Goal: Task Accomplishment & Management: Use online tool/utility

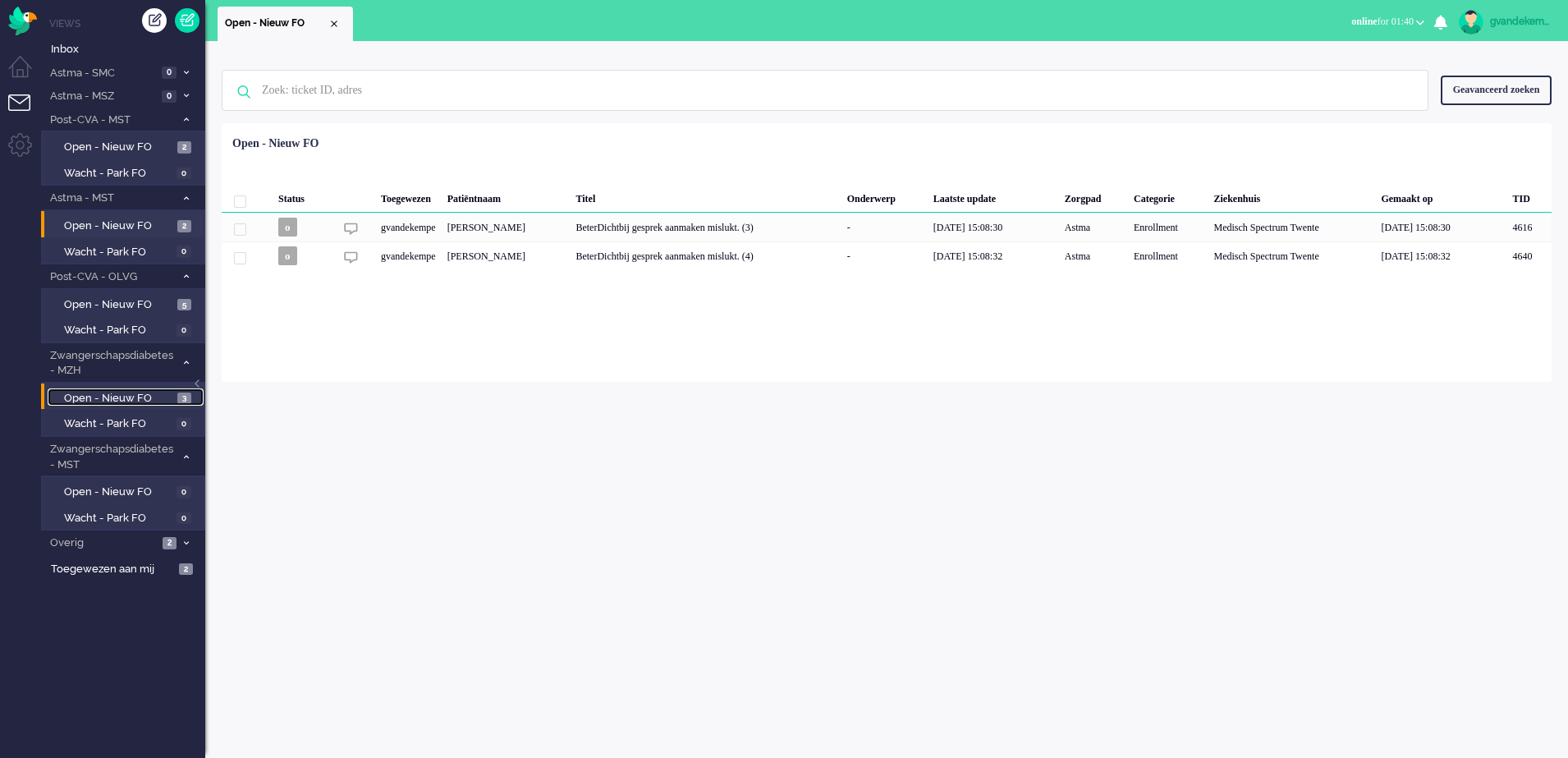
click at [144, 400] on span "Open - Nieuw FO" at bounding box center [118, 399] width 109 height 16
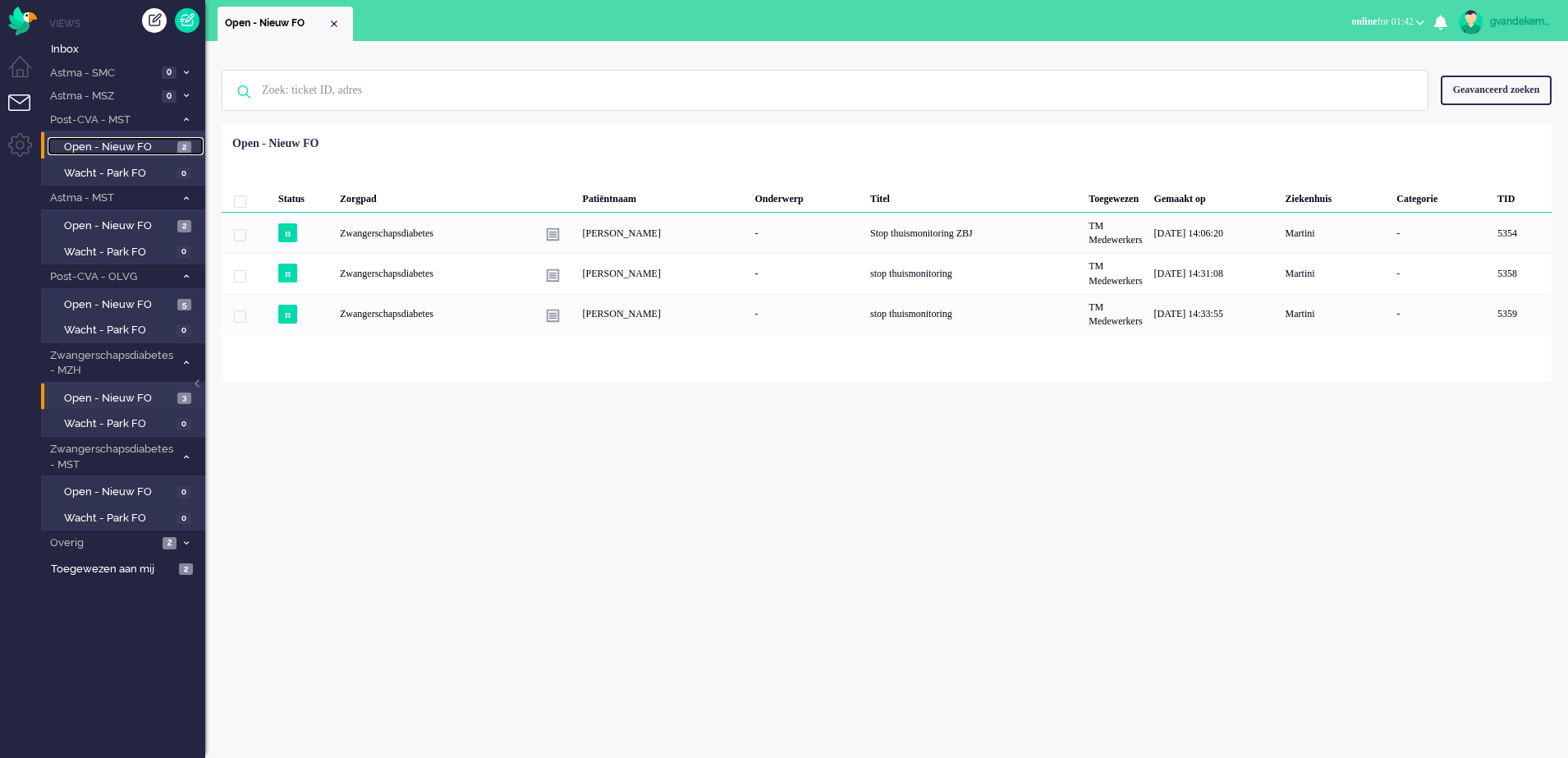
click at [141, 147] on span "Open - Nieuw FO" at bounding box center [118, 148] width 109 height 16
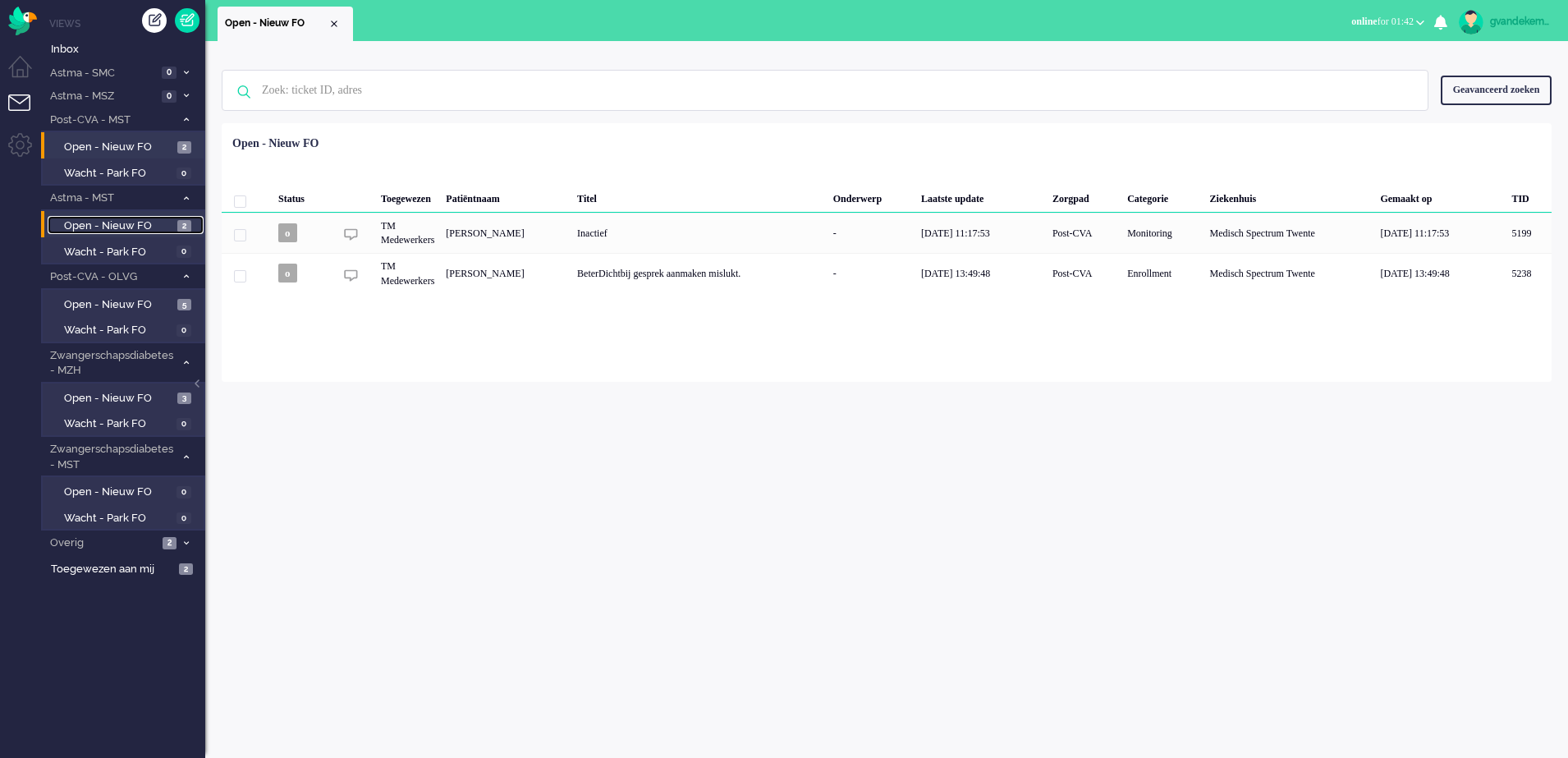
click at [150, 228] on span "Open - Nieuw FO" at bounding box center [118, 227] width 109 height 16
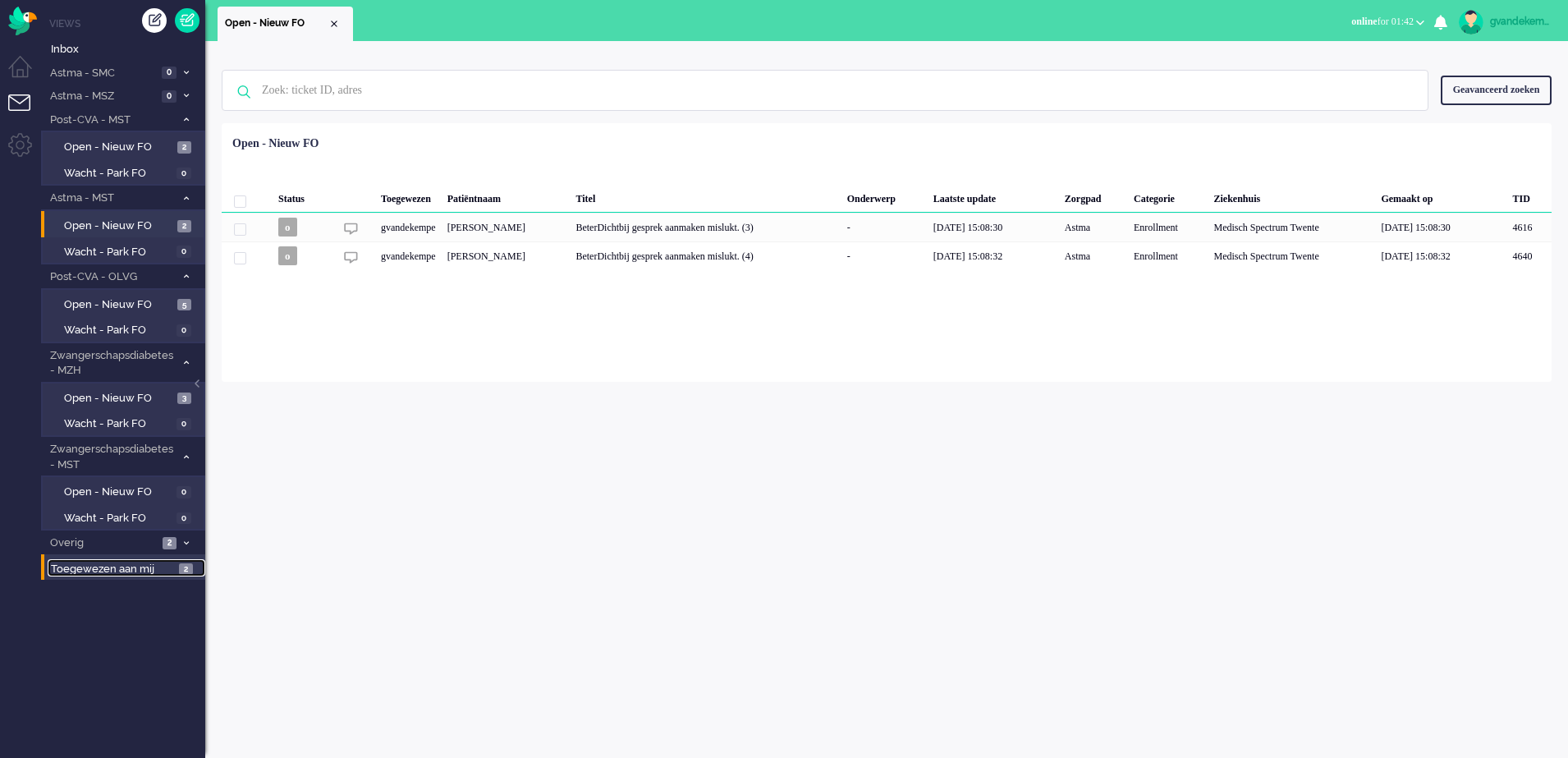
click at [168, 570] on span "Toegewezen aan mij" at bounding box center [112, 570] width 123 height 16
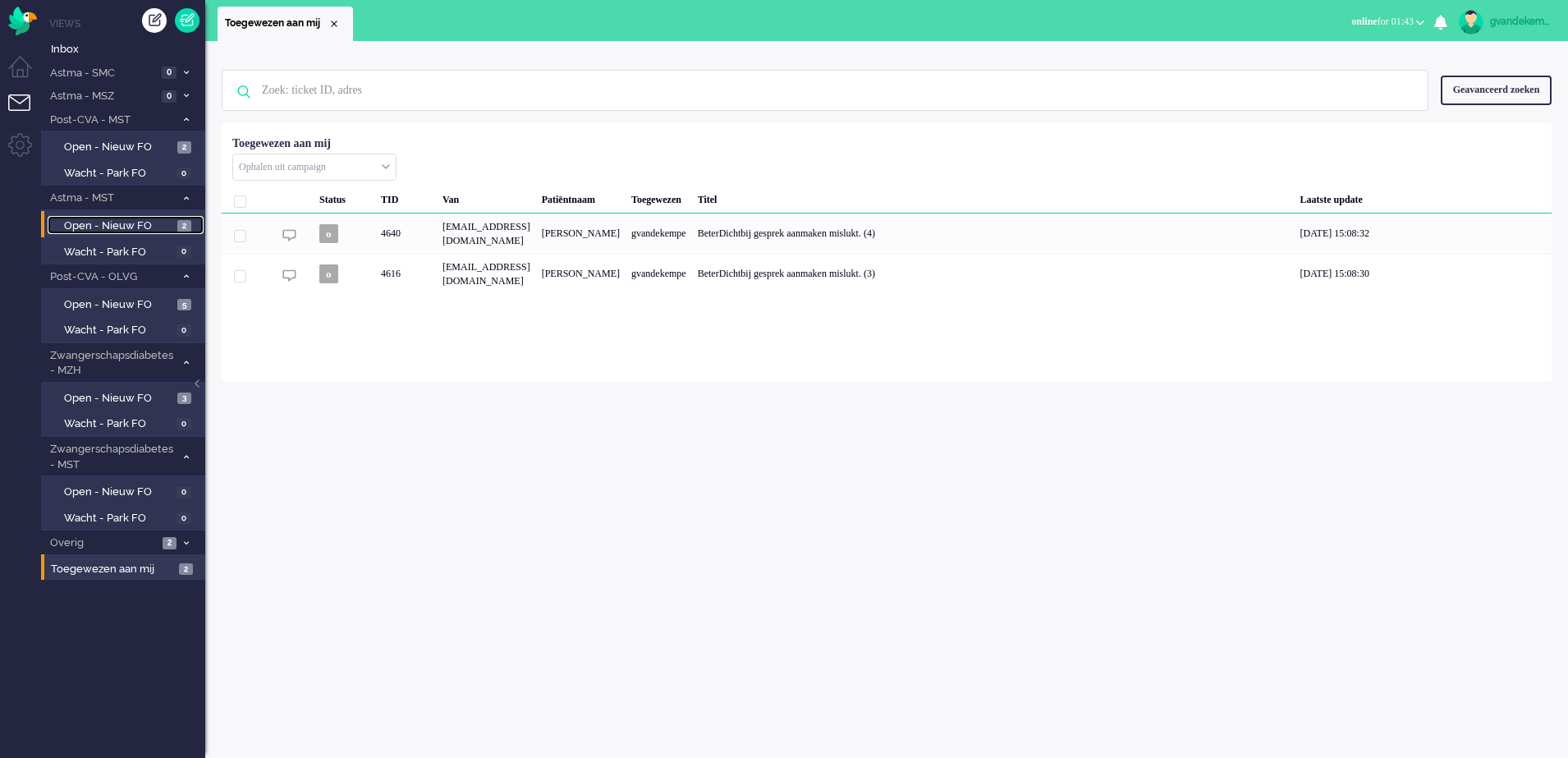
click at [159, 223] on span "Open - Nieuw FO" at bounding box center [118, 227] width 109 height 16
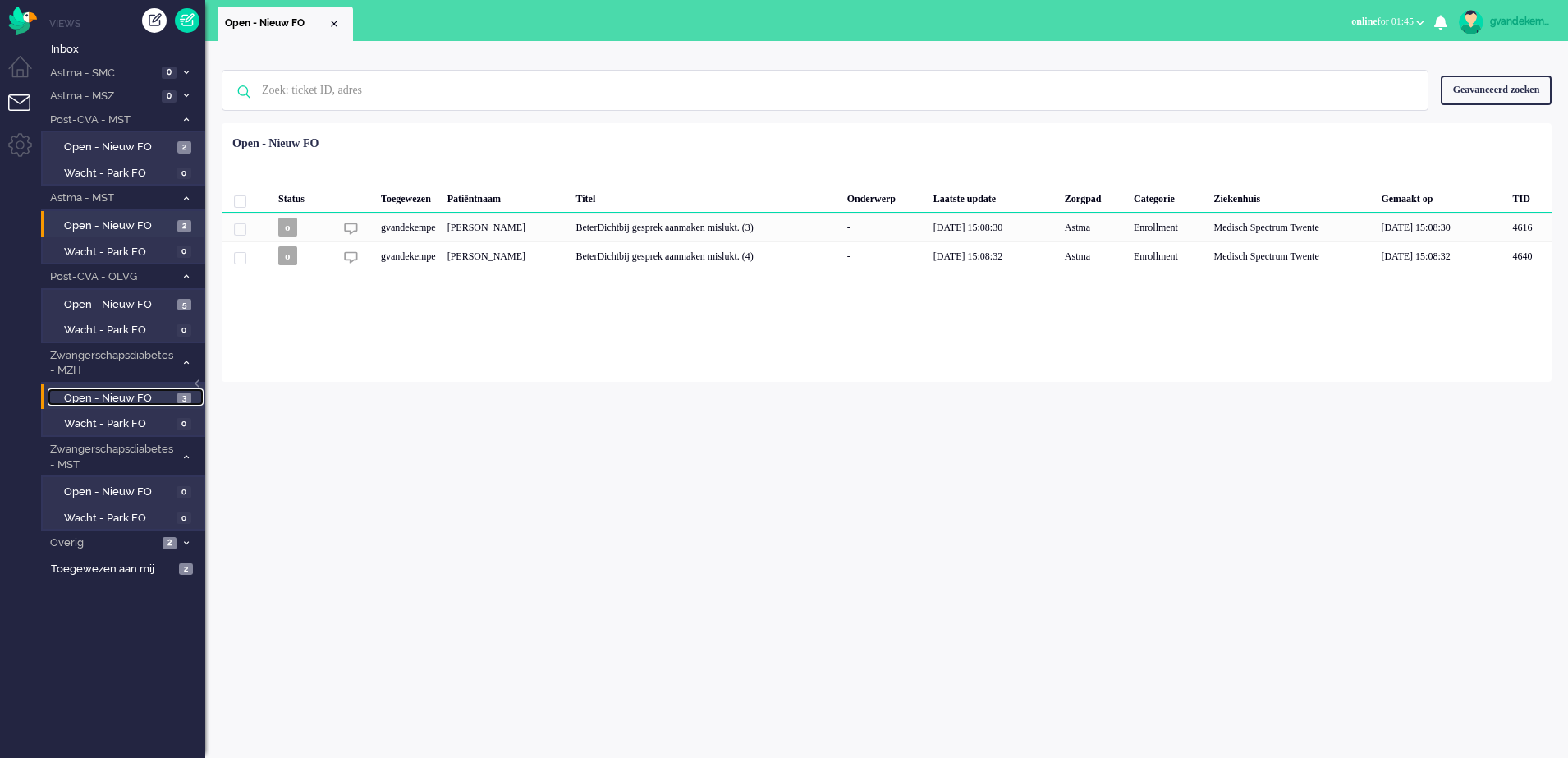
click at [145, 401] on span "Open - Nieuw FO" at bounding box center [118, 399] width 109 height 16
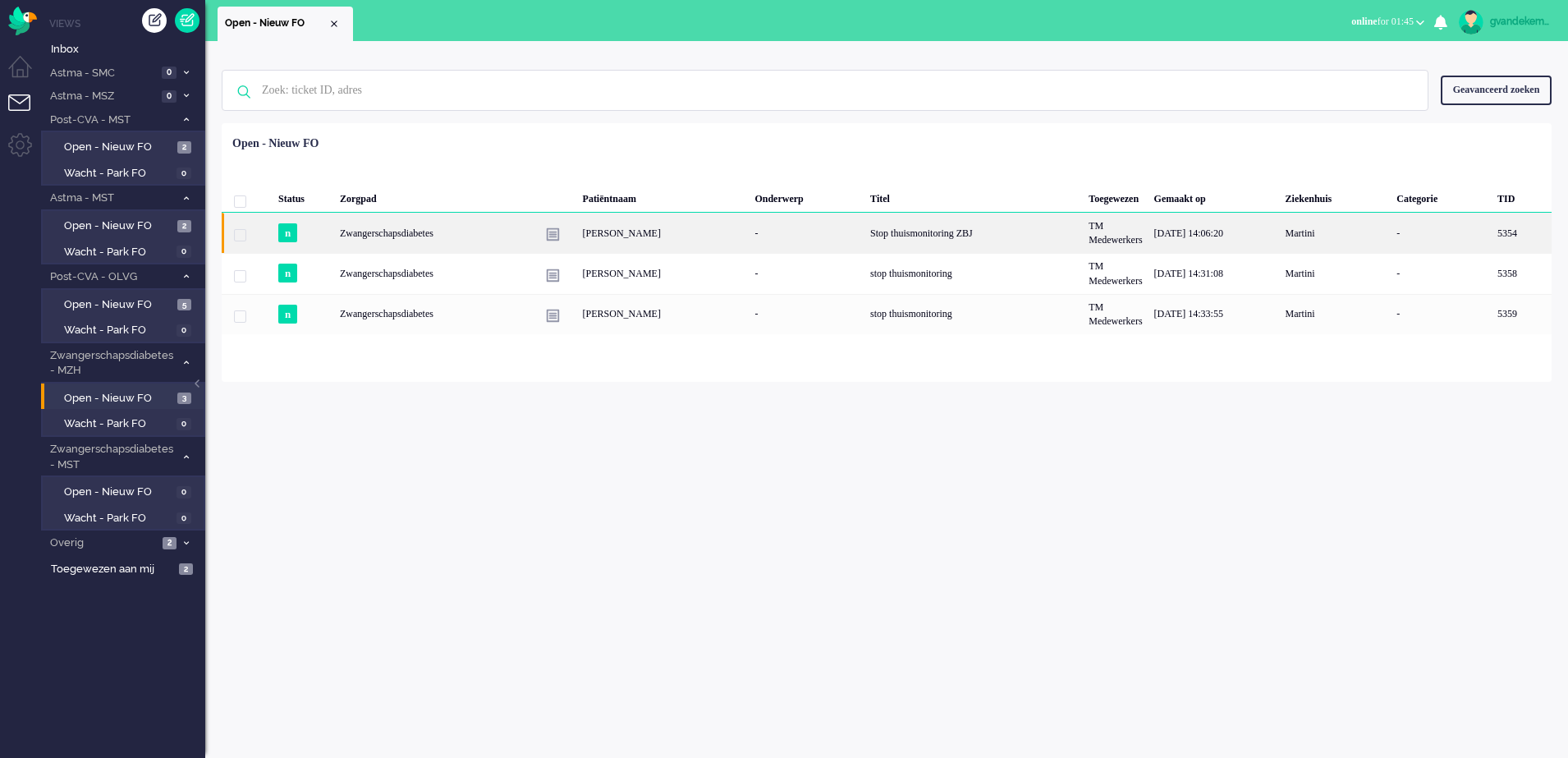
click at [912, 236] on div "Stop thuismonitoring ZBJ" at bounding box center [973, 233] width 219 height 40
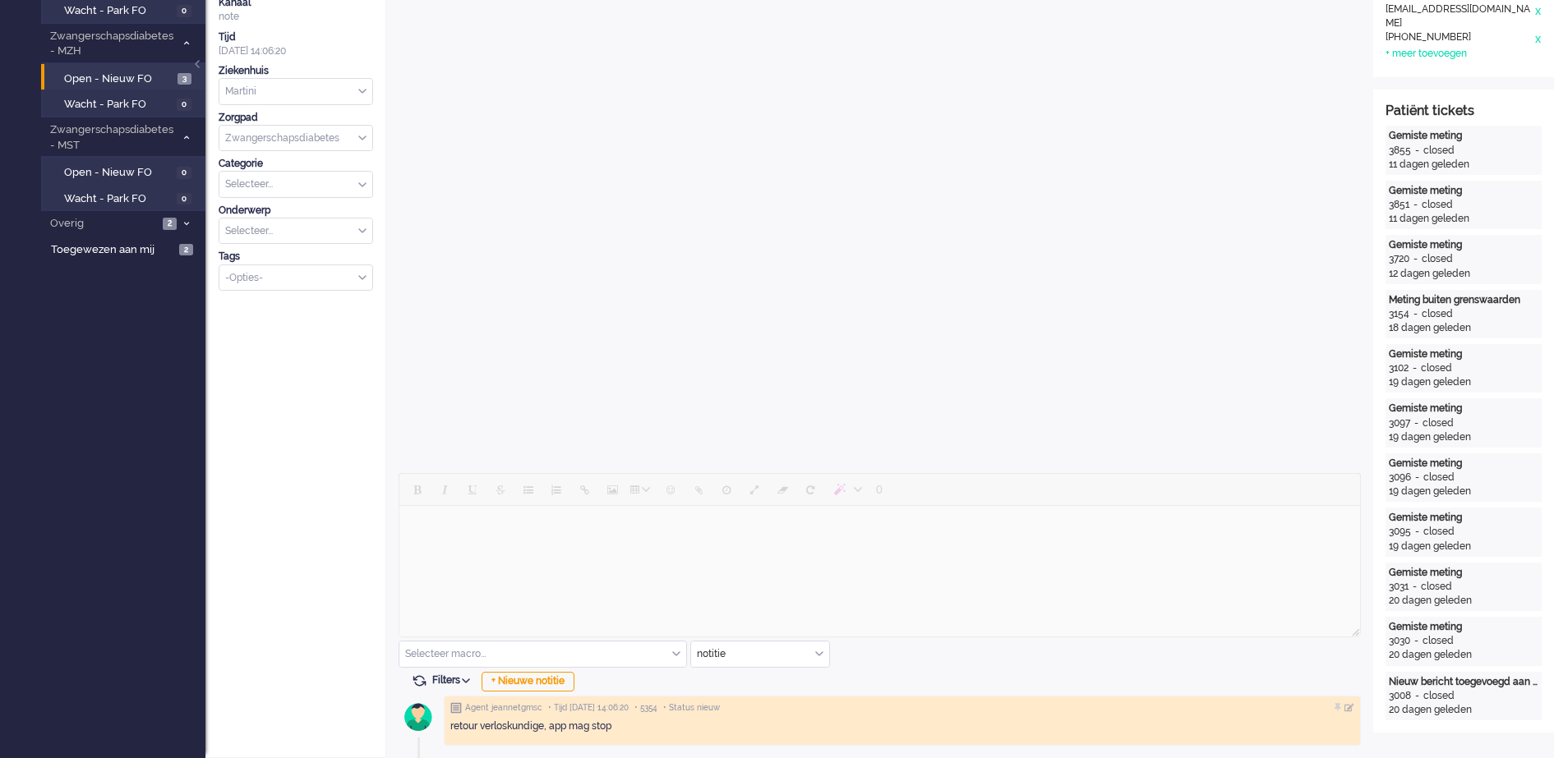
scroll to position [50, 0]
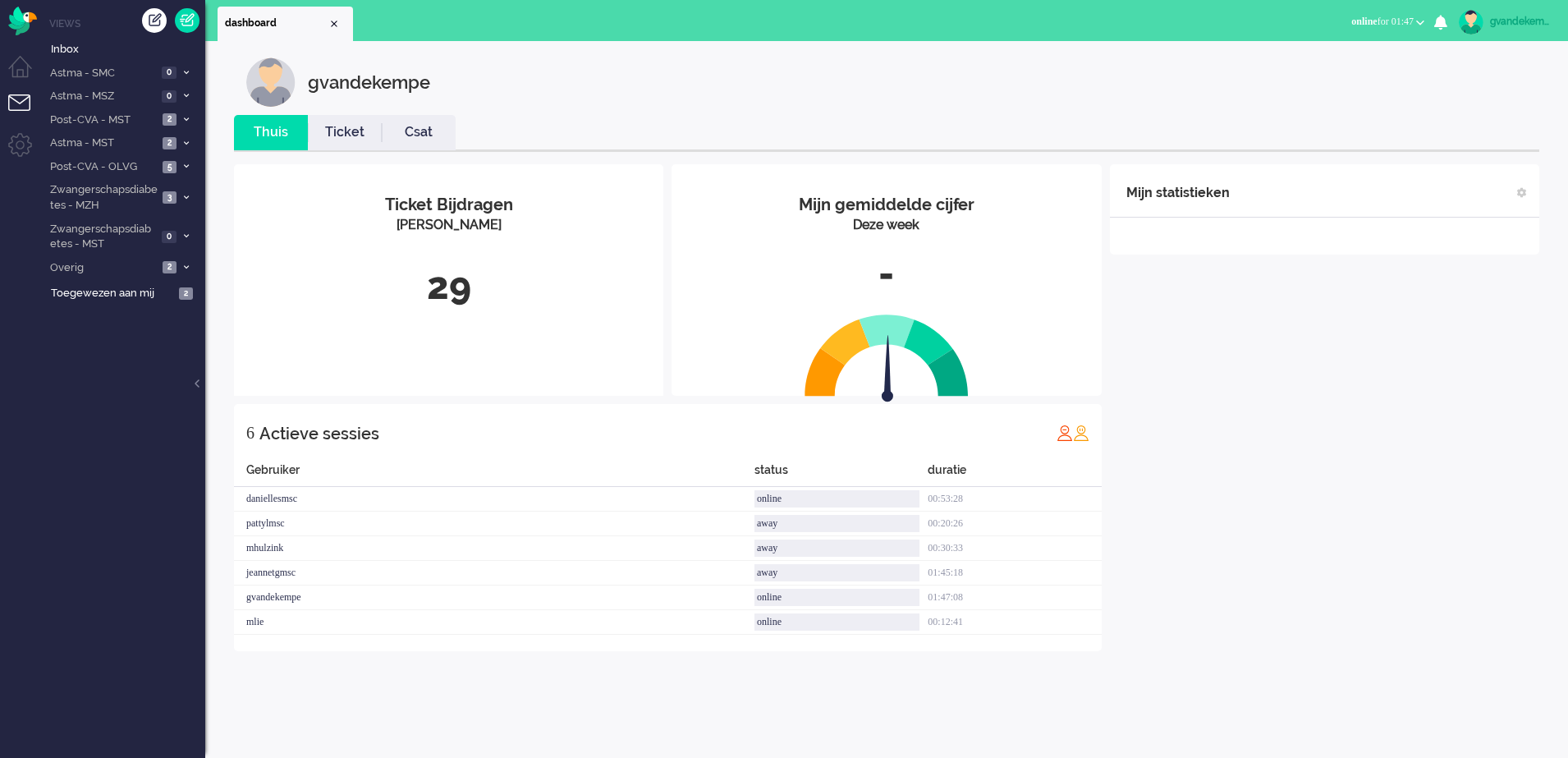
click at [1420, 24] on b "button" at bounding box center [1420, 23] width 8 height 6
click at [1141, 95] on div "gvandekempe" at bounding box center [898, 82] width 1305 height 49
click at [168, 197] on span "3" at bounding box center [170, 197] width 14 height 12
click at [137, 237] on span "Open - Nieuw FO" at bounding box center [118, 234] width 109 height 16
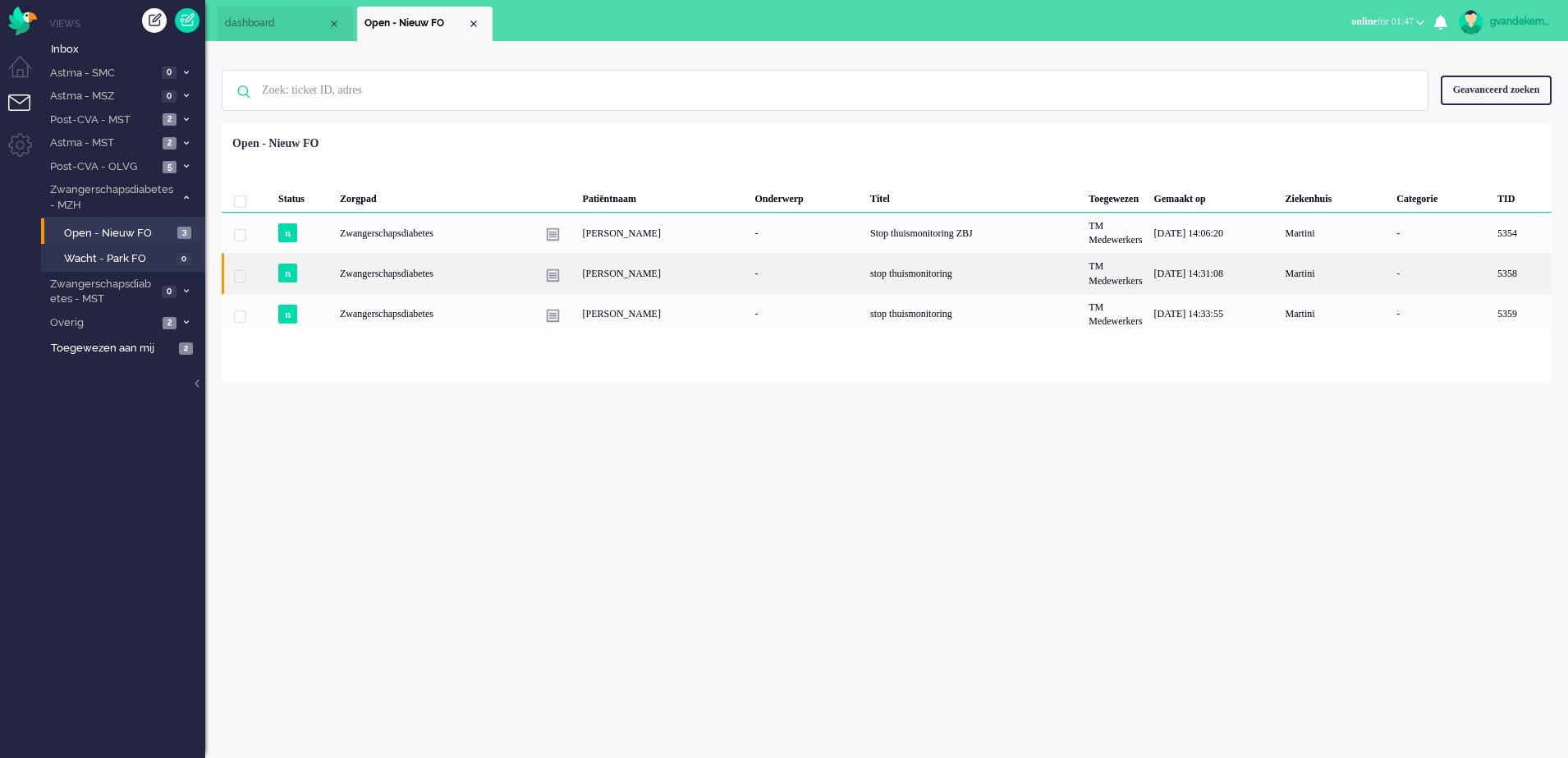
click at [615, 277] on div "[PERSON_NAME]" at bounding box center [664, 273] width 173 height 40
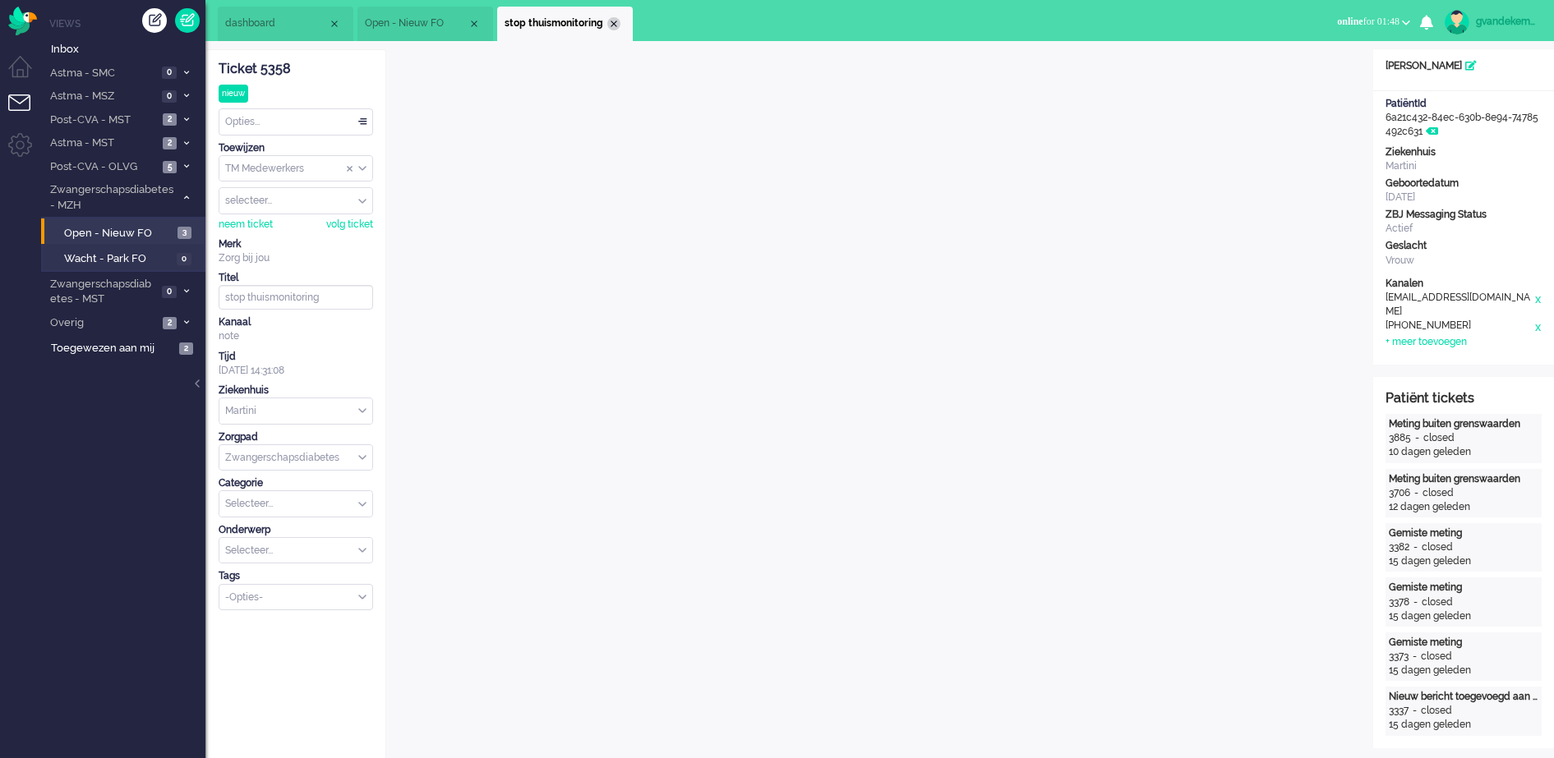
click at [615, 26] on div "Close tab" at bounding box center [613, 23] width 13 height 13
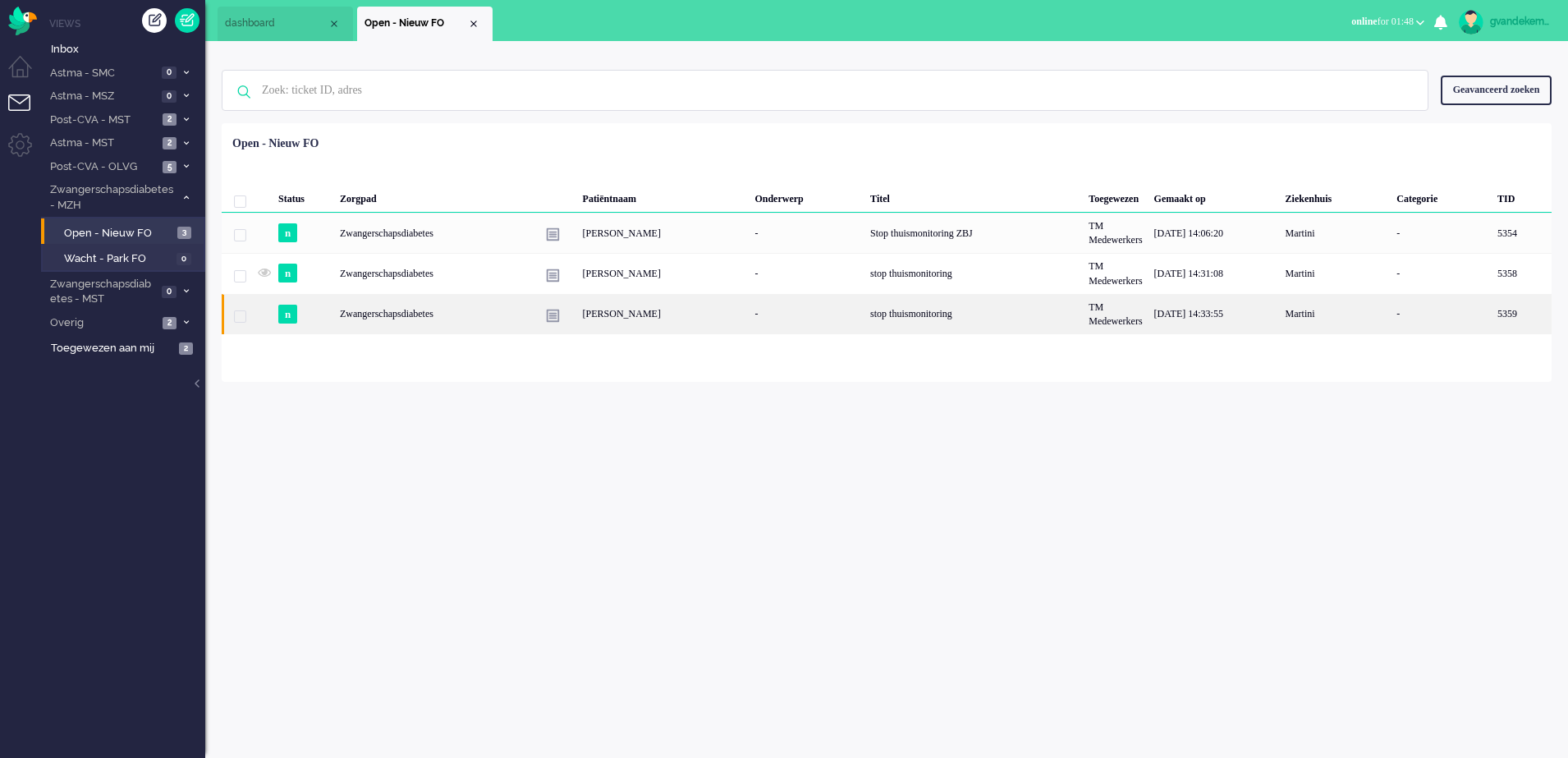
click at [640, 312] on div "[PERSON_NAME]" at bounding box center [664, 314] width 173 height 40
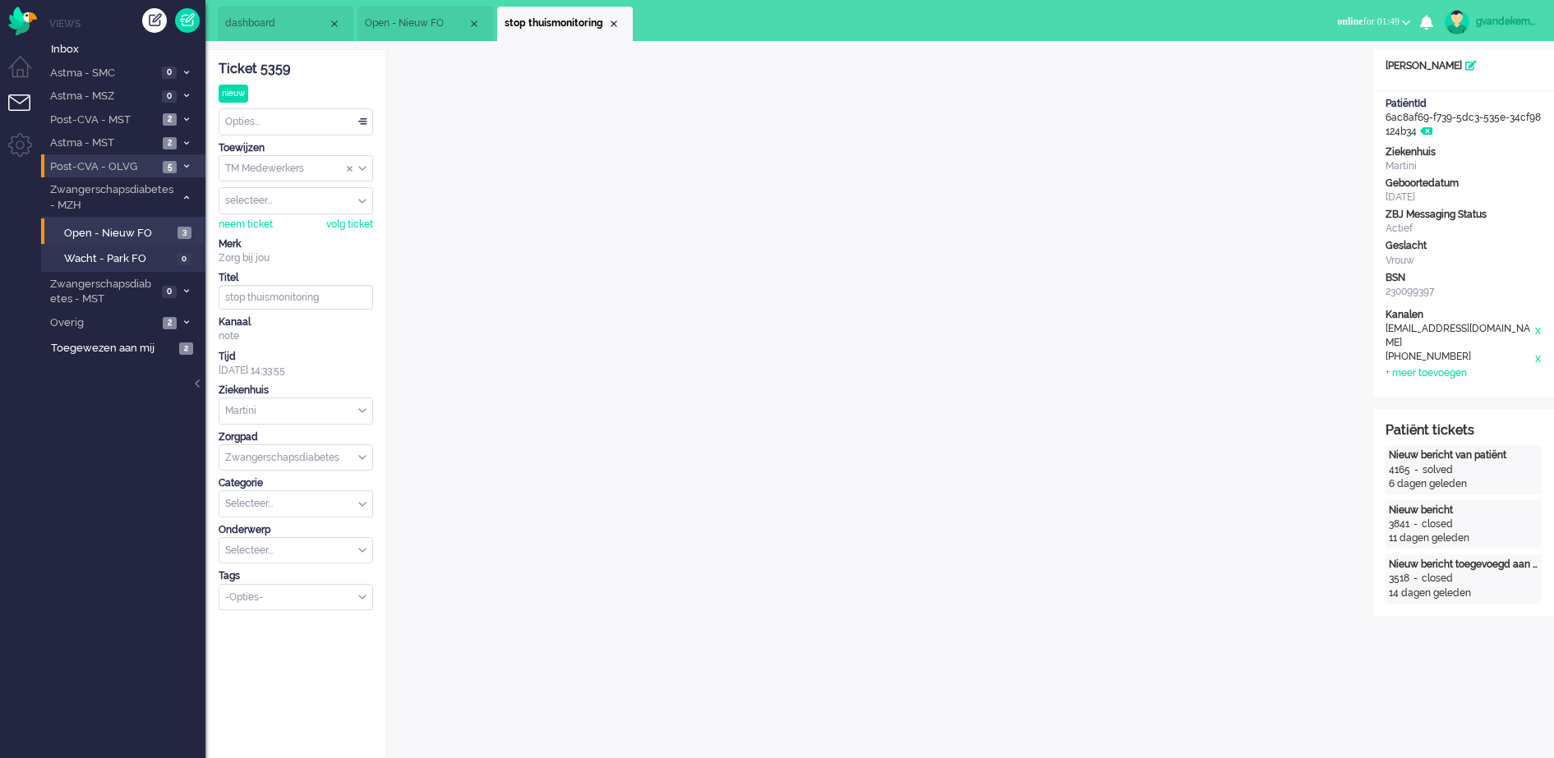
click at [166, 167] on span "5" at bounding box center [170, 167] width 14 height 12
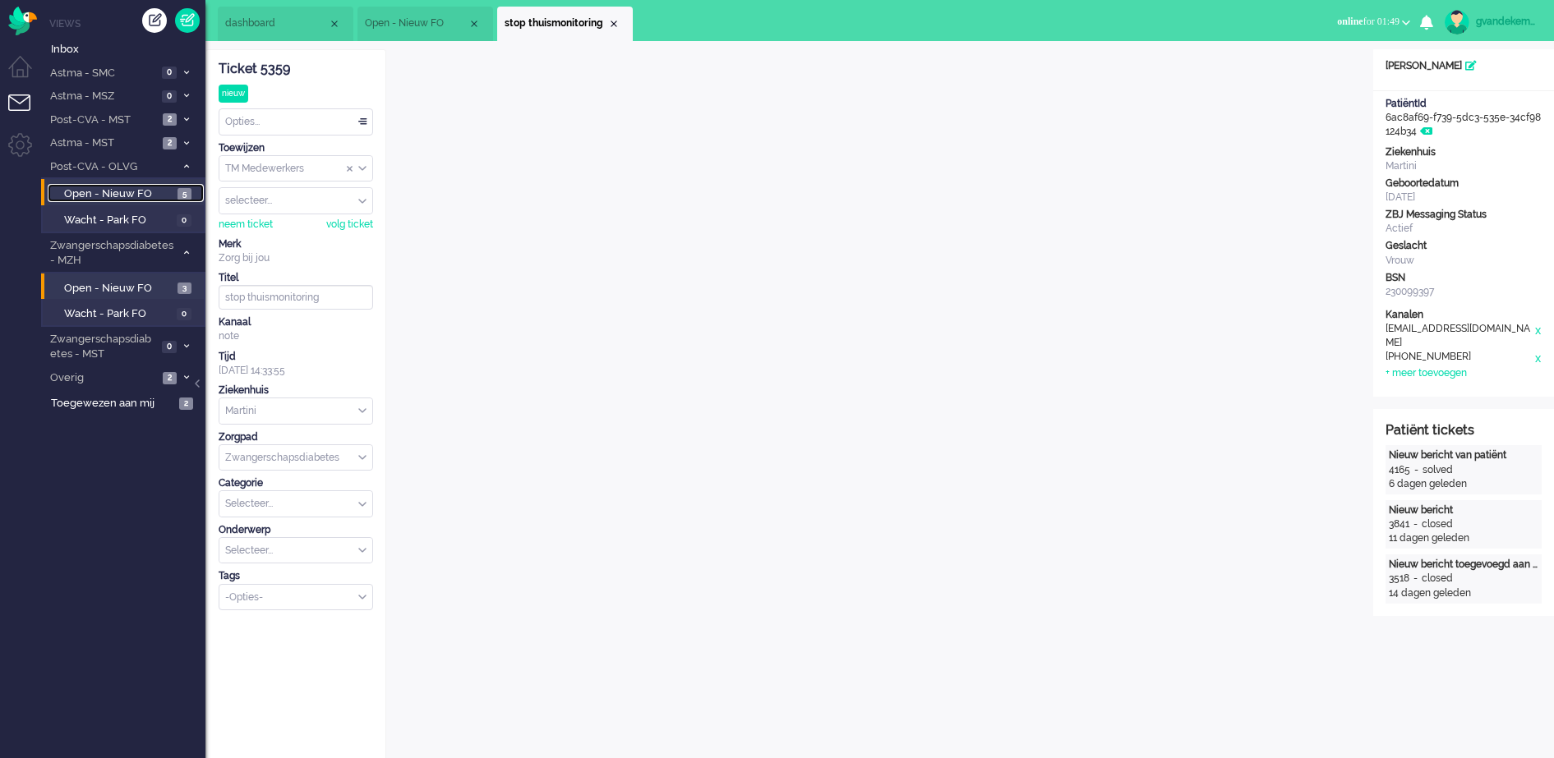
click at [169, 194] on span "Open - Nieuw FO" at bounding box center [118, 194] width 109 height 16
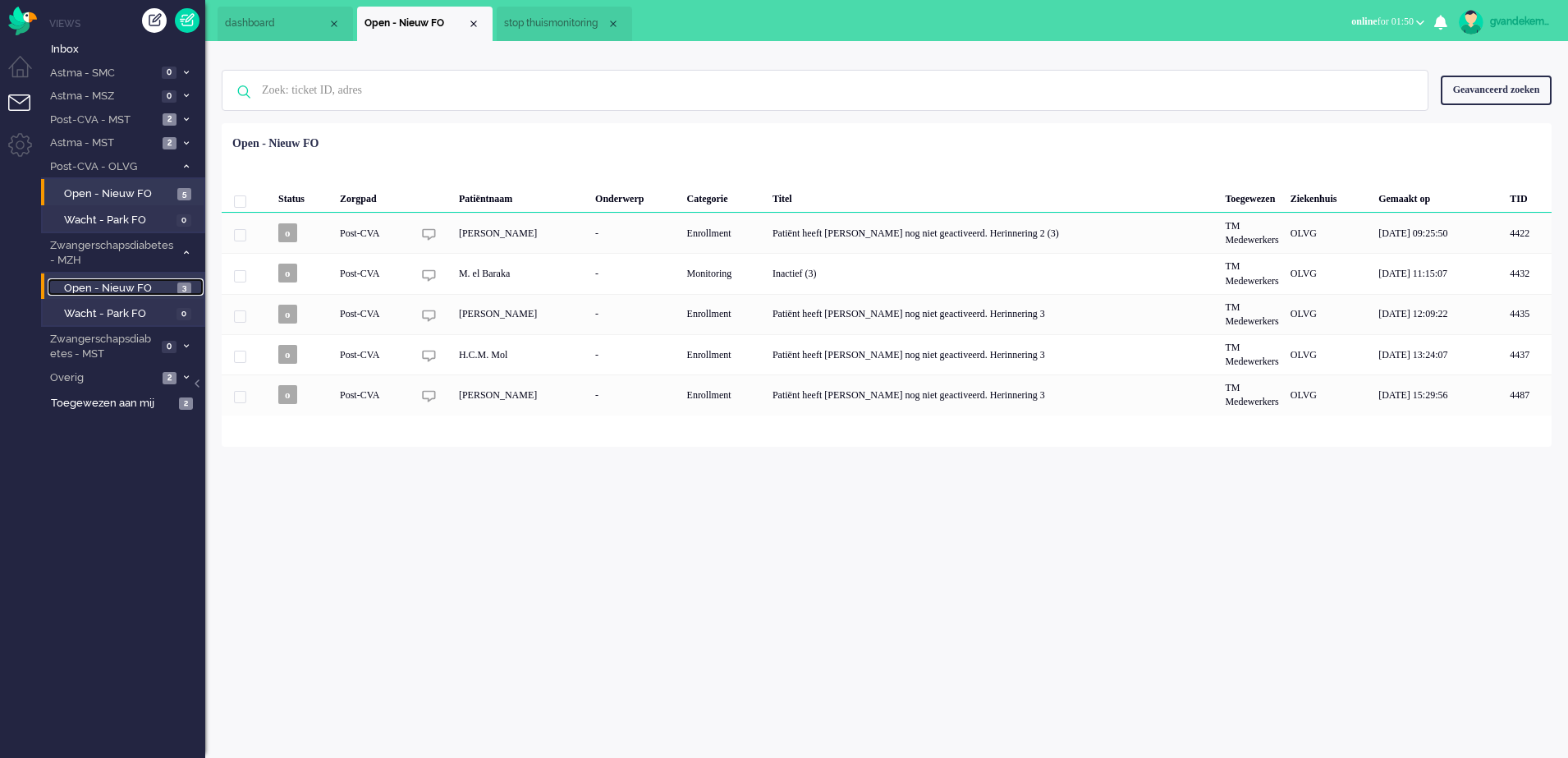
click at [159, 283] on span "Open - Nieuw FO" at bounding box center [118, 289] width 109 height 16
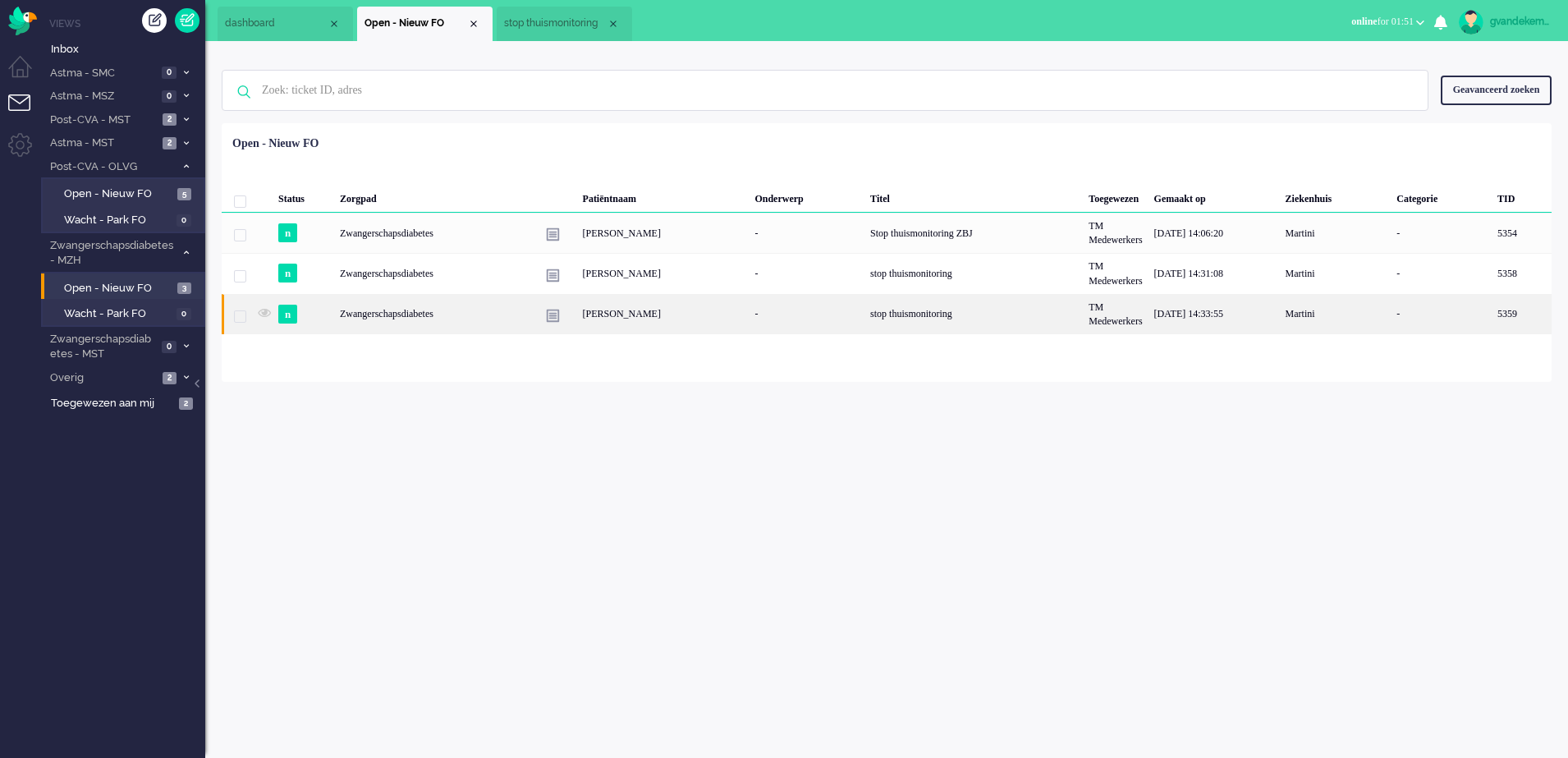
click at [661, 320] on div "[PERSON_NAME]" at bounding box center [664, 314] width 173 height 40
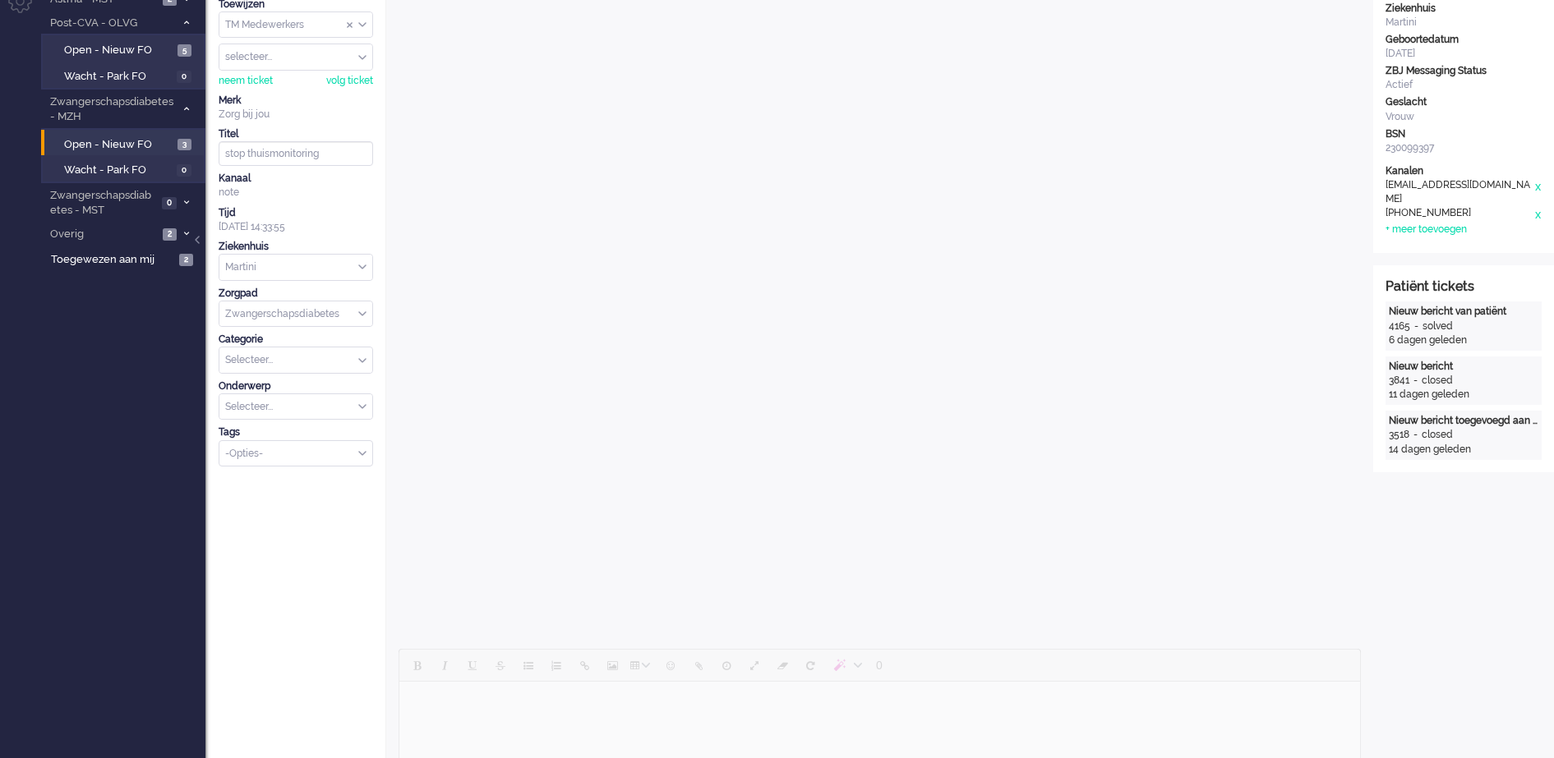
scroll to position [320, 0]
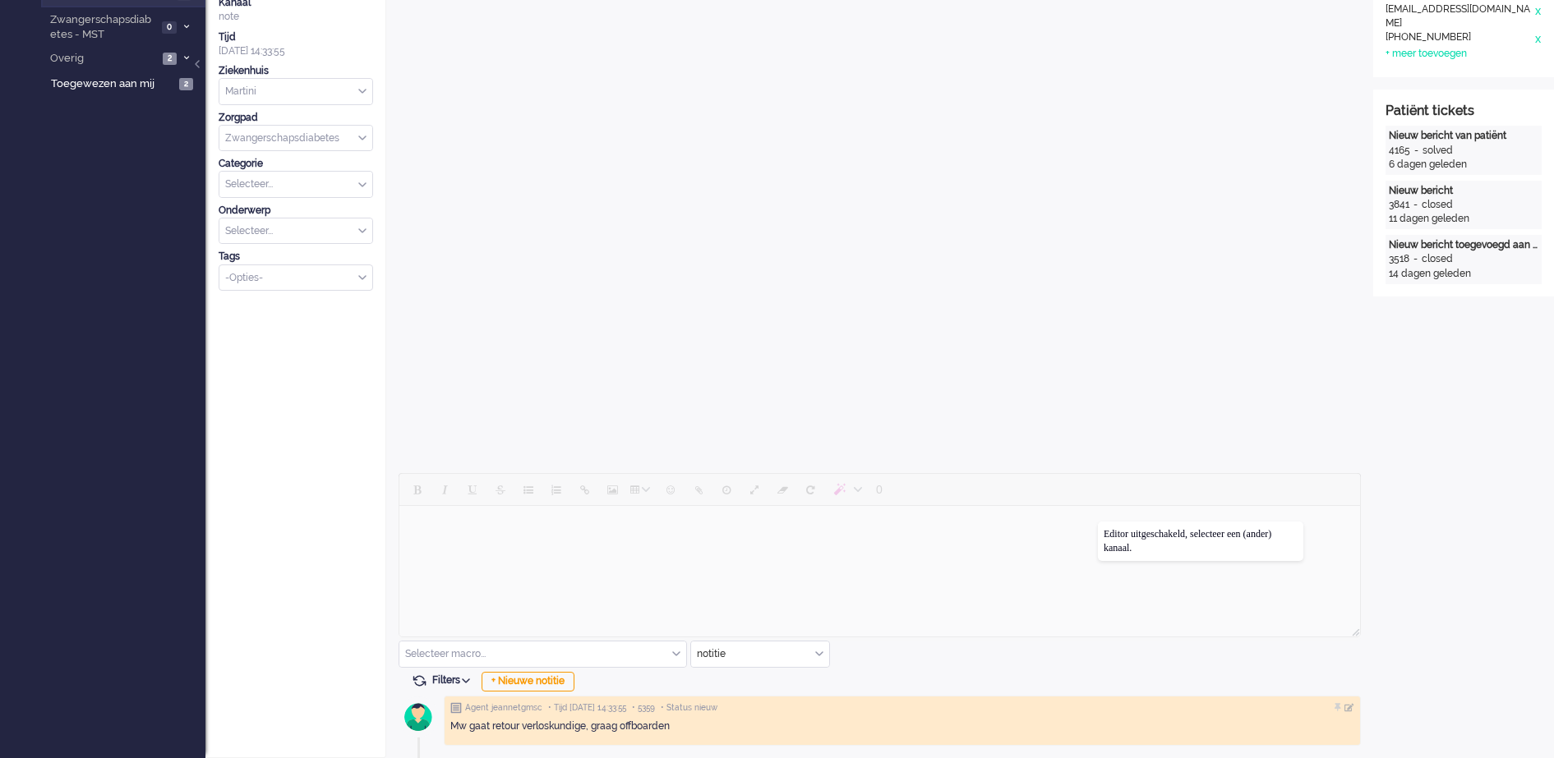
click at [1098, 522] on div at bounding box center [879, 557] width 962 height 168
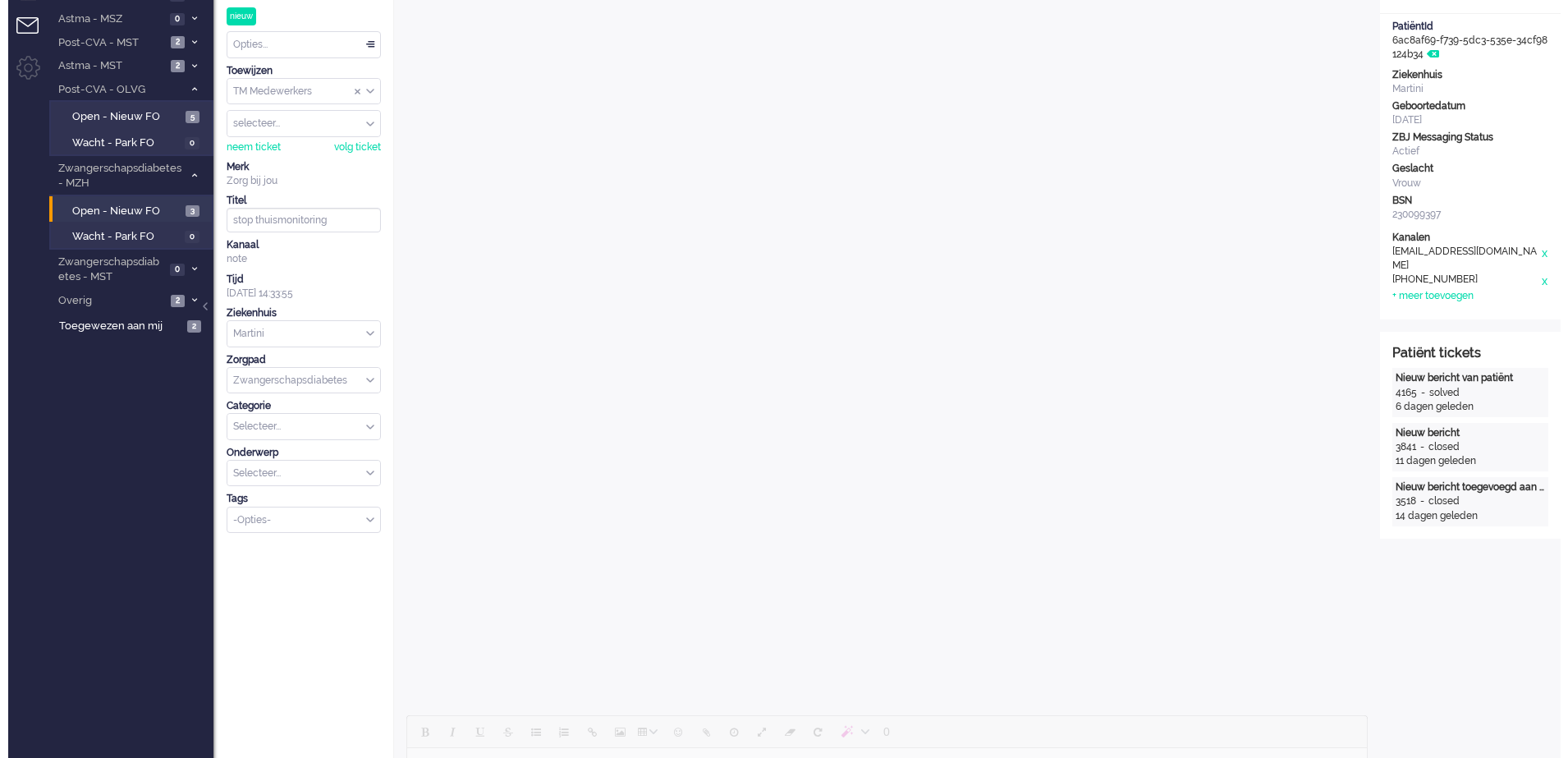
scroll to position [0, 0]
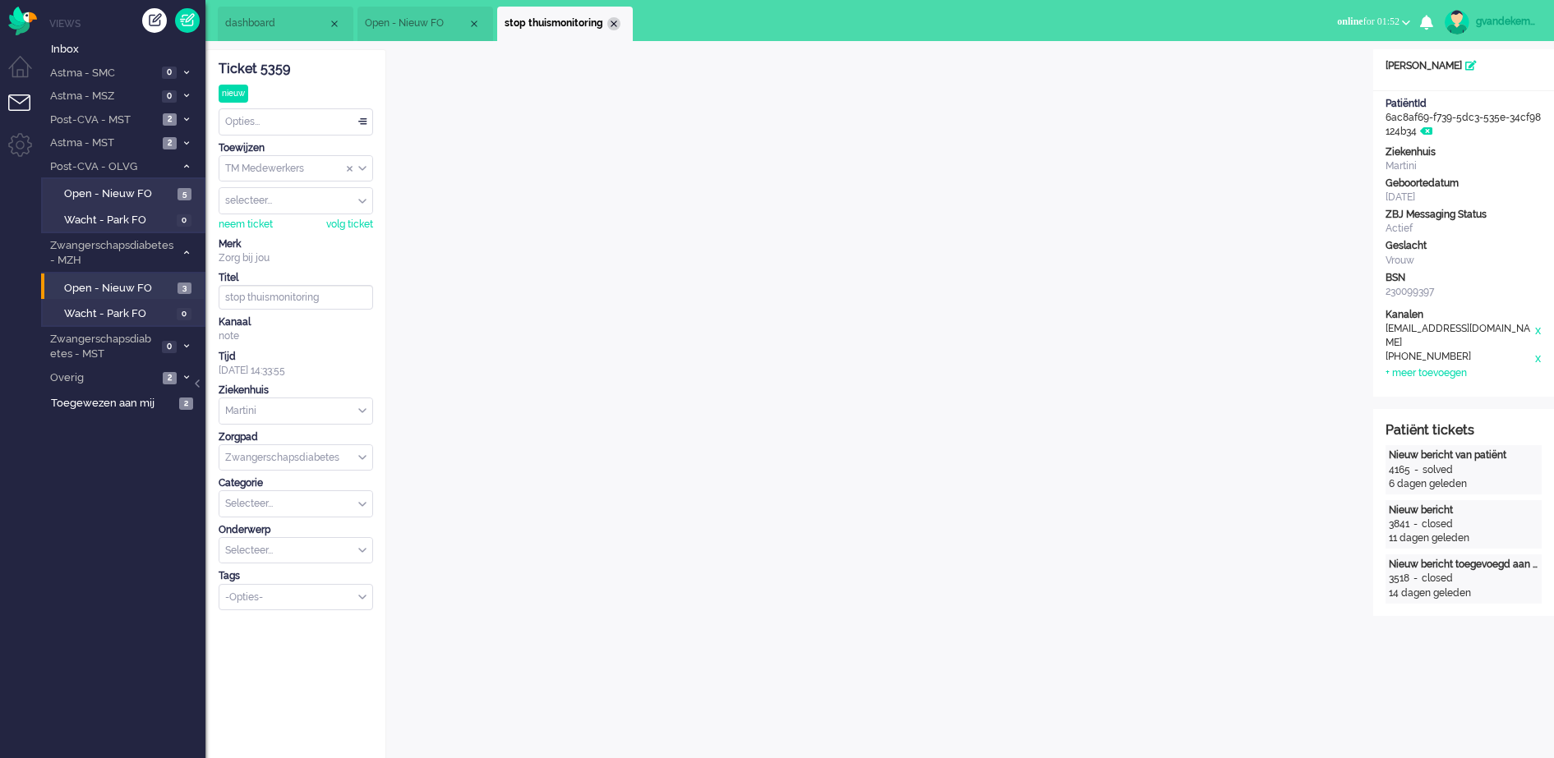
click at [613, 24] on div "Close tab" at bounding box center [613, 23] width 13 height 13
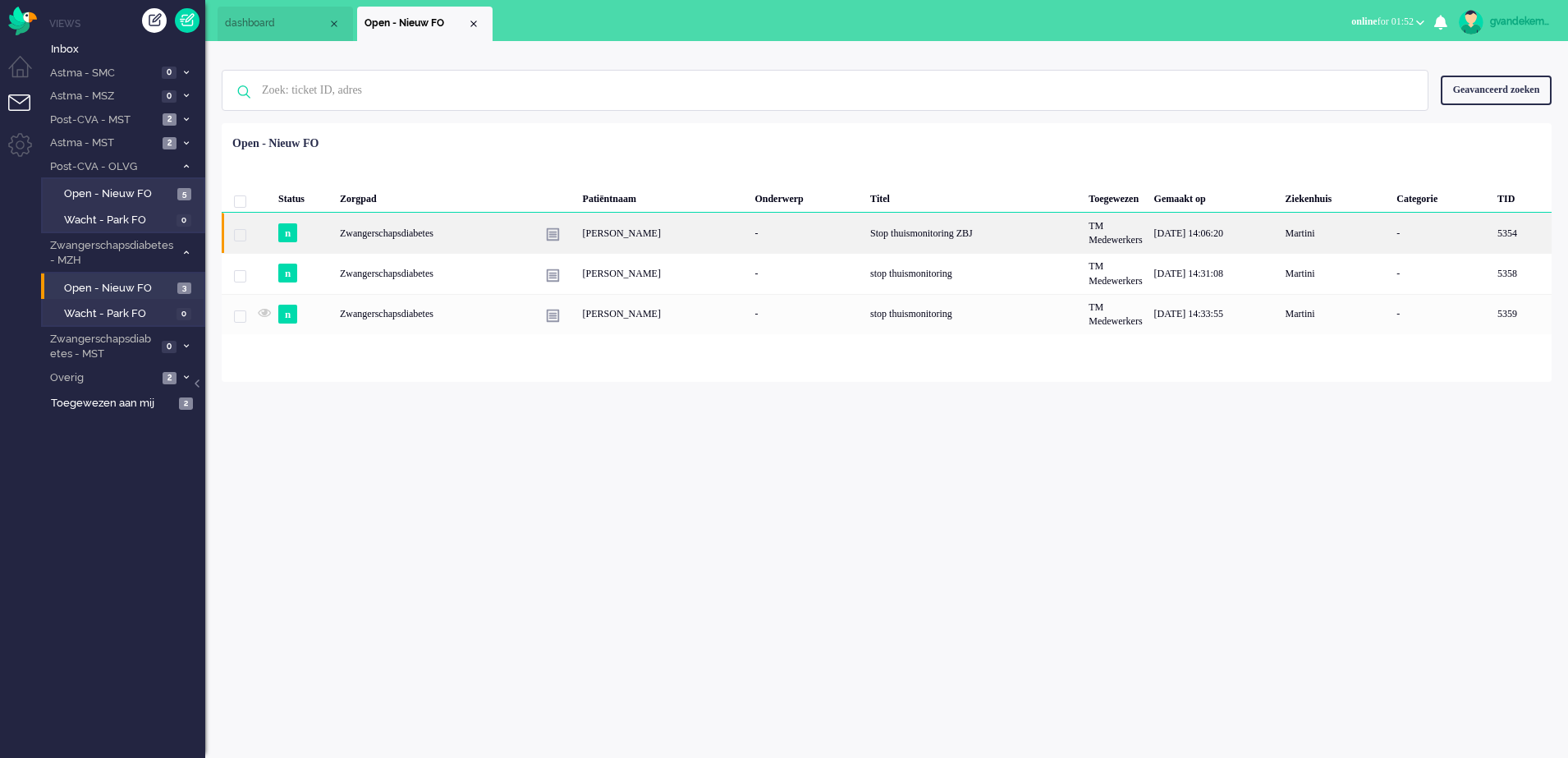
click at [584, 236] on div "[PERSON_NAME]" at bounding box center [664, 233] width 173 height 40
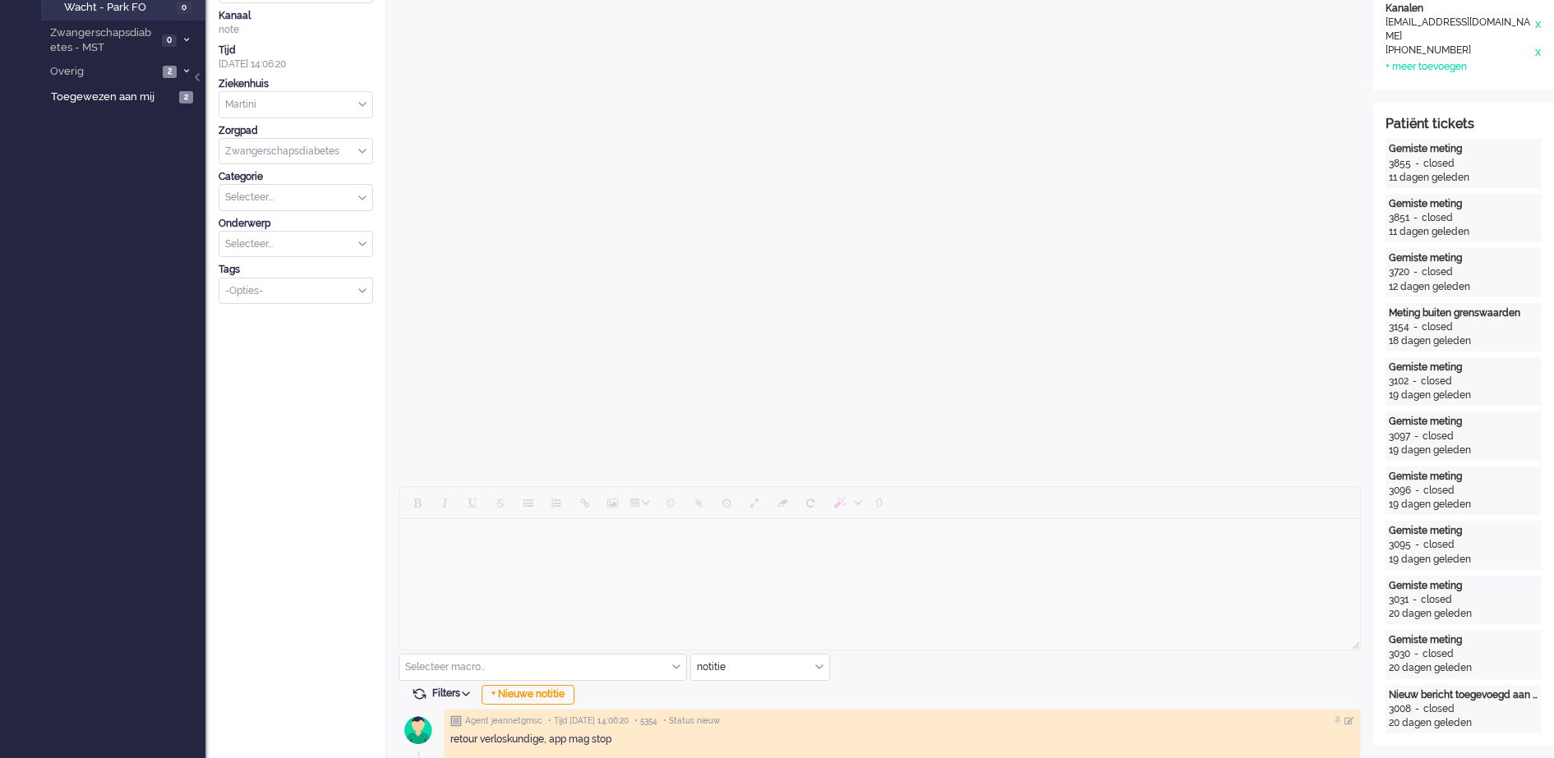
scroll to position [320, 0]
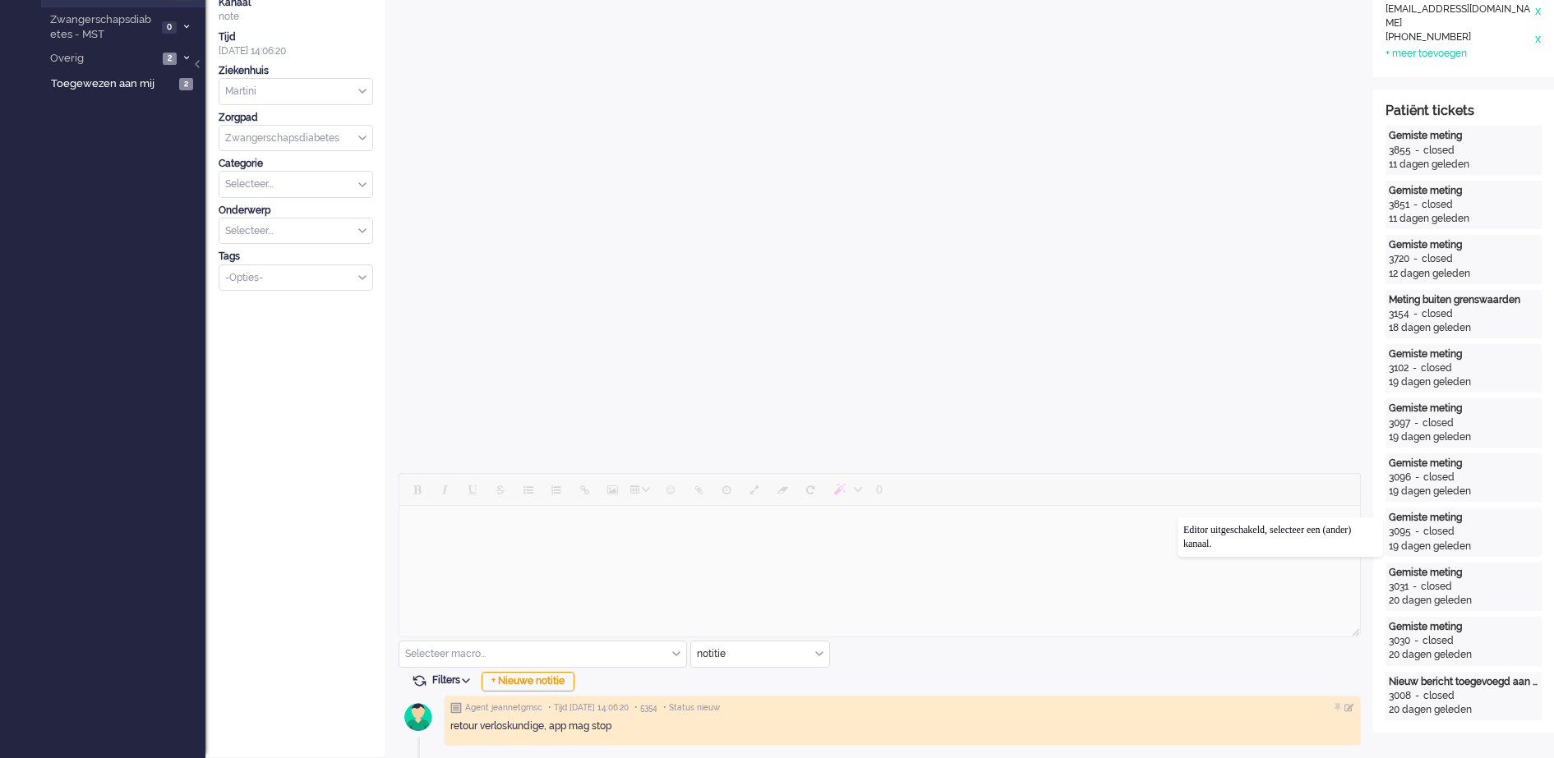
click at [1177, 518] on div at bounding box center [879, 557] width 962 height 168
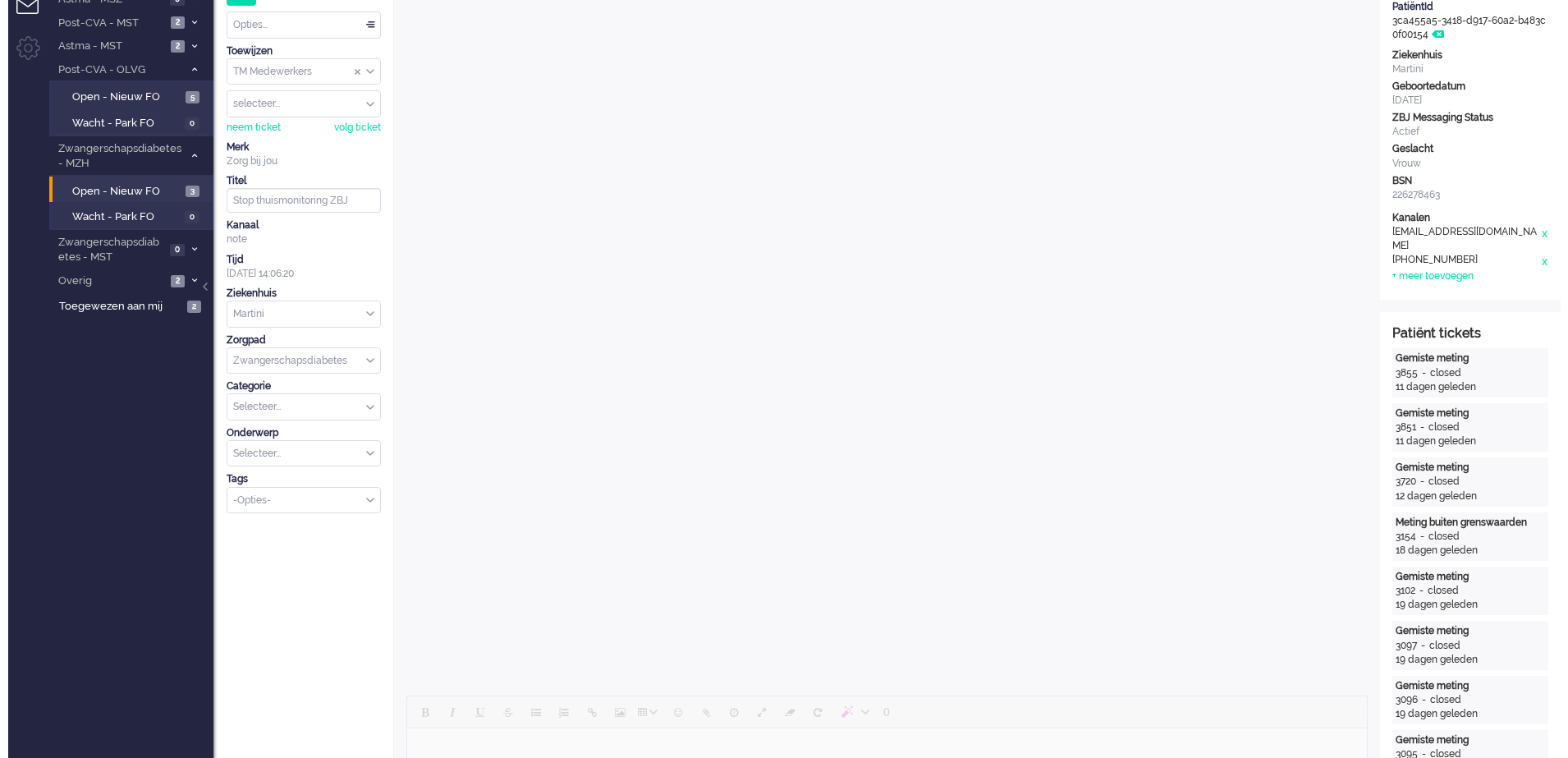
scroll to position [0, 0]
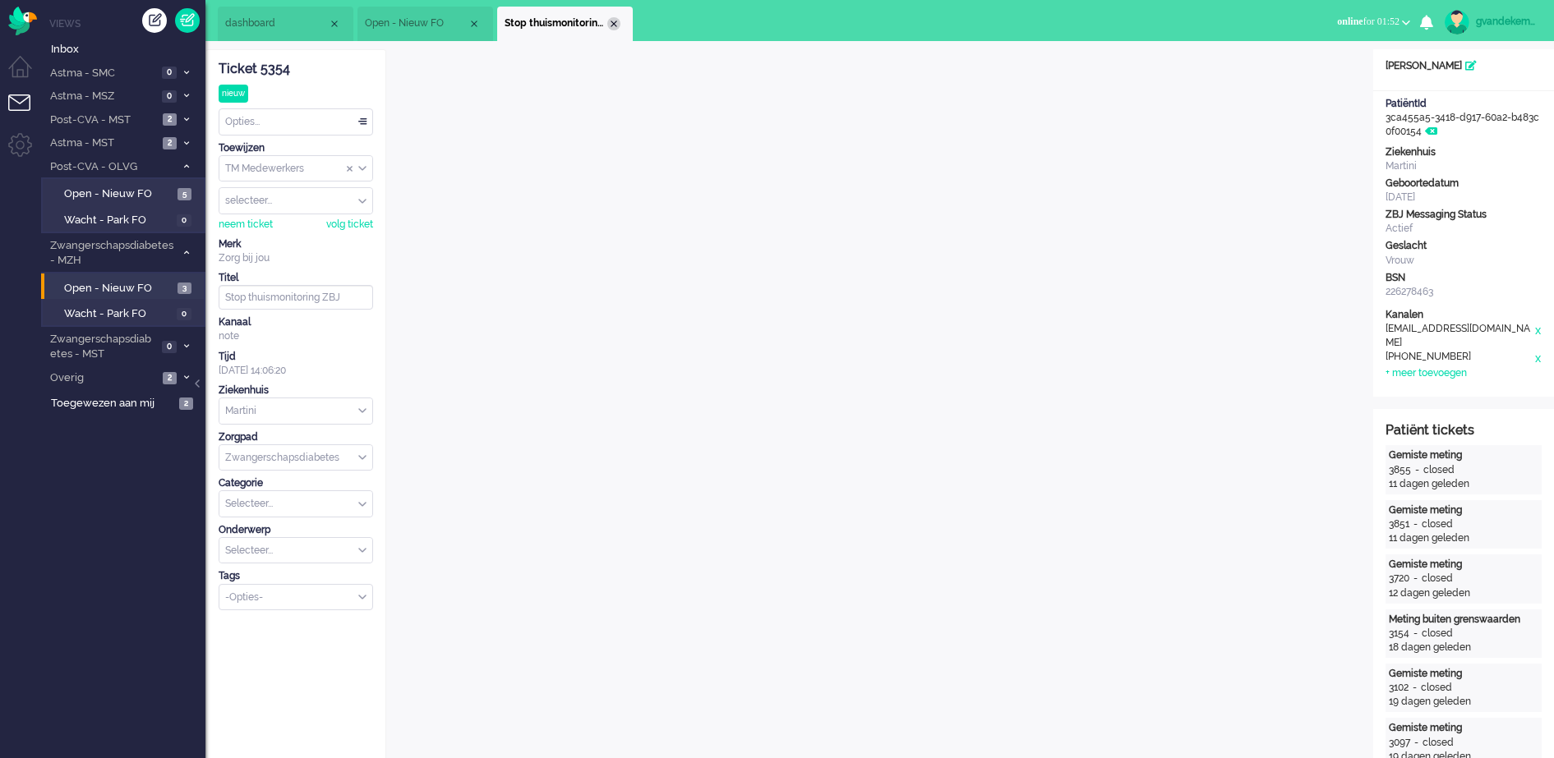
click at [615, 28] on div "Close tab" at bounding box center [613, 23] width 13 height 13
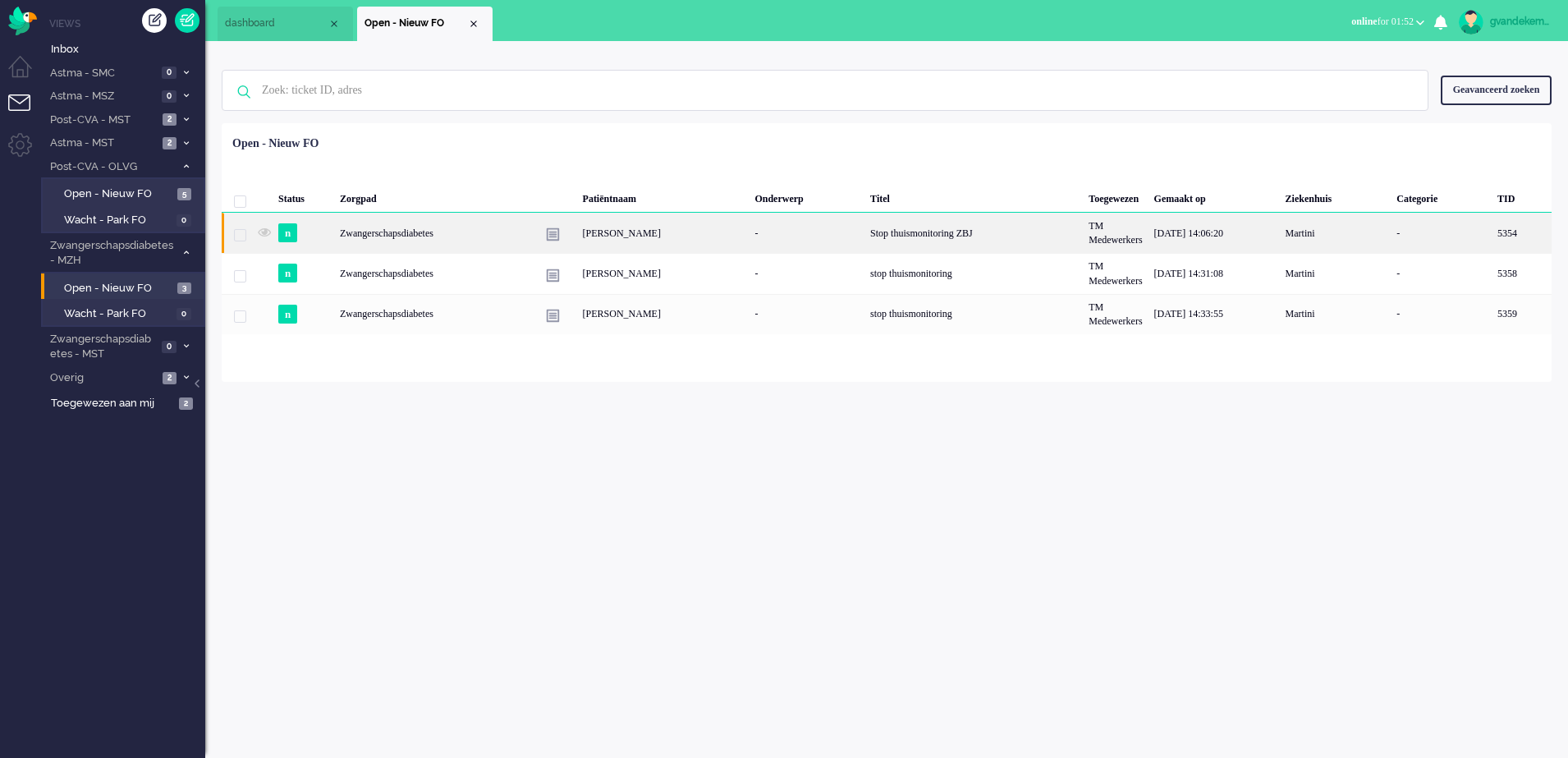
click at [708, 233] on div "[PERSON_NAME]" at bounding box center [664, 233] width 173 height 40
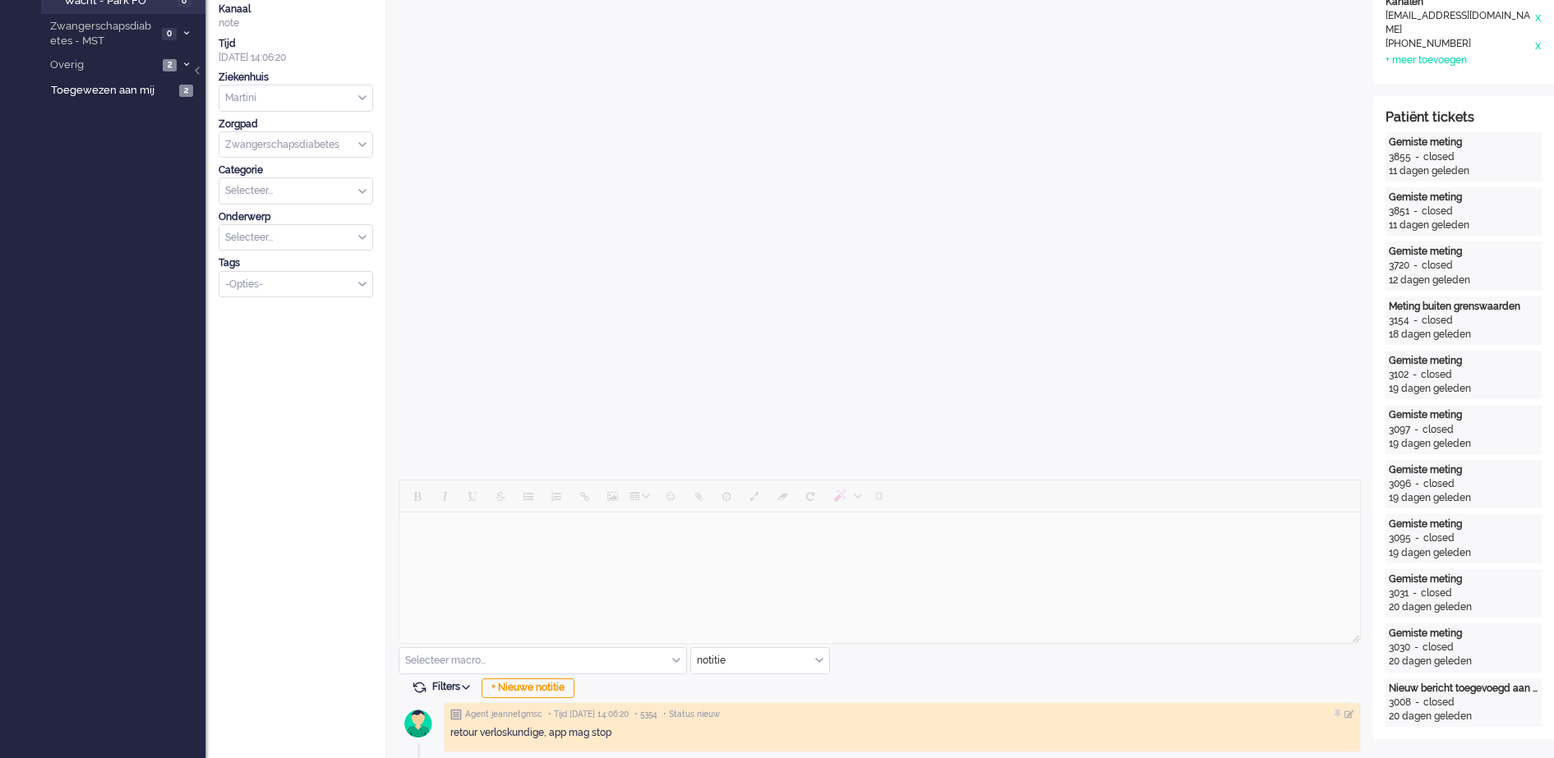
scroll to position [320, 0]
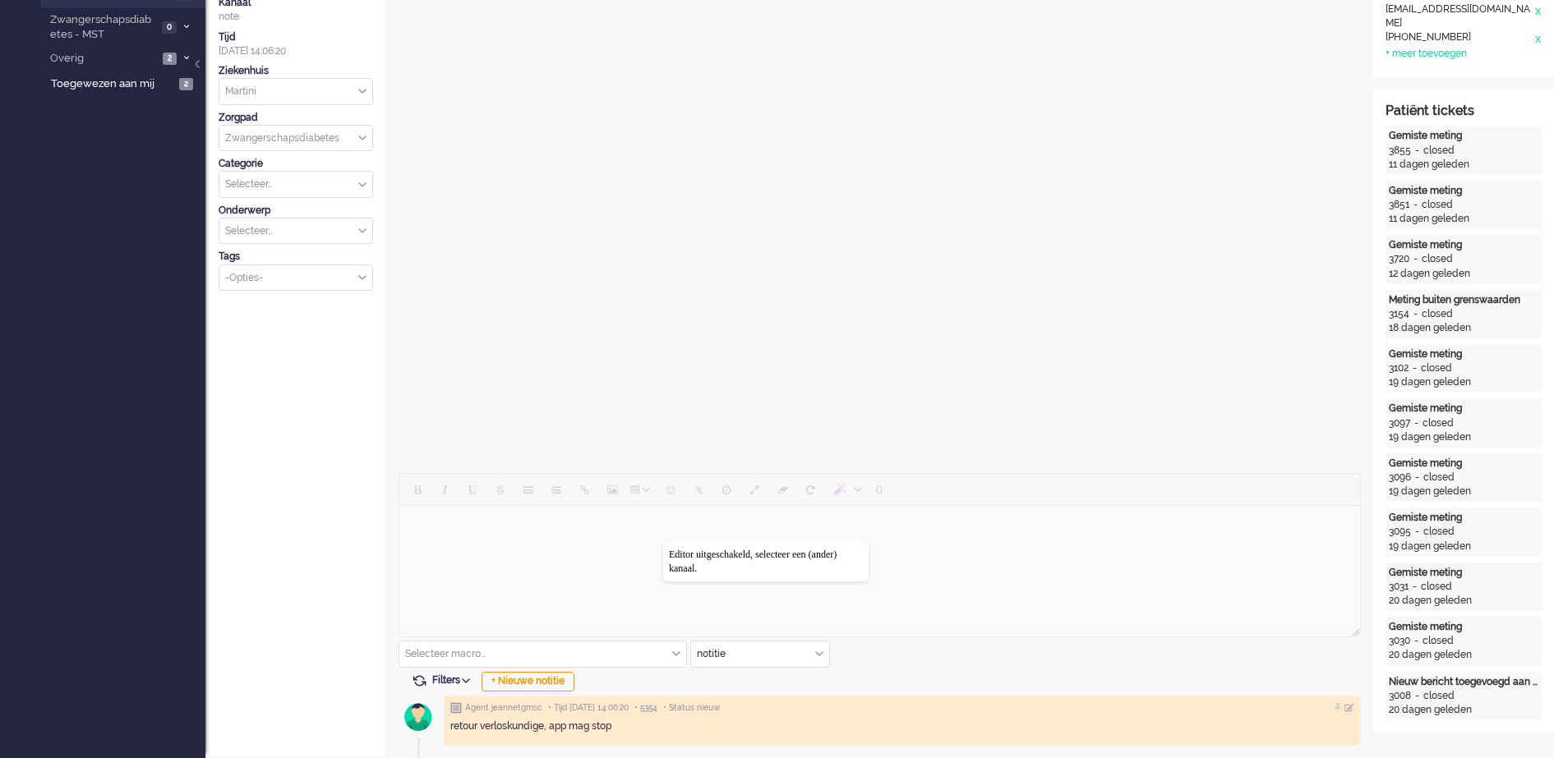
click at [663, 542] on div at bounding box center [879, 557] width 962 height 168
click at [557, 682] on div "+ Nieuwe notitie" at bounding box center [527, 682] width 93 height 20
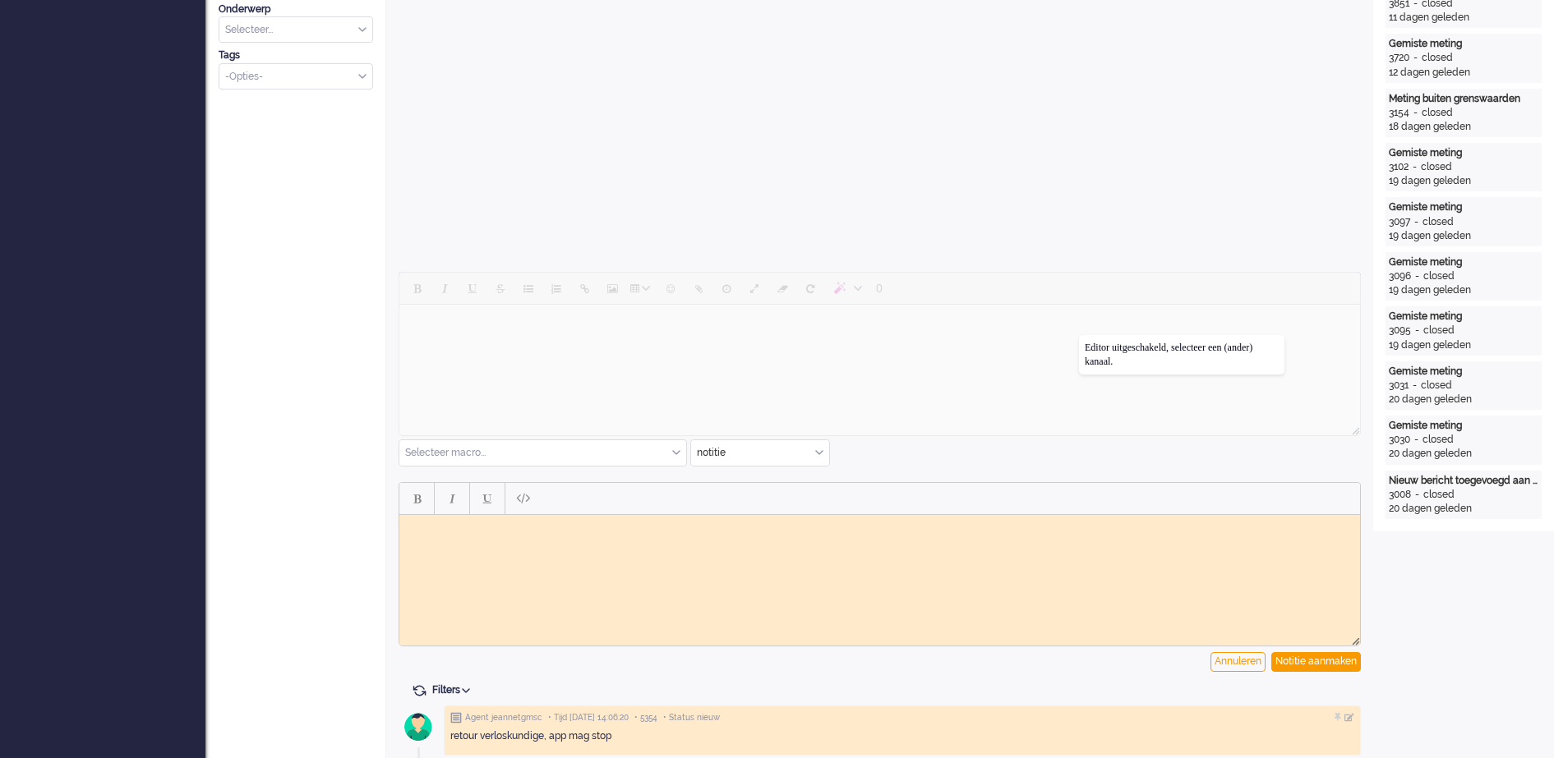
scroll to position [525, 0]
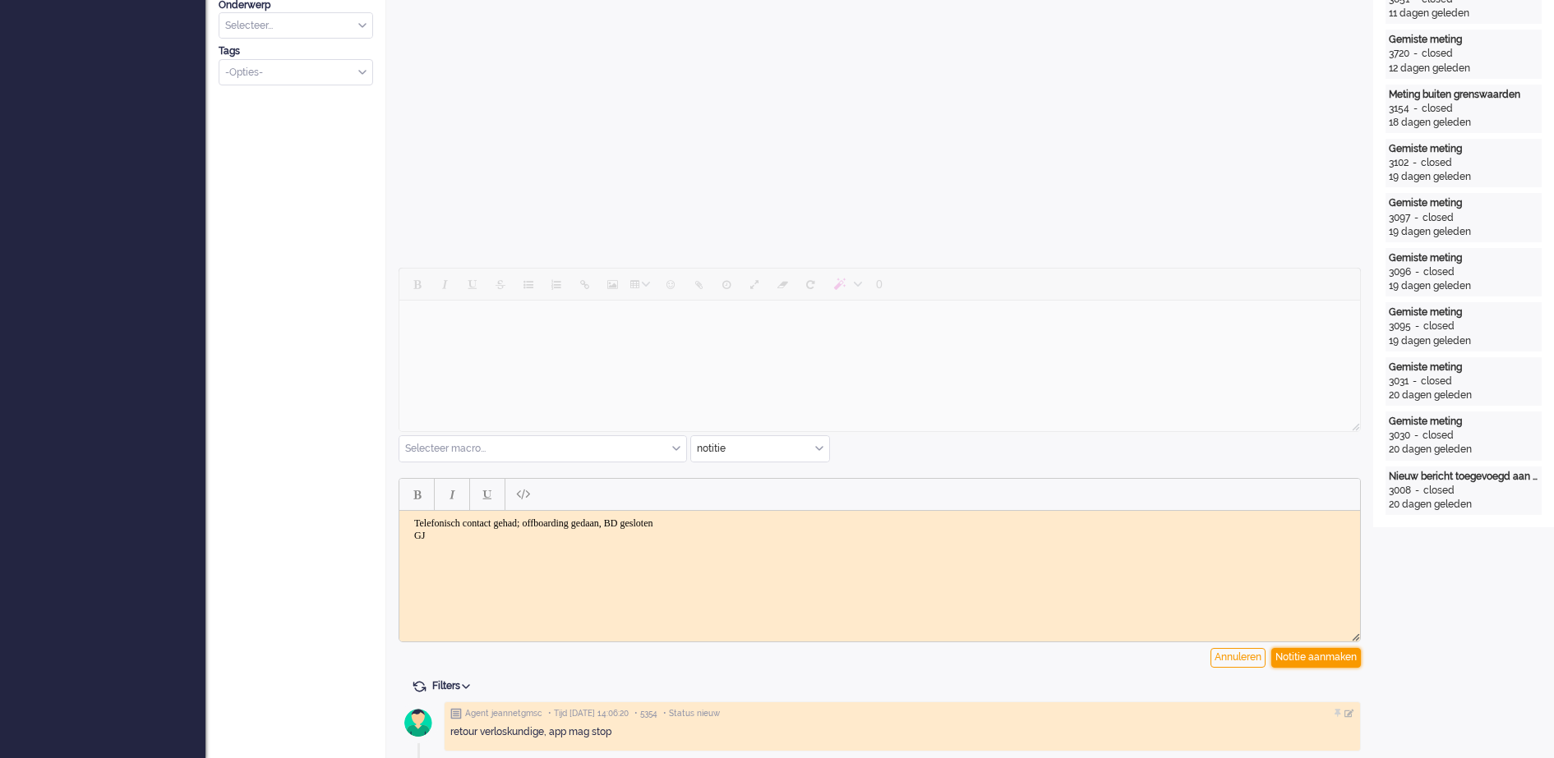
click at [1338, 661] on div "Notitie aanmaken" at bounding box center [1316, 658] width 90 height 20
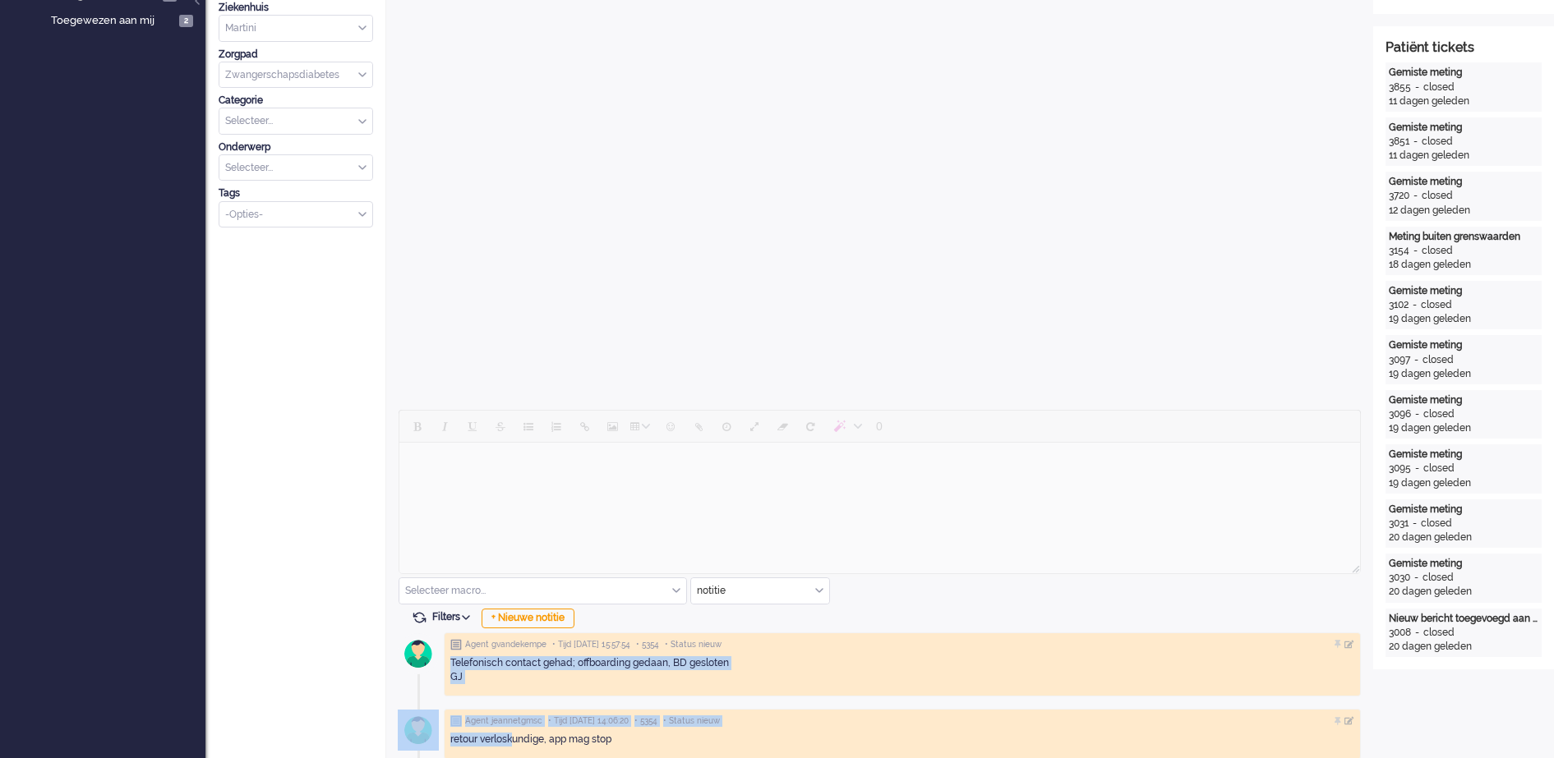
scroll to position [397, 0]
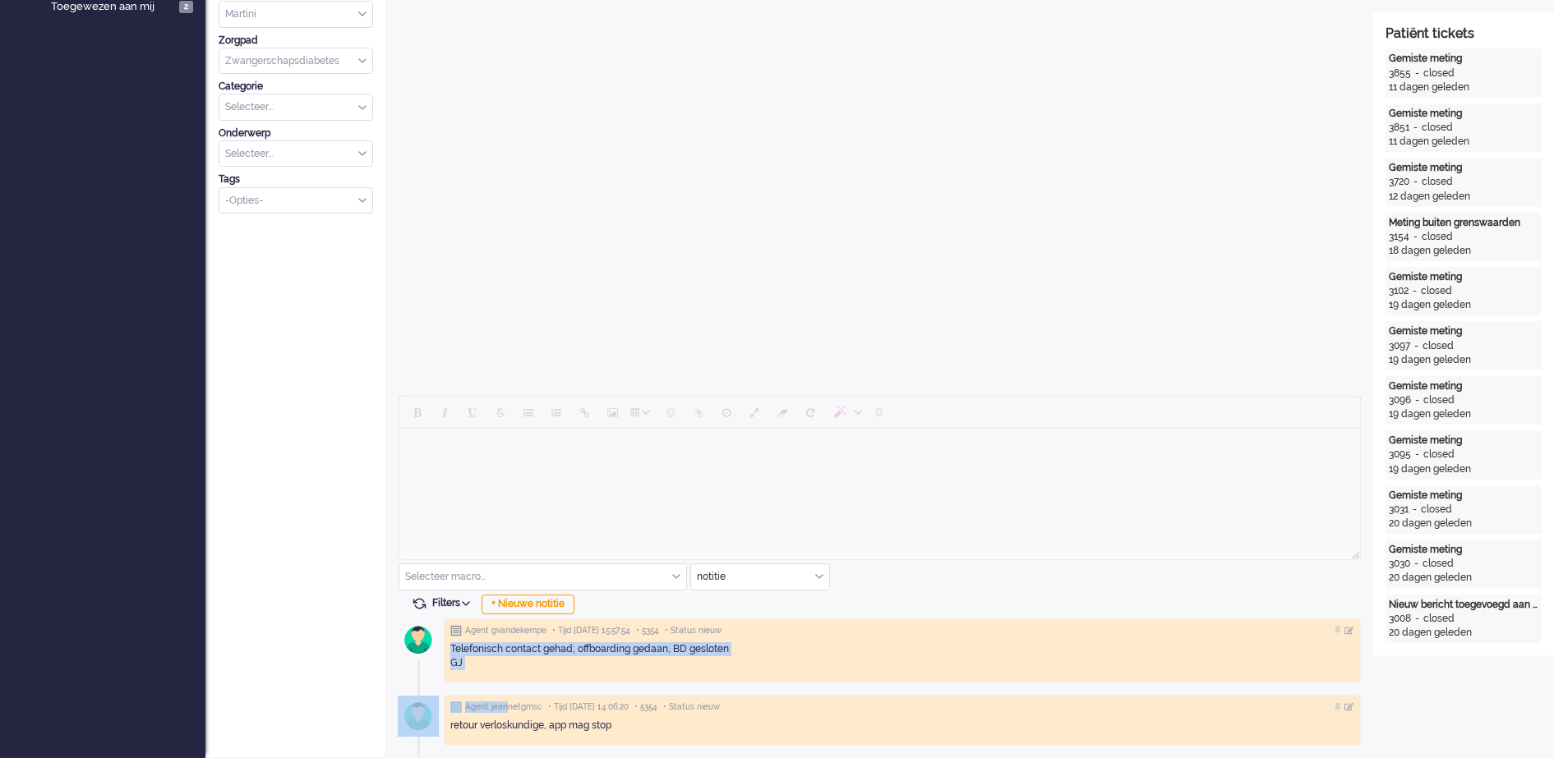
drag, startPoint x: 728, startPoint y: 736, endPoint x: 504, endPoint y: 712, distance: 224.7
click at [504, 712] on div "Agent gvandekempe • Tijd [DATE] 15:57:54 • 5354 • Status nieuw Telefonisch cont…" at bounding box center [879, 685] width 962 height 145
drag, startPoint x: 504, startPoint y: 712, endPoint x: 490, endPoint y: 661, distance: 53.6
click at [490, 661] on div "Telefonisch contact gehad; offboarding gedaan, BD gesloten GJ" at bounding box center [902, 656] width 904 height 28
click at [479, 657] on div "Telefonisch contact gehad; offboarding gedaan, BD gesloten GJ" at bounding box center [902, 656] width 904 height 28
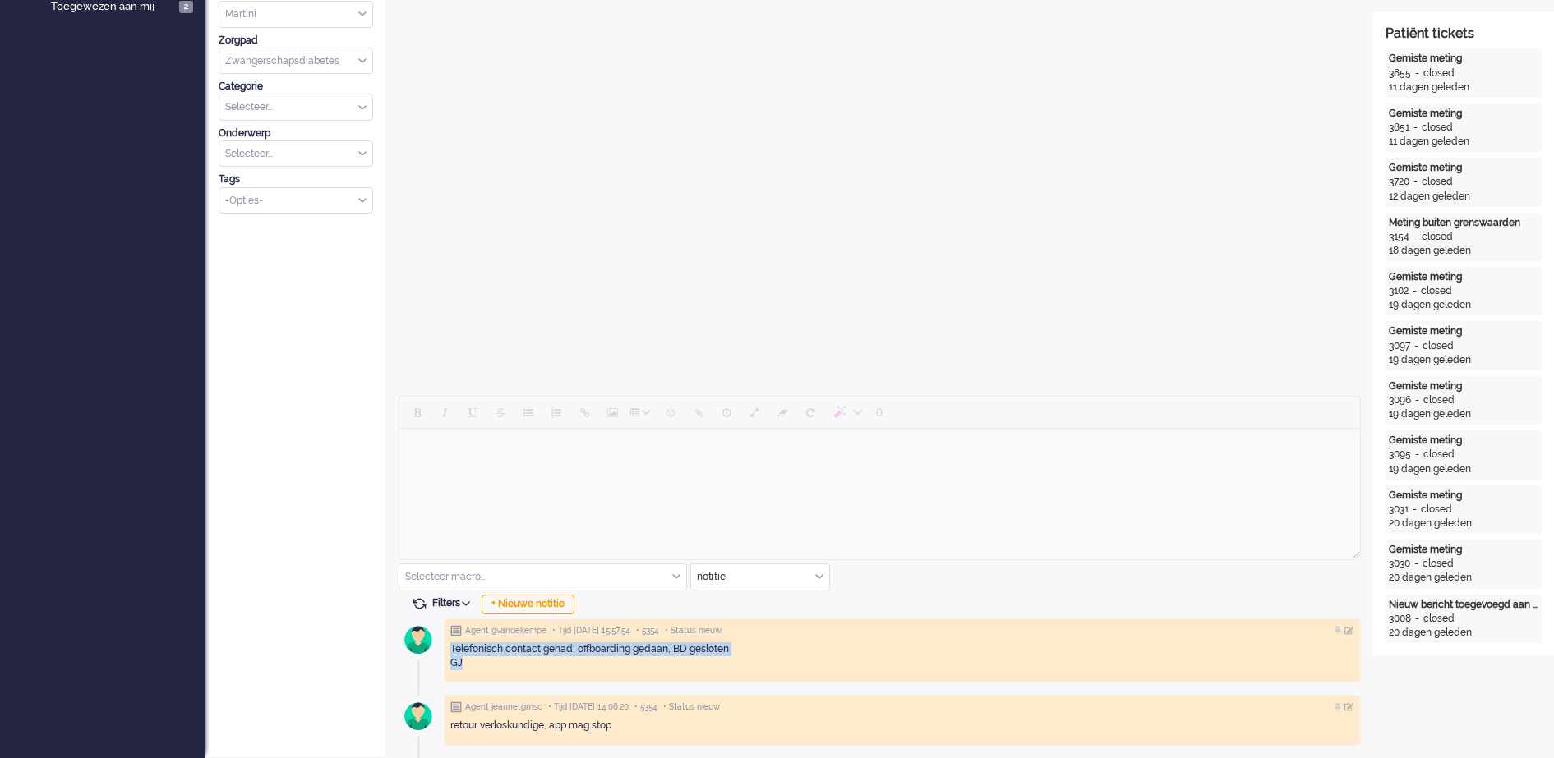
drag, startPoint x: 475, startPoint y: 658, endPoint x: 443, endPoint y: 646, distance: 34.3
click at [443, 646] on div "Agent gvandekempe • Tijd [DATE] 15:57:54 • 5354 • Status nieuw Telefonisch cont…" at bounding box center [879, 685] width 962 height 145
copy div "Telefonisch contact gehad; offboarding gedaan, BD gesloten GJ"
click at [1053, 655] on div "Telefonisch contact gehad; offboarding gedaan, BD gesloten GJ" at bounding box center [902, 656] width 904 height 28
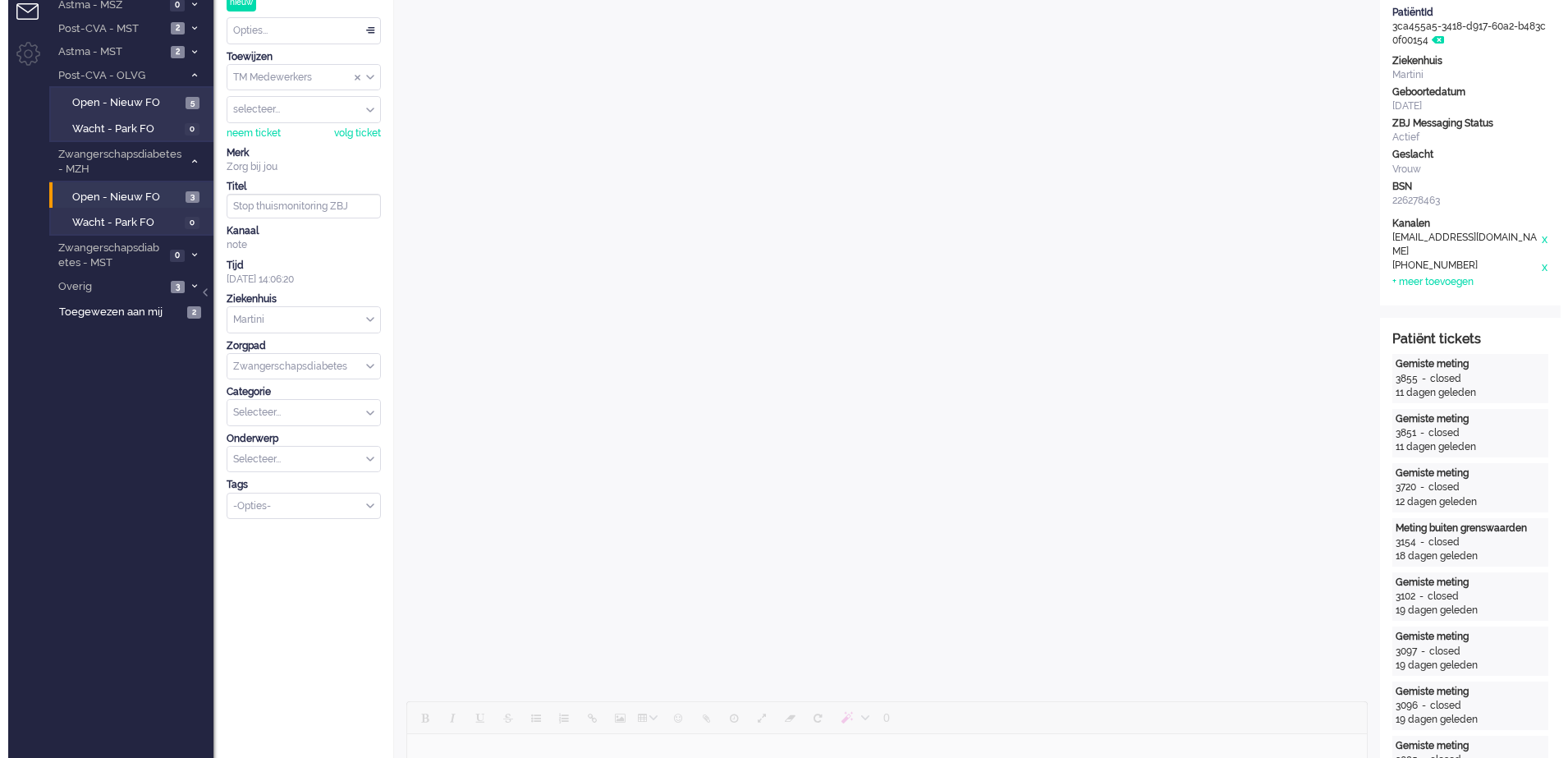
scroll to position [0, 0]
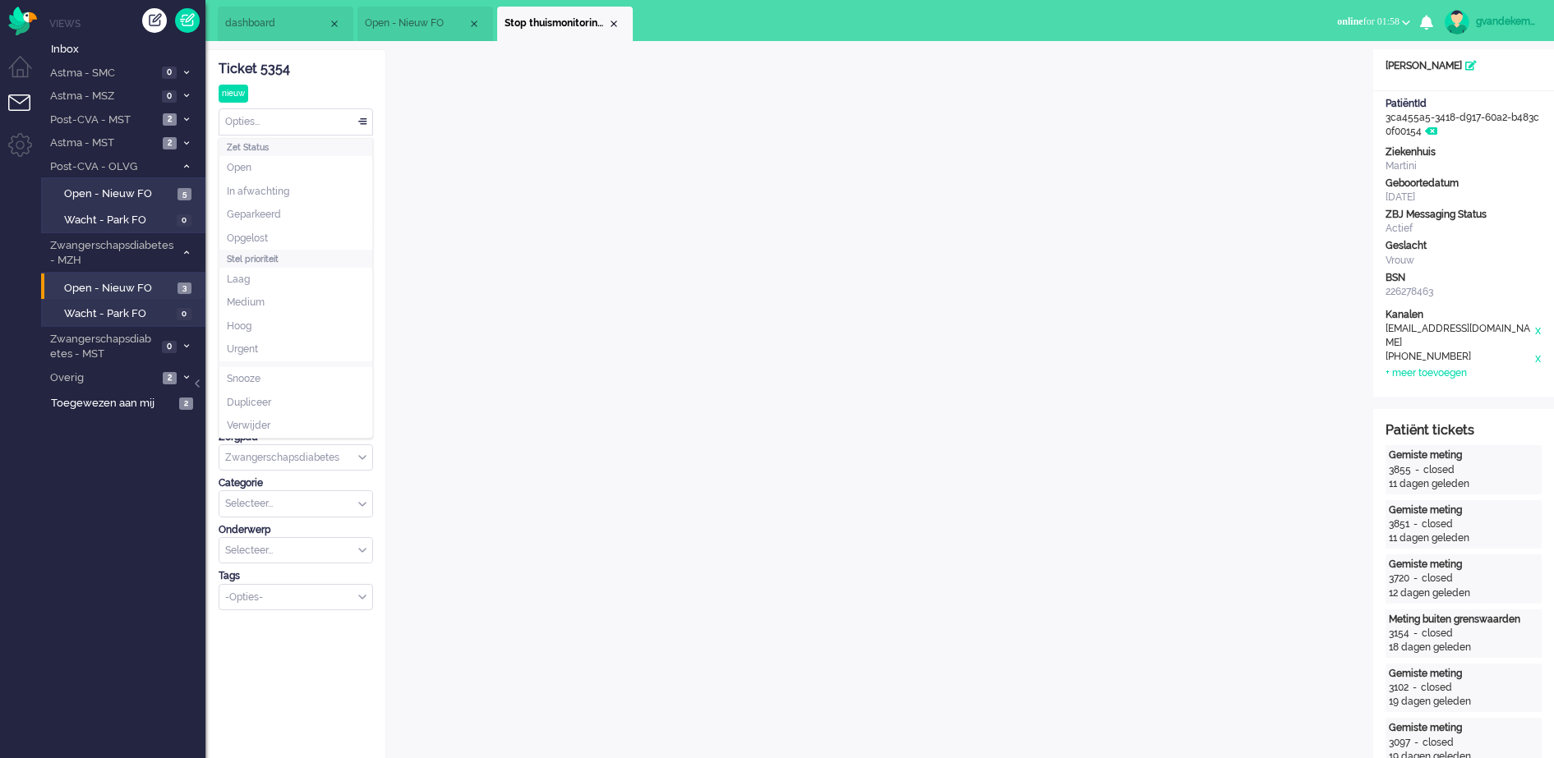
click at [365, 122] on div "Opties..." at bounding box center [295, 121] width 153 height 25
click at [239, 229] on li "Opgelost" at bounding box center [295, 239] width 153 height 24
click at [616, 21] on div "Close tab" at bounding box center [613, 23] width 13 height 13
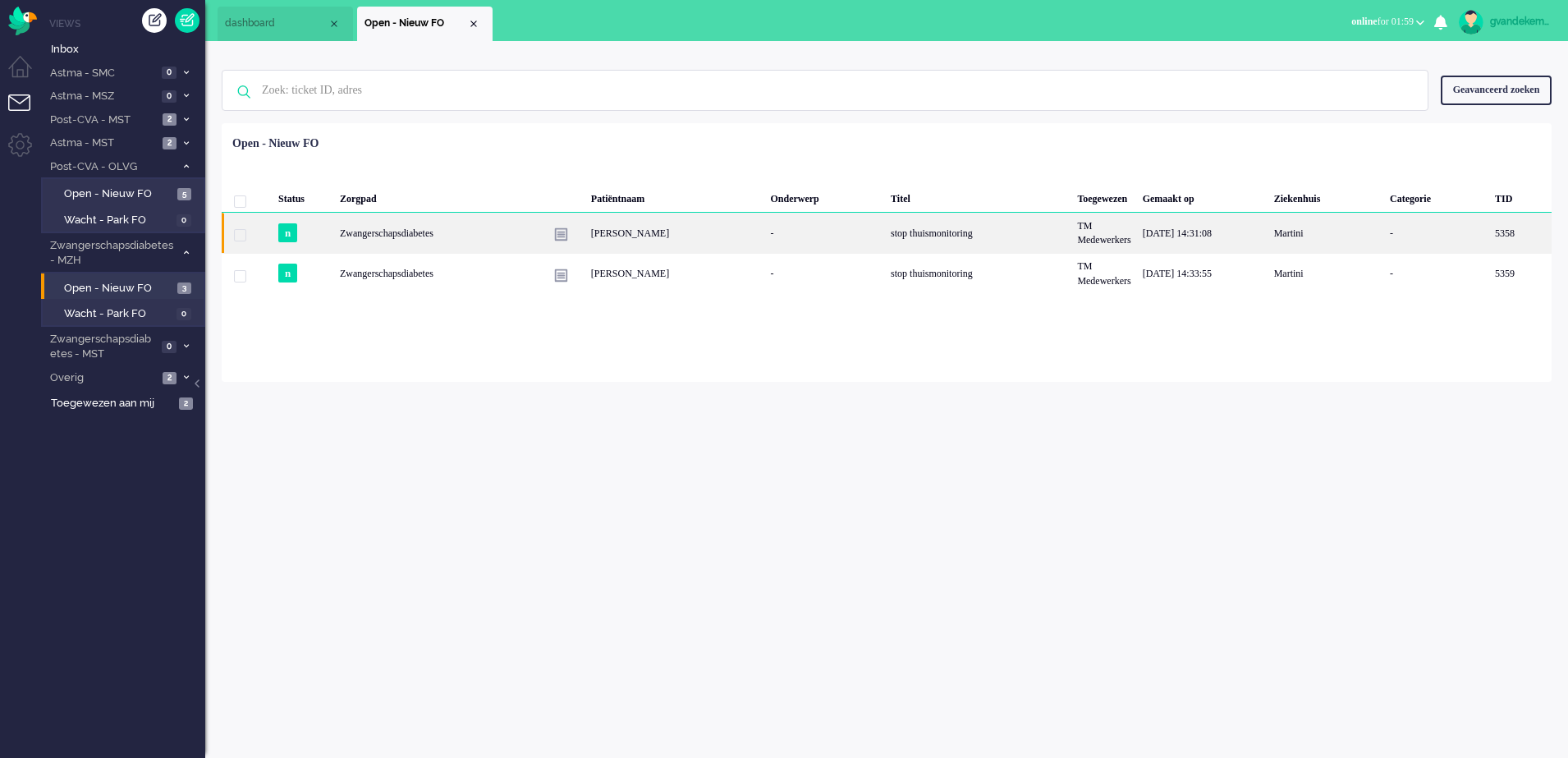
click at [632, 237] on div "[PERSON_NAME]" at bounding box center [676, 233] width 180 height 40
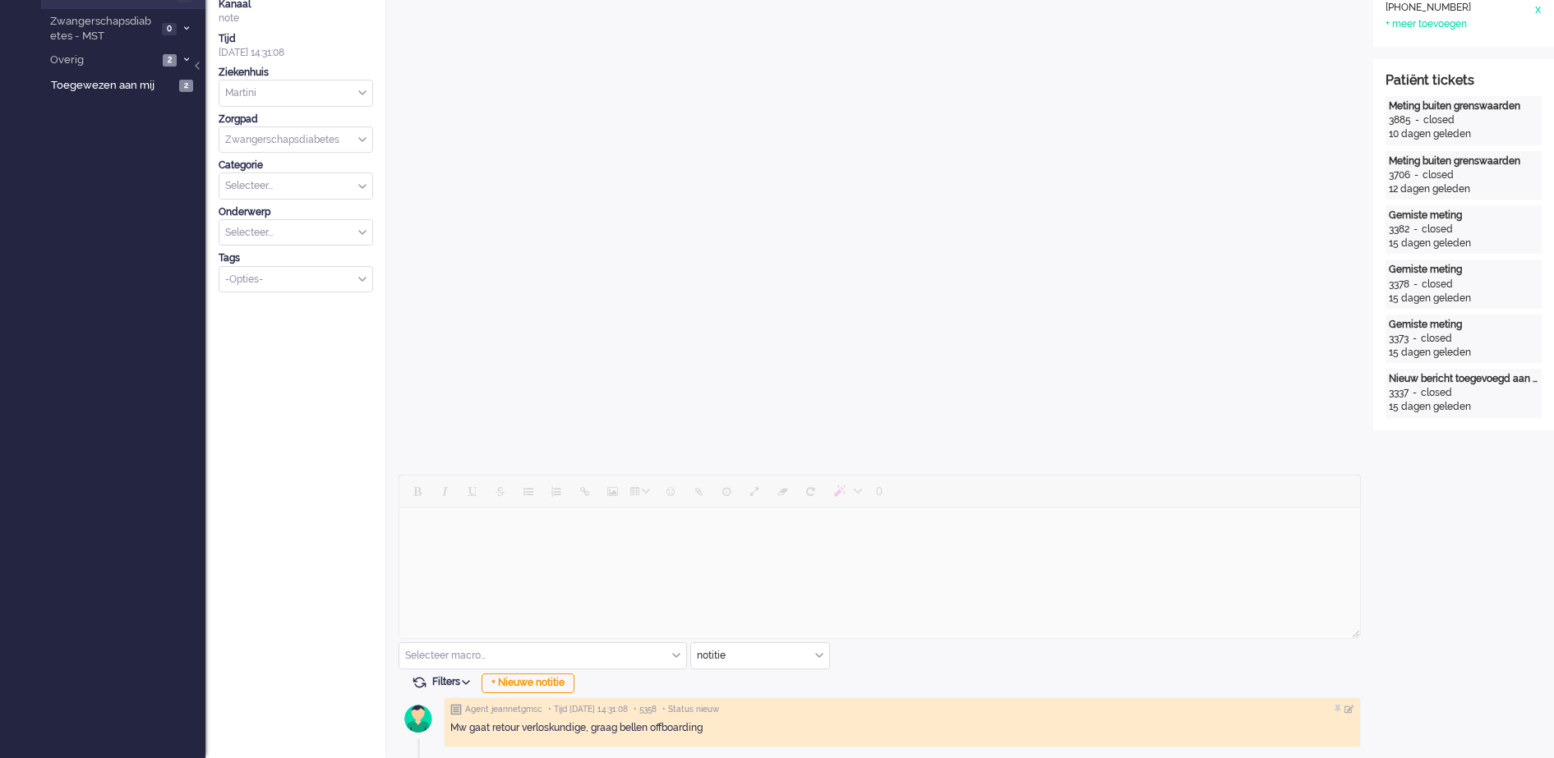
scroll to position [320, 0]
click at [1149, 546] on div at bounding box center [879, 557] width 962 height 168
click at [555, 682] on div "+ Nieuwe notitie" at bounding box center [527, 682] width 93 height 20
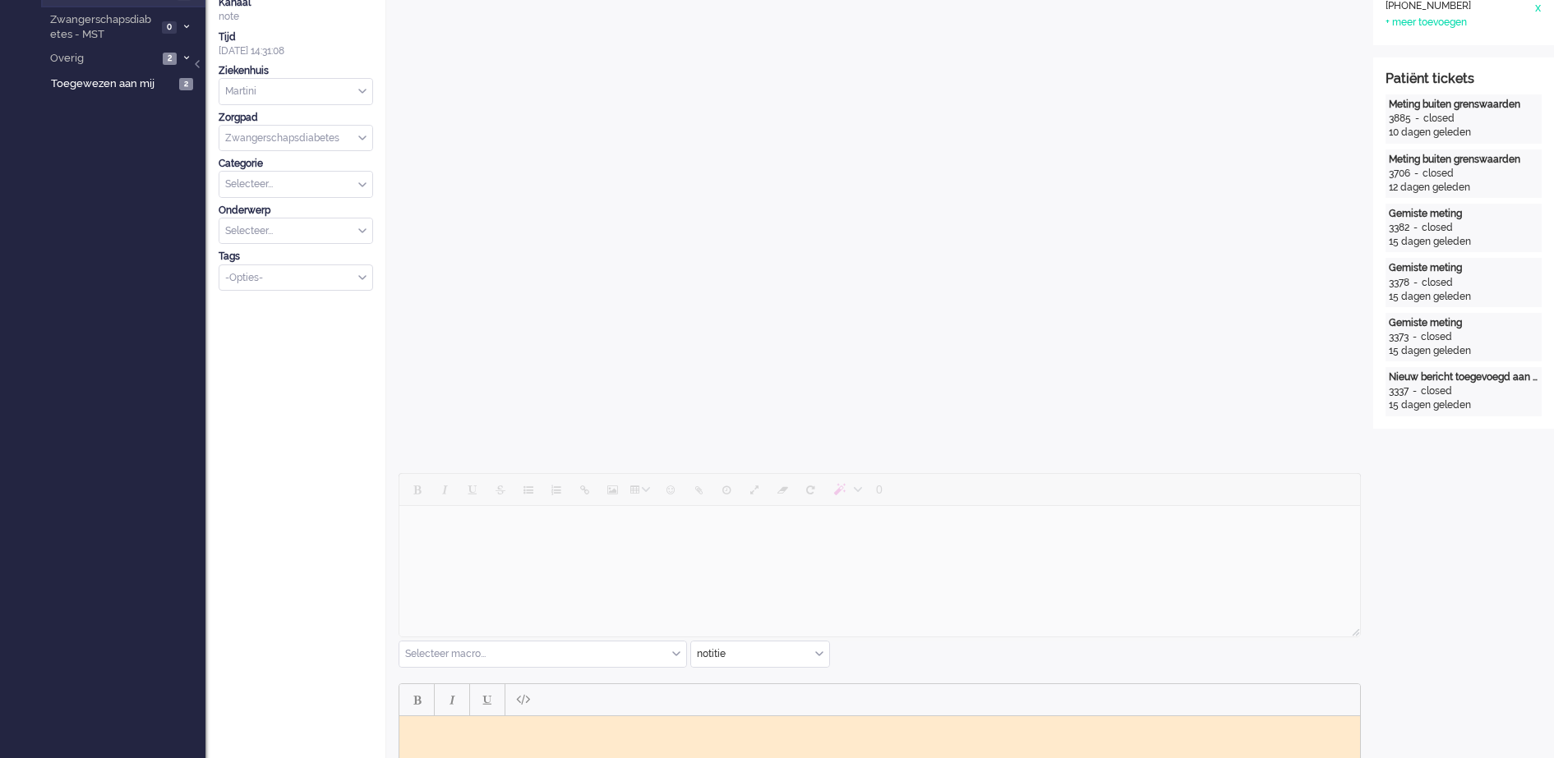
scroll to position [0, 0]
click at [532, 726] on body "Rich Text Area. Press ALT-0 for help." at bounding box center [879, 728] width 947 height 12
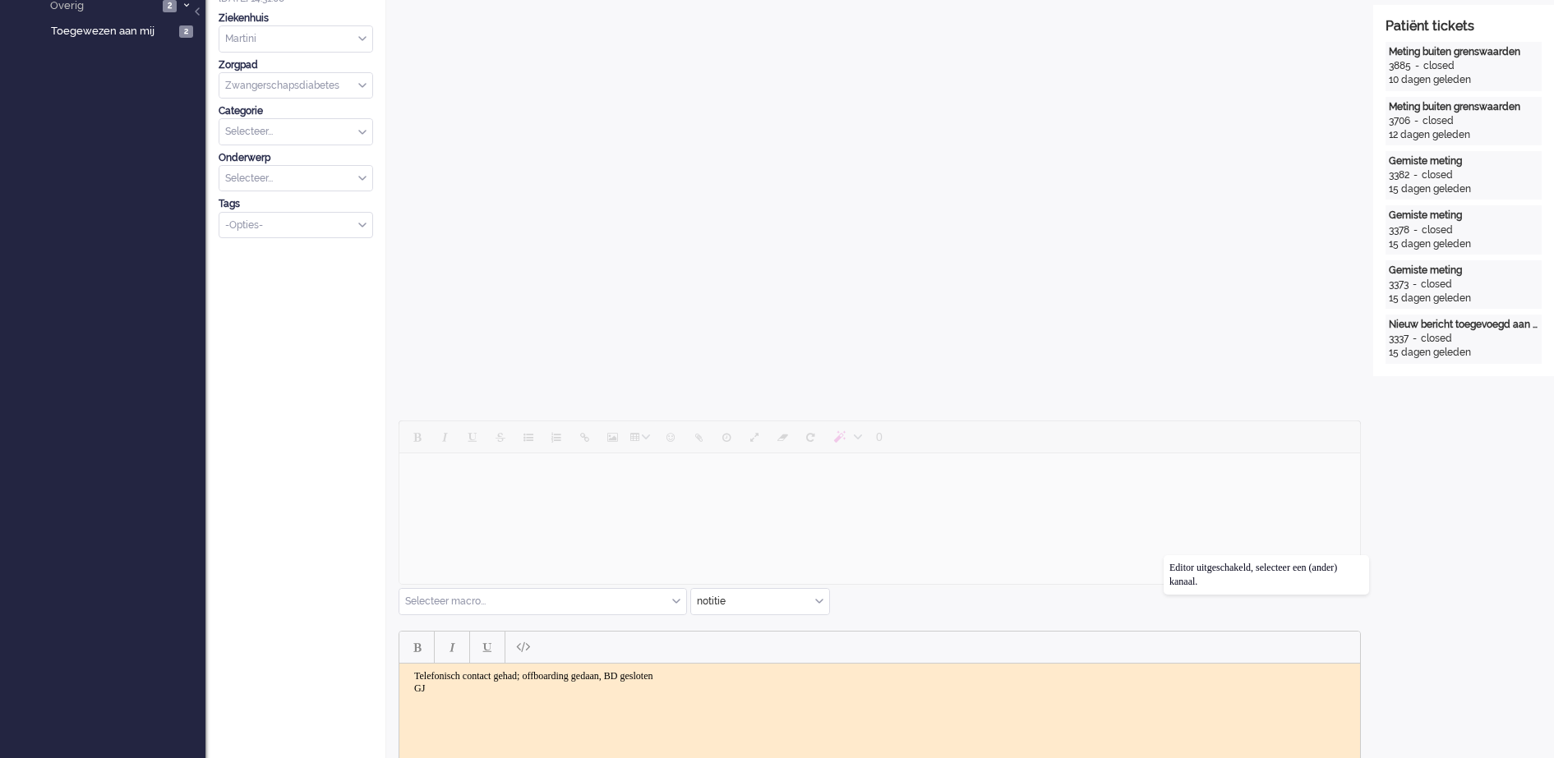
scroll to position [525, 0]
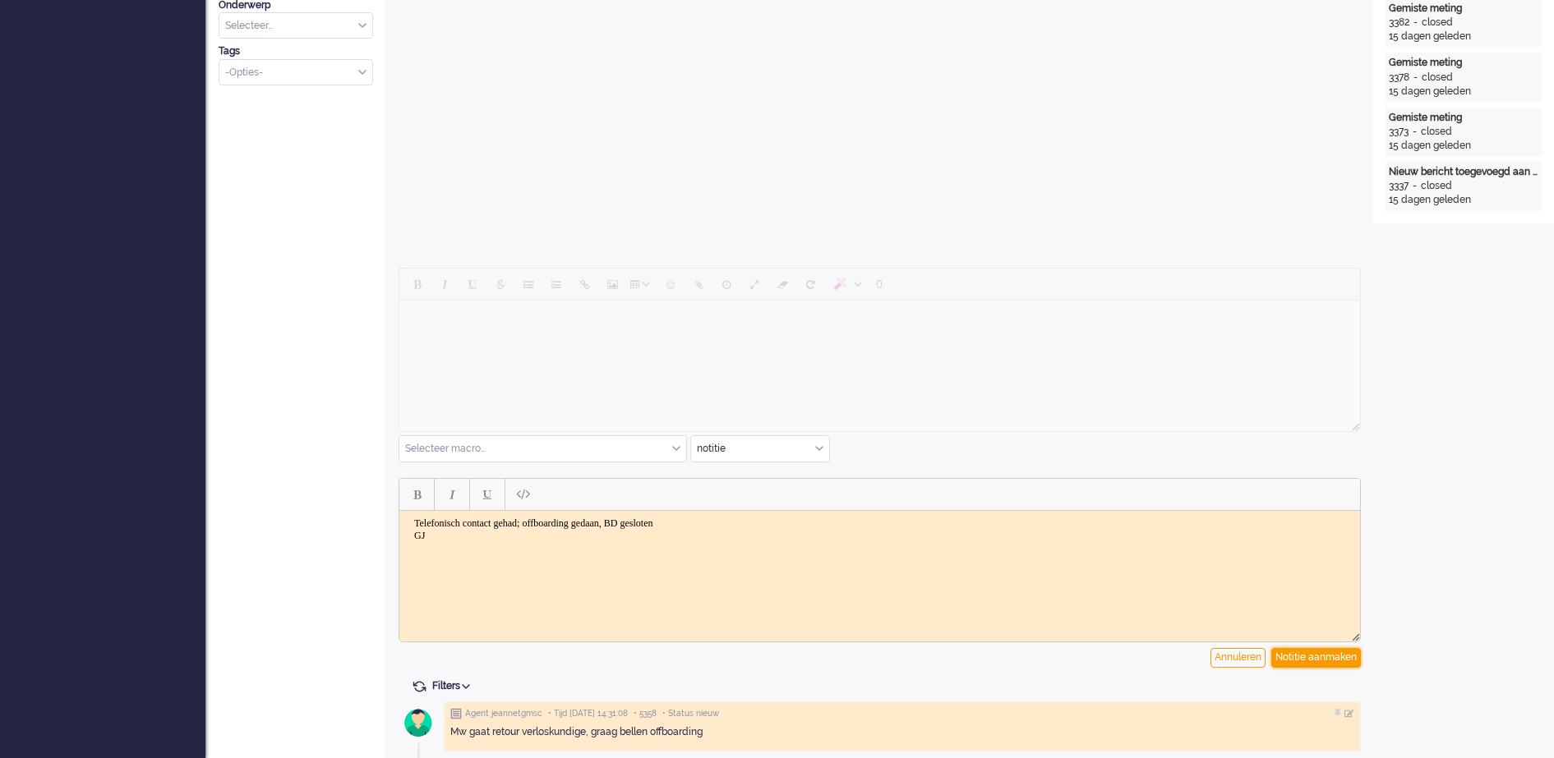
click at [1338, 657] on div "Notitie aanmaken" at bounding box center [1316, 658] width 90 height 20
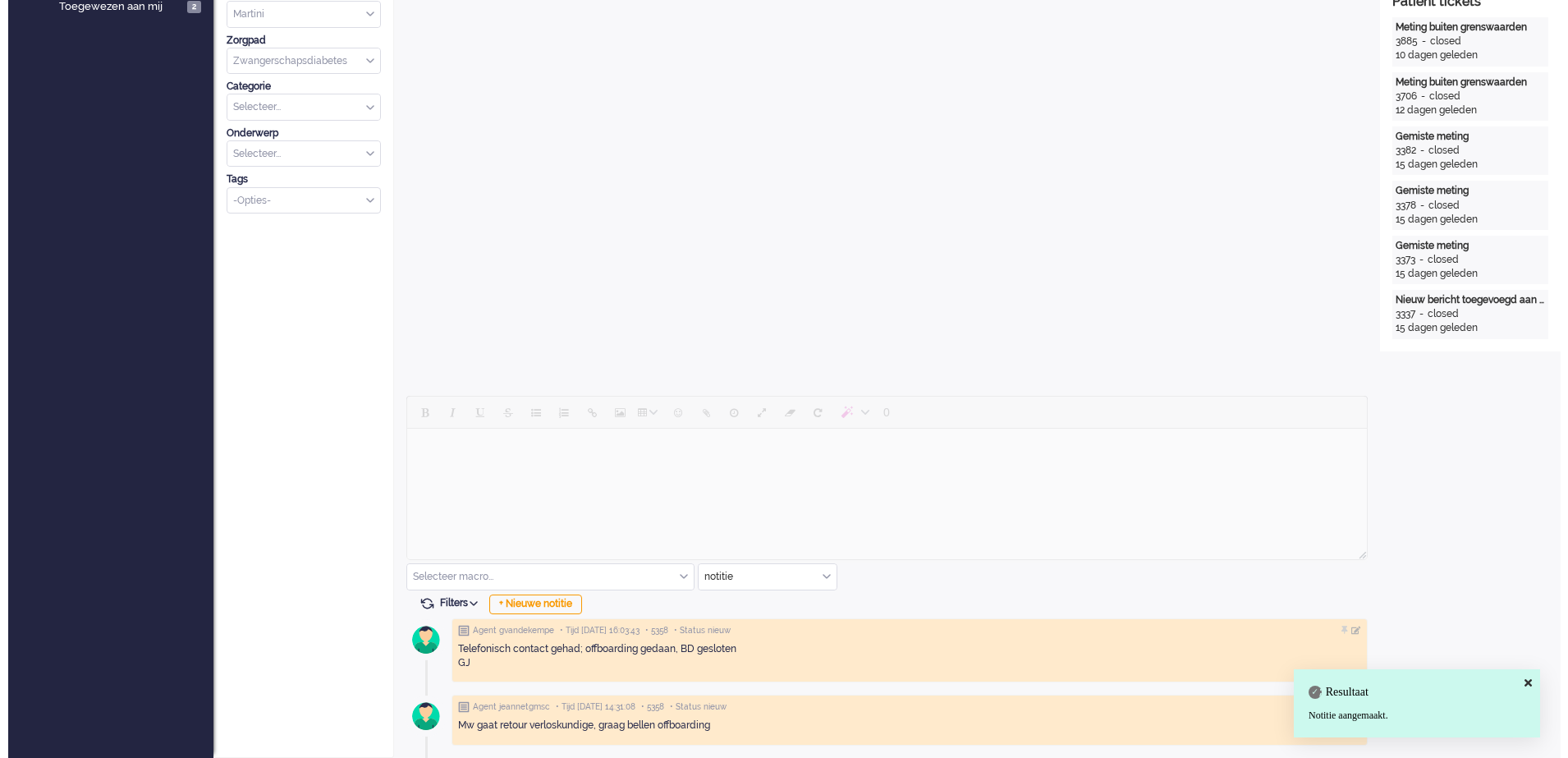
scroll to position [0, 0]
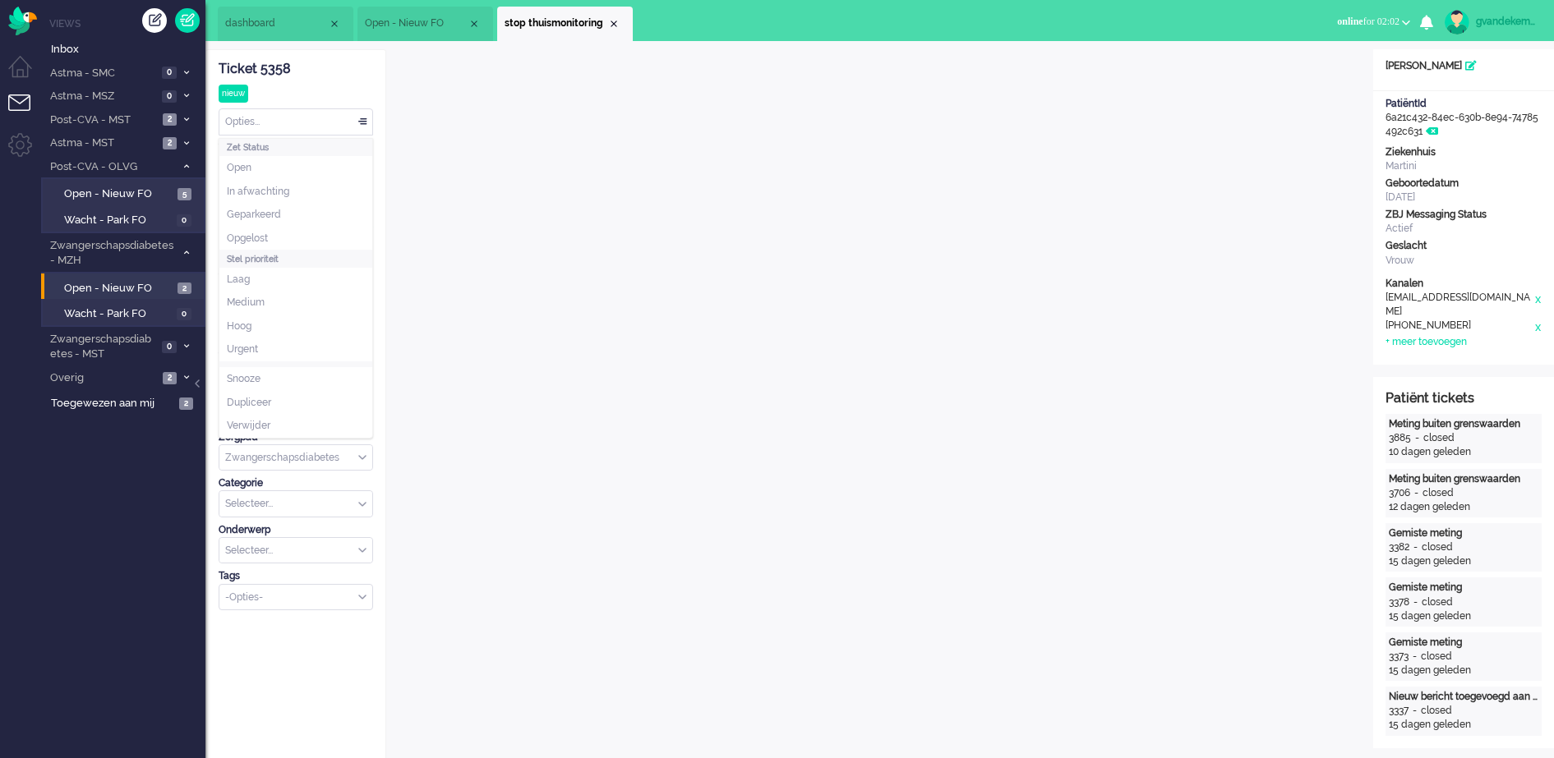
click at [361, 119] on div "Opties..." at bounding box center [295, 121] width 153 height 25
click at [279, 232] on li "Opgelost" at bounding box center [295, 239] width 153 height 24
click at [610, 28] on div "Close tab" at bounding box center [613, 23] width 13 height 13
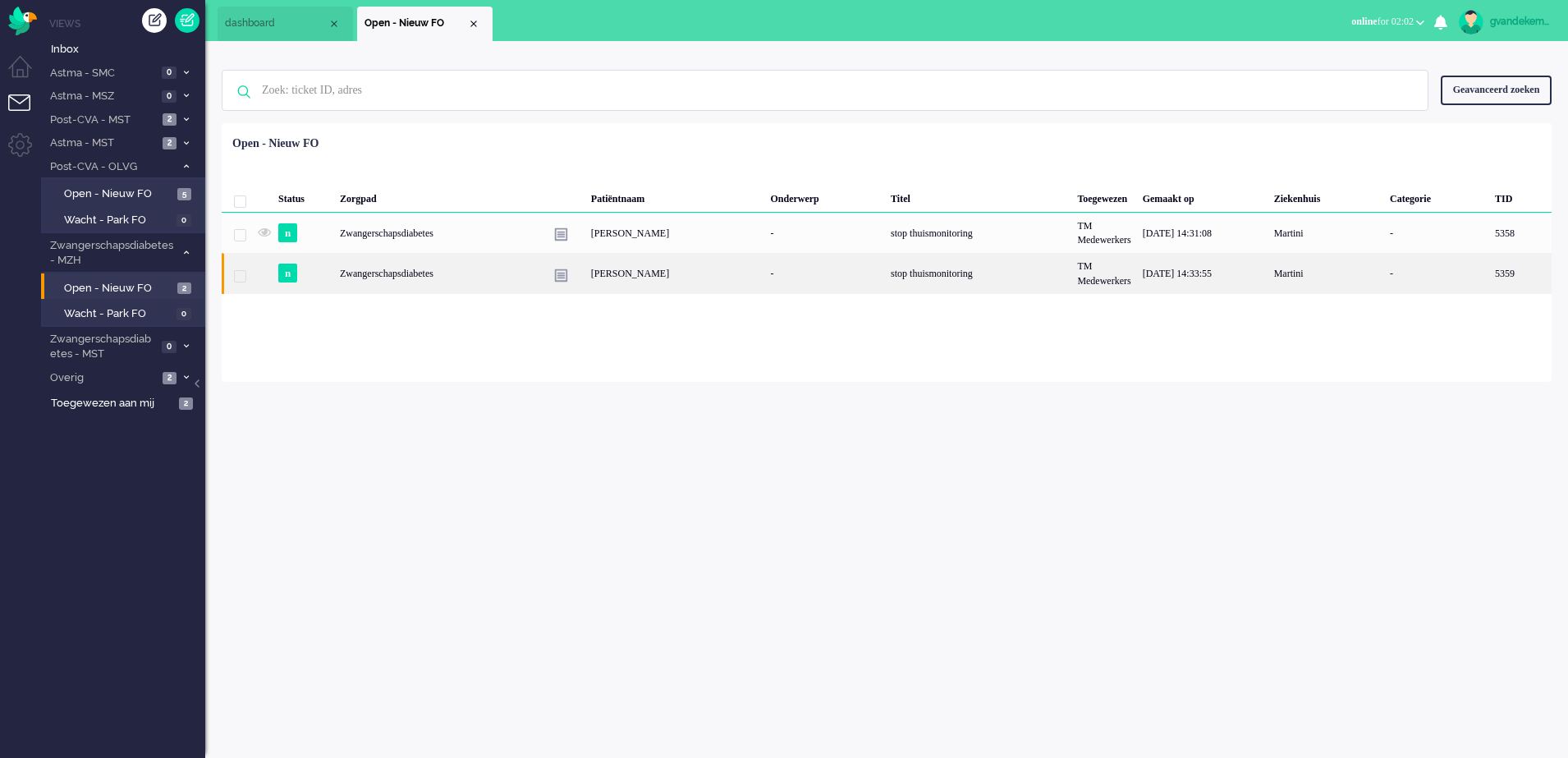
click at [810, 265] on div "-" at bounding box center [824, 273] width 121 height 40
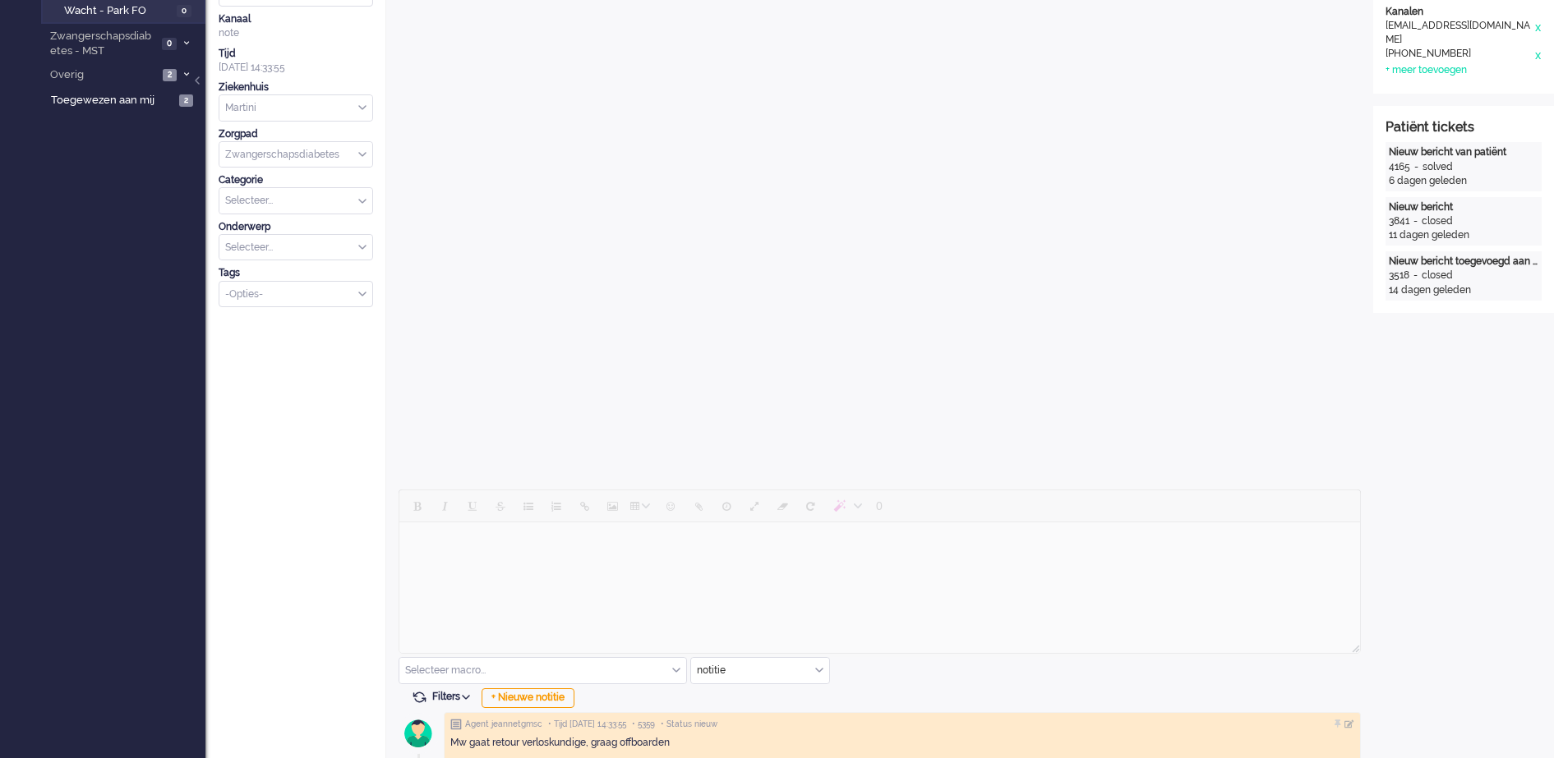
scroll to position [320, 0]
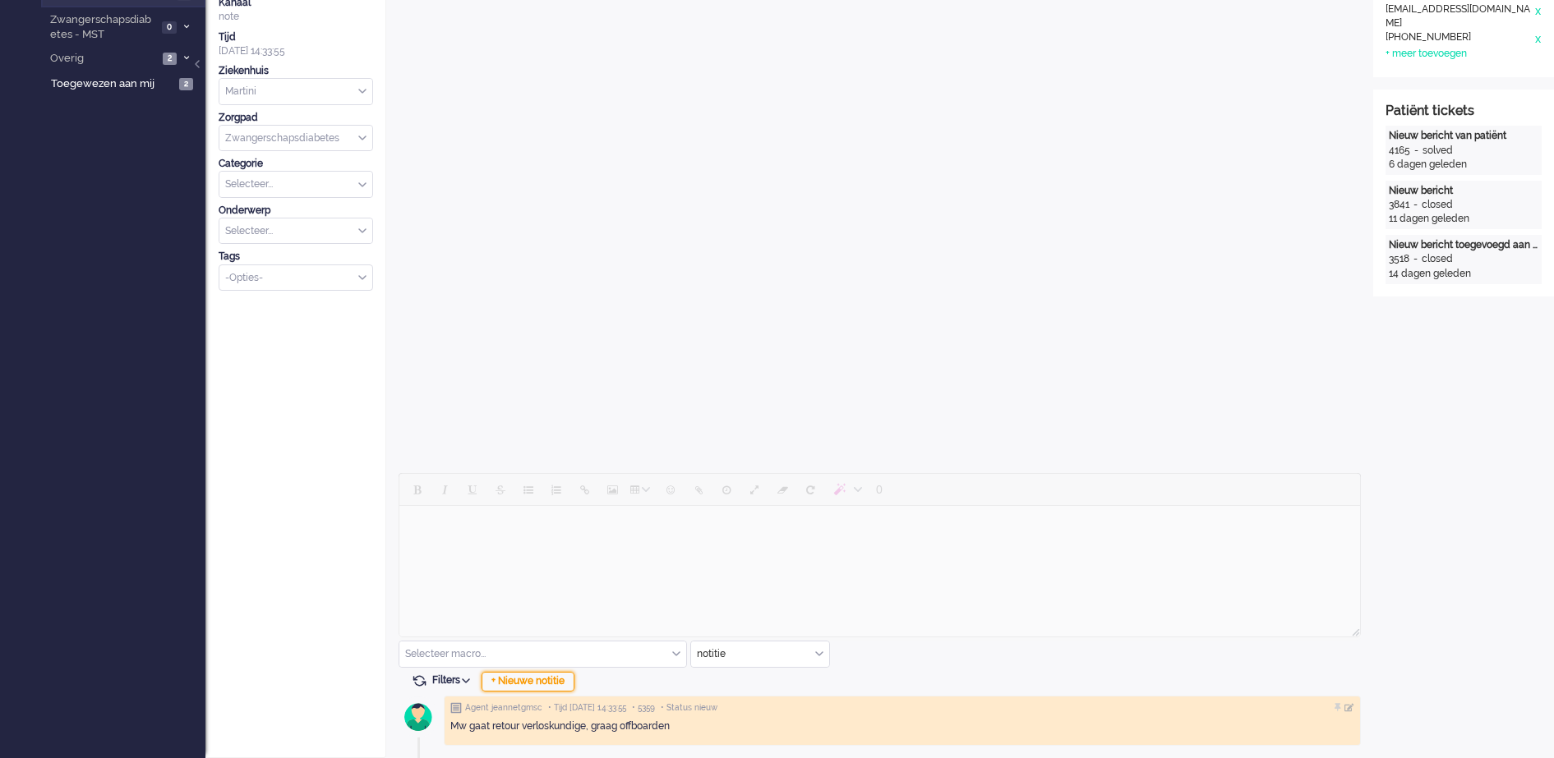
click at [554, 680] on div "+ Nieuwe notitie" at bounding box center [527, 682] width 93 height 20
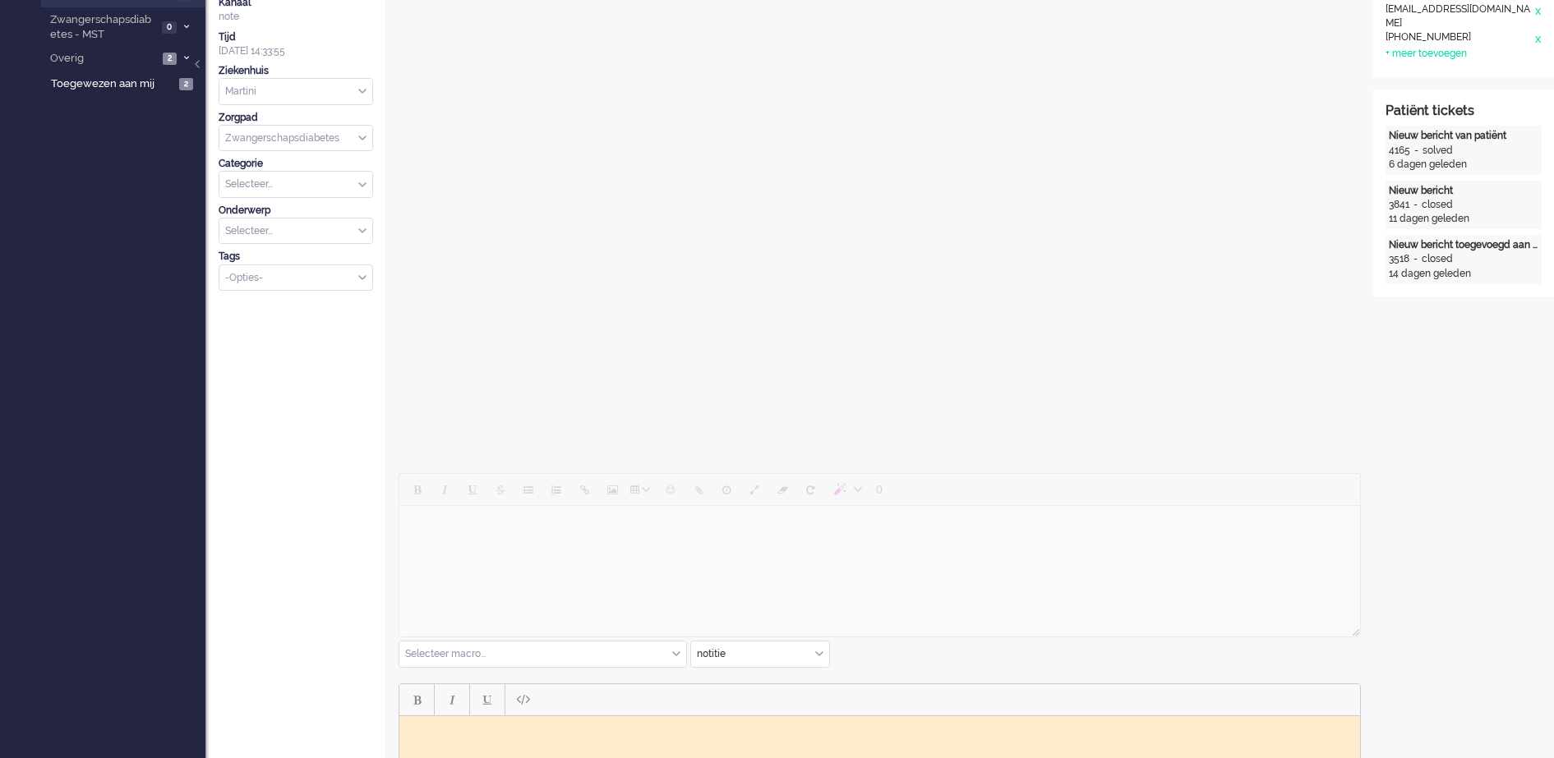
scroll to position [0, 0]
click at [491, 725] on body "Rich Text Area. Press ALT-0 for help." at bounding box center [879, 728] width 947 height 12
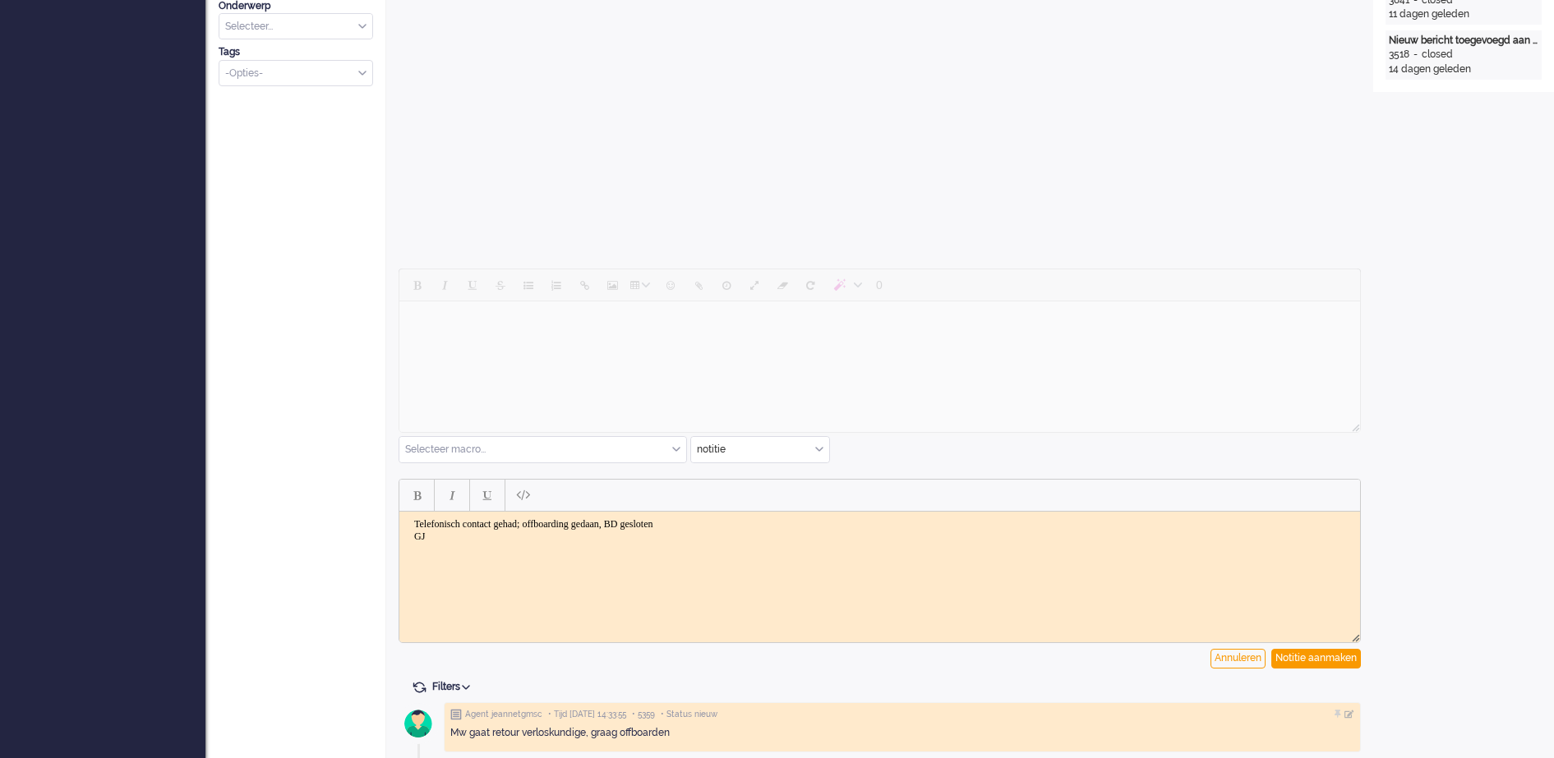
scroll to position [525, 0]
click at [1342, 661] on div "Notitie aanmaken" at bounding box center [1316, 658] width 90 height 20
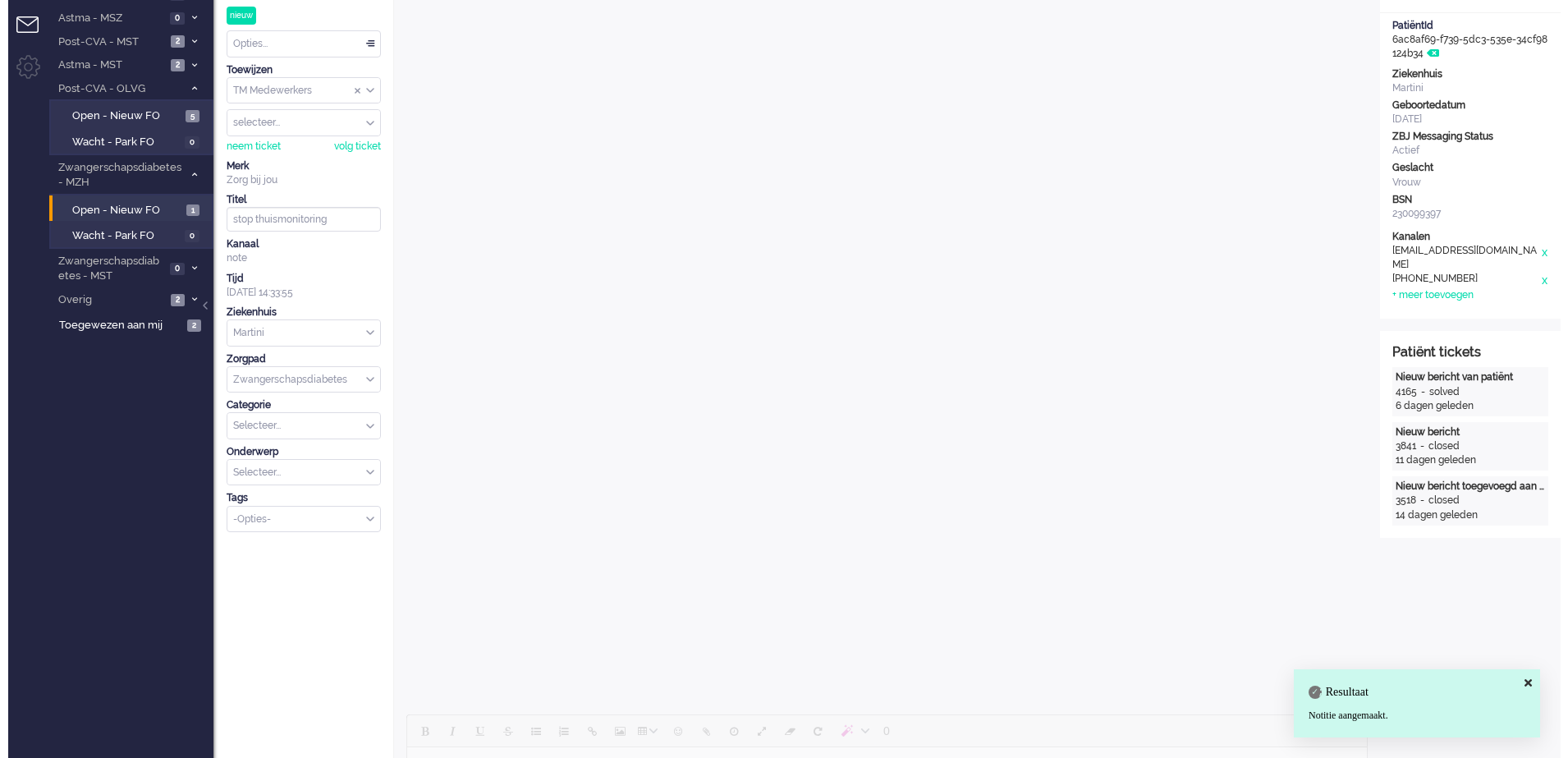
scroll to position [0, 0]
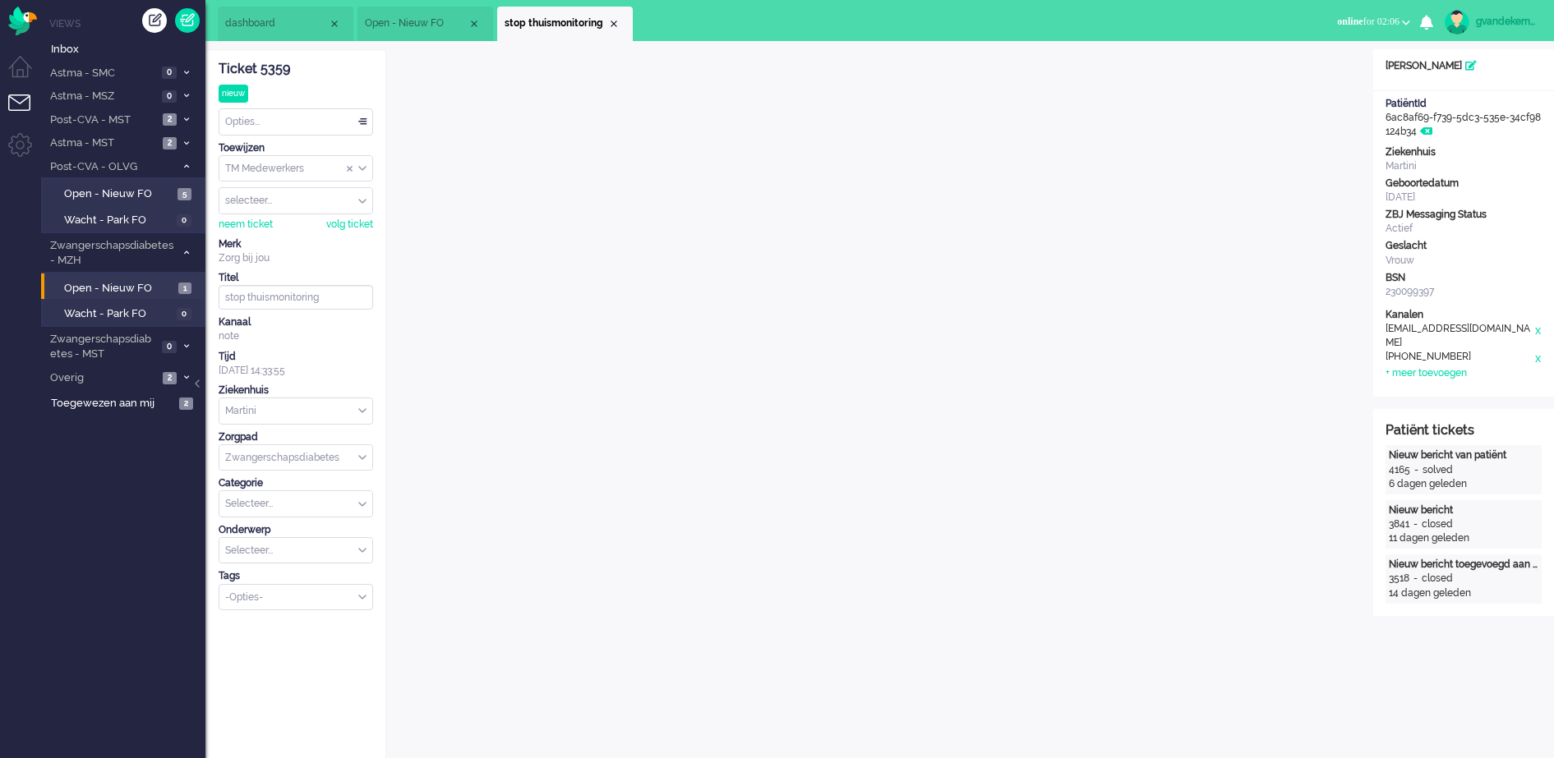
click at [359, 120] on div "Opties..." at bounding box center [295, 121] width 153 height 25
click at [241, 229] on li "Opgelost" at bounding box center [295, 239] width 153 height 24
click at [366, 125] on div "Opties..." at bounding box center [295, 121] width 153 height 25
click at [268, 234] on span "Opgelost" at bounding box center [247, 239] width 41 height 14
click at [612, 26] on div "Close tab" at bounding box center [613, 23] width 13 height 13
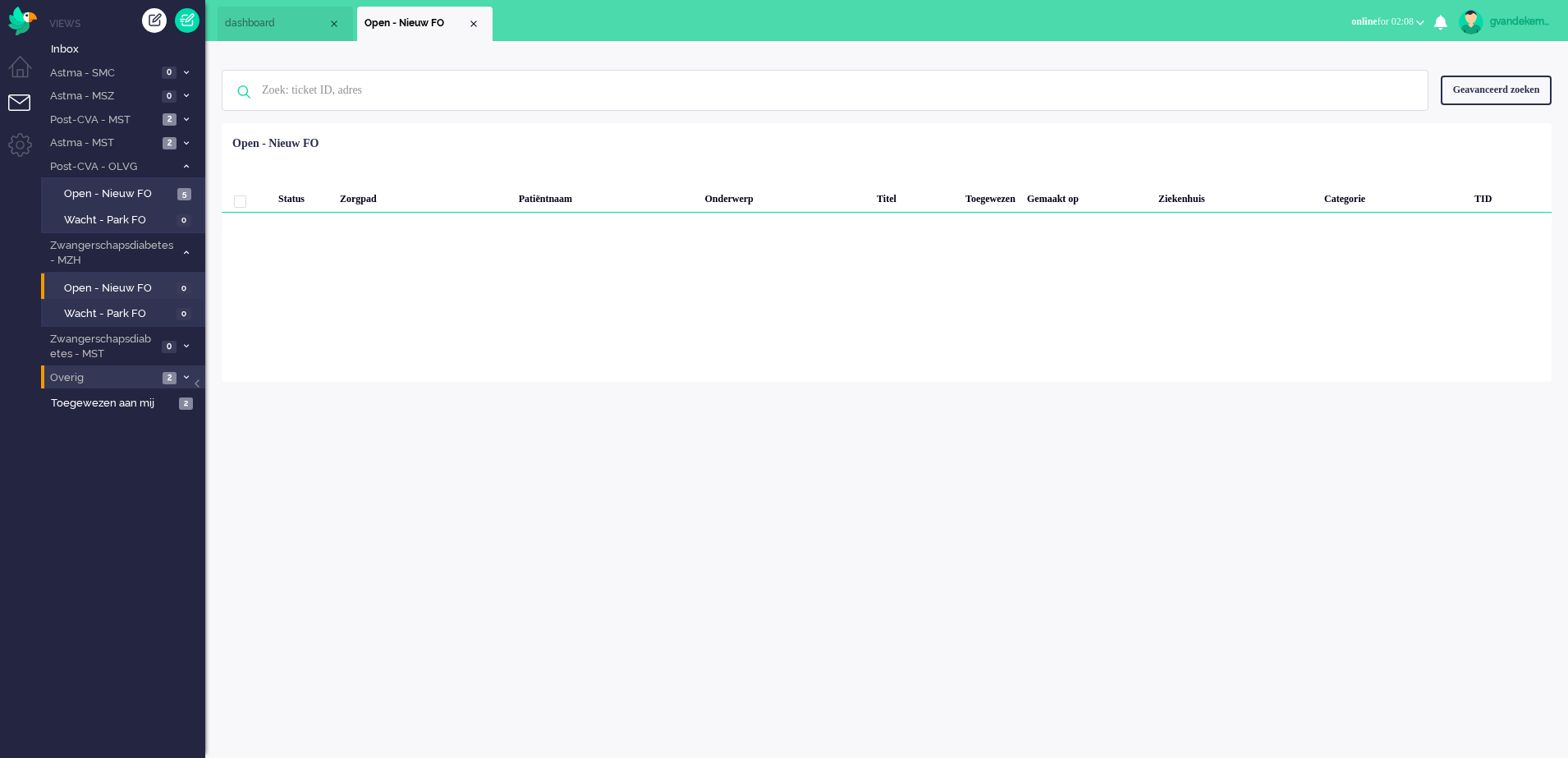
click at [184, 378] on icon at bounding box center [186, 378] width 5 height 6
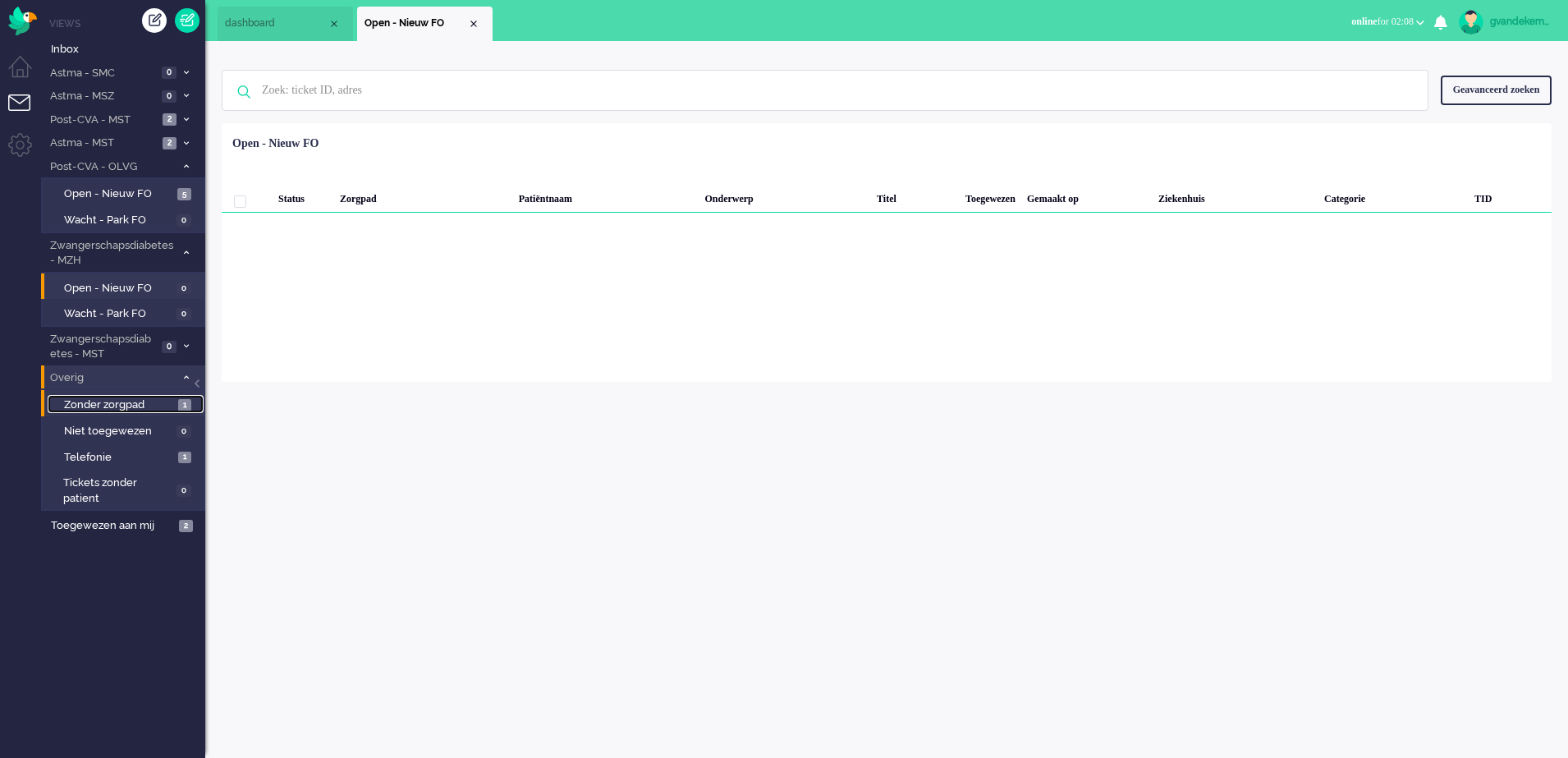
click at [163, 404] on span "Zonder zorgpad" at bounding box center [119, 406] width 110 height 16
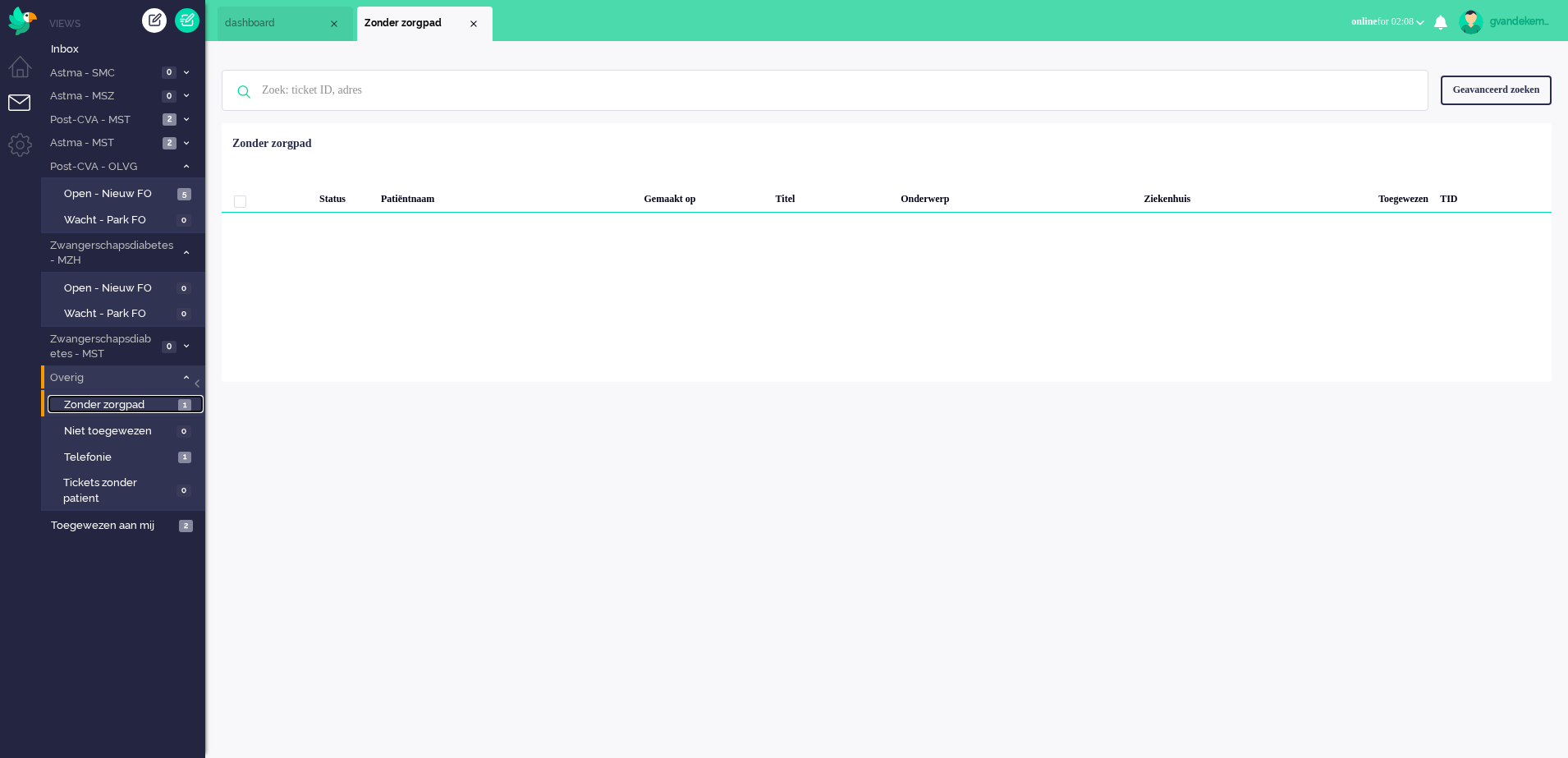
click at [163, 404] on span "Zonder zorgpad" at bounding box center [119, 406] width 110 height 16
click at [122, 458] on span "Telefonie" at bounding box center [119, 458] width 110 height 16
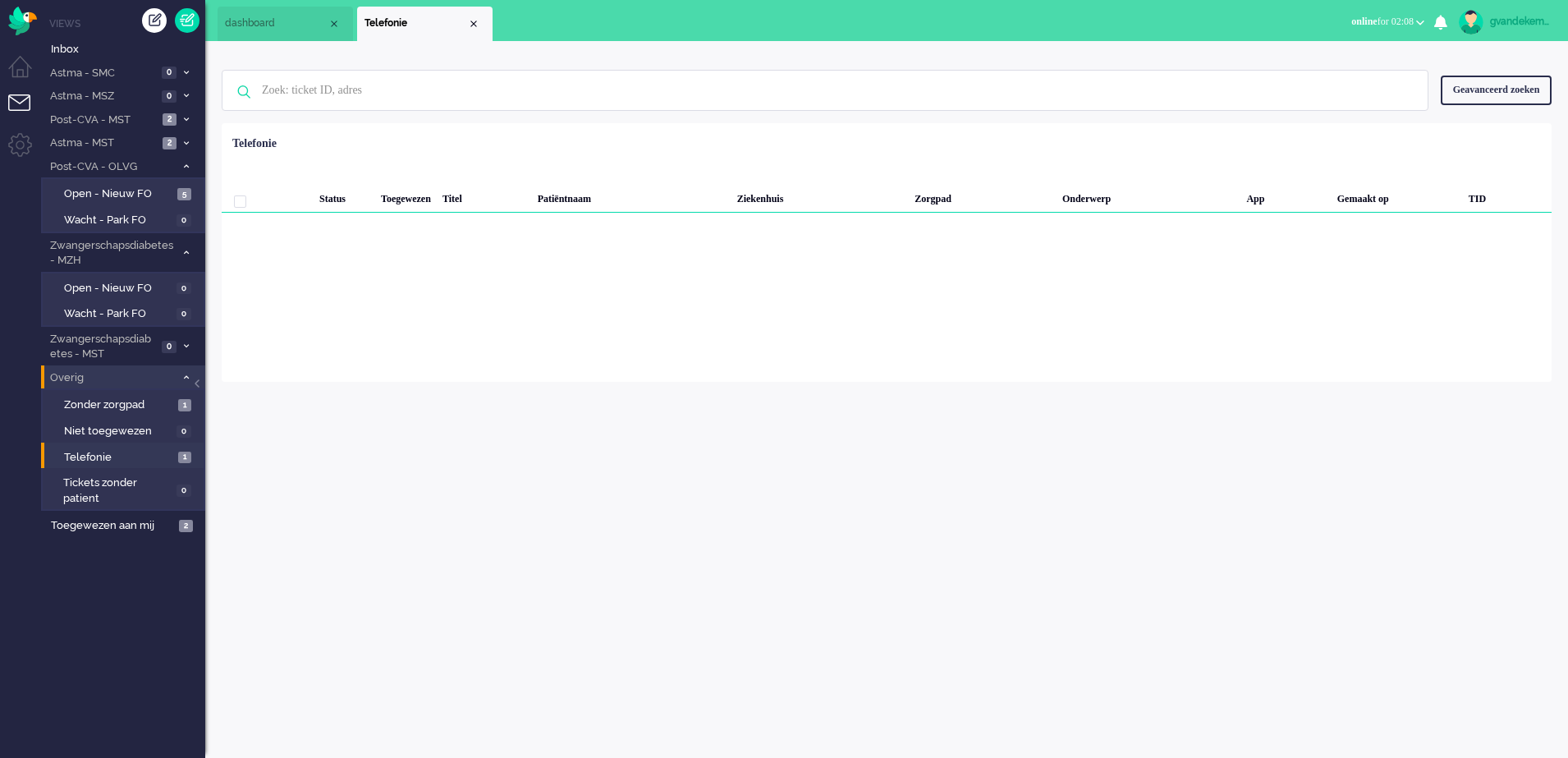
click at [185, 377] on icon at bounding box center [186, 378] width 5 height 6
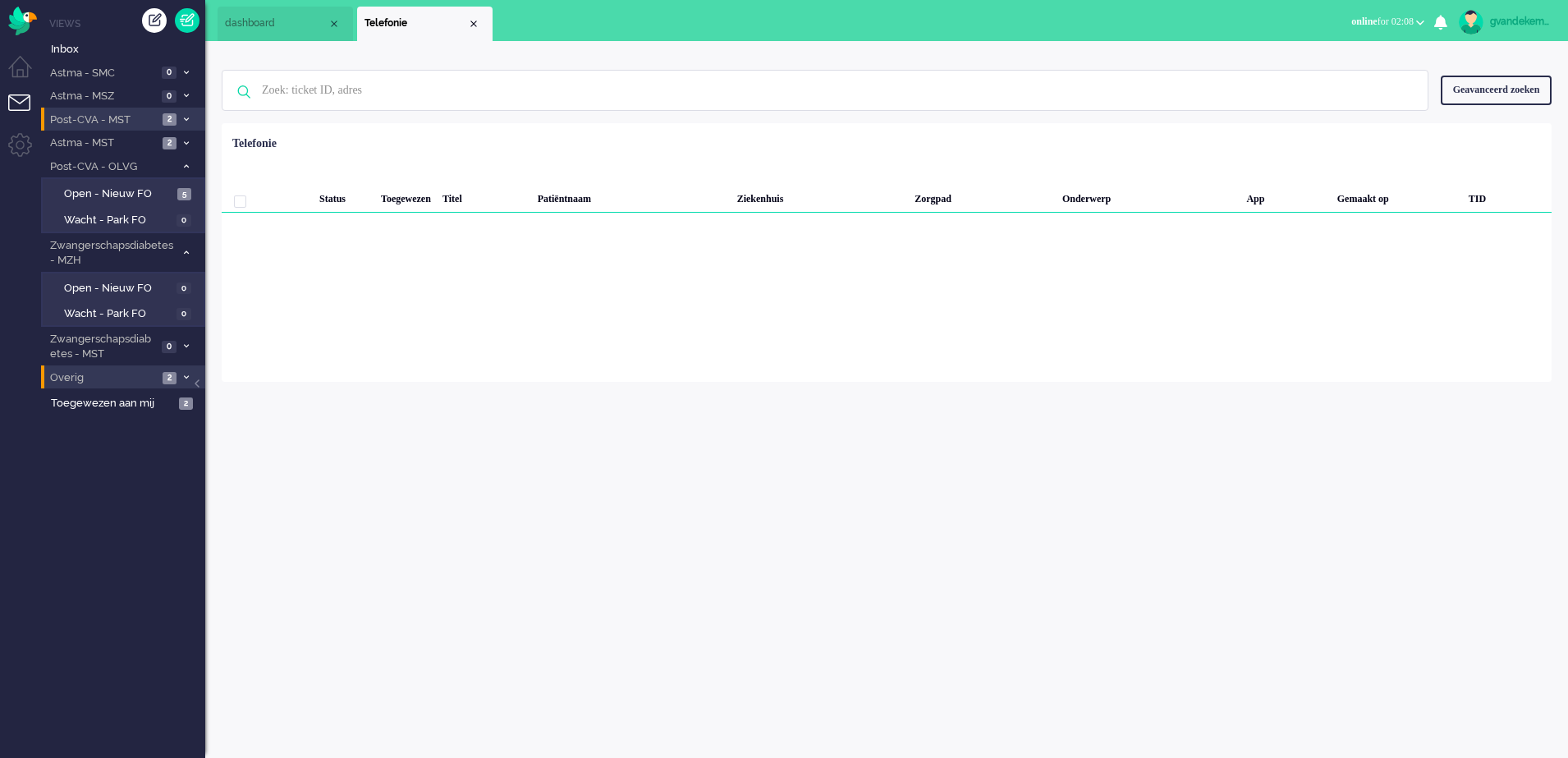
click at [179, 121] on li "Post-CVA - MST 2" at bounding box center [123, 120] width 164 height 24
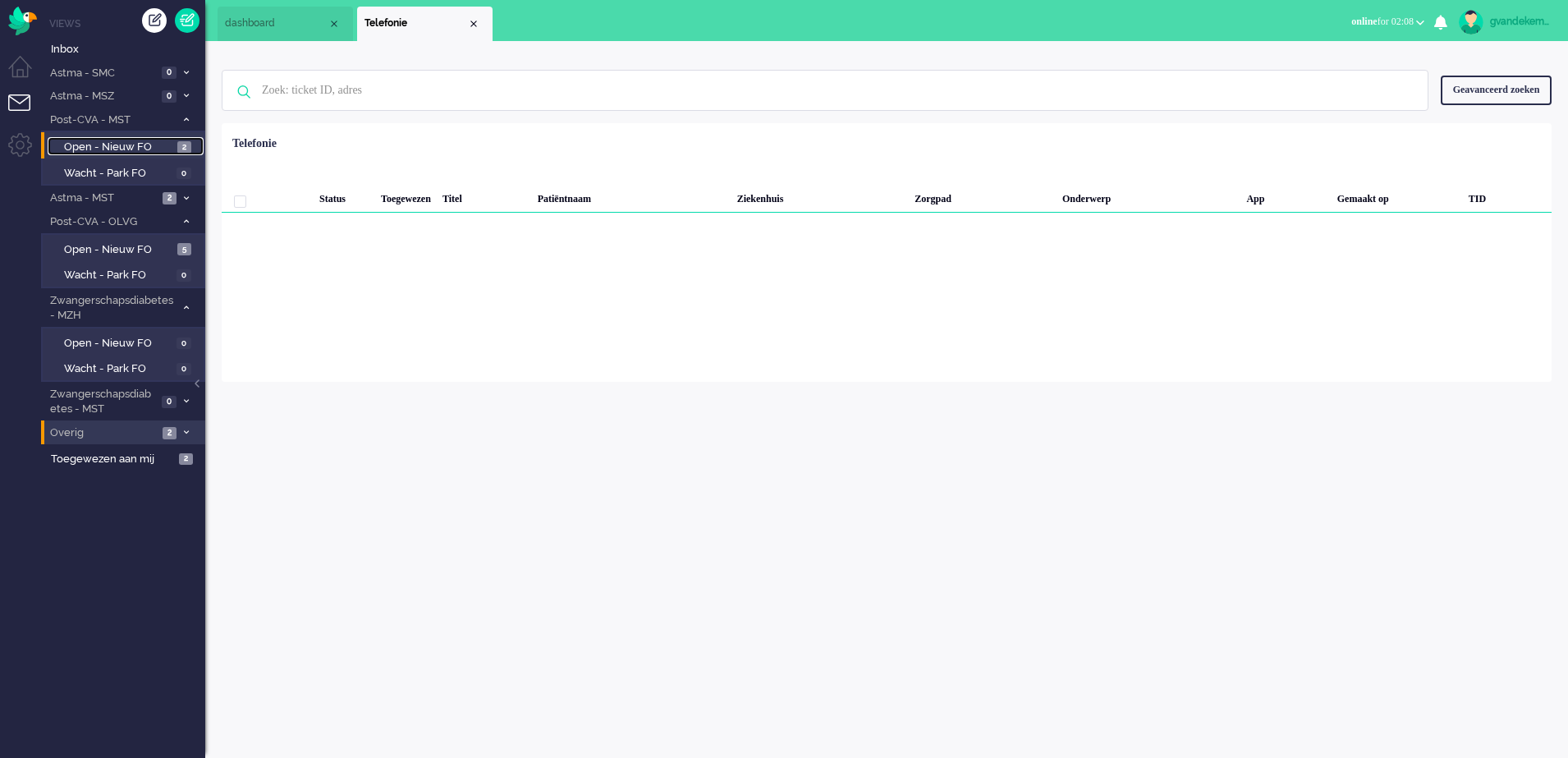
click at [138, 146] on span "Open - Nieuw FO" at bounding box center [118, 148] width 109 height 16
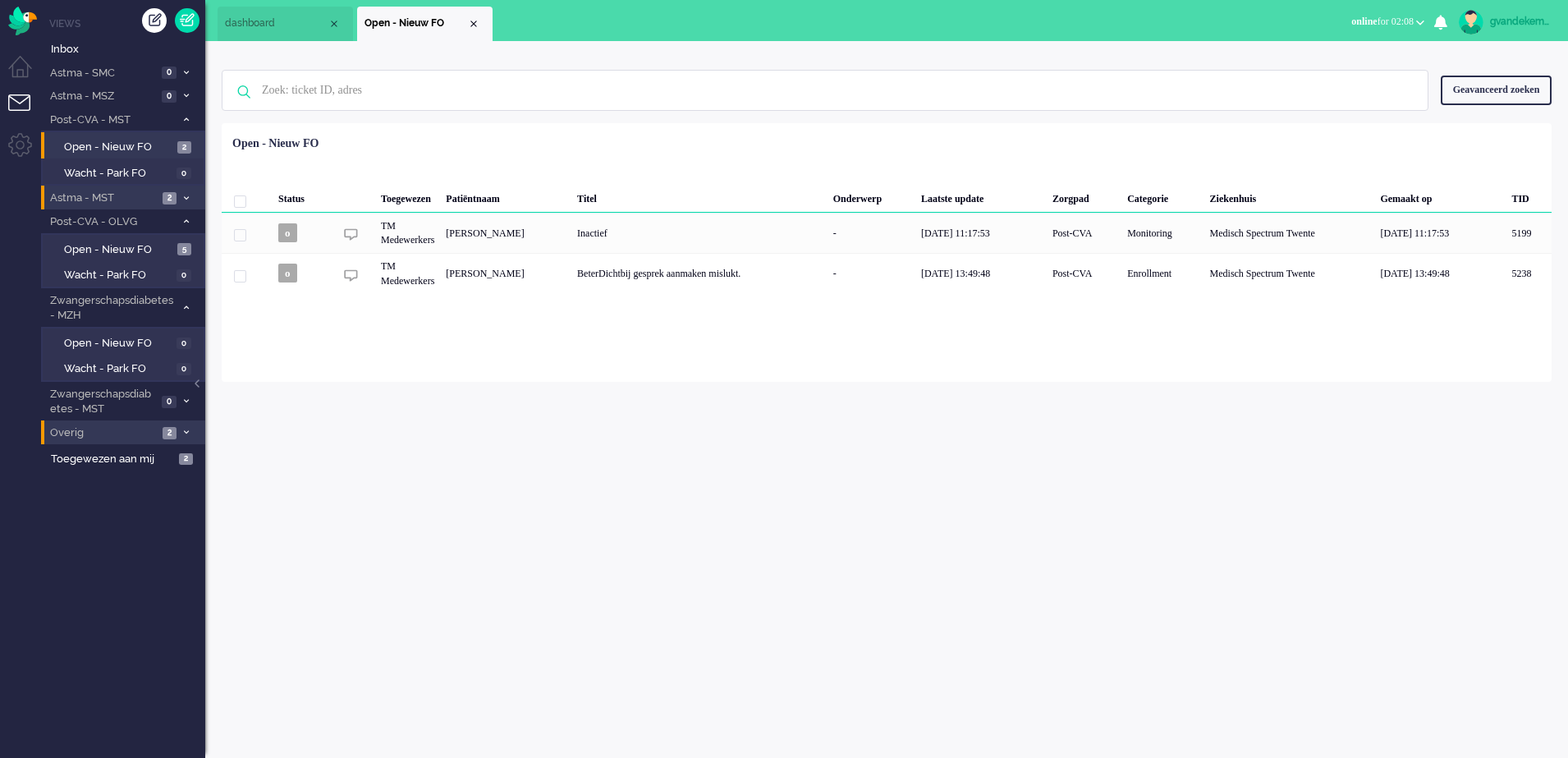
click at [185, 199] on icon at bounding box center [186, 199] width 5 height 6
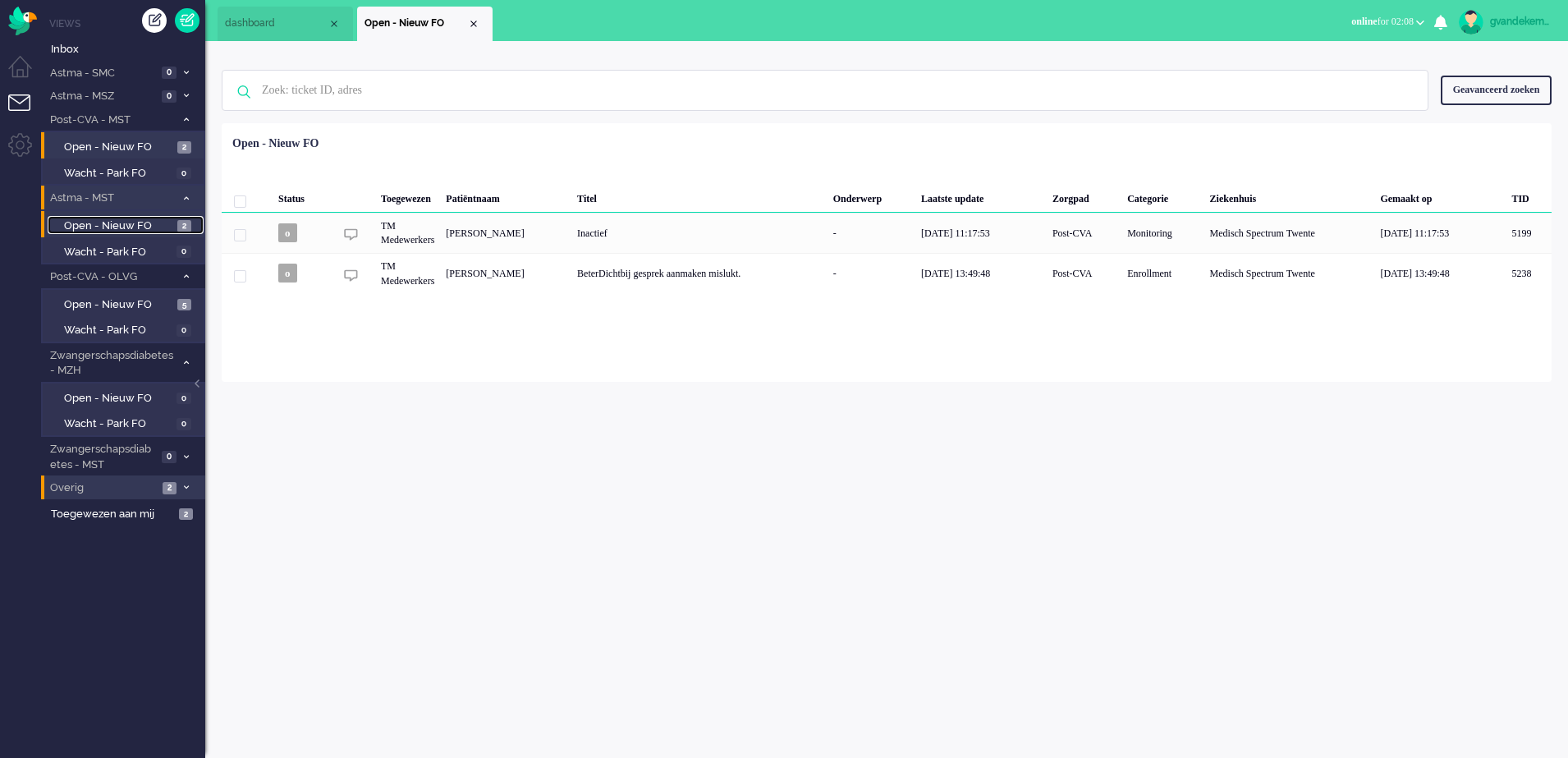
click at [159, 227] on span "Open - Nieuw FO" at bounding box center [118, 227] width 109 height 16
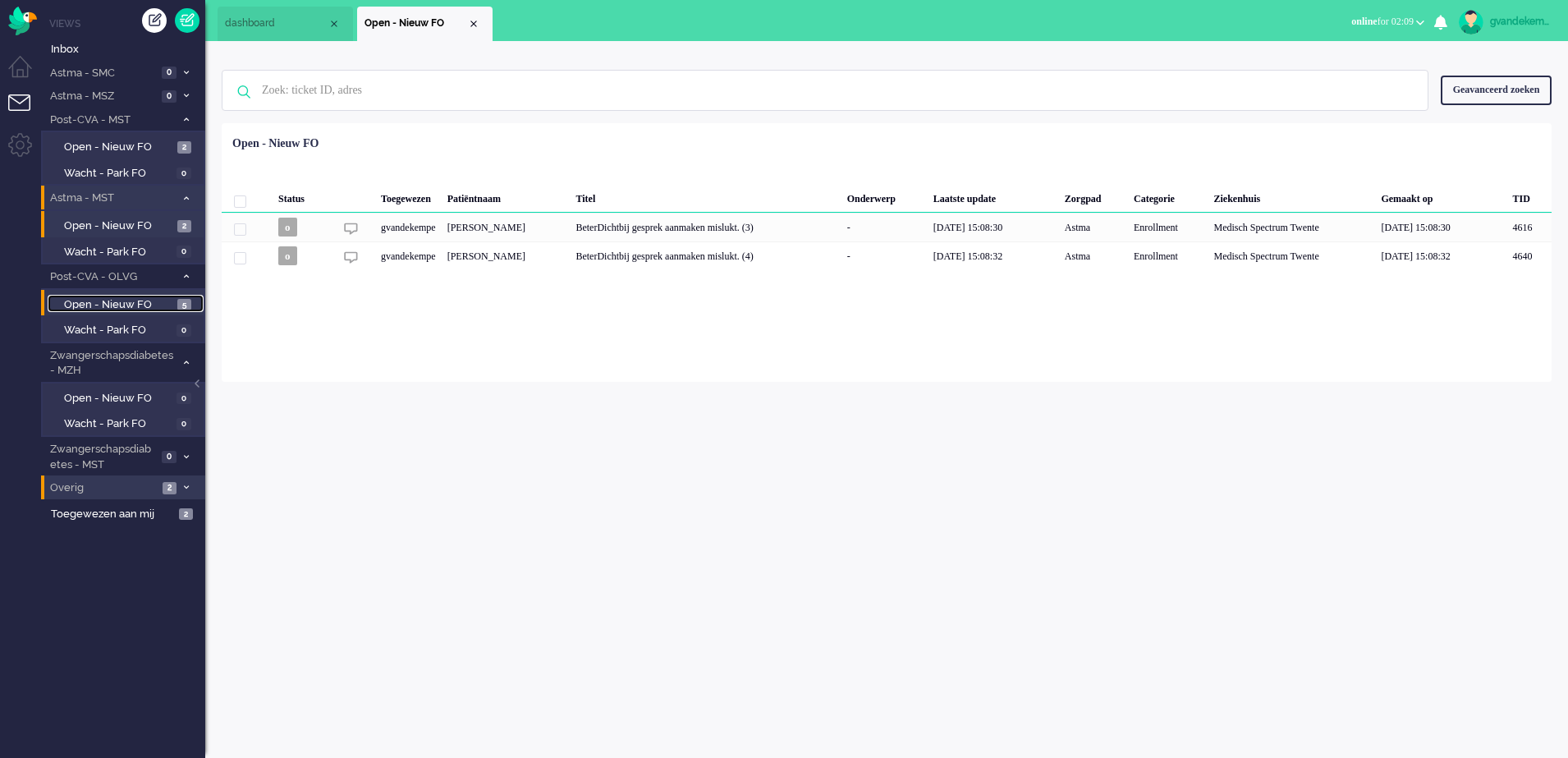
click at [150, 306] on span "Open - Nieuw FO" at bounding box center [118, 305] width 109 height 16
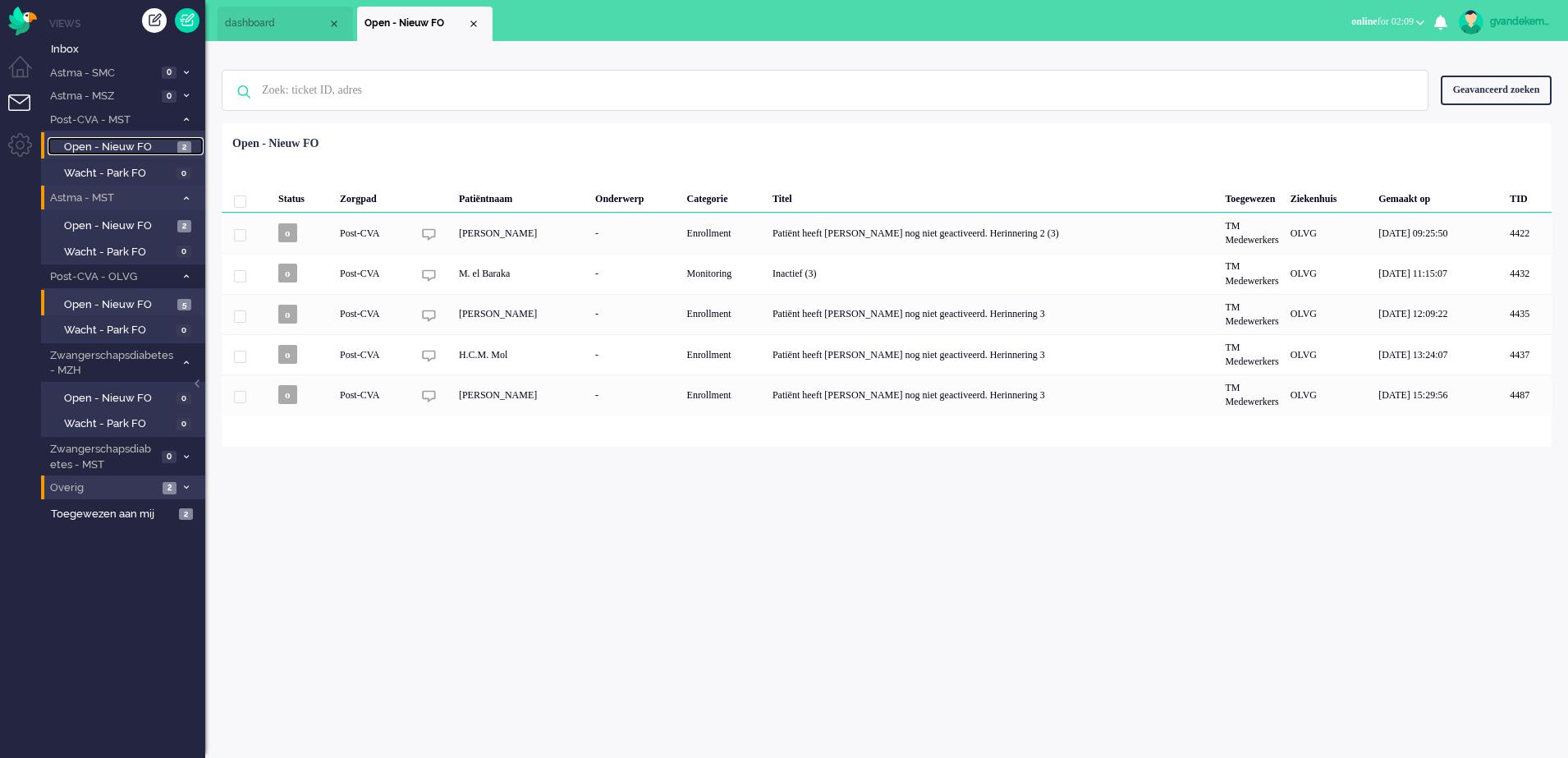
click at [140, 146] on span "Open - Nieuw FO" at bounding box center [118, 148] width 109 height 16
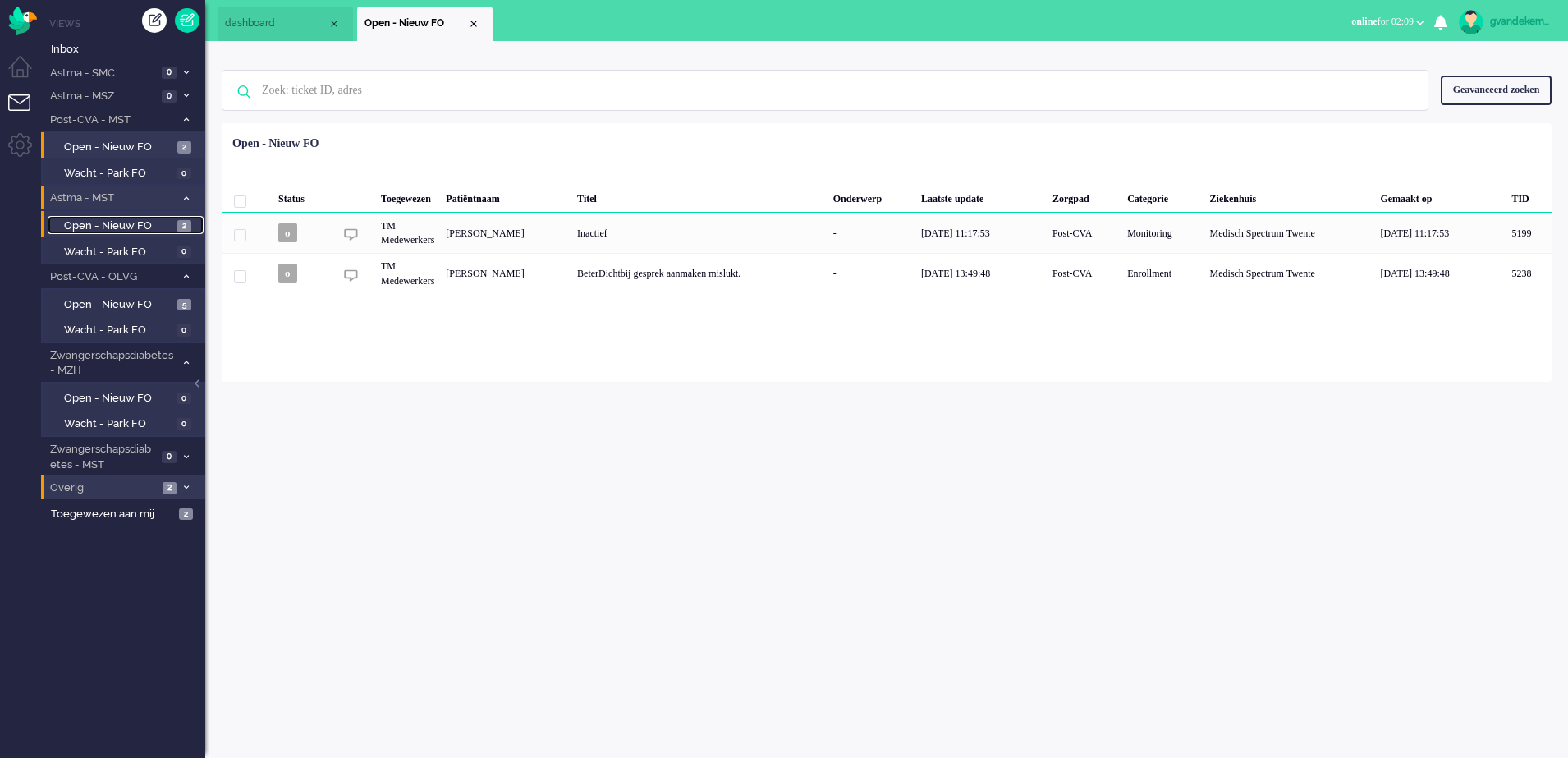
click at [143, 221] on span "Open - Nieuw FO" at bounding box center [118, 227] width 109 height 16
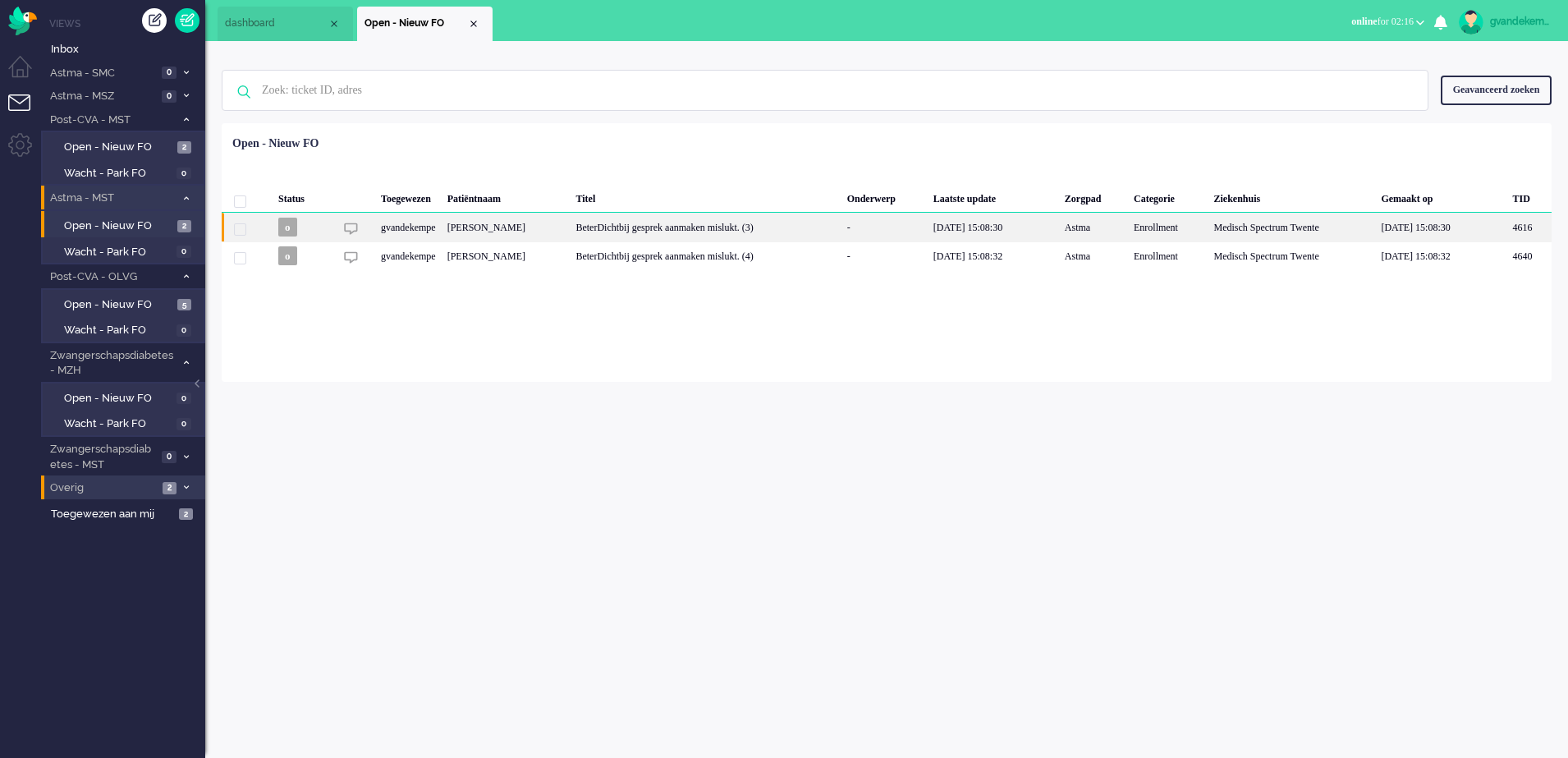
click at [1507, 229] on div "[PERSON_NAME]" at bounding box center [1529, 227] width 44 height 29
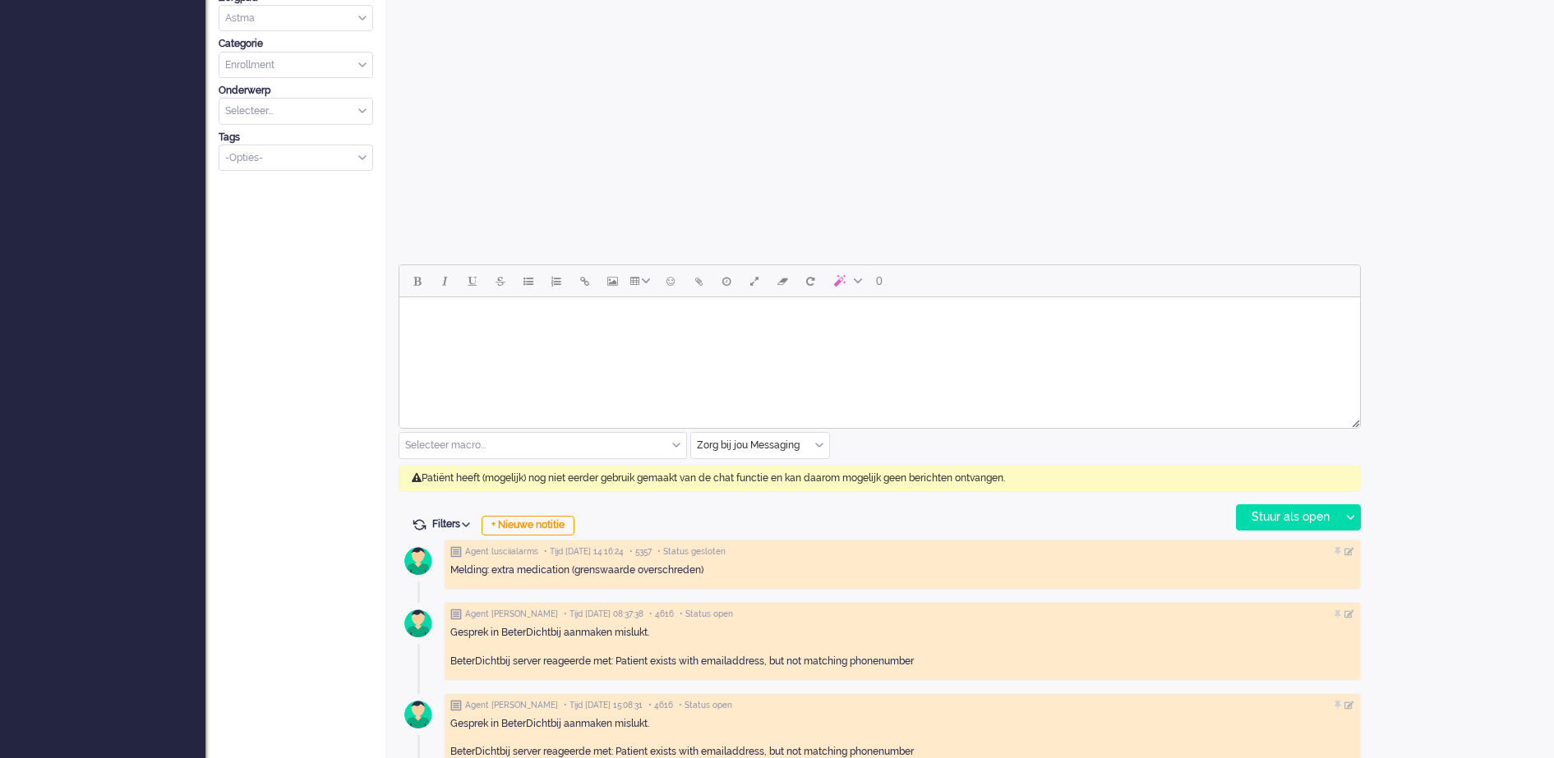
scroll to position [555, 0]
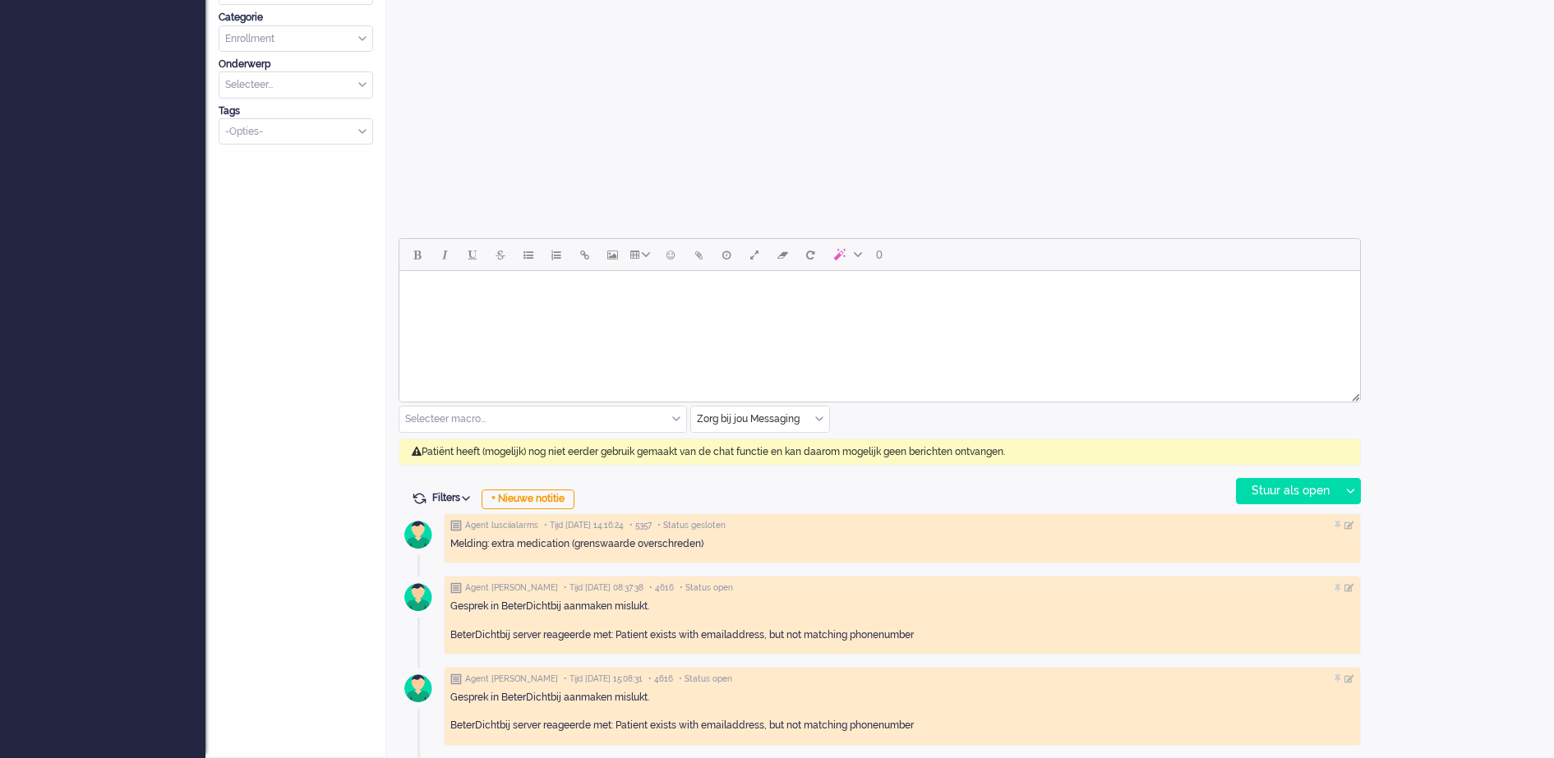
click at [817, 416] on div "Zorg bij jou Messaging" at bounding box center [760, 419] width 138 height 25
click at [762, 468] on span "uitgaand telefoon" at bounding box center [738, 468] width 81 height 14
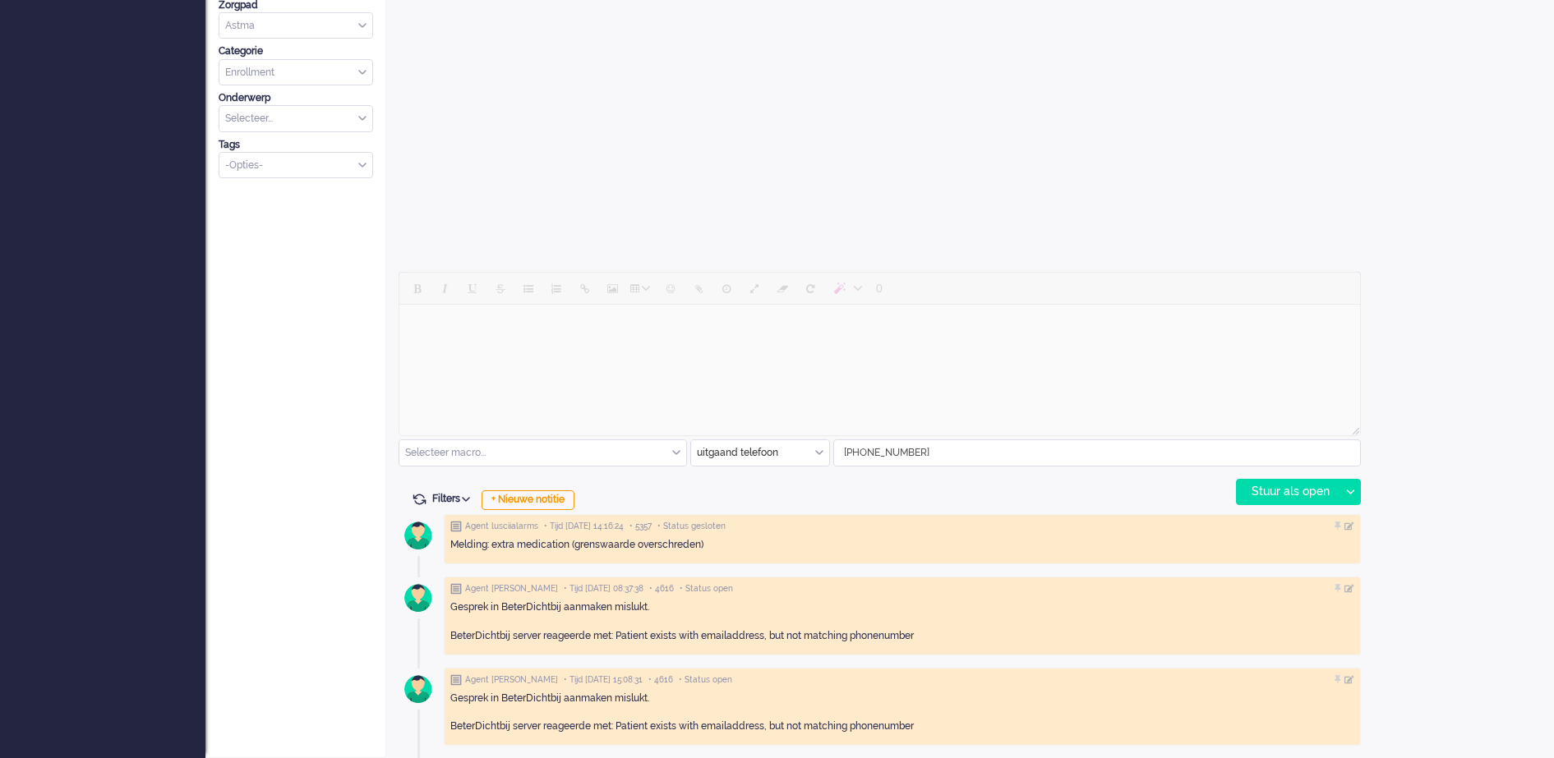
scroll to position [521, 0]
click at [1313, 498] on div "Stuur als open" at bounding box center [1287, 492] width 103 height 25
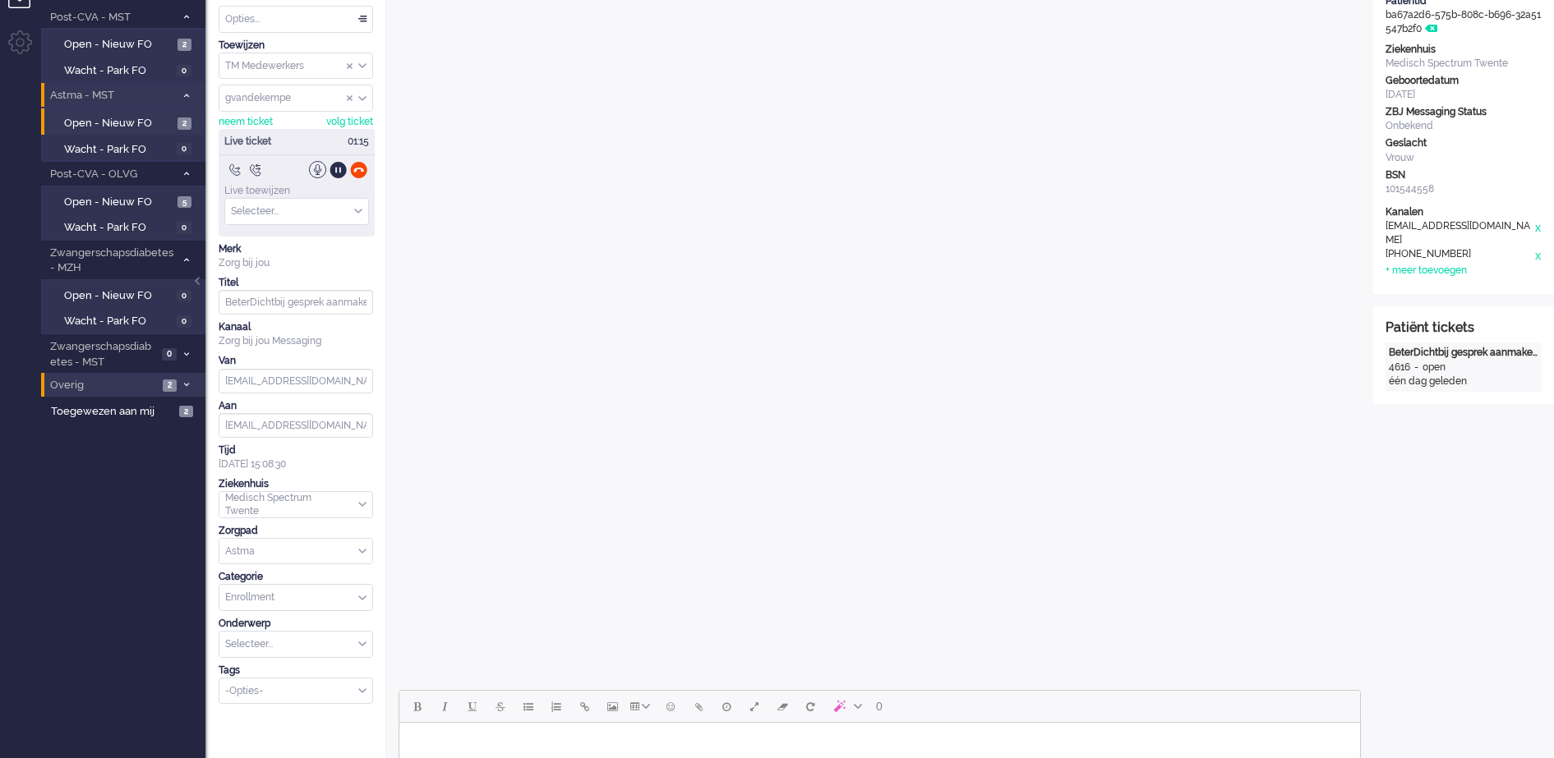
scroll to position [0, 0]
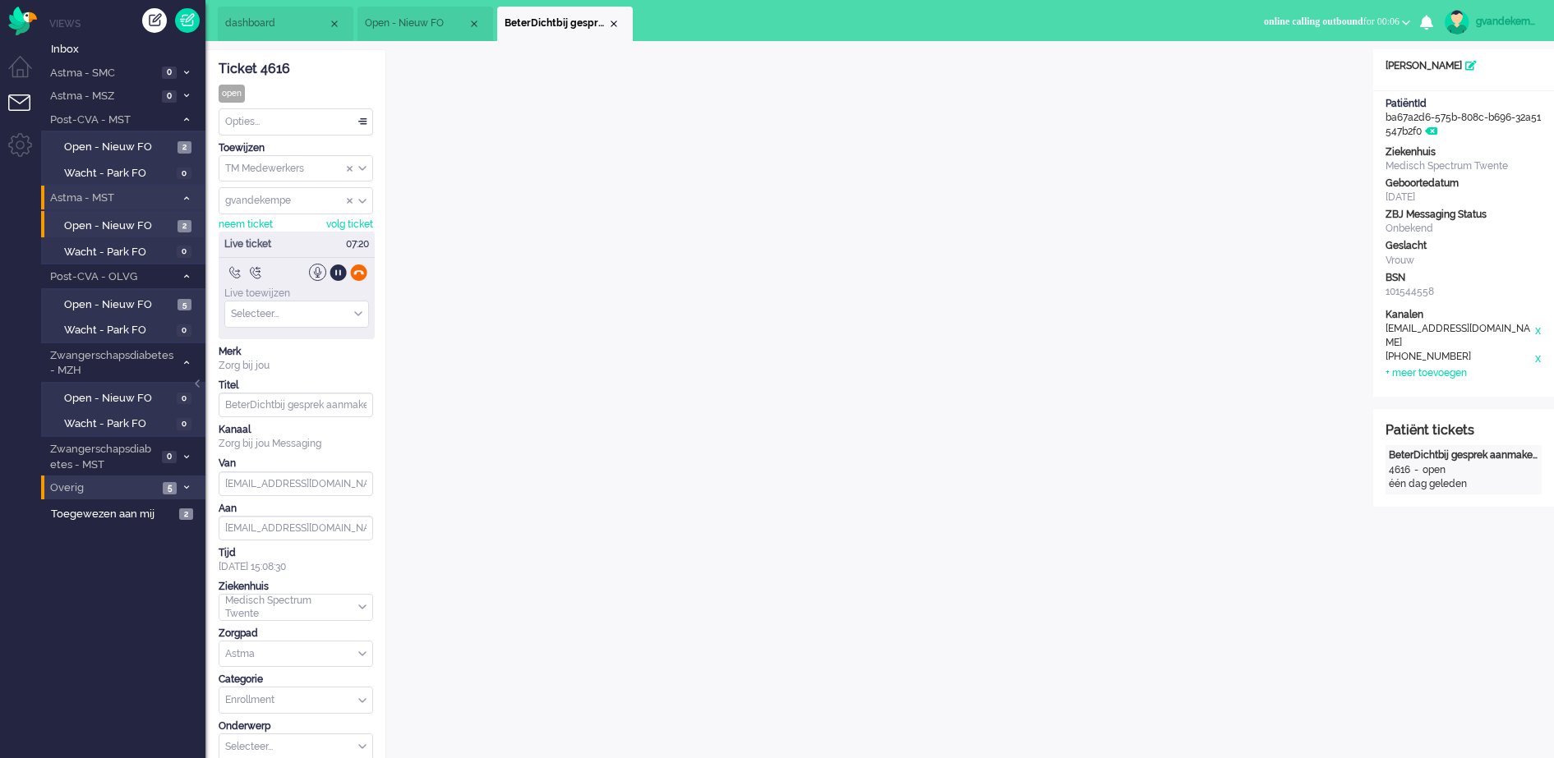
click at [356, 272] on div at bounding box center [358, 272] width 17 height 17
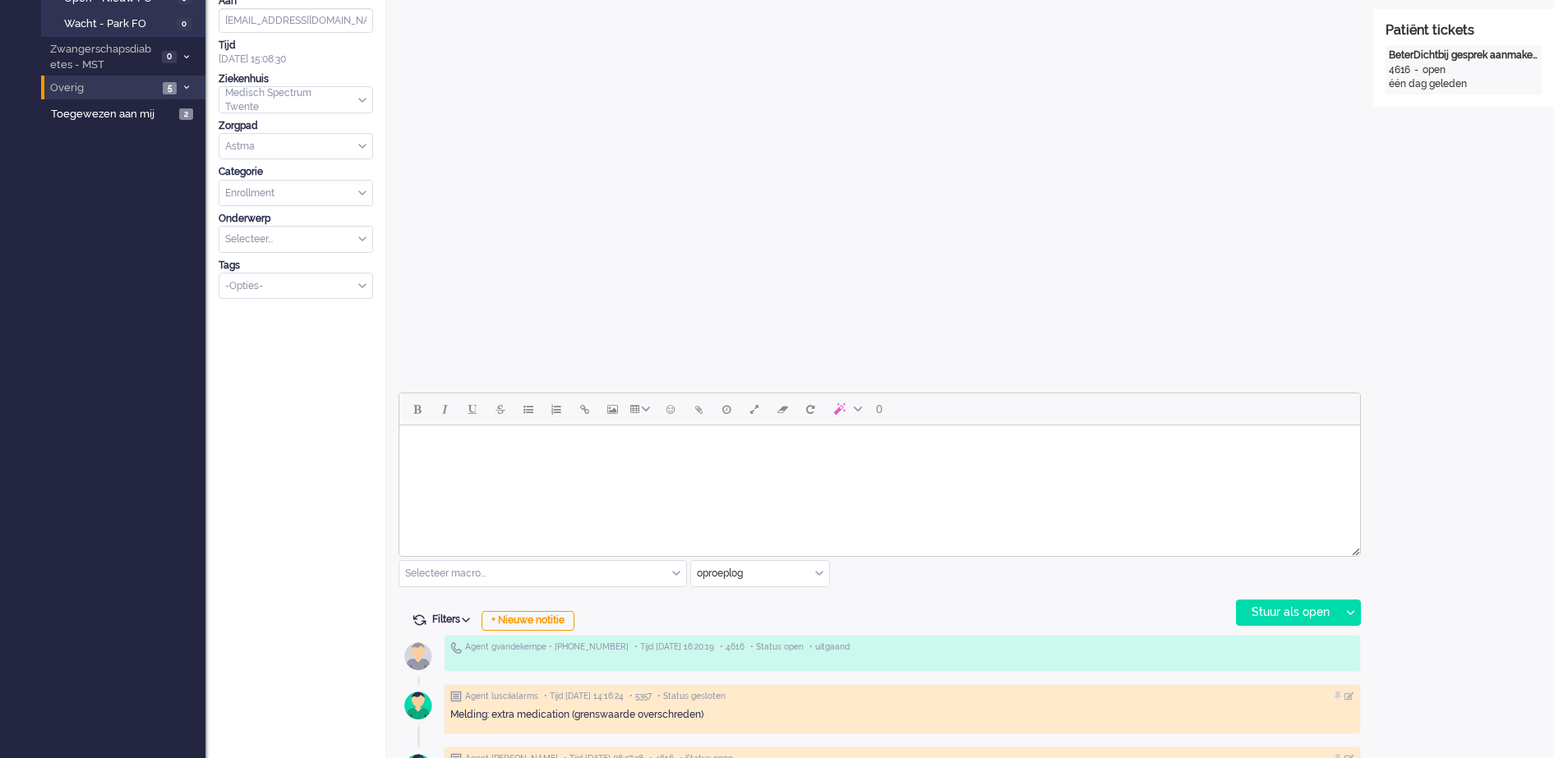
scroll to position [411, 0]
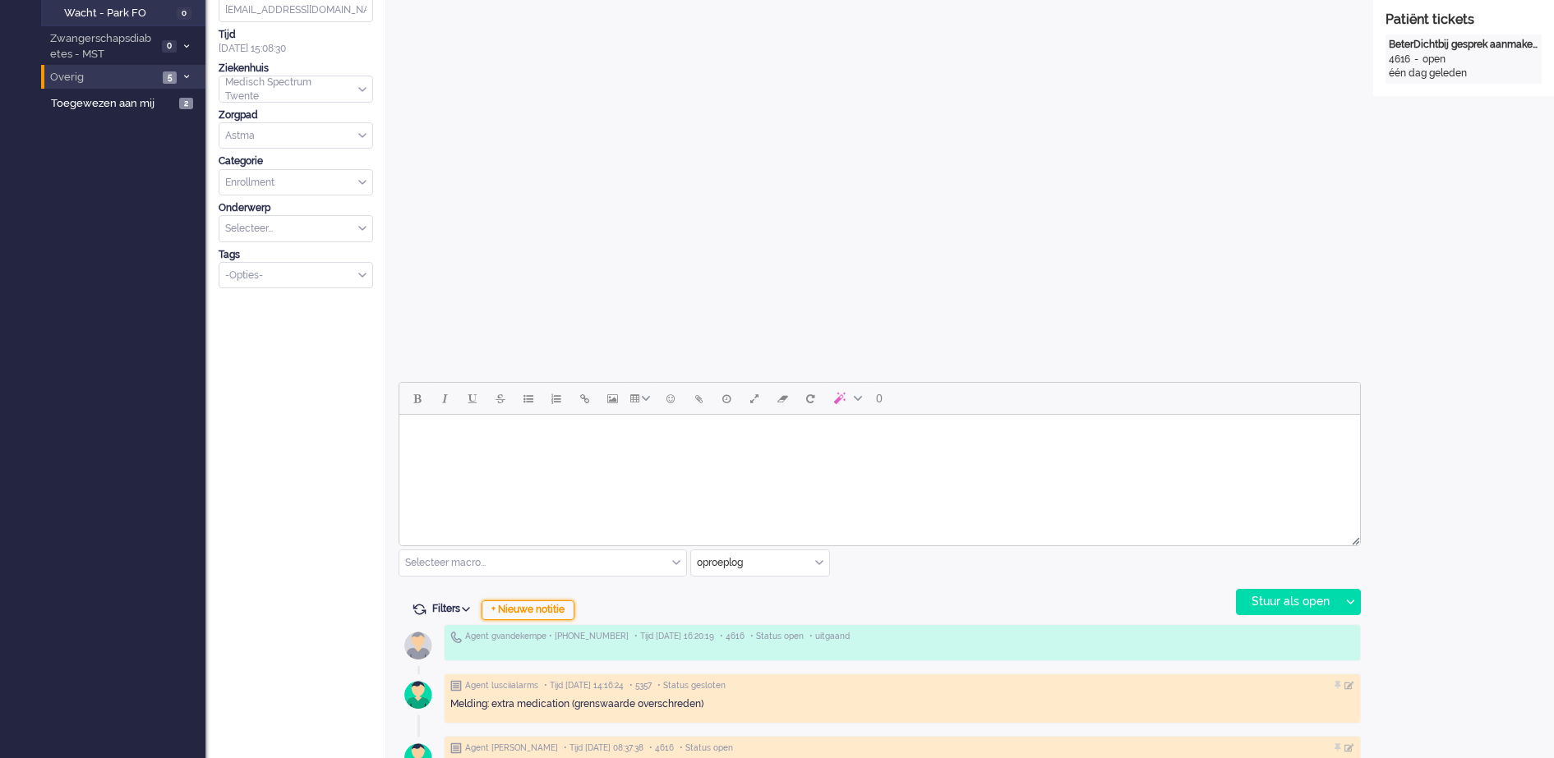
click at [564, 607] on div "+ Nieuwe notitie" at bounding box center [527, 611] width 93 height 20
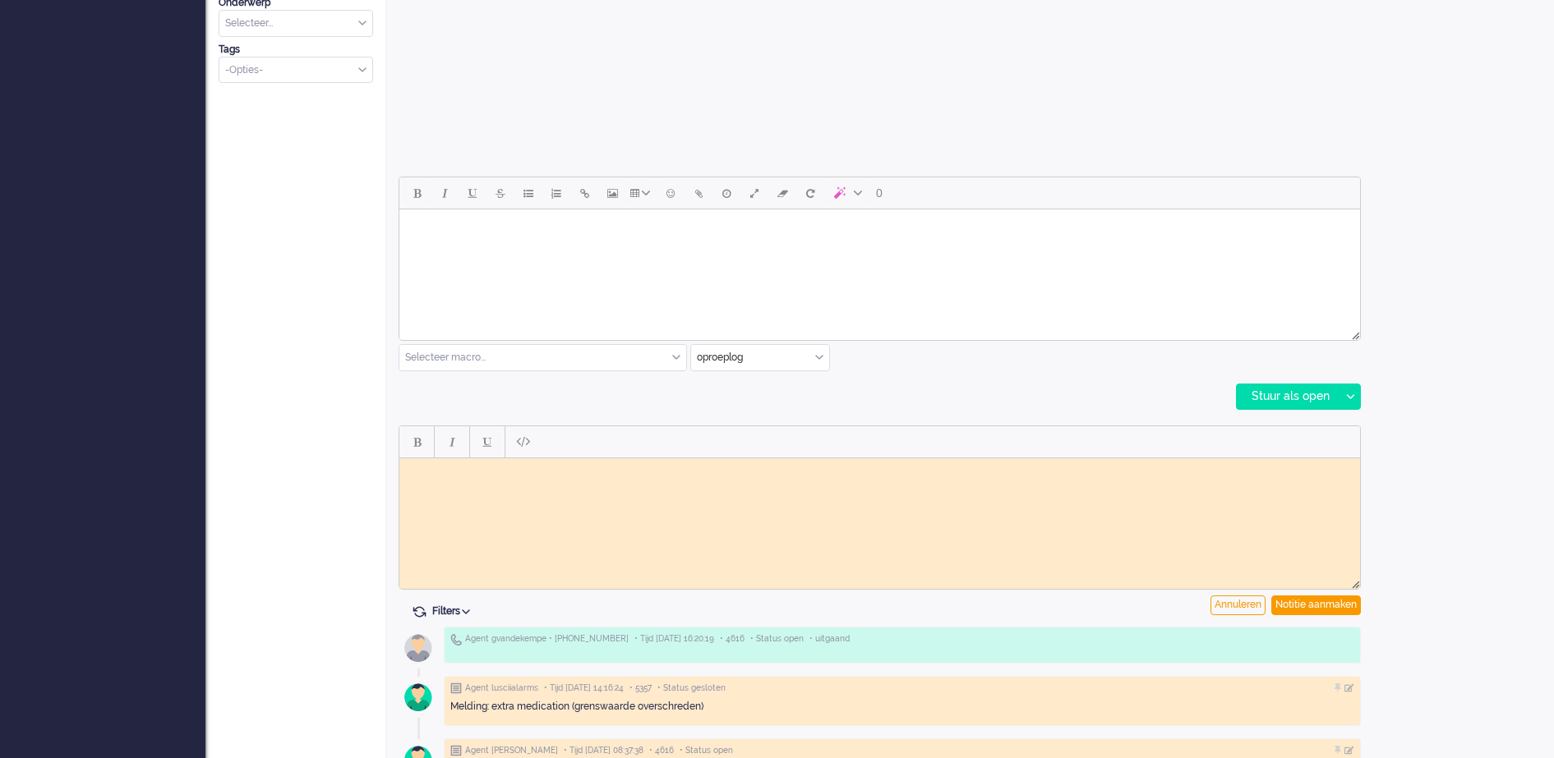
scroll to position [719, 0]
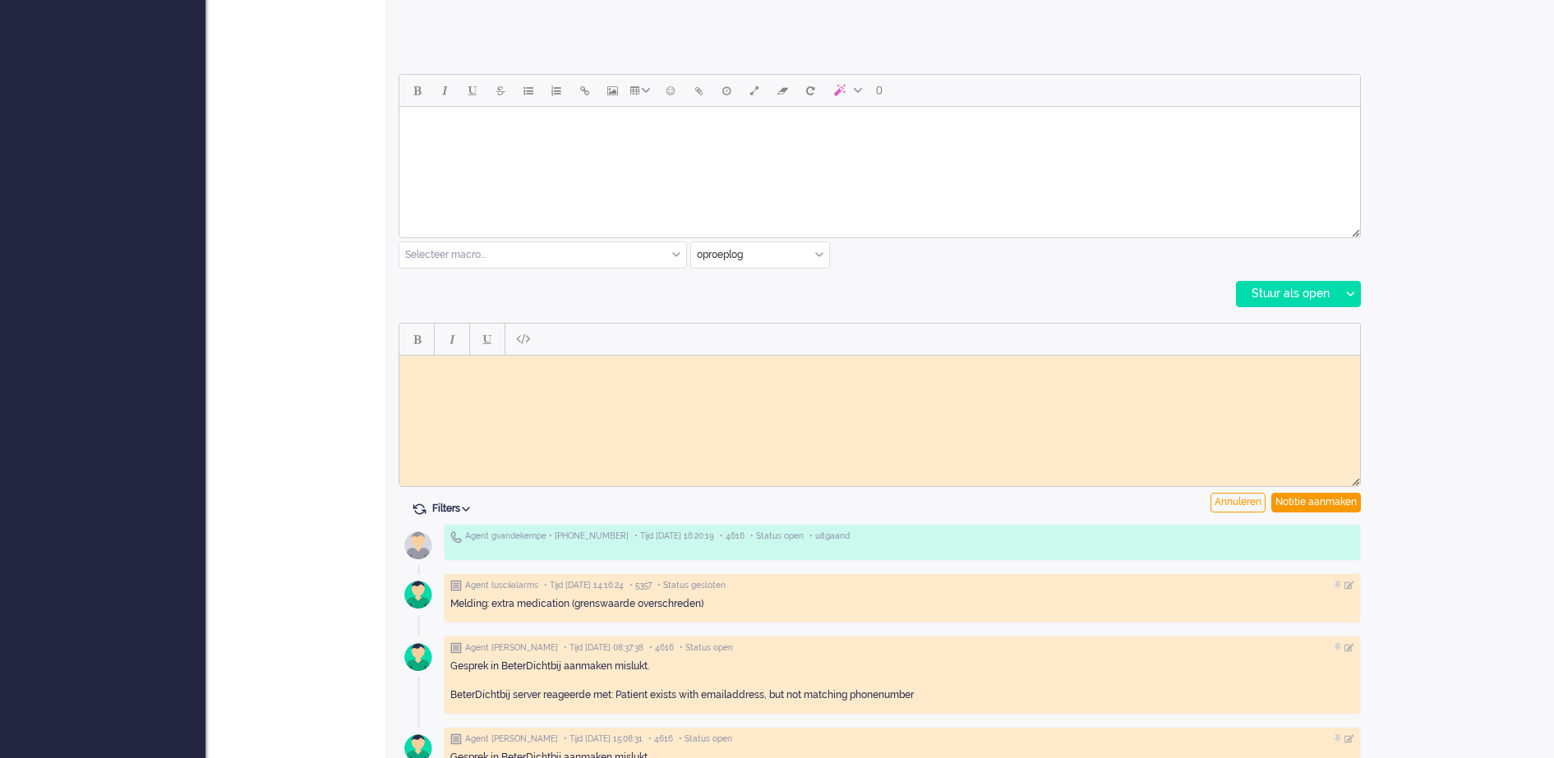
click at [509, 375] on html at bounding box center [879, 367] width 960 height 25
click at [459, 363] on body "Telefonisc contact gehad, zie notitie in [GEOGRAPHIC_DATA]" at bounding box center [879, 367] width 947 height 12
click at [462, 366] on body "Telefonisc contact gehad, zie notitie in [GEOGRAPHIC_DATA]" at bounding box center [879, 367] width 947 height 12
click at [664, 369] on body "Telefonisch contact gehad, zie notitie in [GEOGRAPHIC_DATA]" at bounding box center [879, 367] width 947 height 12
click at [832, 371] on body "Telefonisch contact gehad, zie notitie in [GEOGRAPHIC_DATA]. Ik kreeg het niet …" at bounding box center [879, 373] width 947 height 25
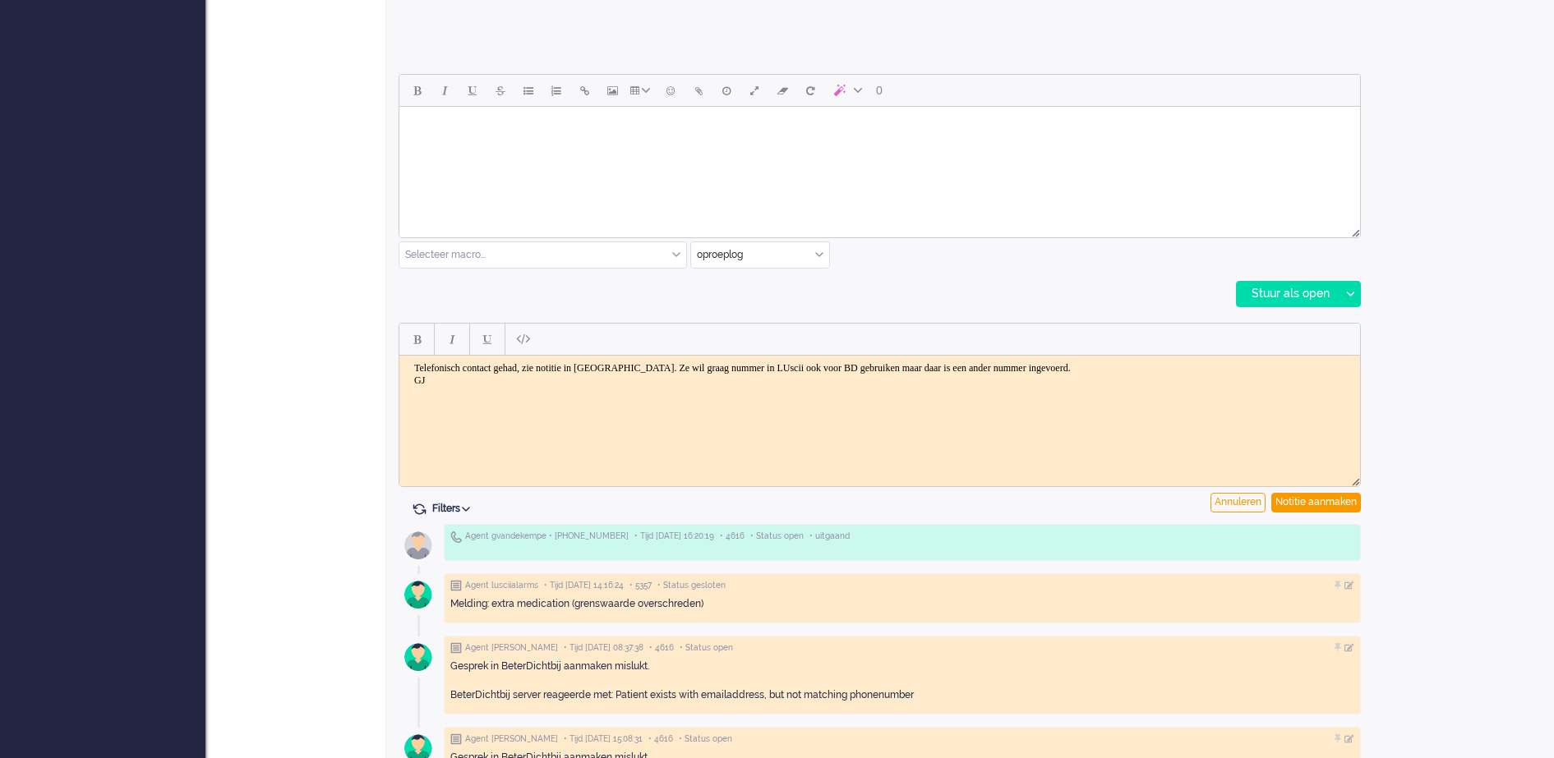
click at [780, 370] on body "Telefonisch contact gehad, zie notitie in [GEOGRAPHIC_DATA]. Ze wil graag numme…" at bounding box center [879, 373] width 947 height 25
click at [1154, 367] on body "Telefonisch contact gehad, zie notitie in [GEOGRAPHIC_DATA]. Ze wil graag numme…" at bounding box center [879, 373] width 947 height 25
click at [1119, 379] on body "Telefonisch contact gehad, zie notitie in [GEOGRAPHIC_DATA]. Ze wil graag numme…" at bounding box center [879, 379] width 947 height 37
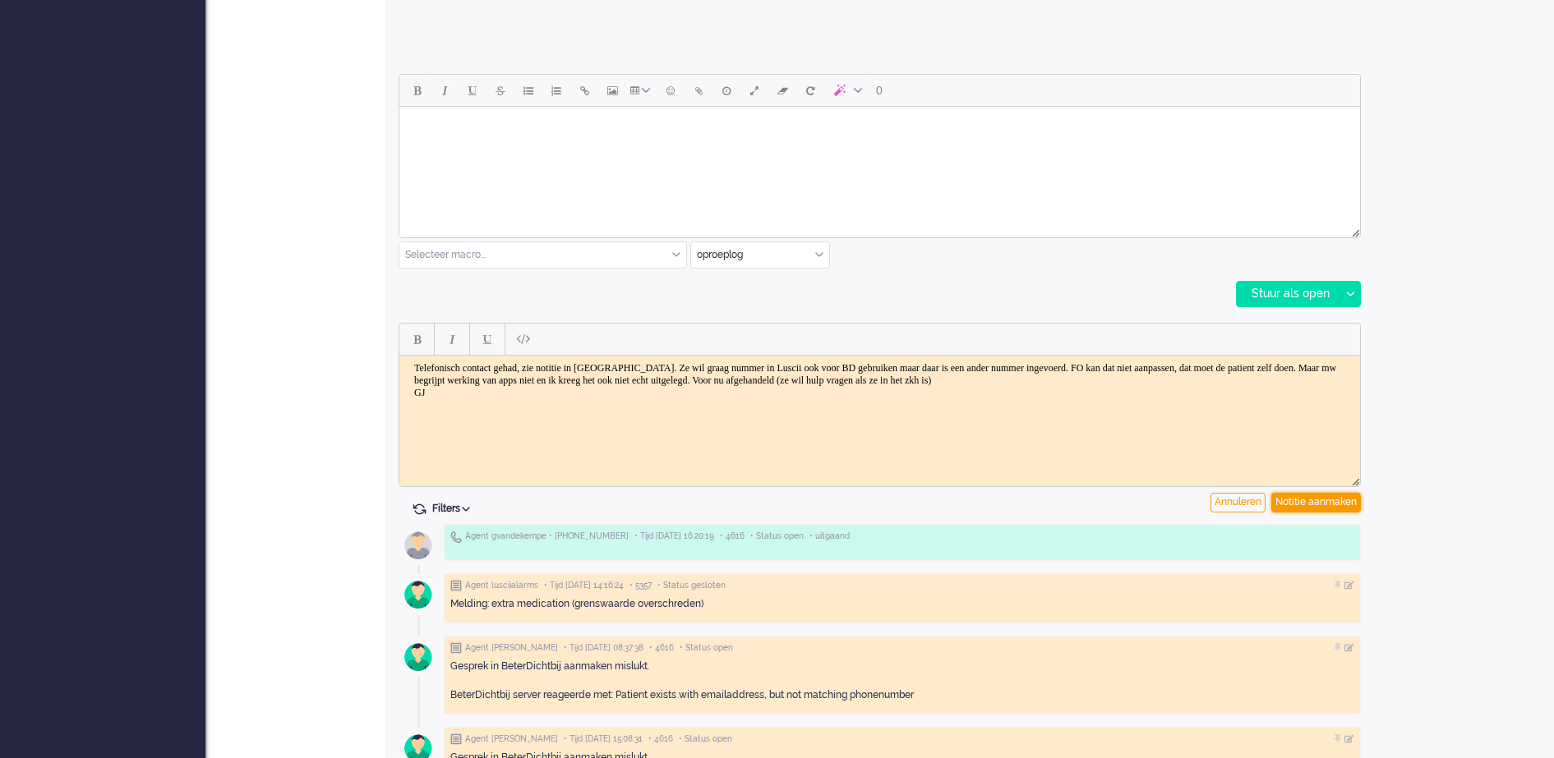
click at [1312, 500] on div "Notitie aanmaken" at bounding box center [1316, 503] width 90 height 20
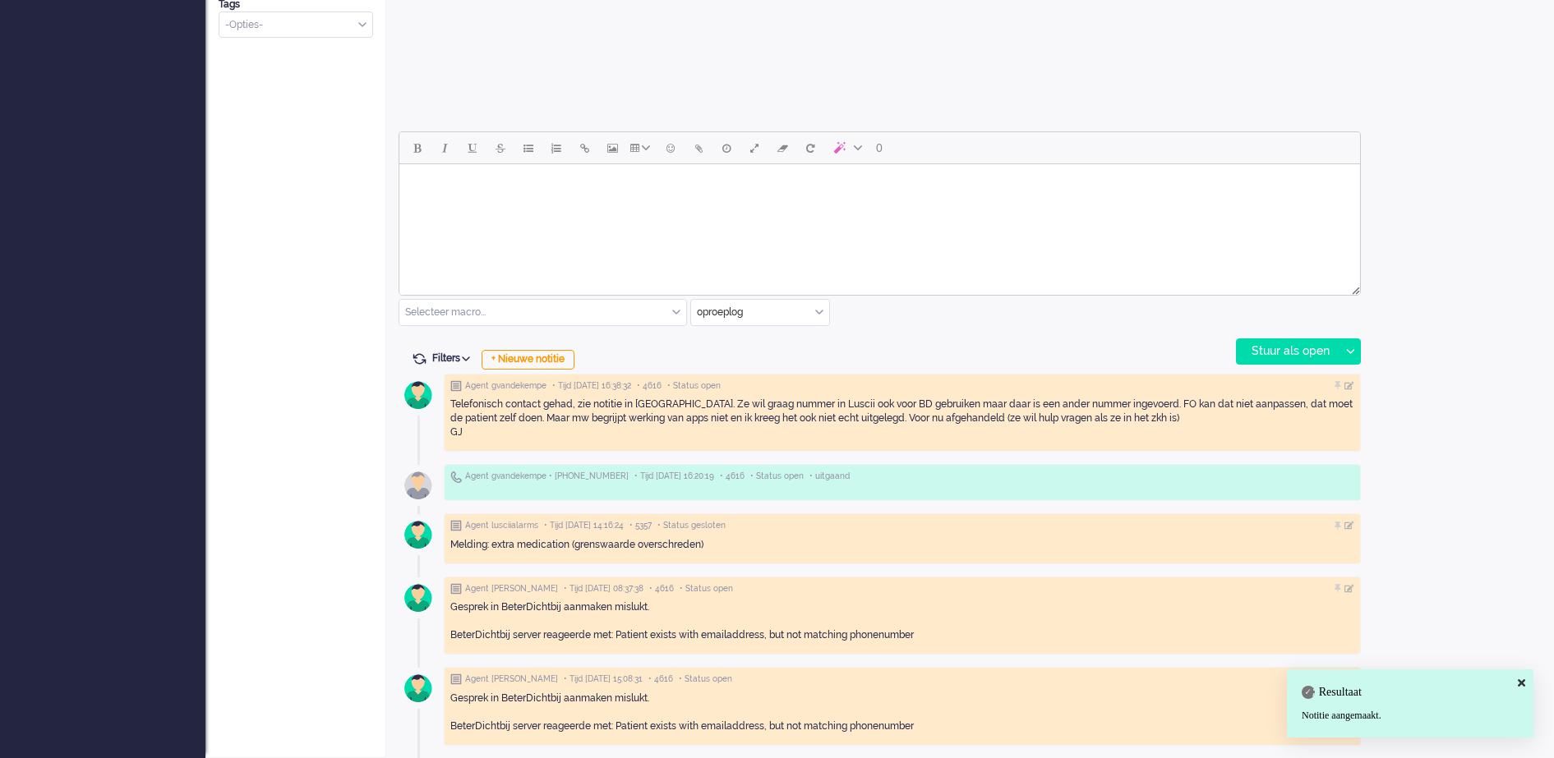
scroll to position [45, 0]
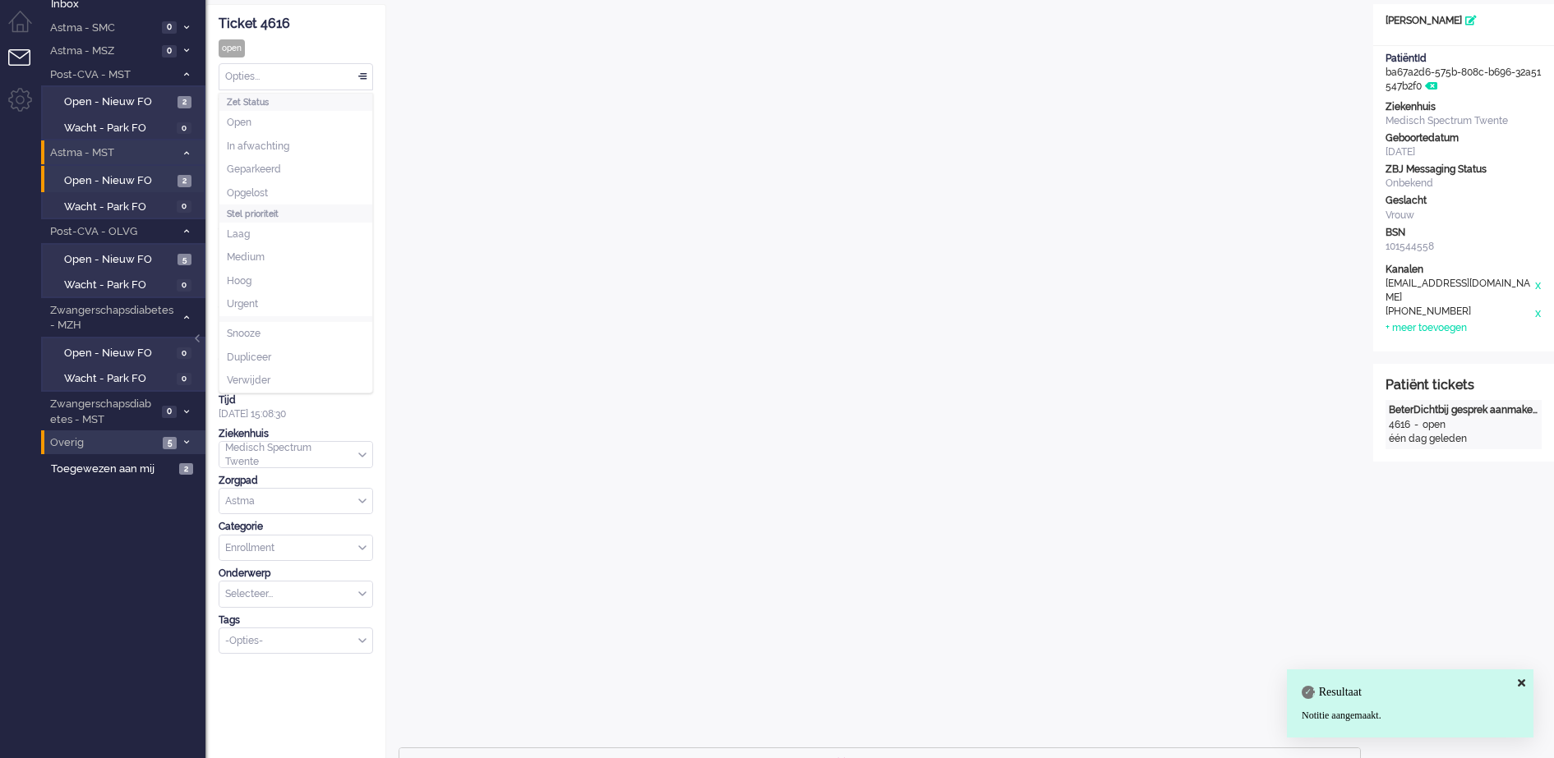
click at [361, 71] on div "Opties..." at bounding box center [295, 76] width 153 height 25
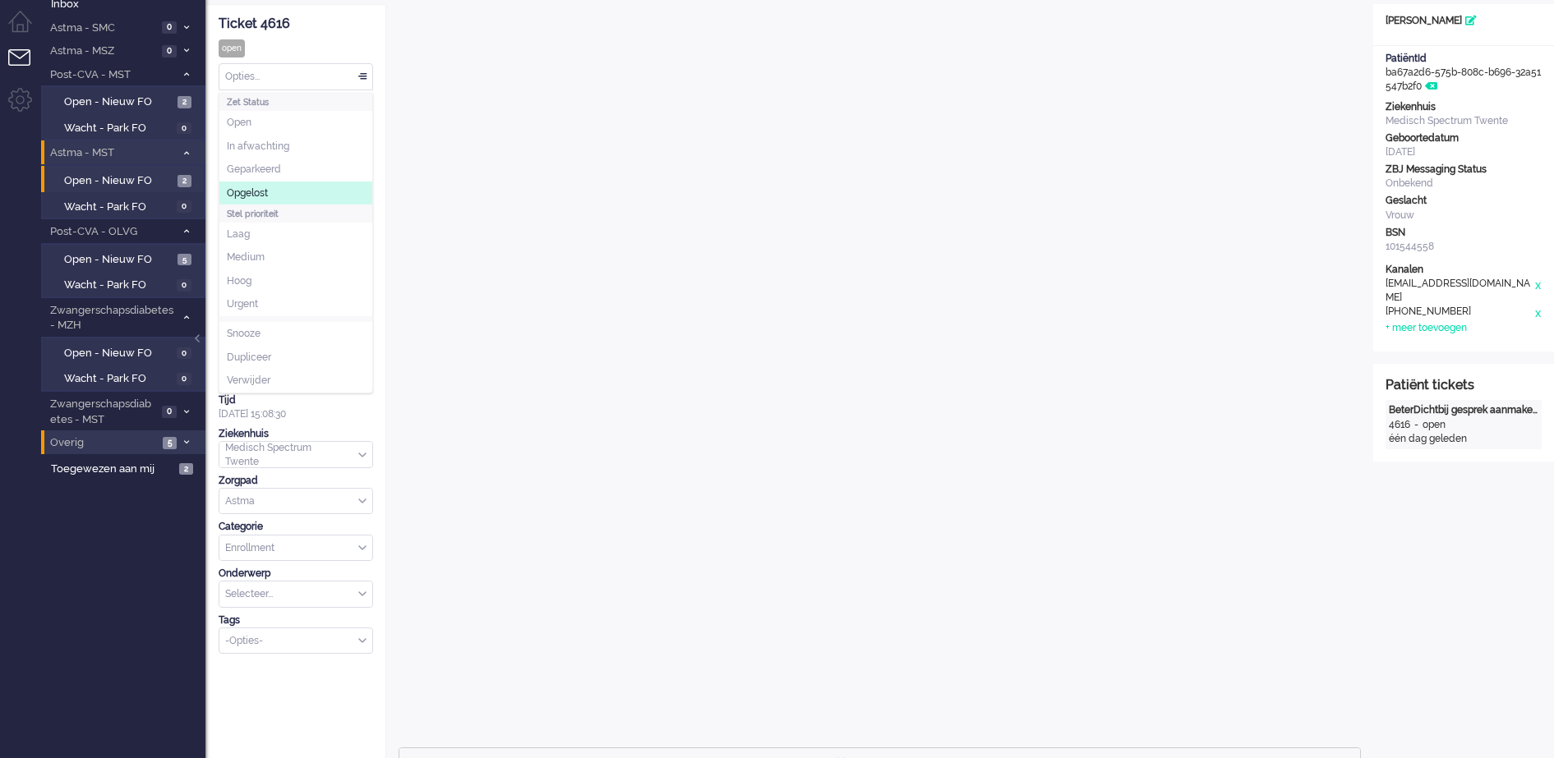
click at [254, 186] on span "Opgelost" at bounding box center [247, 193] width 41 height 14
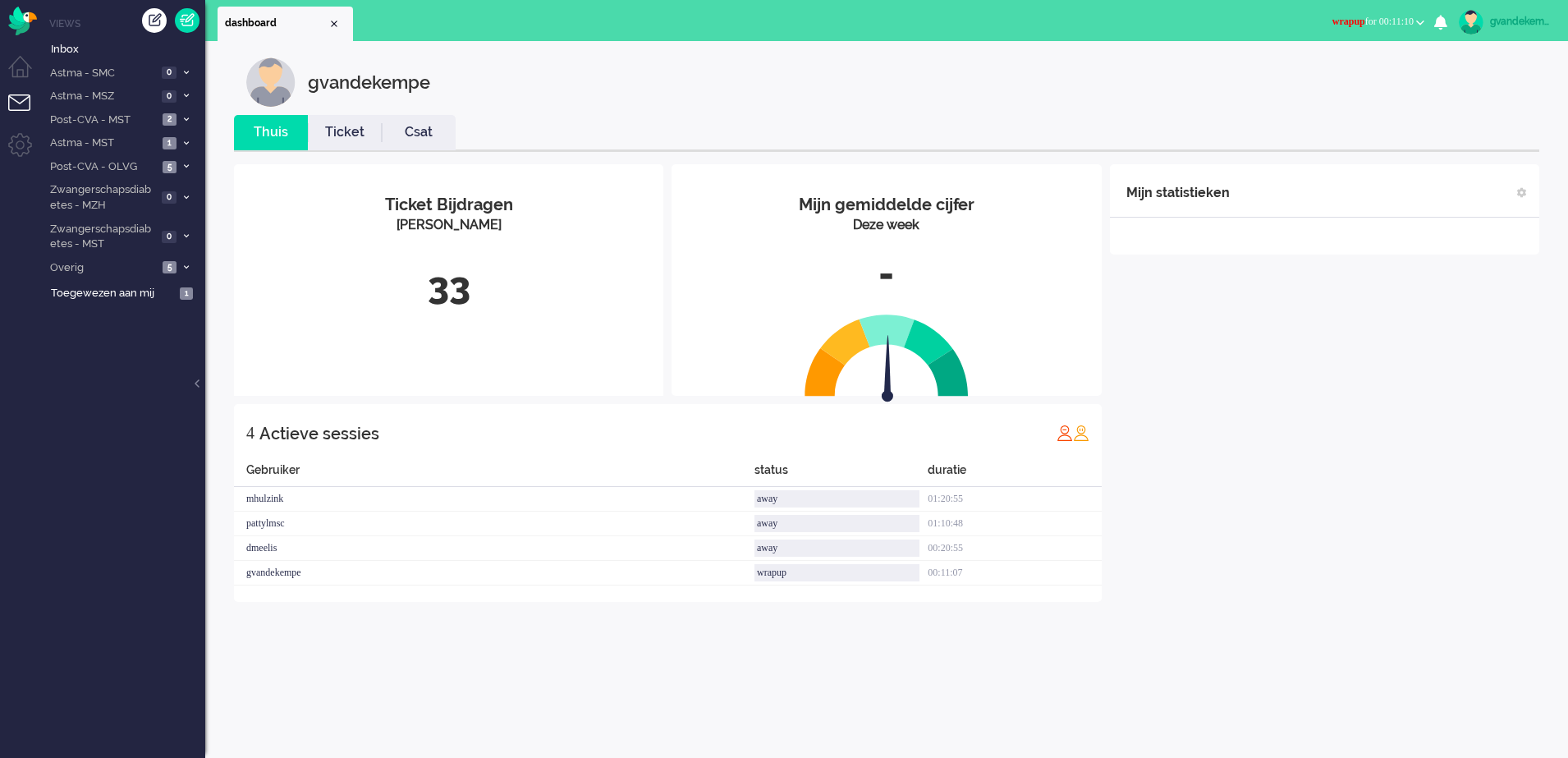
click at [1418, 21] on b "button" at bounding box center [1420, 23] width 8 height 6
click at [1305, 71] on label "Online" at bounding box center [1356, 74] width 130 height 14
click at [189, 288] on span "1" at bounding box center [186, 294] width 13 height 12
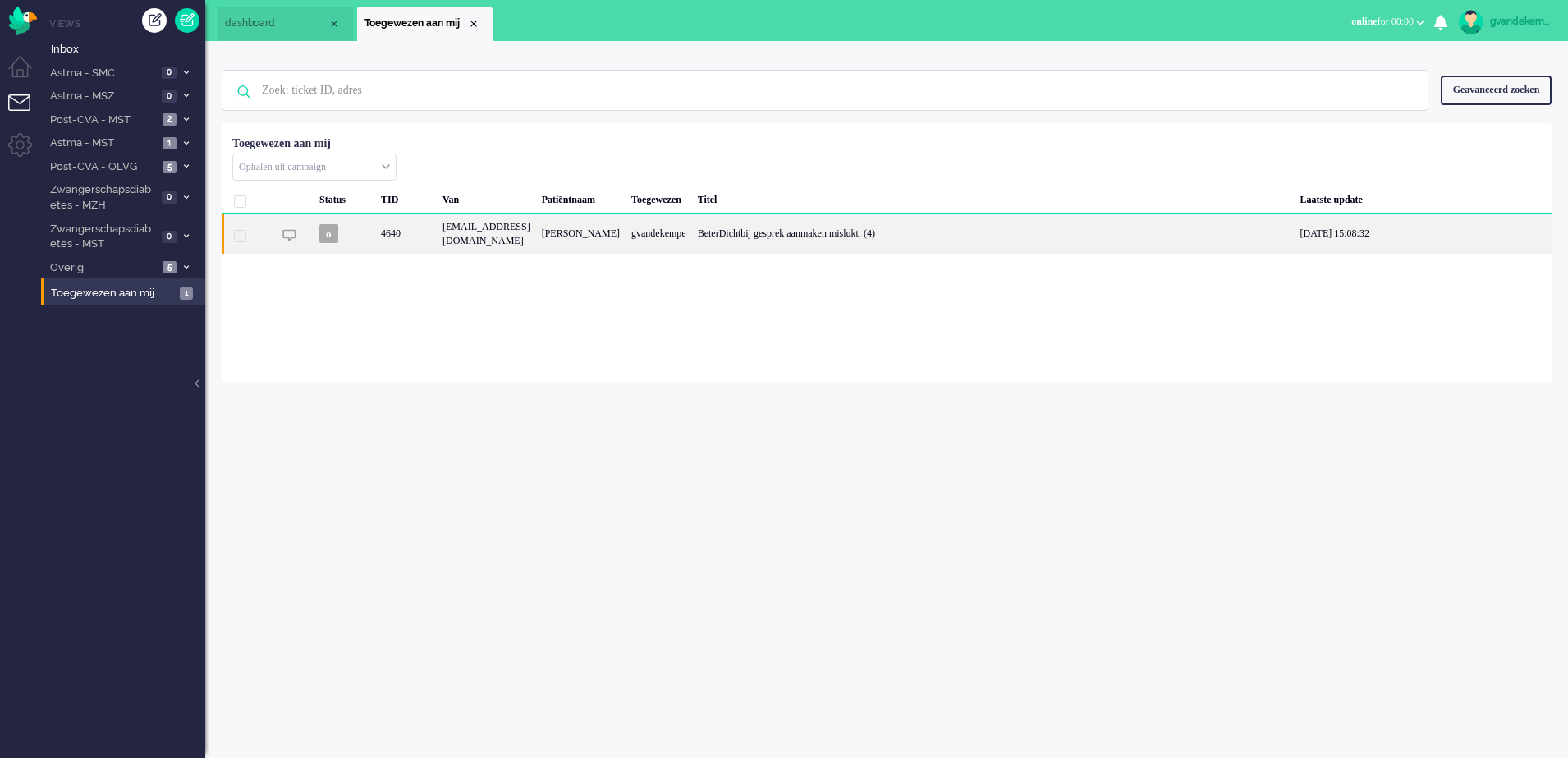
click at [494, 236] on div "[EMAIL_ADDRESS][DOMAIN_NAME]" at bounding box center [486, 234] width 99 height 40
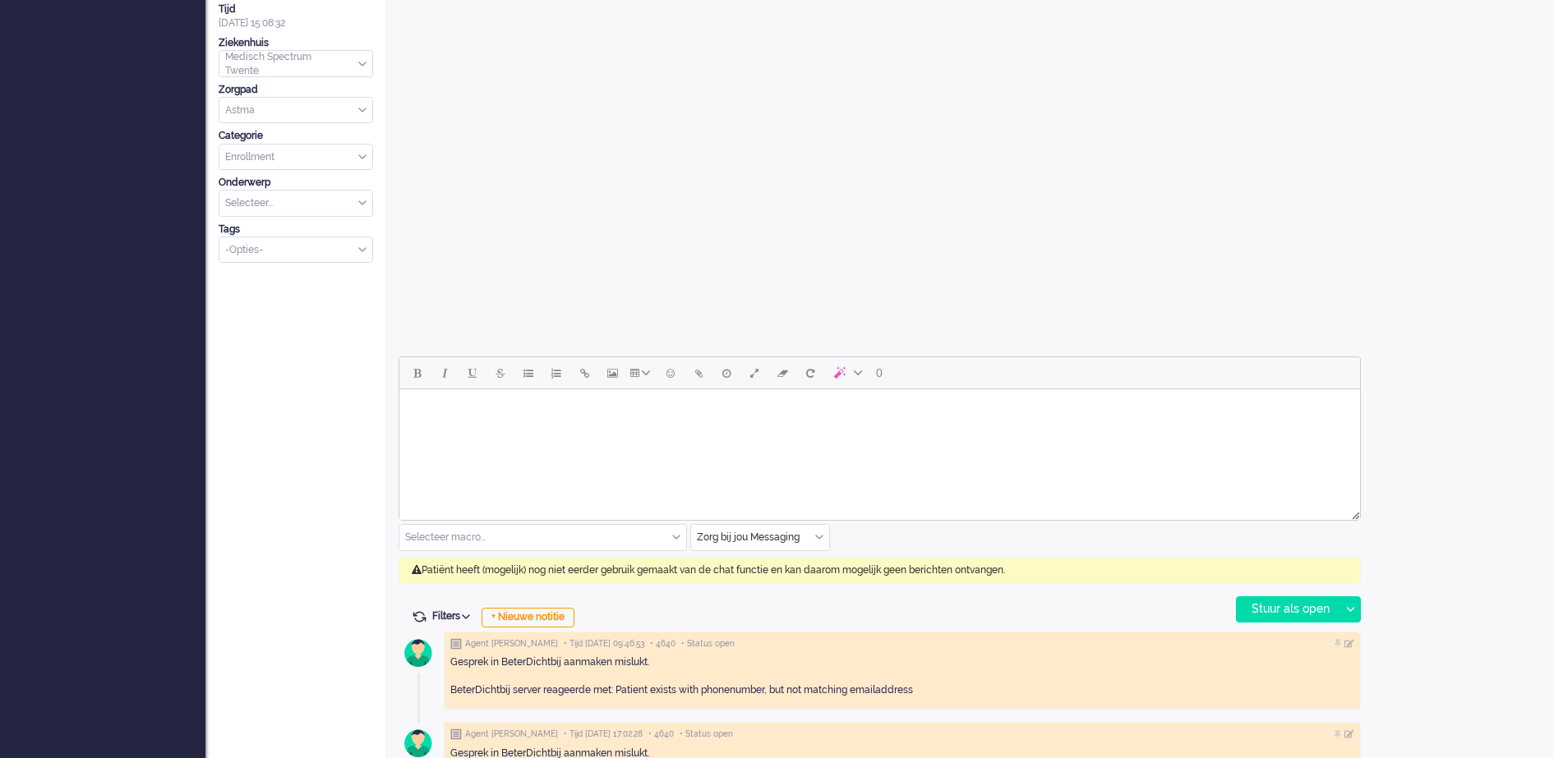
scroll to position [480, 0]
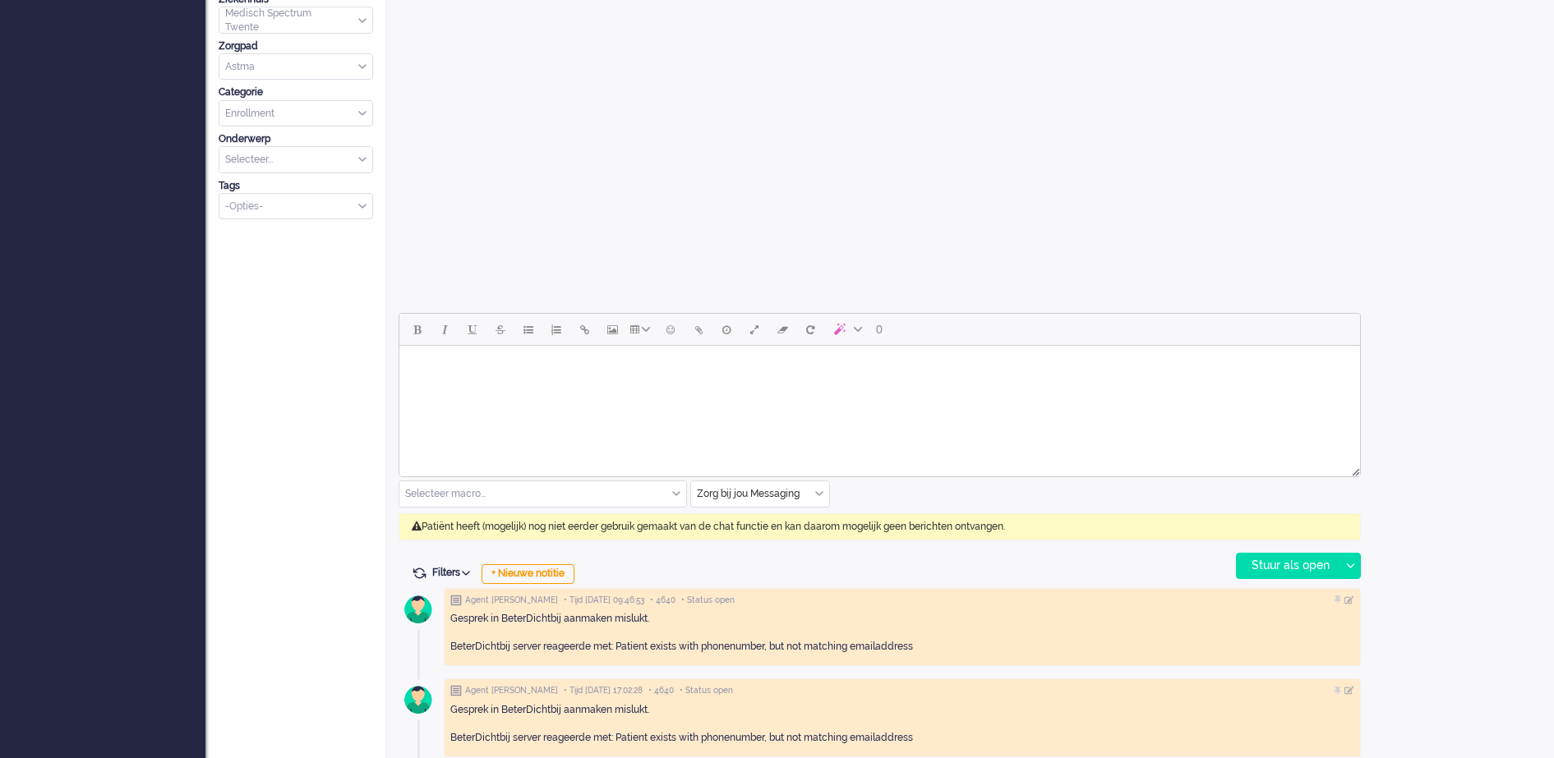
click at [817, 491] on div "Zorg bij jou Messaging" at bounding box center [760, 493] width 138 height 25
click at [761, 536] on span "uitgaand telefoon" at bounding box center [738, 543] width 81 height 14
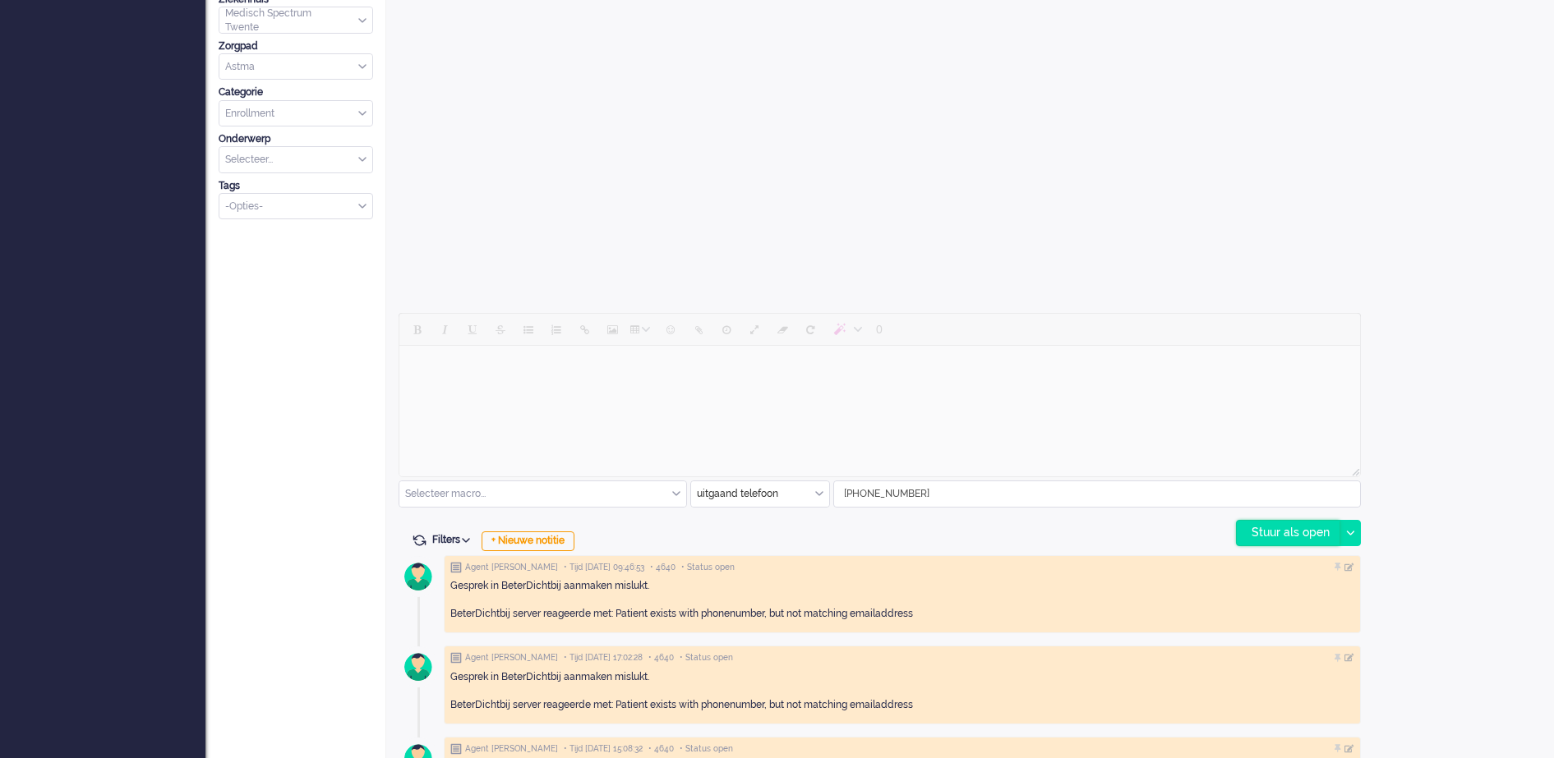
click at [1282, 533] on div "Stuur als open" at bounding box center [1287, 533] width 103 height 25
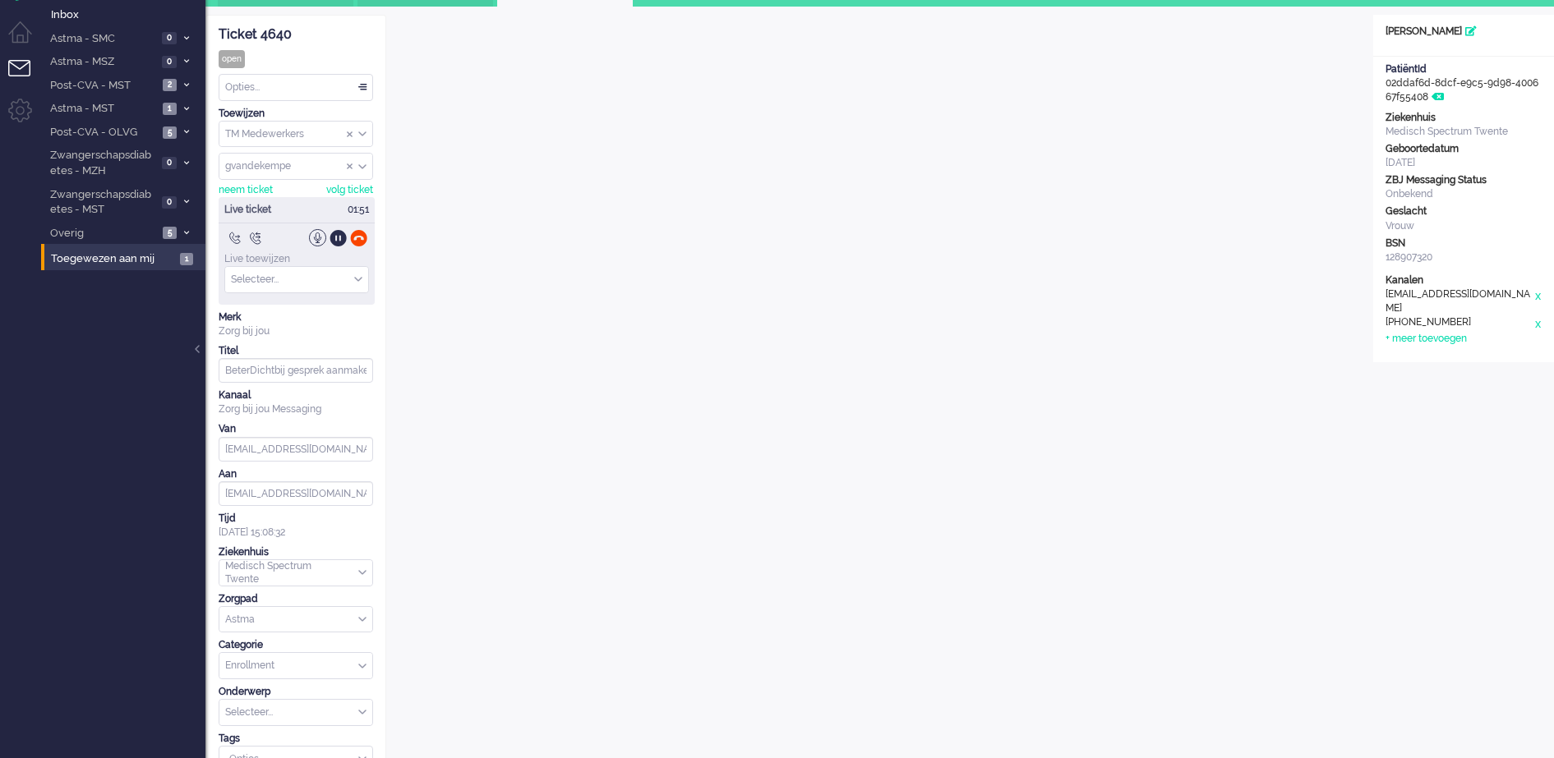
scroll to position [0, 0]
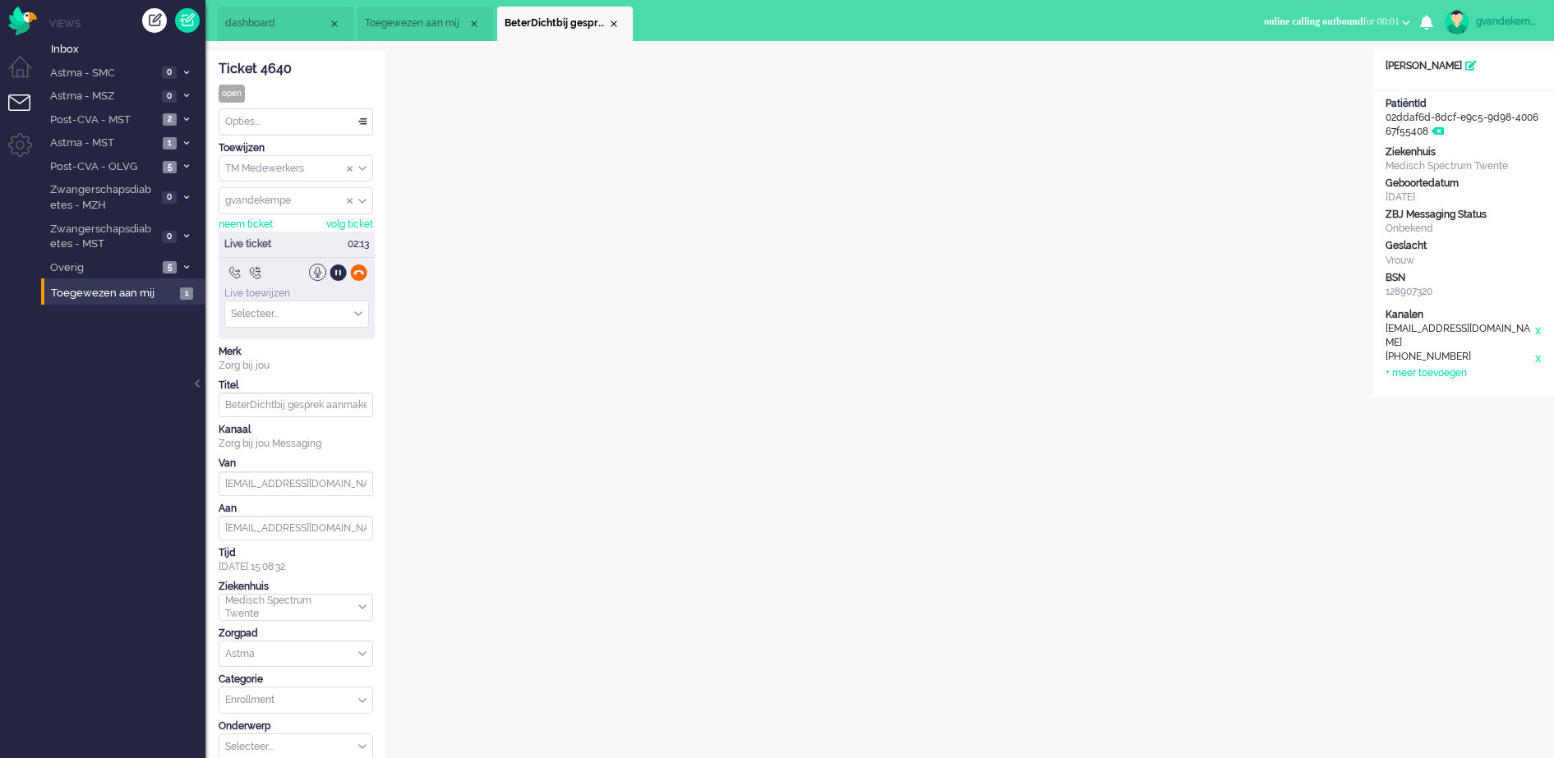
click at [360, 272] on div at bounding box center [358, 272] width 17 height 17
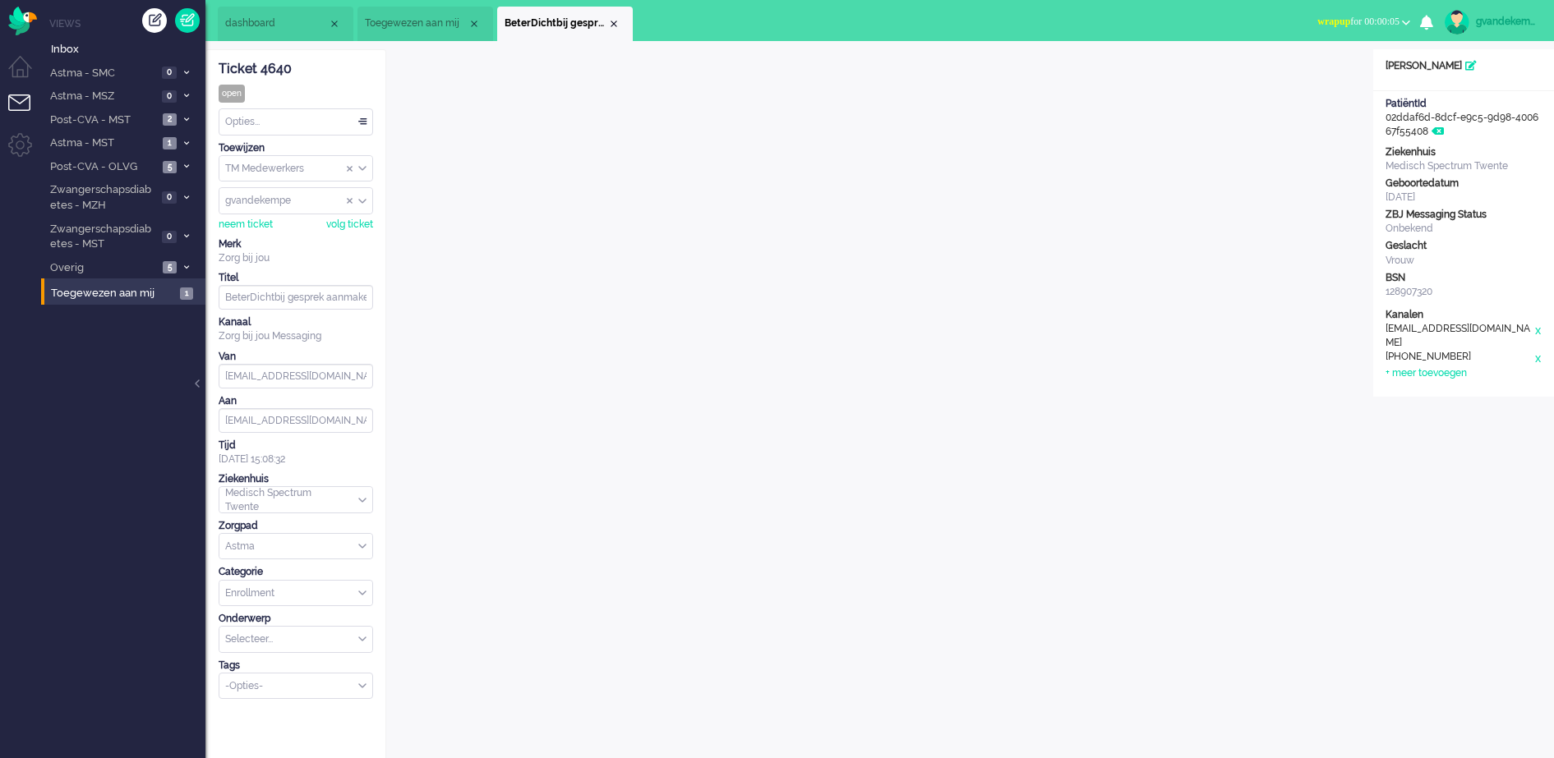
scroll to position [599, 0]
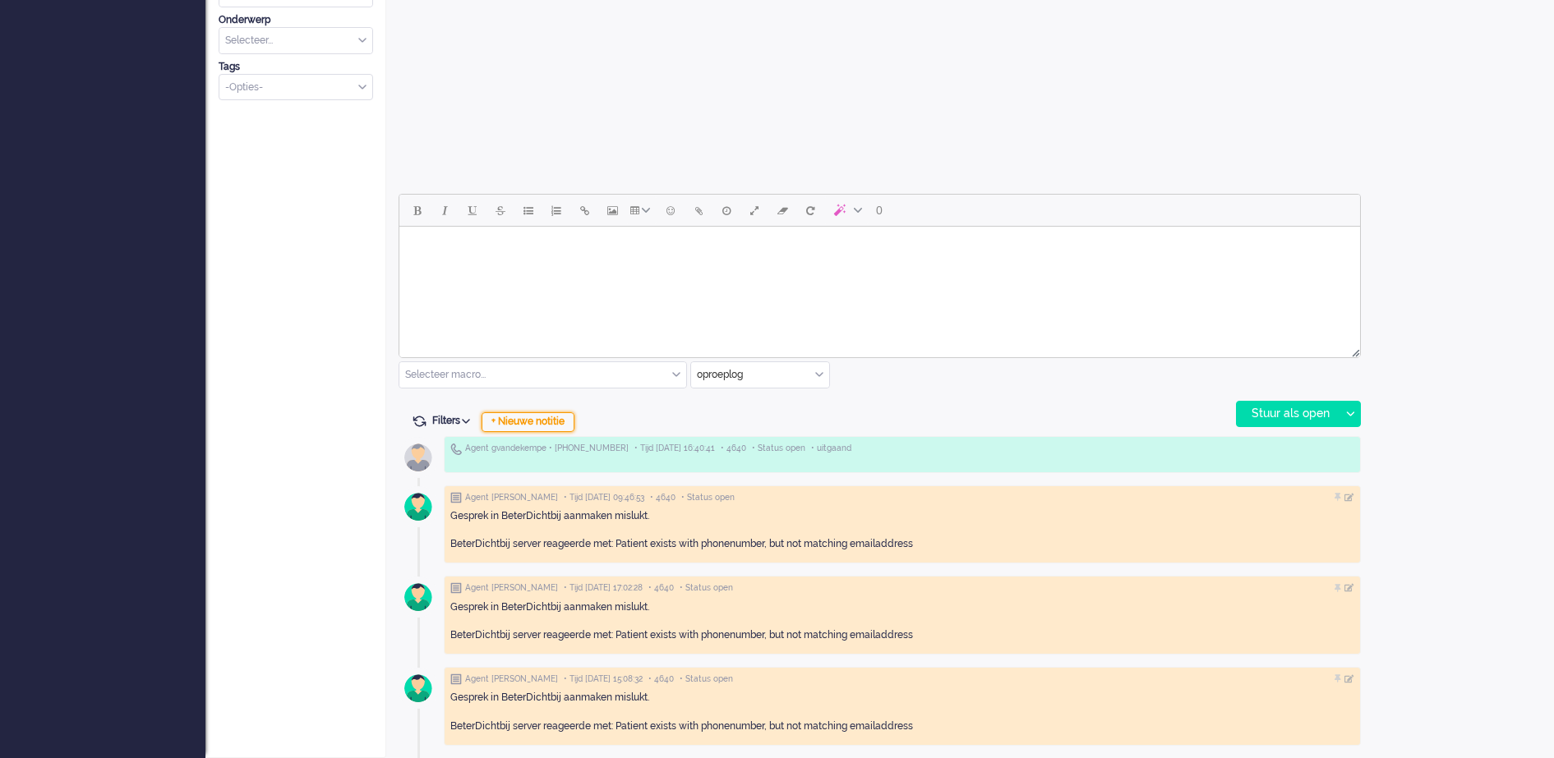
click at [545, 418] on div "+ Nieuwe notitie" at bounding box center [527, 422] width 93 height 20
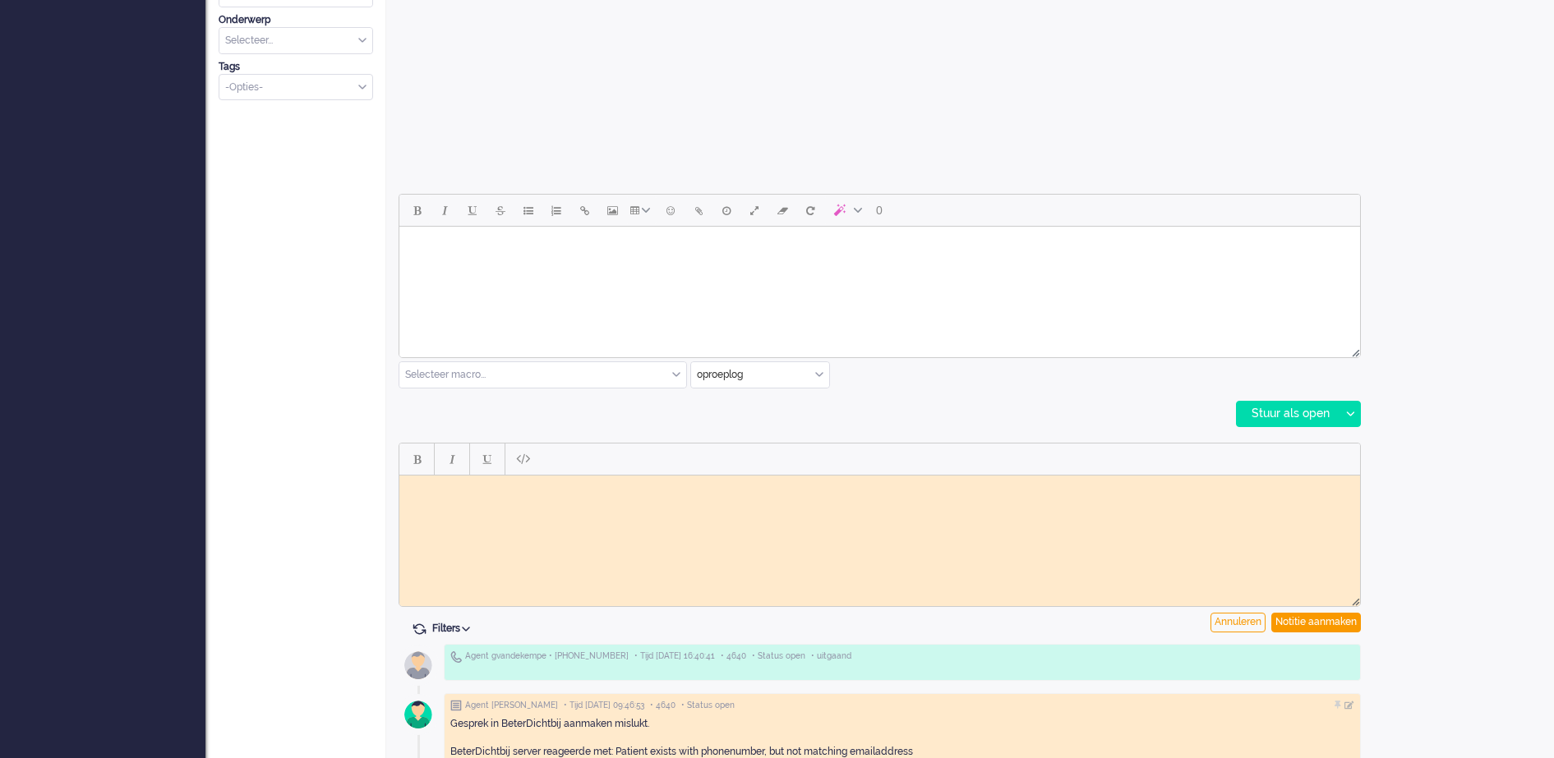
scroll to position [0, 0]
click at [549, 497] on html at bounding box center [879, 487] width 960 height 25
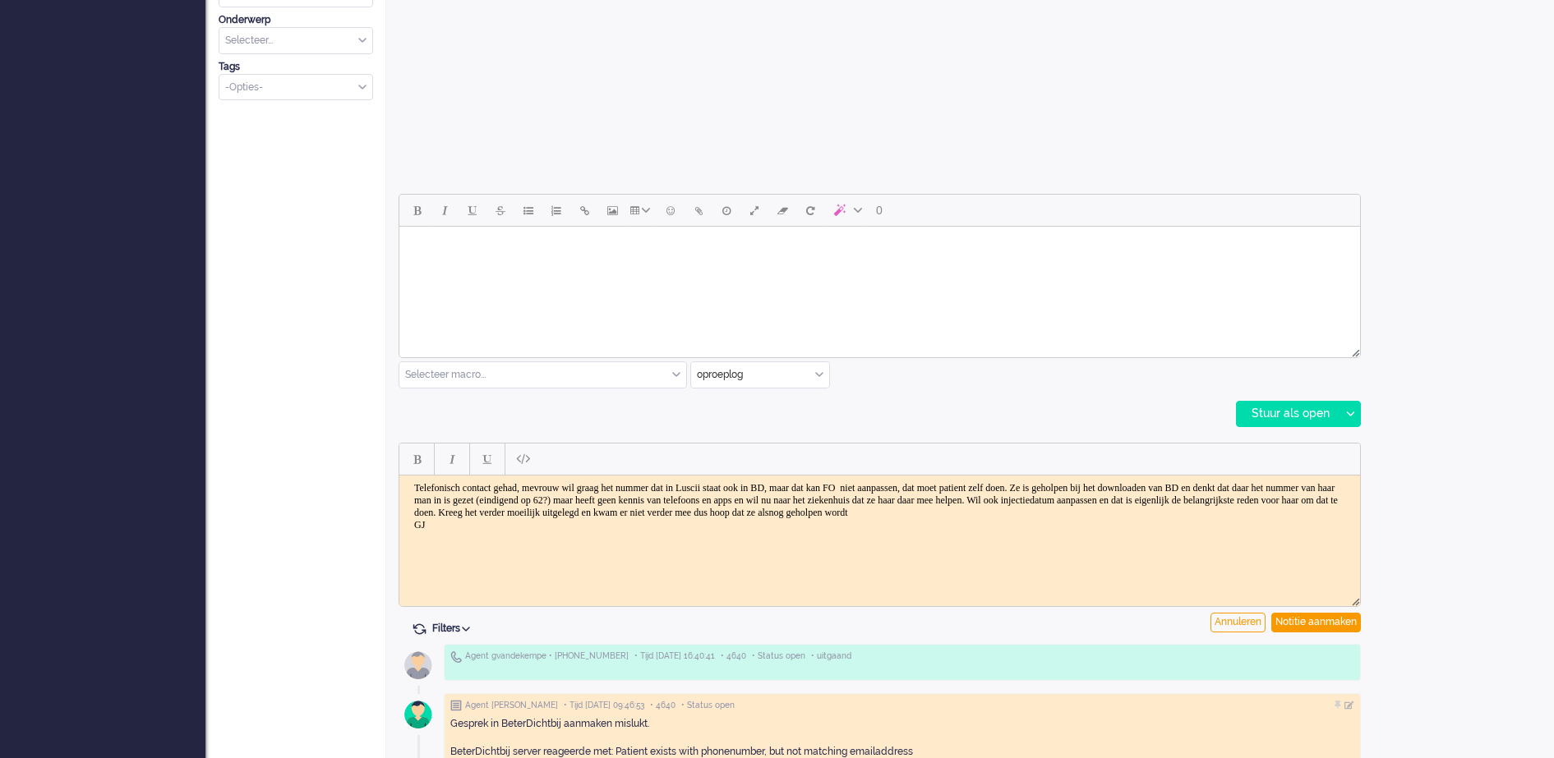
click at [680, 489] on body "Telefonisch contact gehad, mevrouw wil graag het nummer dat in Luscii staat ook…" at bounding box center [879, 505] width 947 height 49
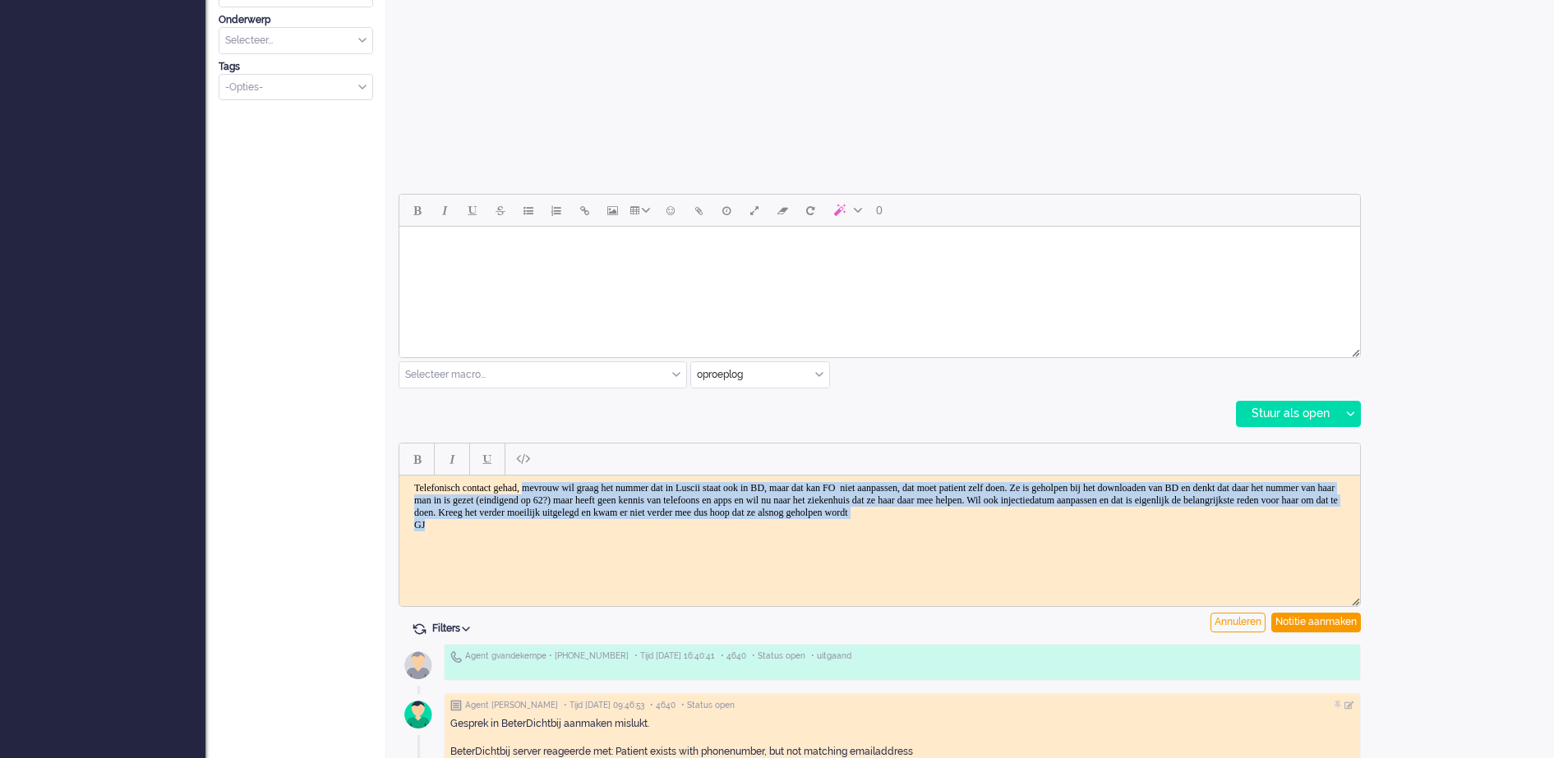
drag, startPoint x: 548, startPoint y: 489, endPoint x: 576, endPoint y: 532, distance: 51.0
click at [576, 531] on body "Telefonisch contact gehad, mevrouw wil graag het nummer dat in Luscii staat ook…" at bounding box center [879, 505] width 947 height 49
drag, startPoint x: 576, startPoint y: 529, endPoint x: 548, endPoint y: 479, distance: 57.4
click at [548, 479] on html "Telefonisch contact gehad, mevrouw wil graag het nummer dat in Luscii staat ook…" at bounding box center [879, 506] width 960 height 62
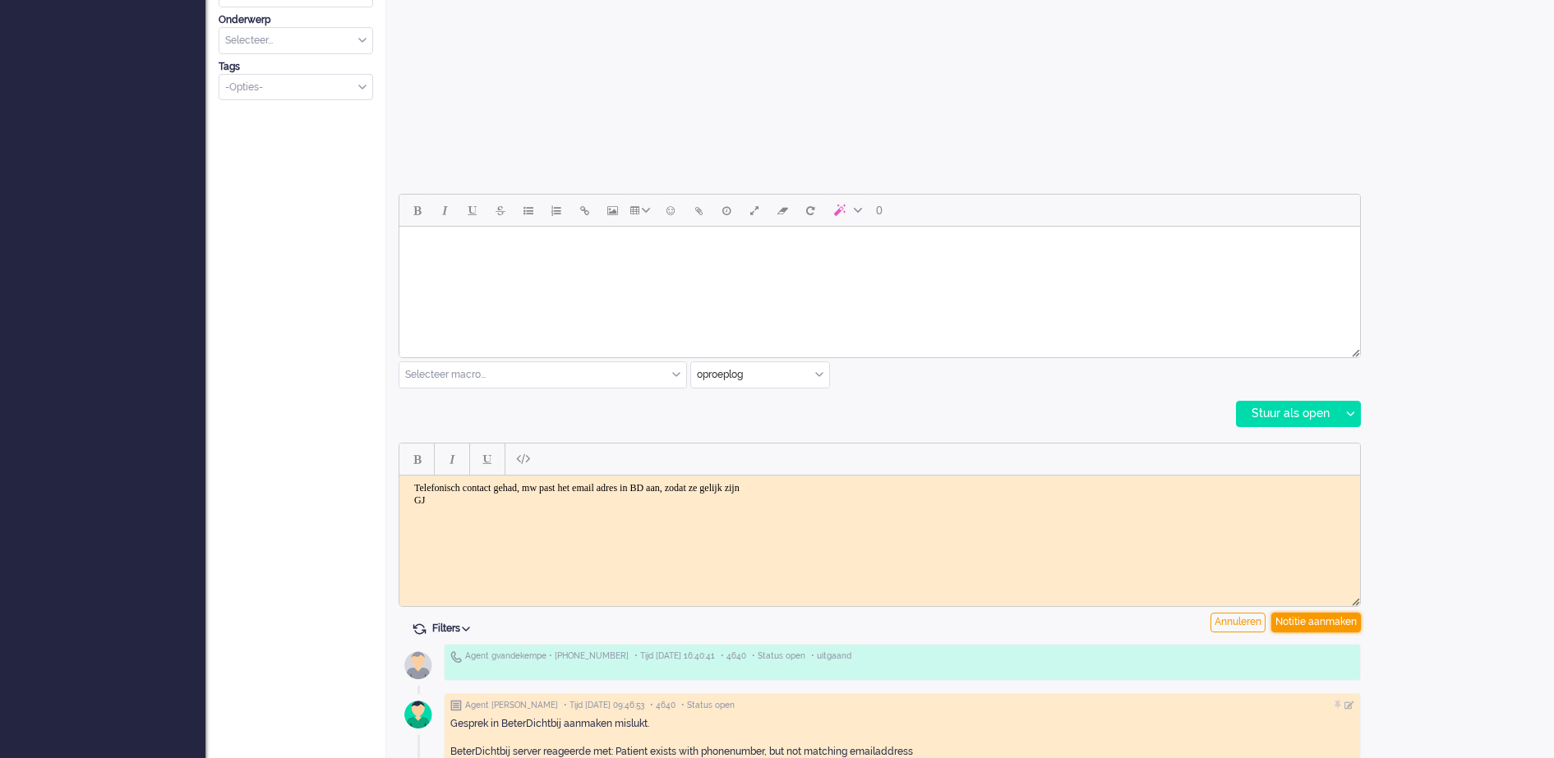
click at [1315, 617] on div "Notitie aanmaken" at bounding box center [1316, 623] width 90 height 20
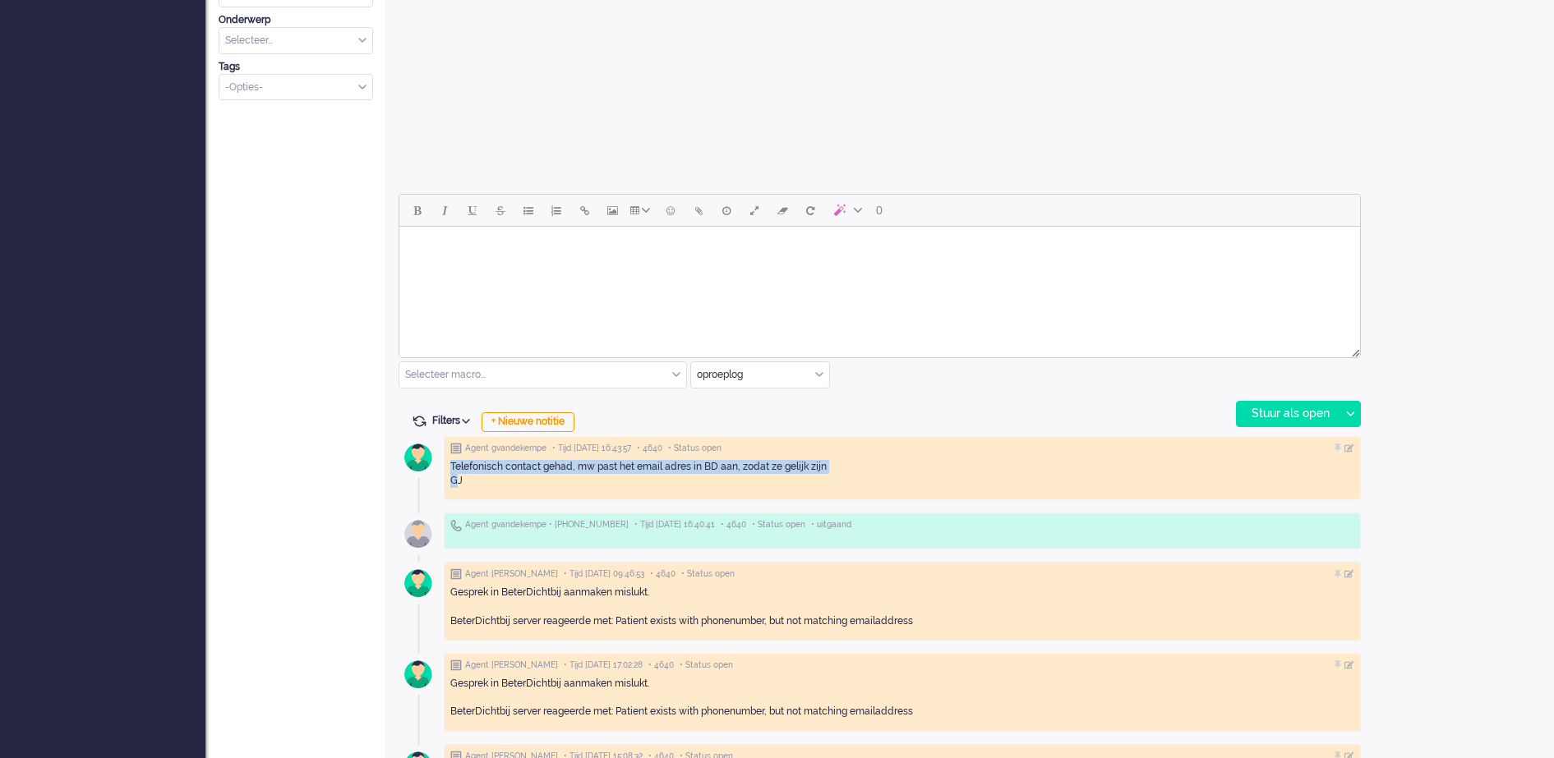
drag, startPoint x: 459, startPoint y: 480, endPoint x: 447, endPoint y: 465, distance: 19.3
click at [447, 465] on div "Agent gvandekempe • Tijd 12/08/2025 16:43:57 • 4640 • Status open Telefonisch c…" at bounding box center [902, 468] width 917 height 65
drag, startPoint x: 447, startPoint y: 465, endPoint x: 458, endPoint y: 472, distance: 13.7
click at [458, 472] on div "Telefonisch contact gehad, mw past het email adres in BD aan, zodat ze gelijk z…" at bounding box center [902, 474] width 904 height 28
drag, startPoint x: 473, startPoint y: 481, endPoint x: 449, endPoint y: 468, distance: 26.8
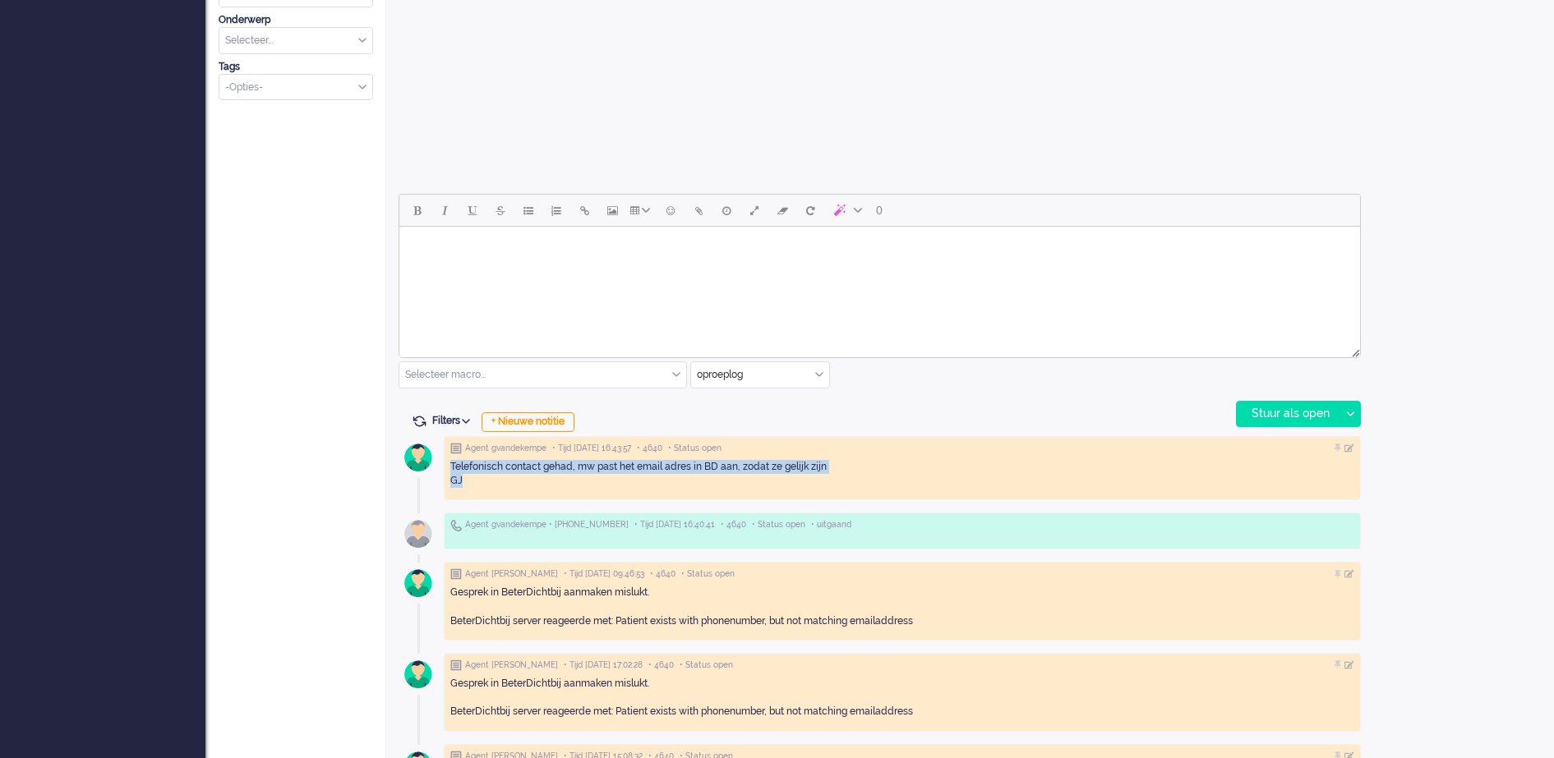
click at [449, 468] on div "Agent gvandekempe • Tijd 12/08/2025 16:43:57 • 4640 • Status open Telefonisch c…" at bounding box center [902, 468] width 917 height 65
copy div "Telefonisch contact gehad, mw past het email adres in BD aan, zodat ze gelijk z…"
click at [1401, 394] on div "Open custom software Patiëntnaam Heintje Anna Maria van -t Hul PatiëntId 02ddaf…" at bounding box center [1463, 142] width 181 height 1384
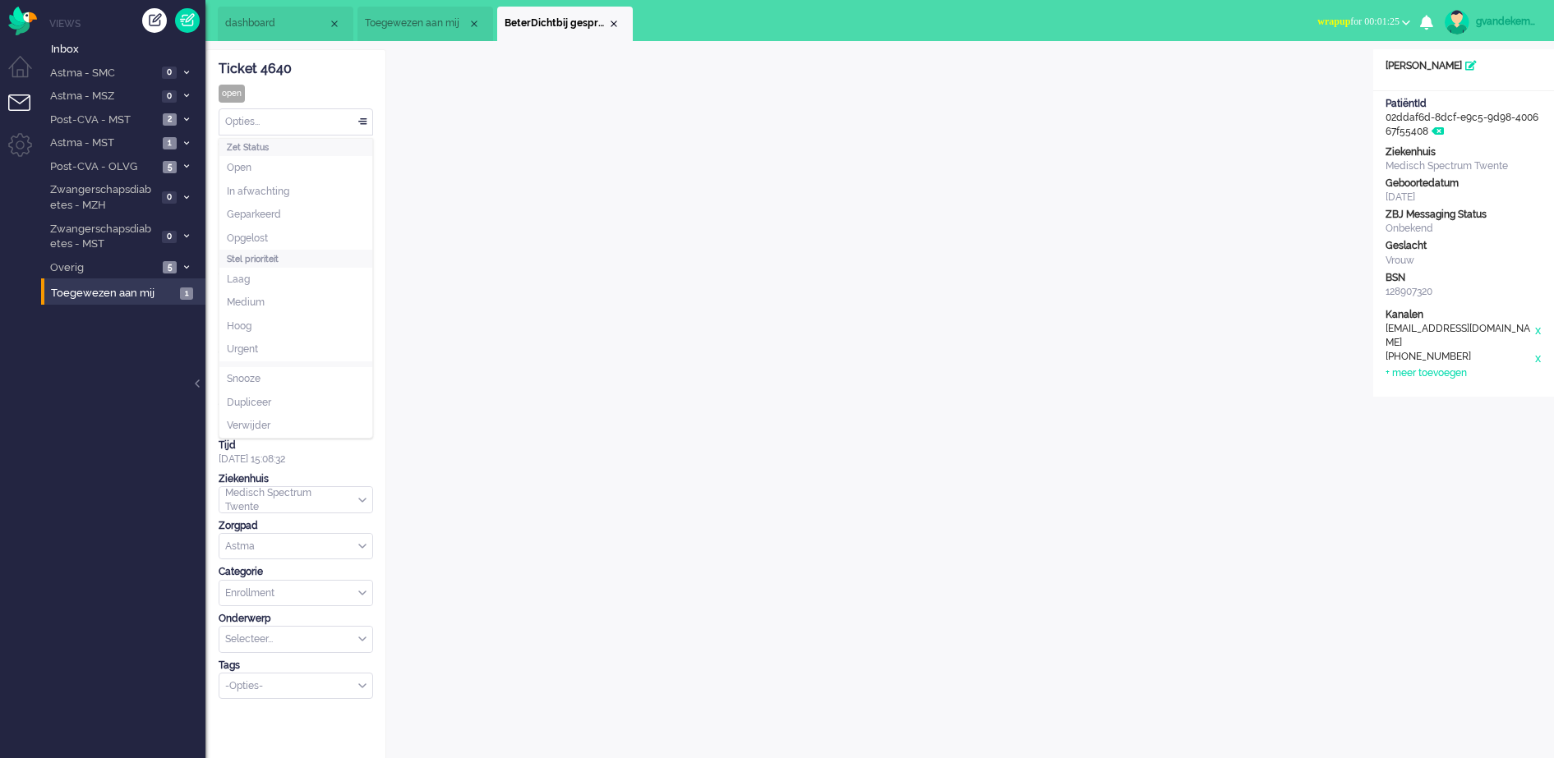
click at [366, 123] on div "Opties..." at bounding box center [295, 121] width 153 height 25
click at [261, 228] on li "Opgelost" at bounding box center [295, 239] width 153 height 24
click at [608, 23] on div "Close tab" at bounding box center [613, 23] width 13 height 13
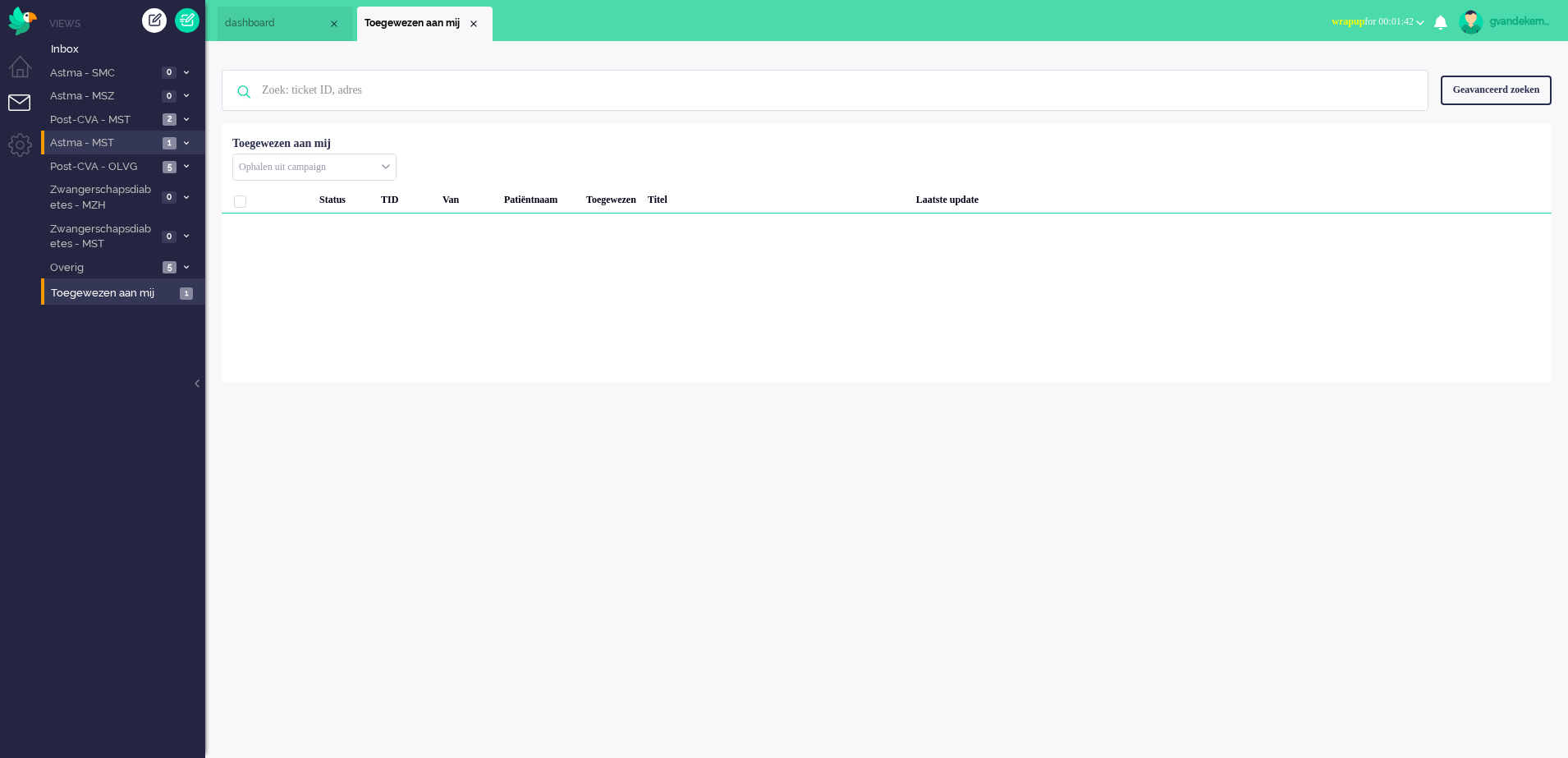
click at [185, 141] on icon at bounding box center [186, 143] width 5 height 6
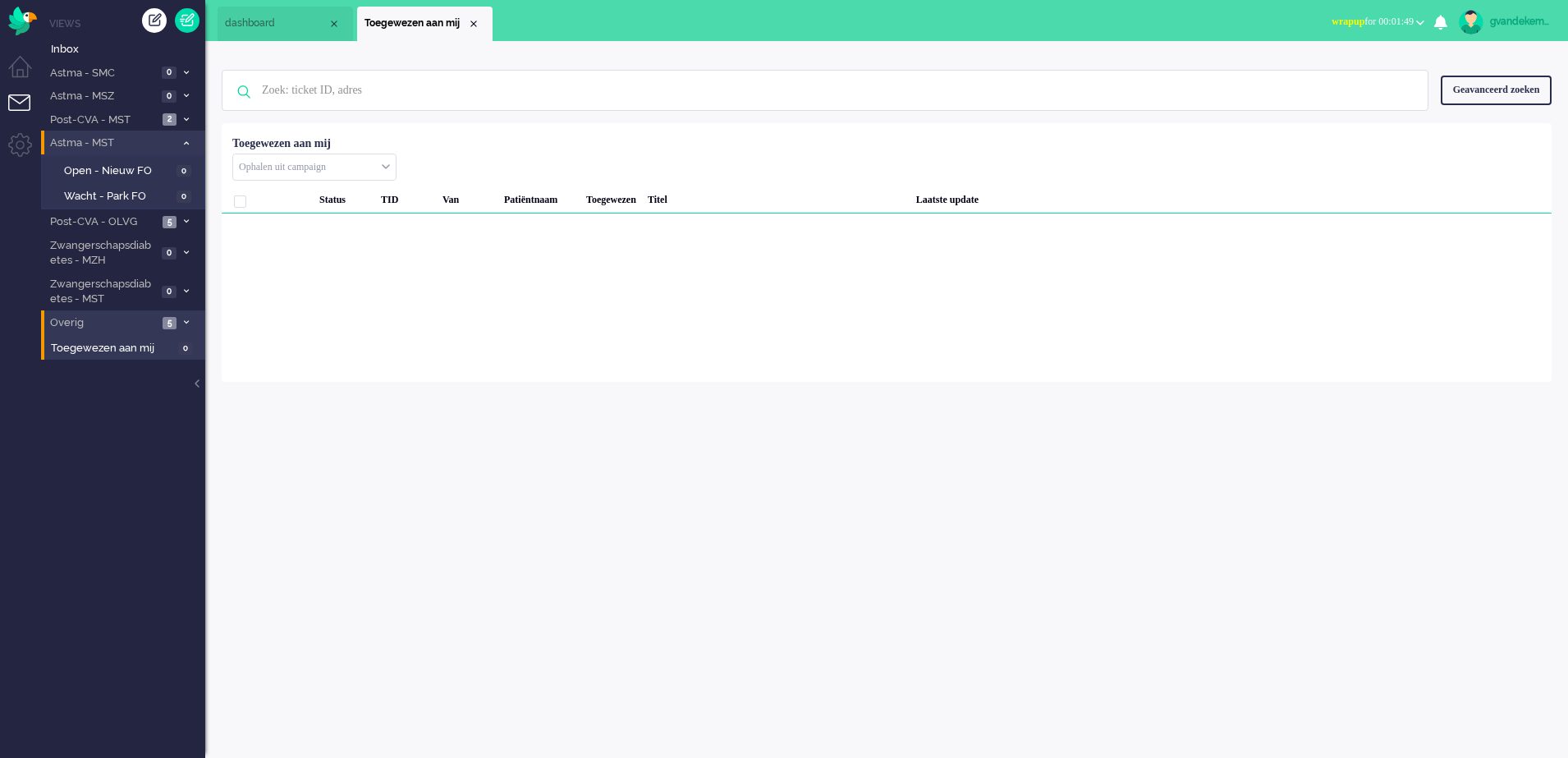
click at [186, 321] on icon at bounding box center [186, 323] width 5 height 6
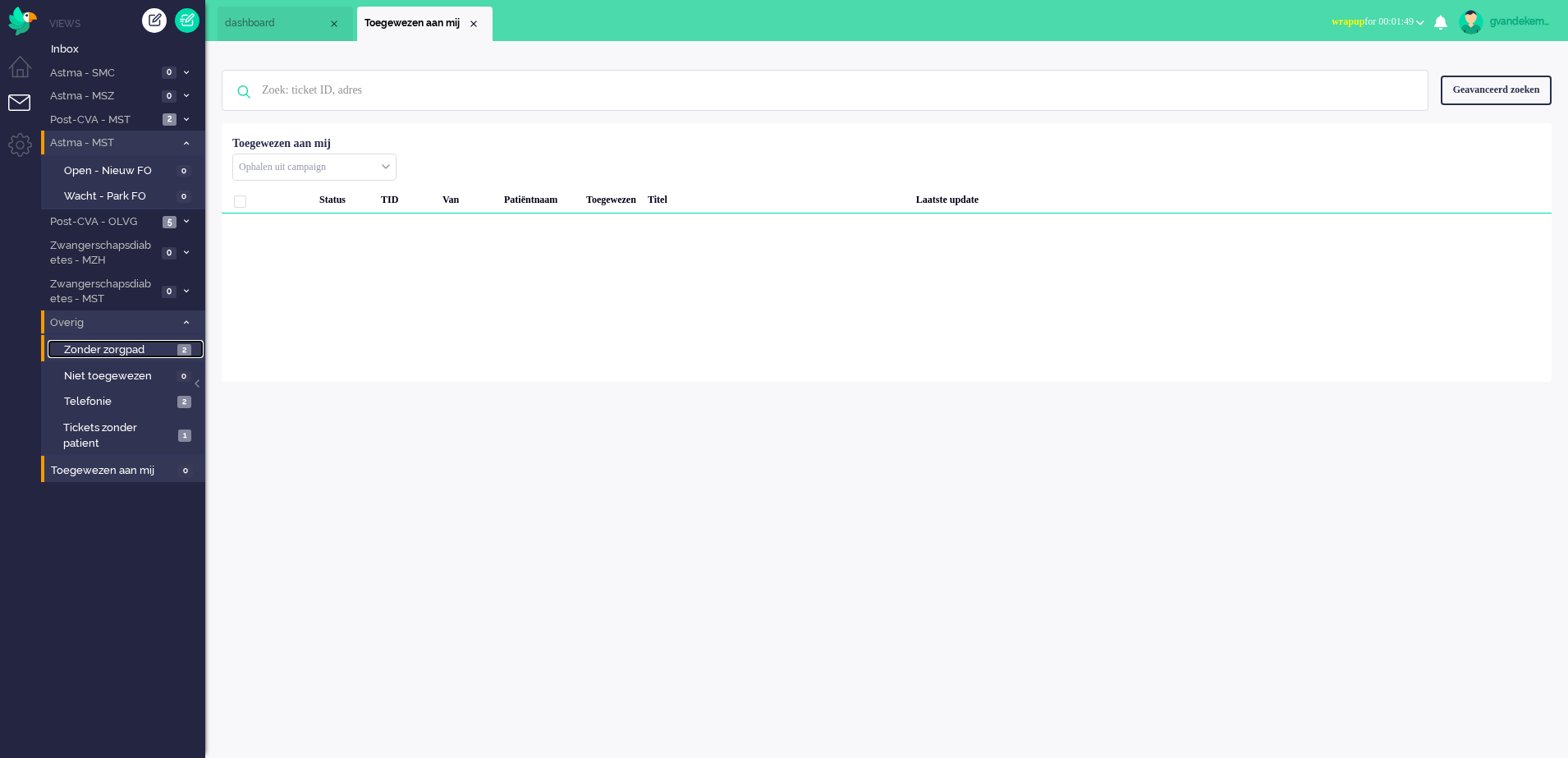
click at [171, 351] on span "Zonder zorgpad" at bounding box center [118, 351] width 109 height 16
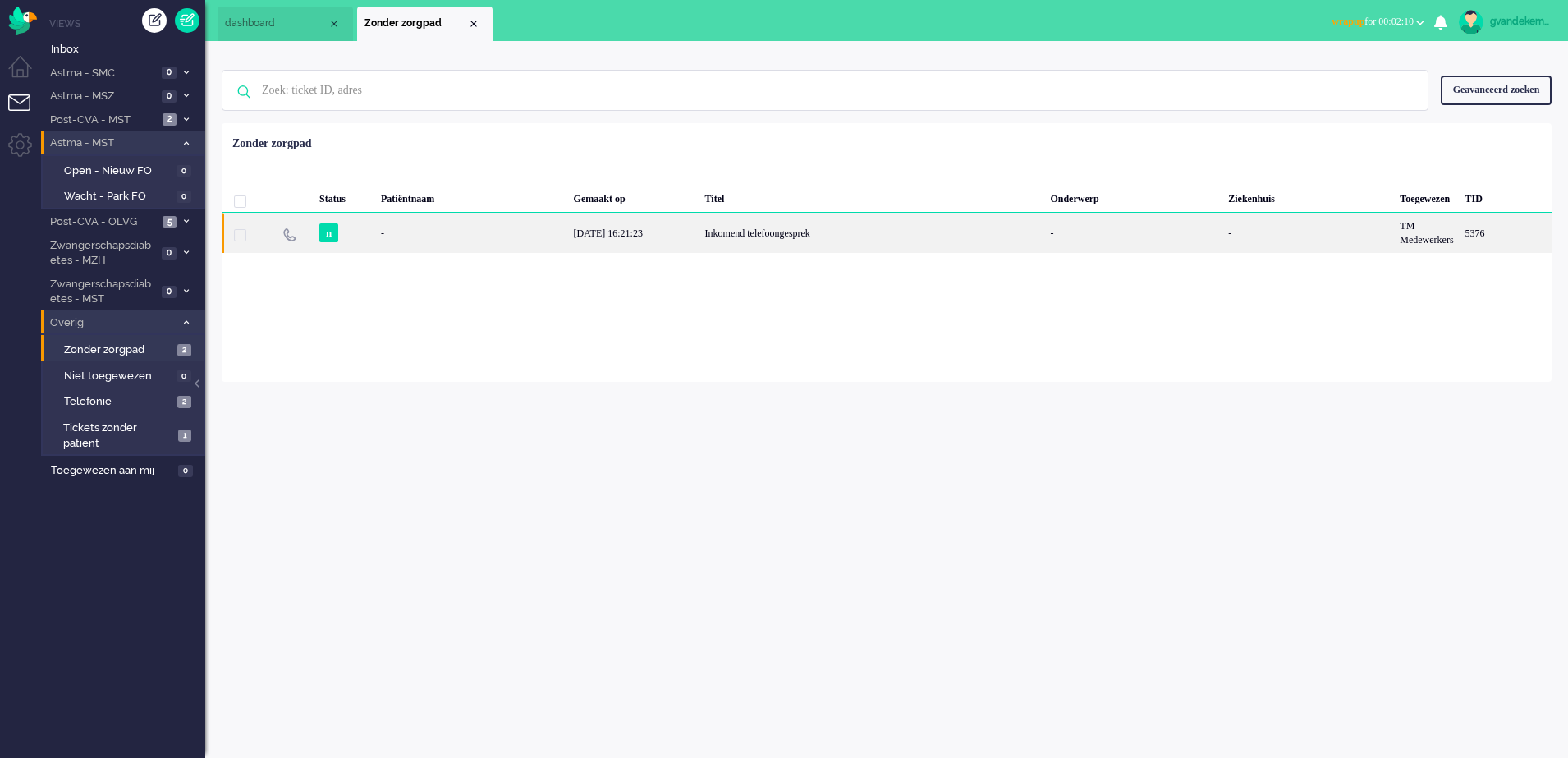
click at [702, 231] on div "Inkomend telefoongesprek" at bounding box center [872, 233] width 346 height 40
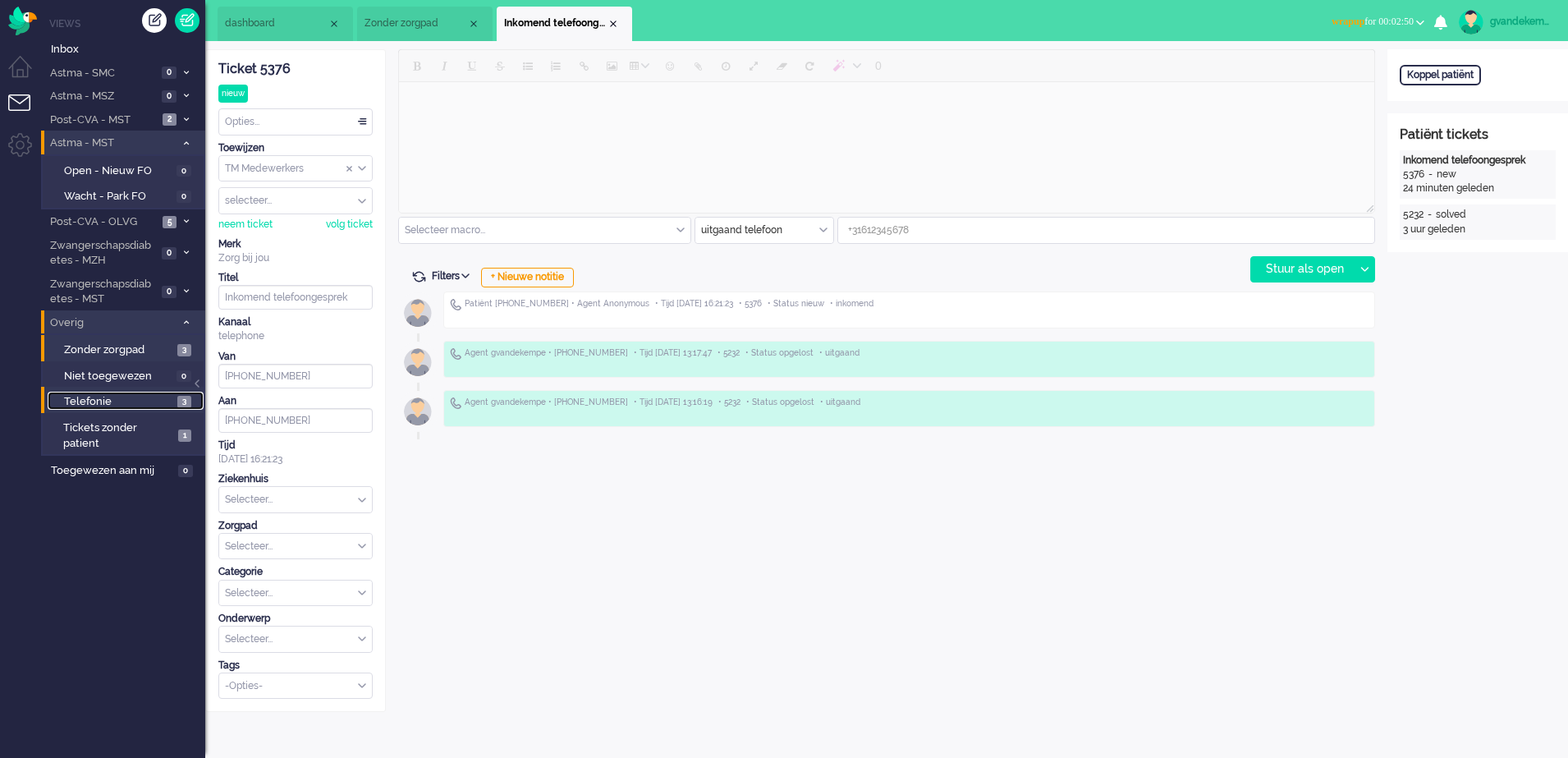
click at [170, 401] on span "Telefonie" at bounding box center [118, 402] width 109 height 16
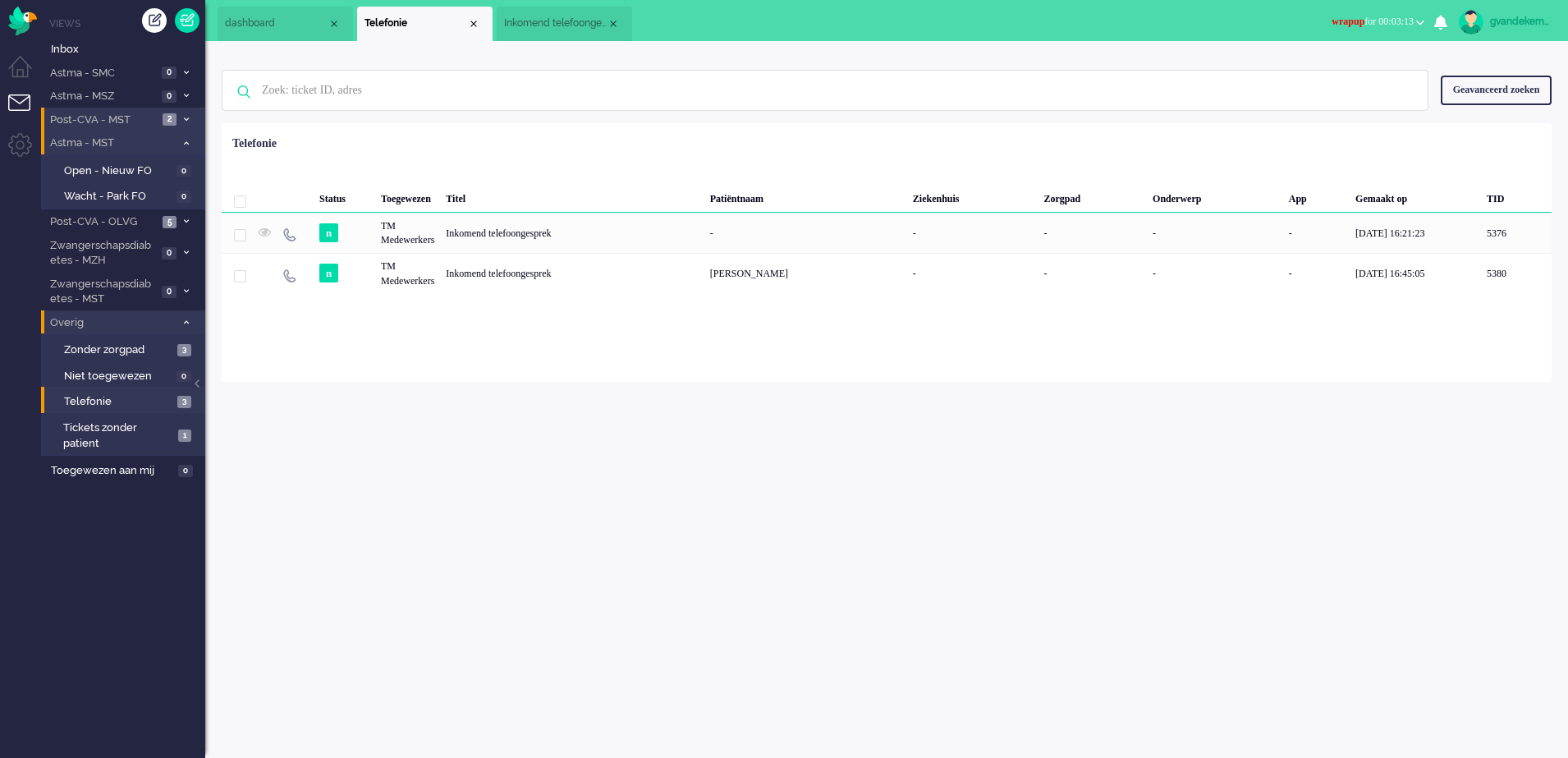
click at [184, 117] on icon at bounding box center [186, 120] width 5 height 6
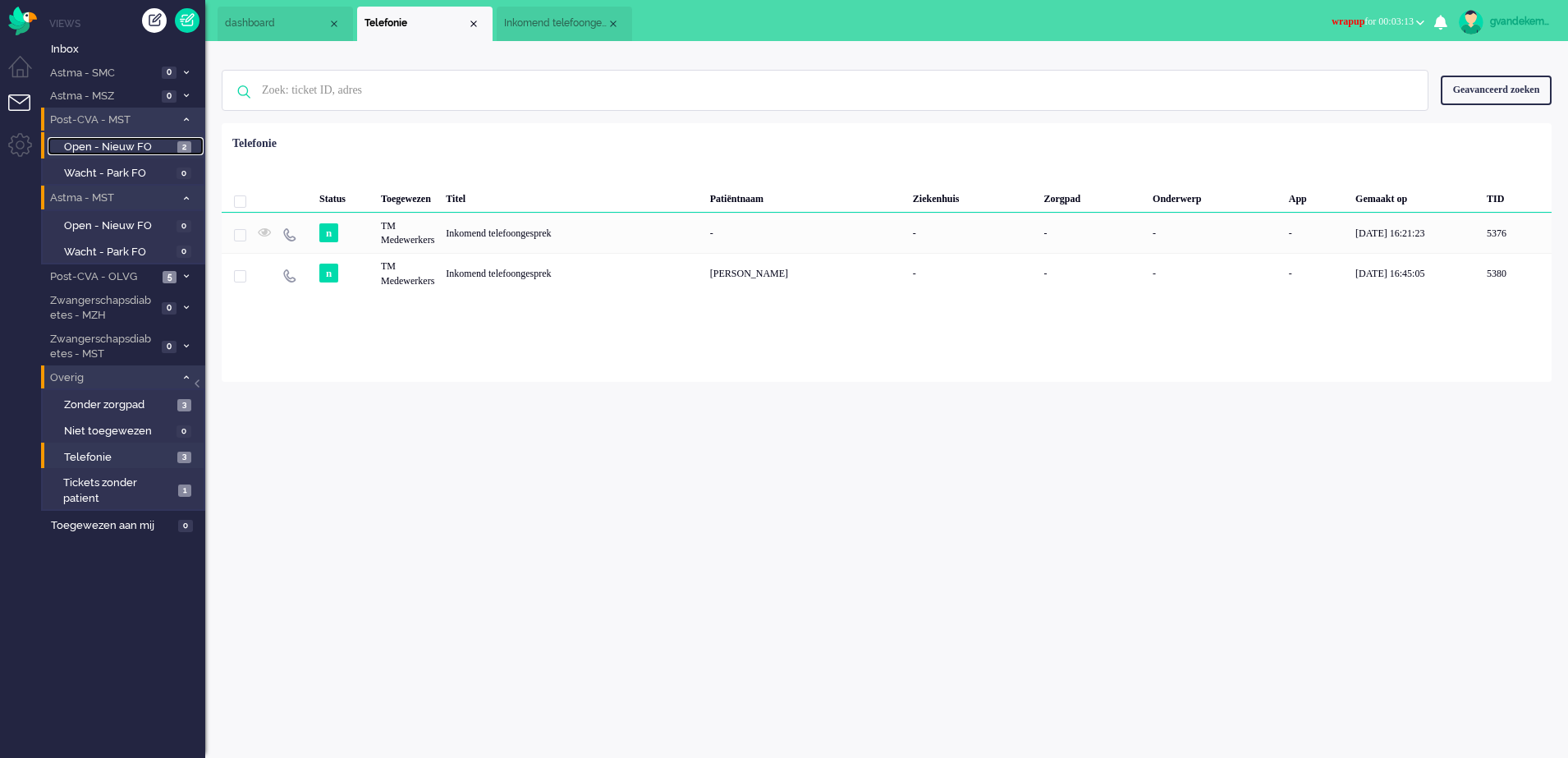
click at [153, 145] on span "Open - Nieuw FO" at bounding box center [118, 148] width 109 height 16
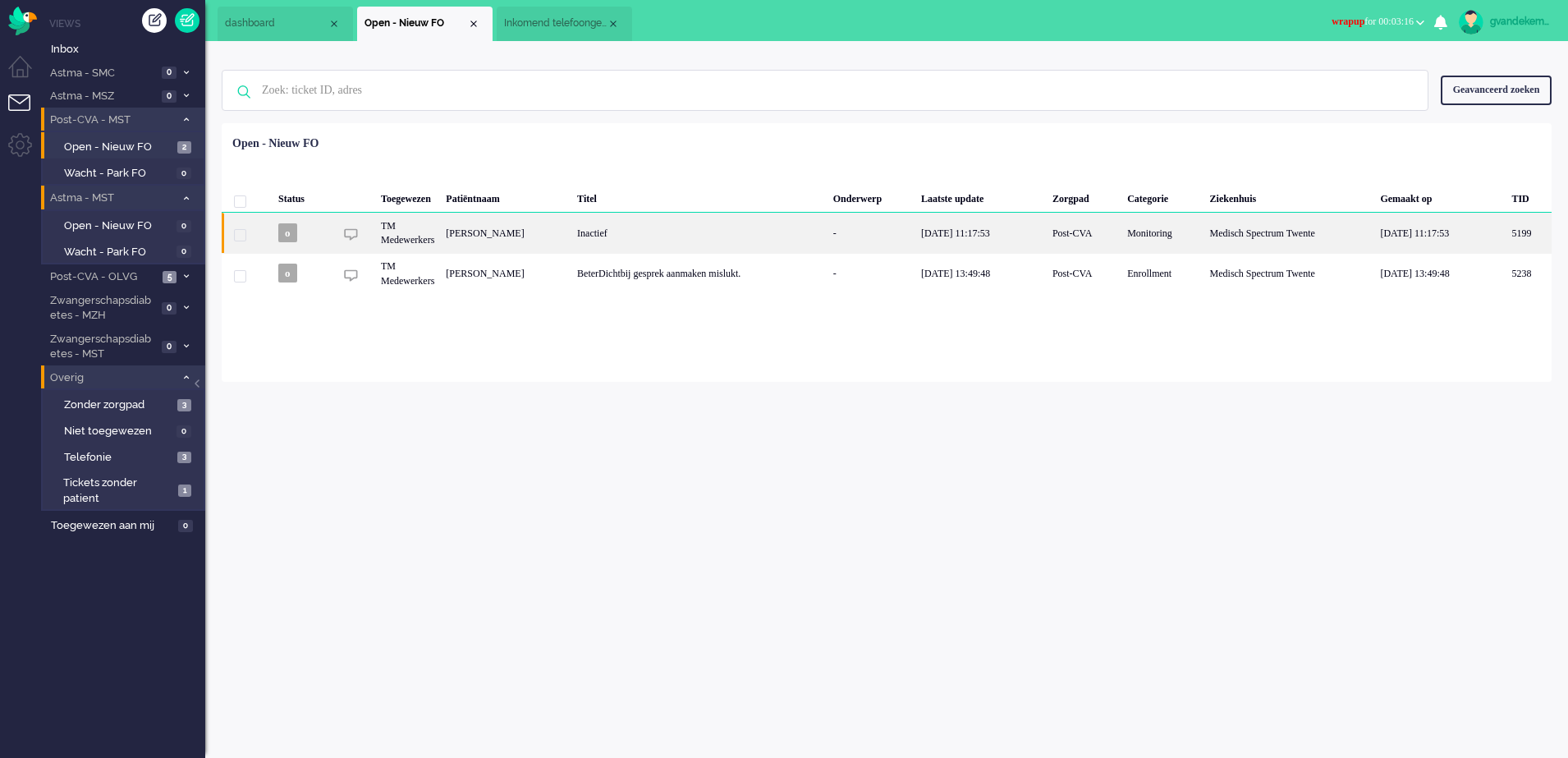
click at [1506, 235] on div "[PERSON_NAME]" at bounding box center [1529, 233] width 46 height 40
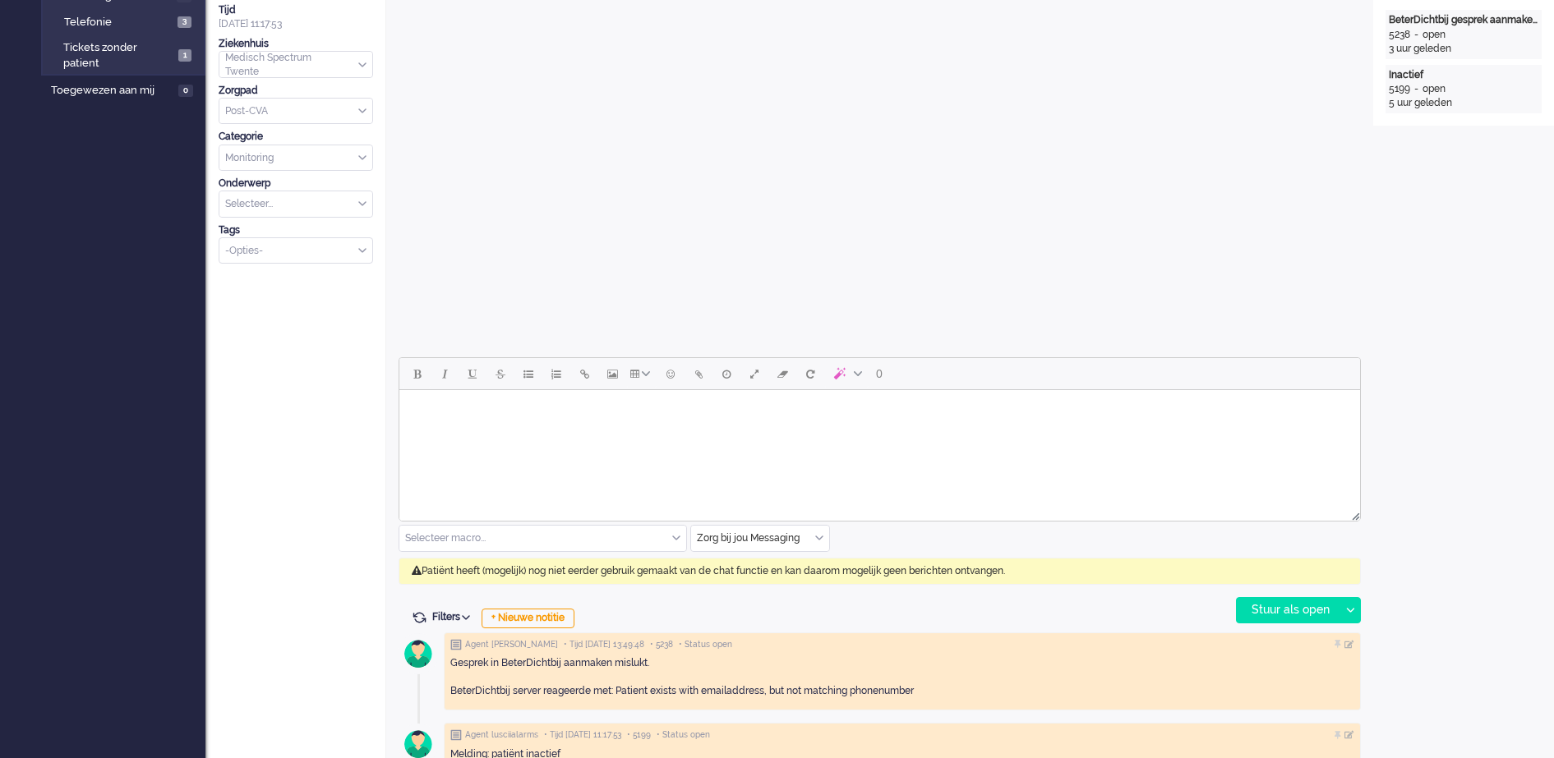
scroll to position [50, 0]
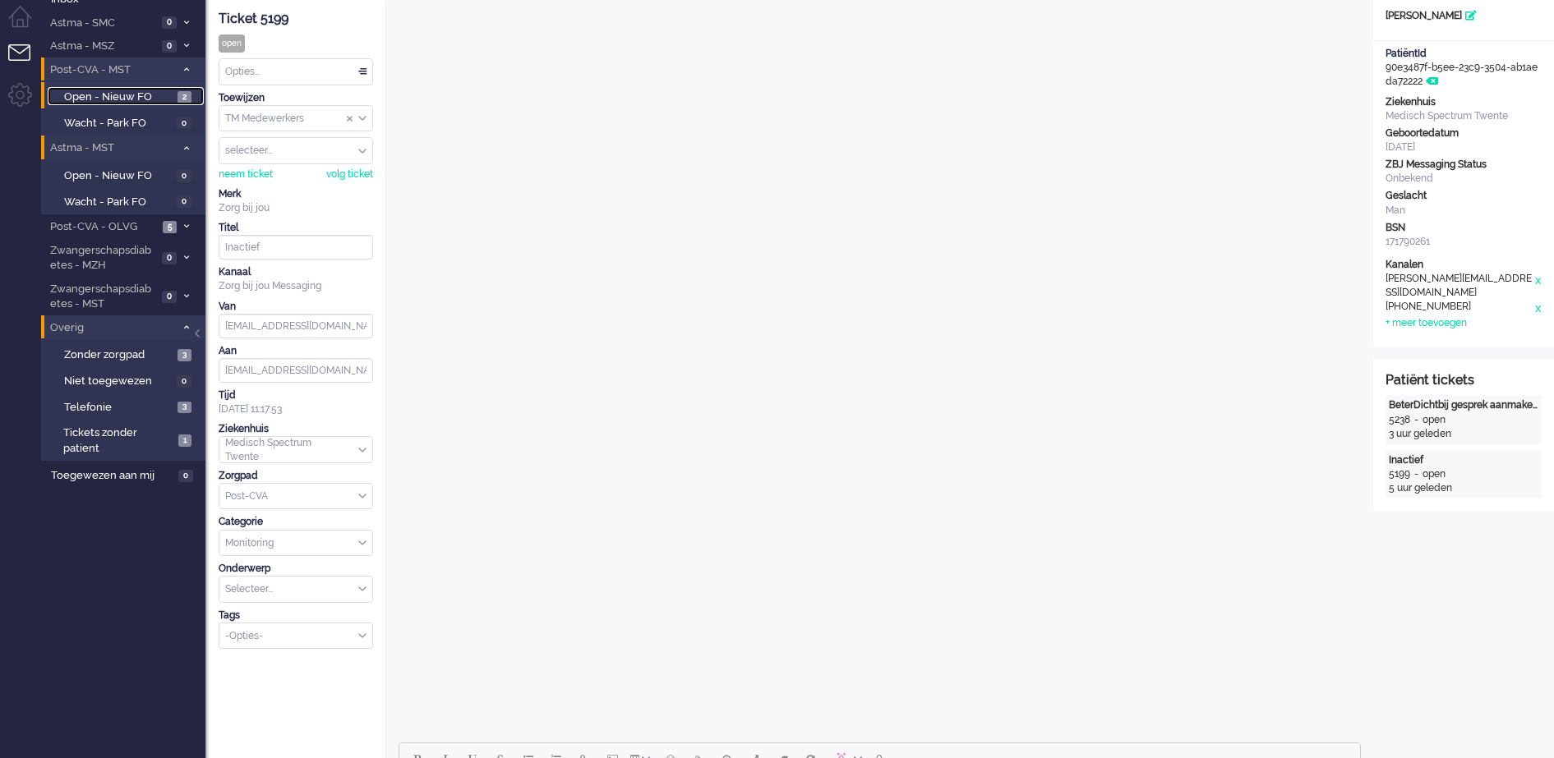
click at [151, 95] on span "Open - Nieuw FO" at bounding box center [118, 98] width 109 height 16
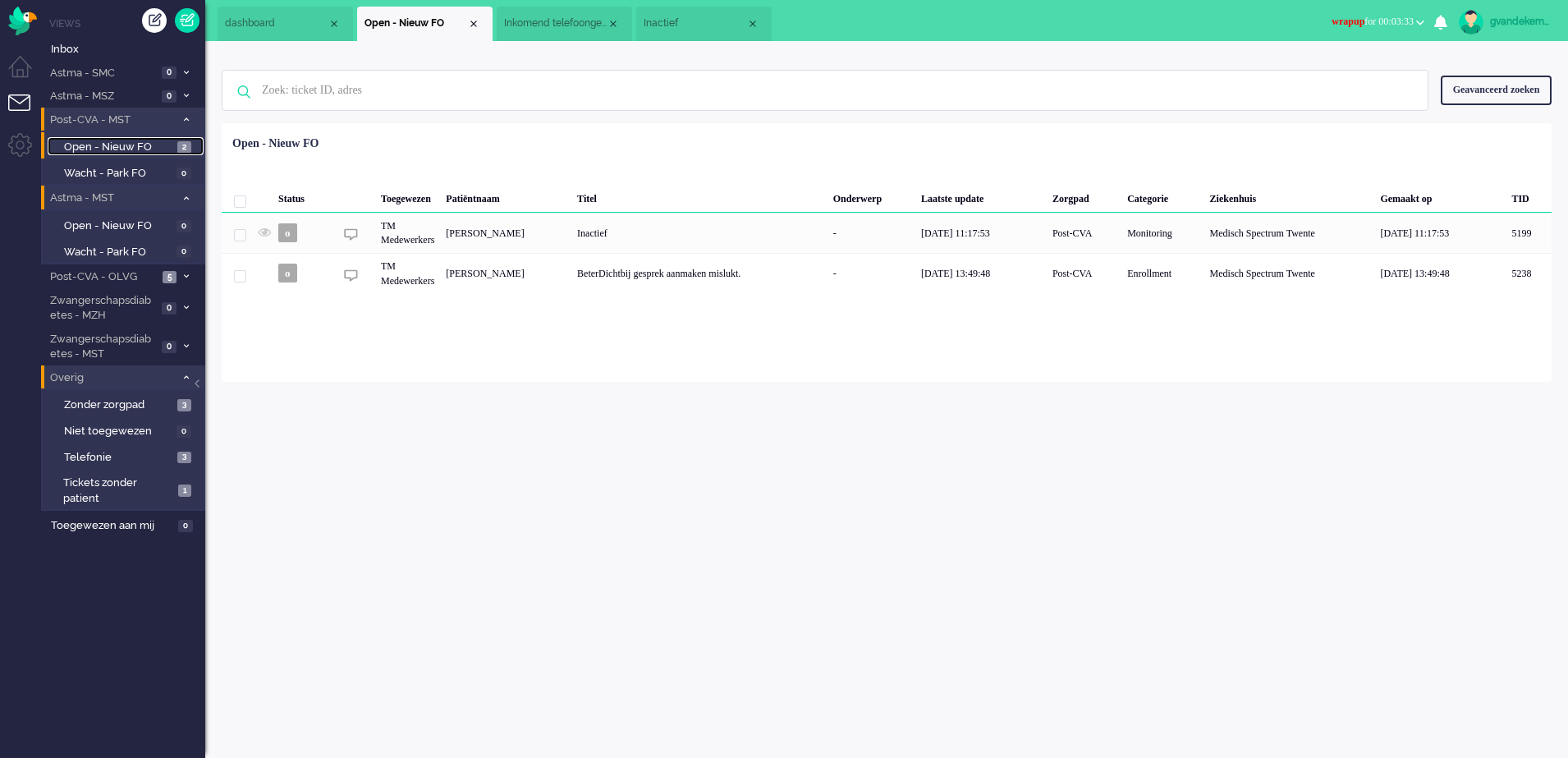
click at [153, 145] on span "Open - Nieuw FO" at bounding box center [118, 148] width 109 height 16
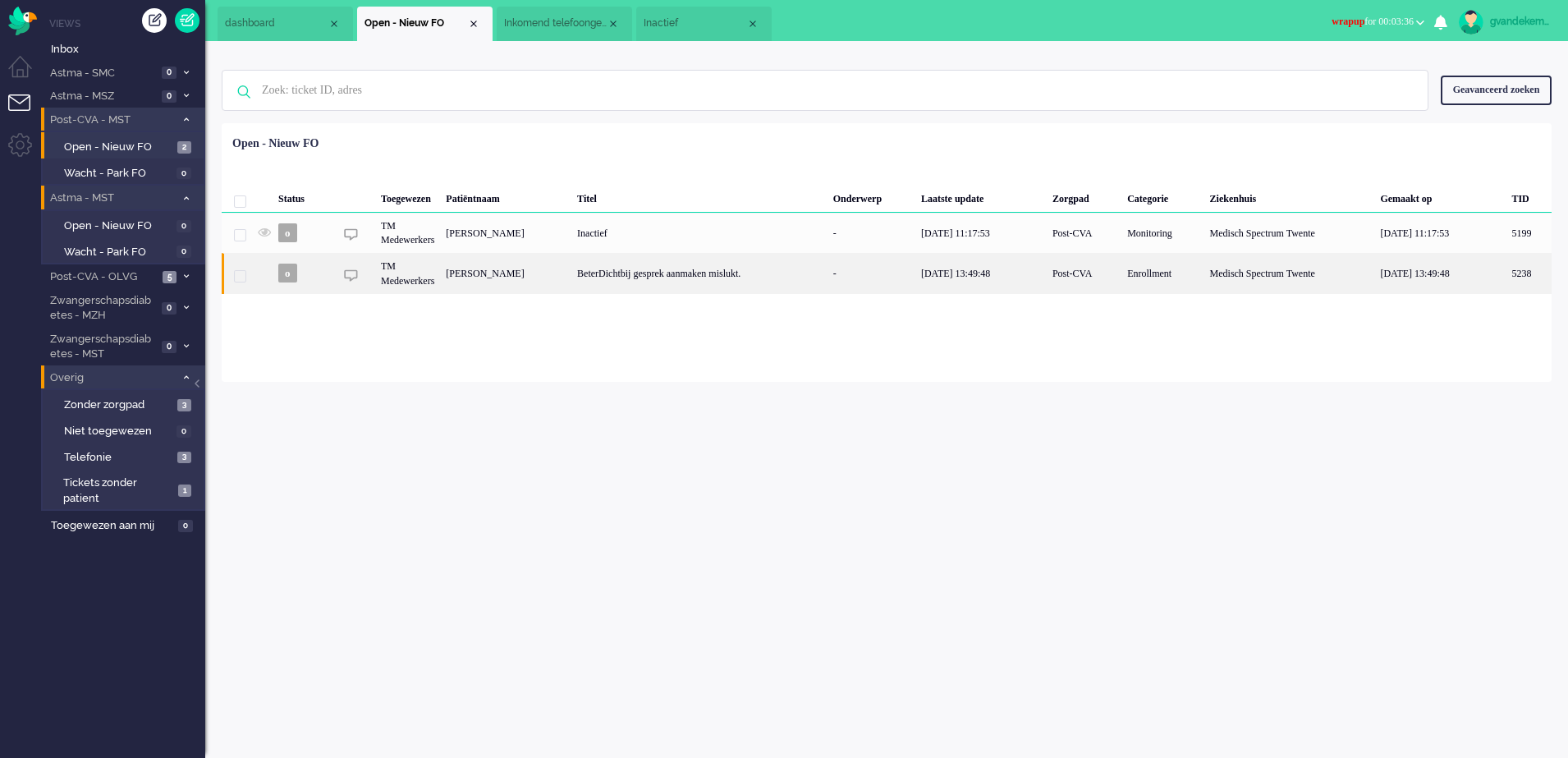
click at [1506, 274] on div "[PERSON_NAME]" at bounding box center [1529, 273] width 46 height 40
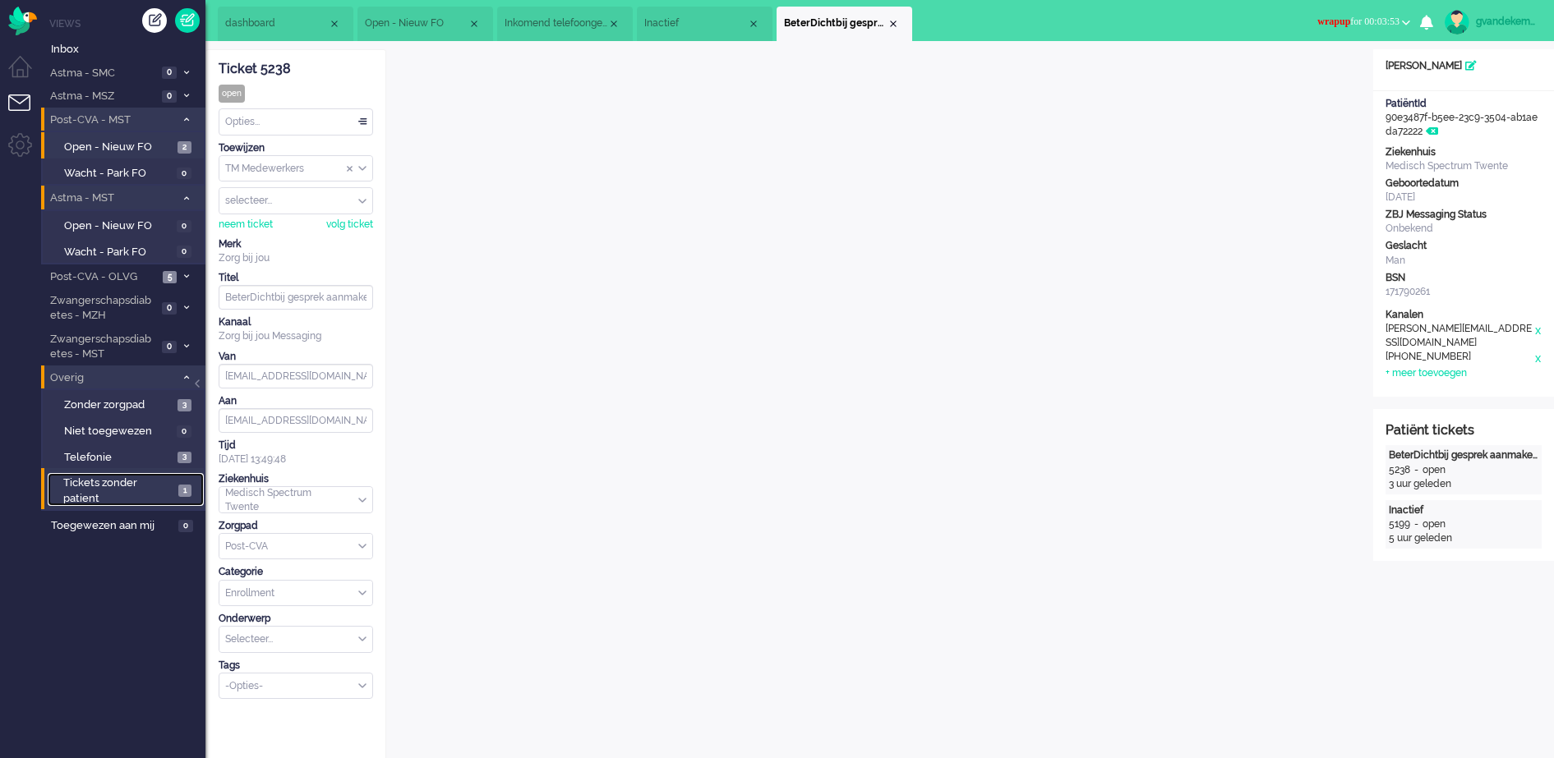
click at [121, 483] on span "Tickets zonder patient" at bounding box center [118, 491] width 110 height 30
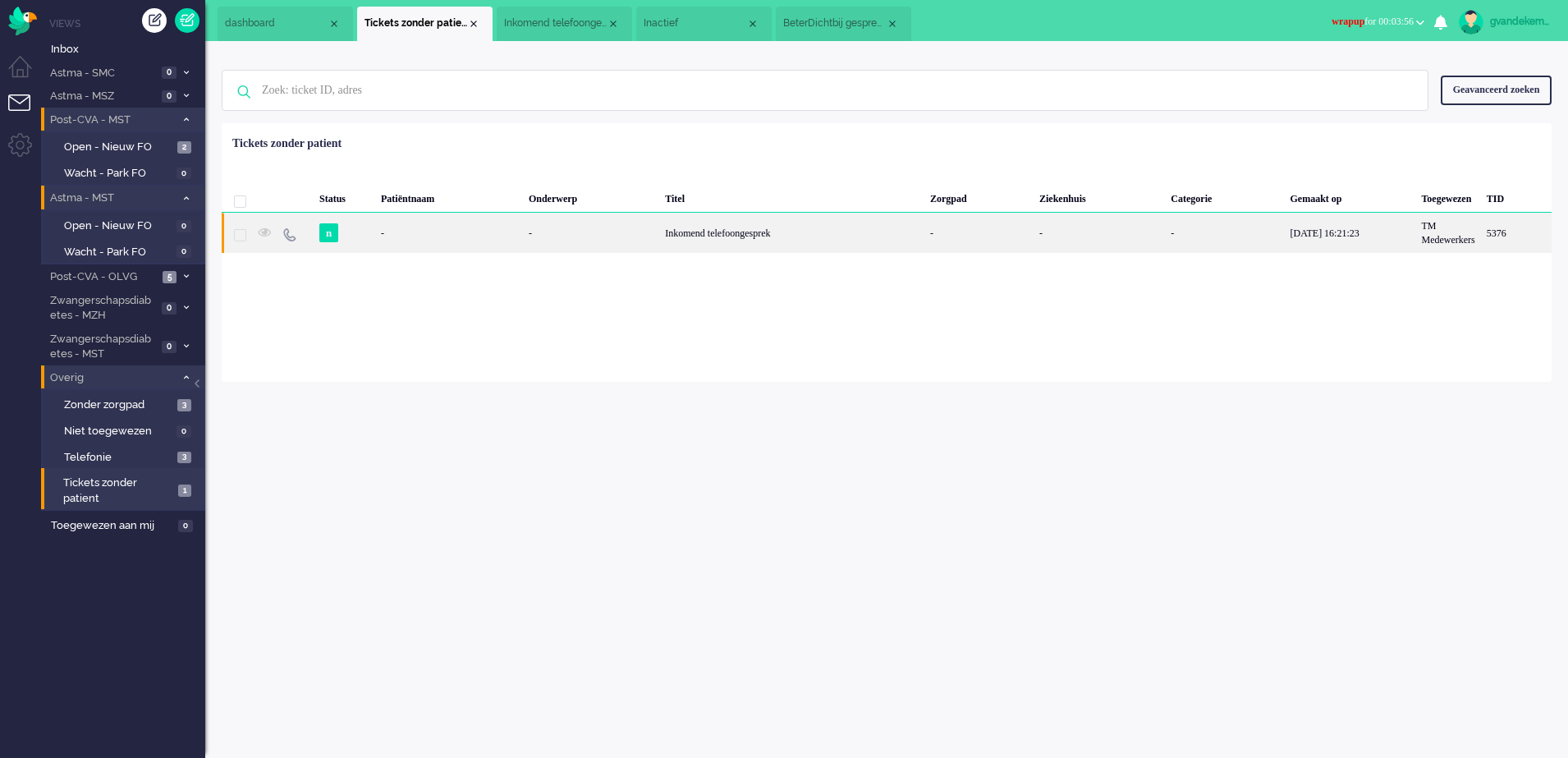
click at [764, 219] on div "Inkomend telefoongesprek" at bounding box center [791, 233] width 265 height 40
type input "+31613829534"
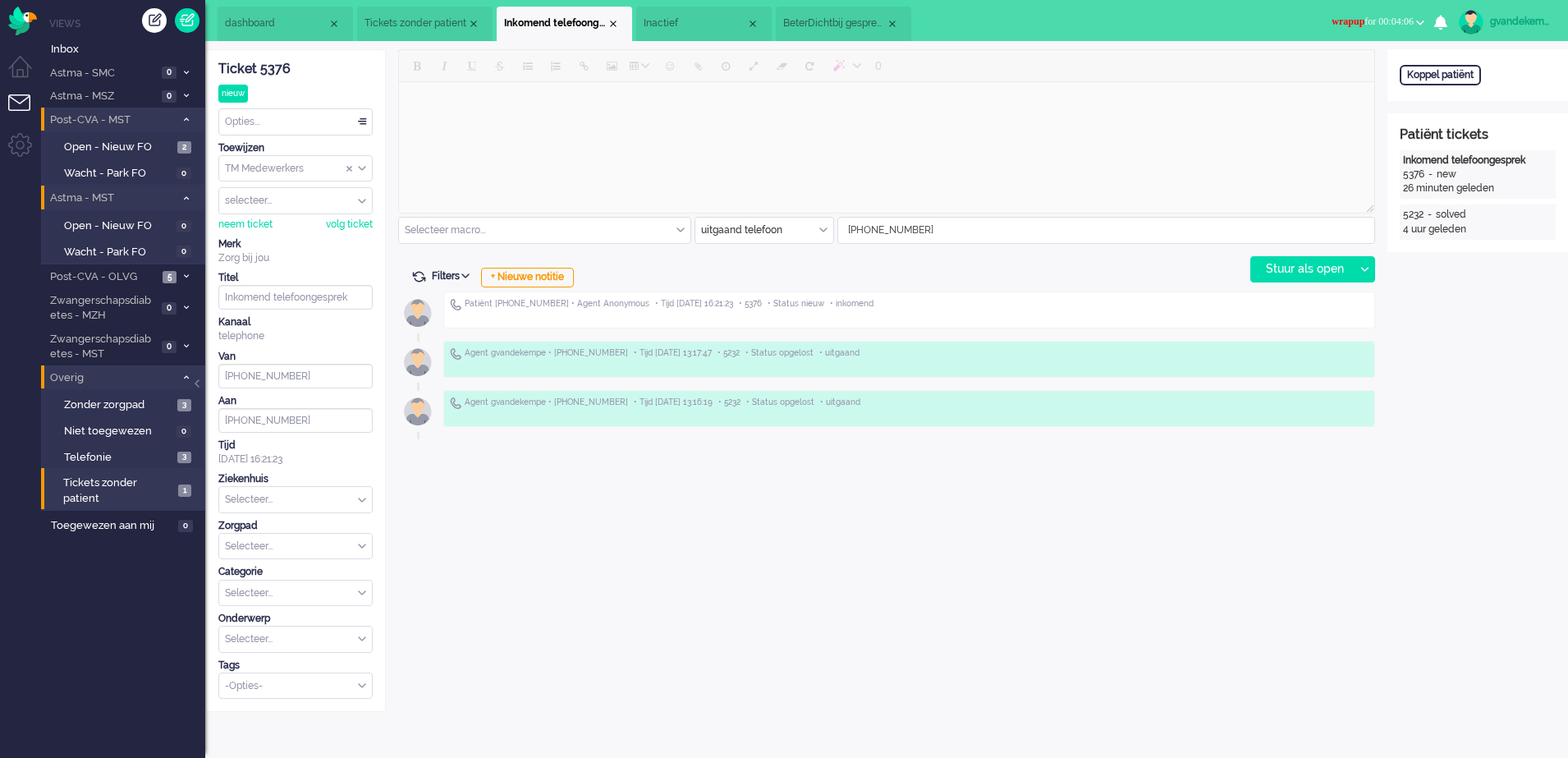
click at [1523, 19] on div "gvandekempe" at bounding box center [1521, 21] width 62 height 16
click at [1458, 113] on link "Instellingen" at bounding box center [1498, 111] width 122 height 16
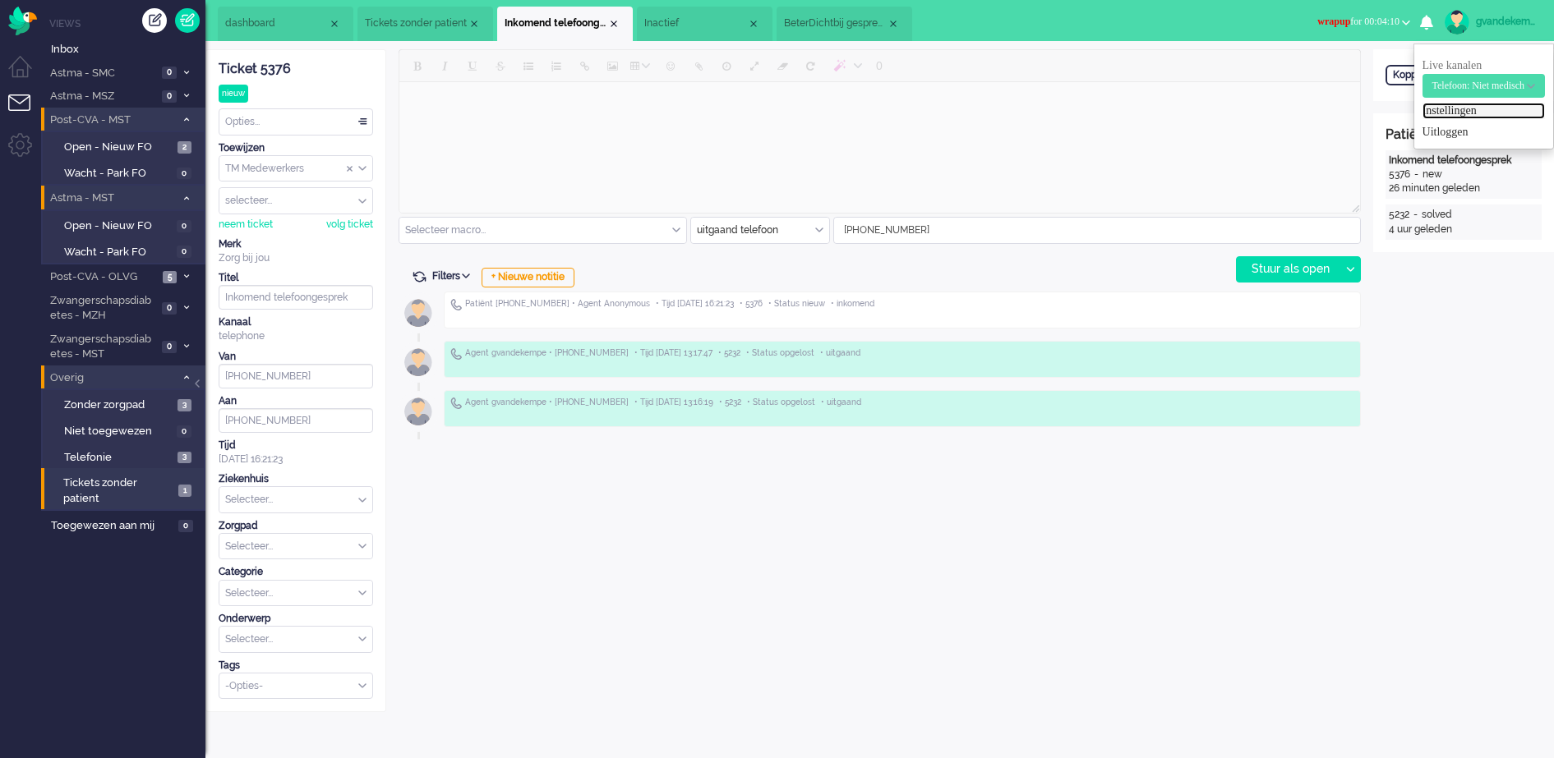
select select "nl"
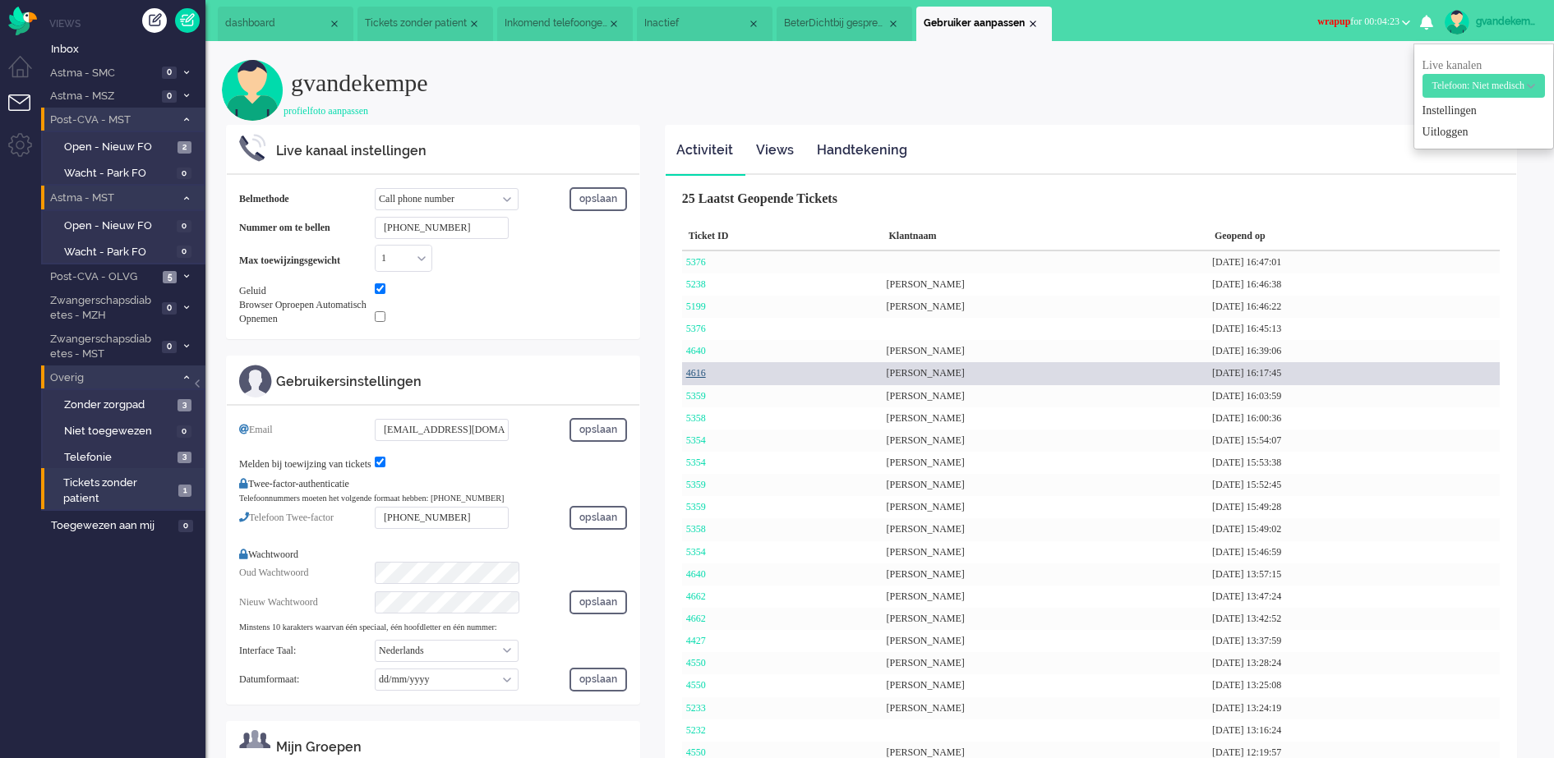
click at [699, 370] on link "4616" at bounding box center [696, 373] width 20 height 12
click at [706, 369] on link "4616" at bounding box center [696, 373] width 20 height 12
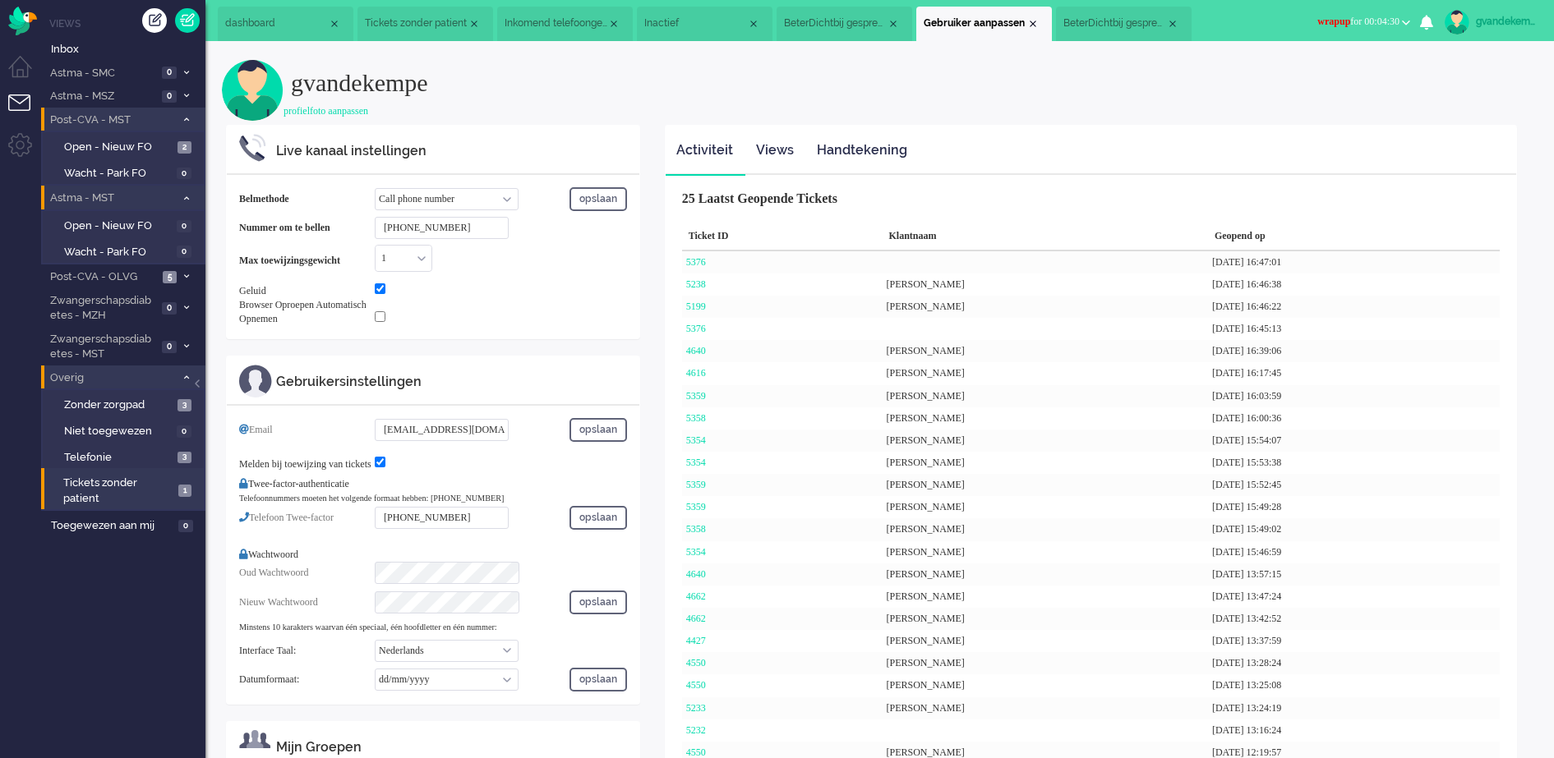
click at [1118, 27] on span "BeterDichtbij gesprek aanmaken mislukt. (3)" at bounding box center [1114, 23] width 103 height 14
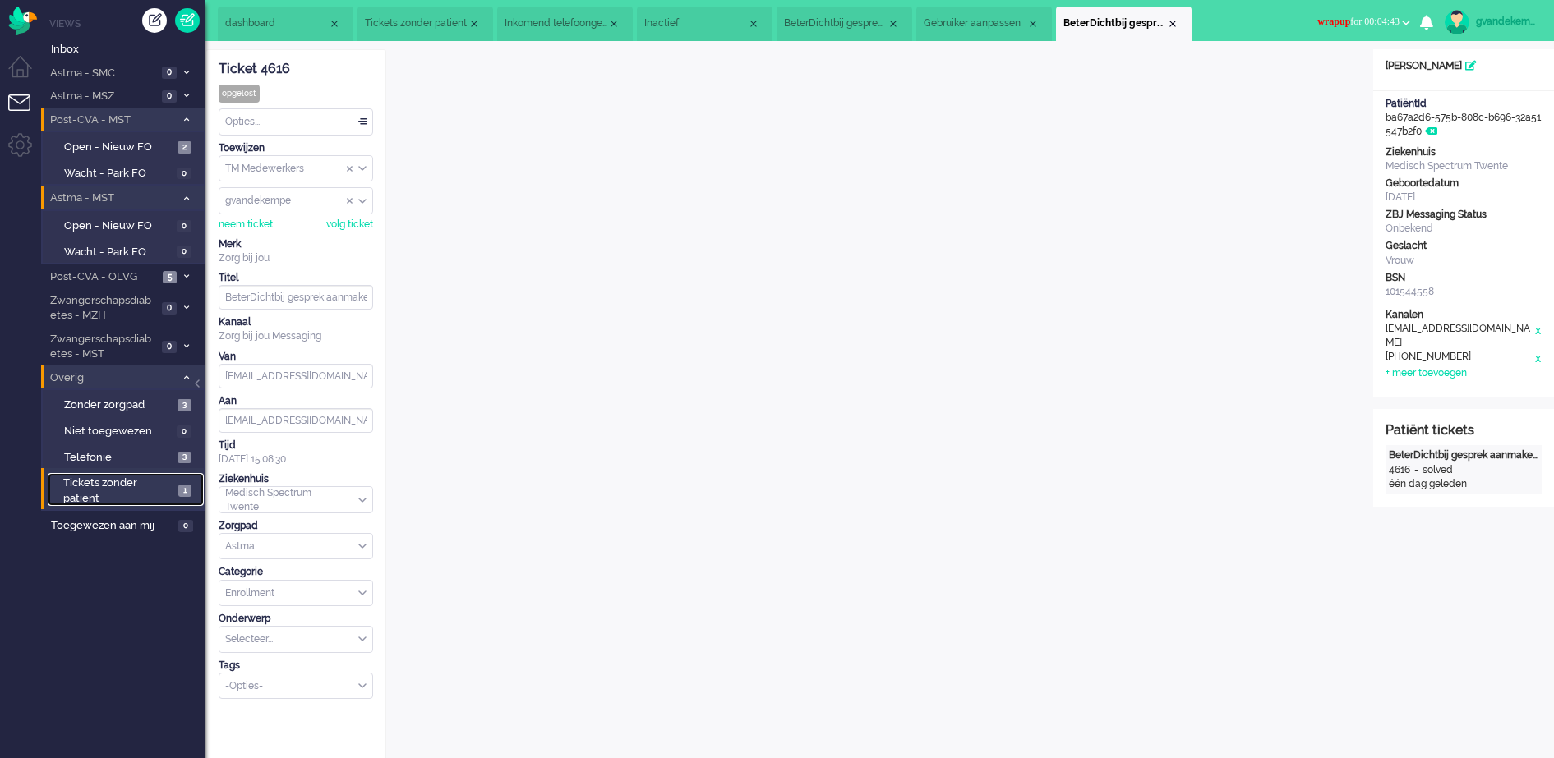
click at [102, 494] on span "Tickets zonder patient" at bounding box center [118, 491] width 110 height 30
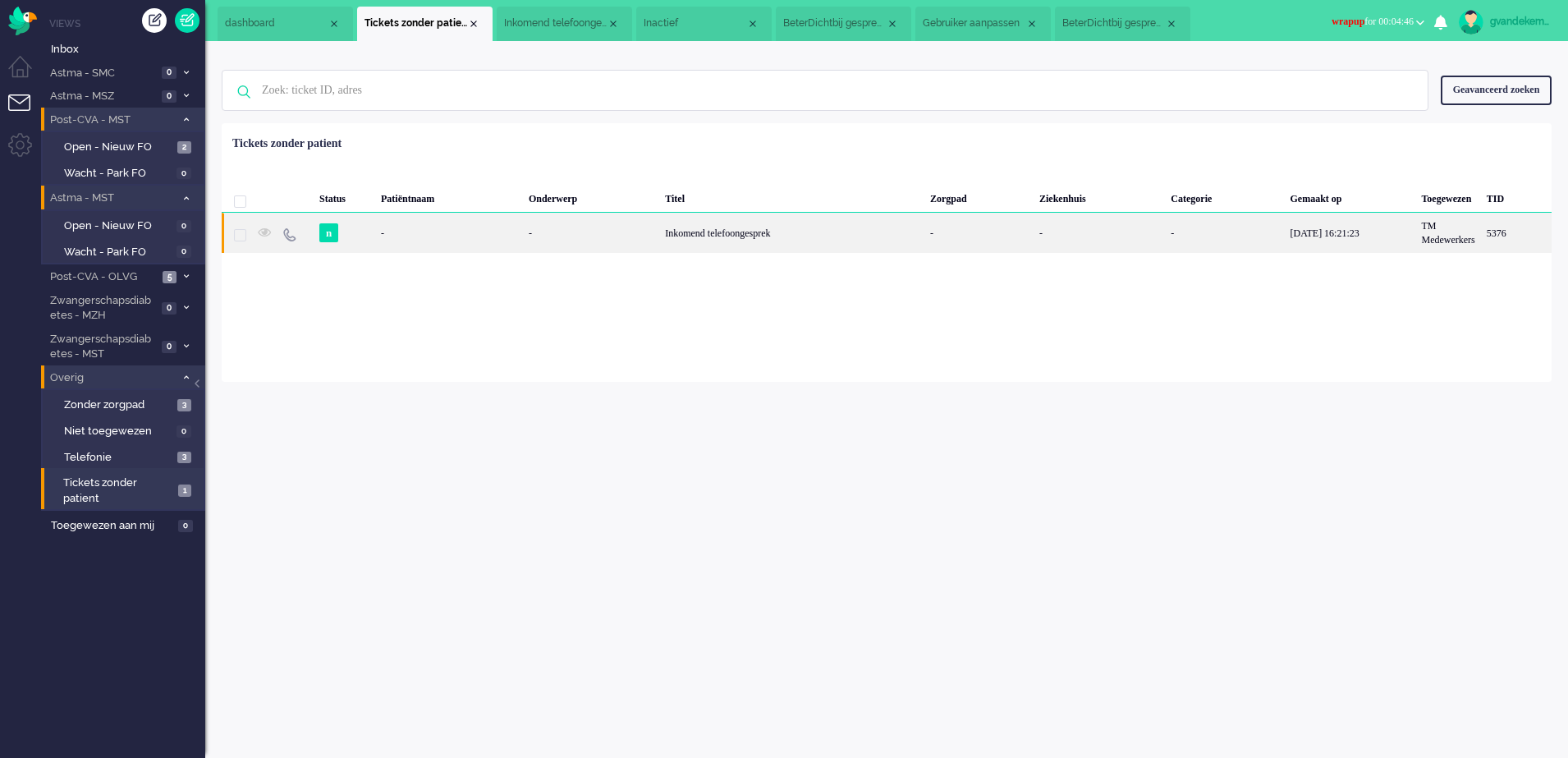
click at [681, 232] on div "Inkomend telefoongesprek" at bounding box center [791, 233] width 265 height 40
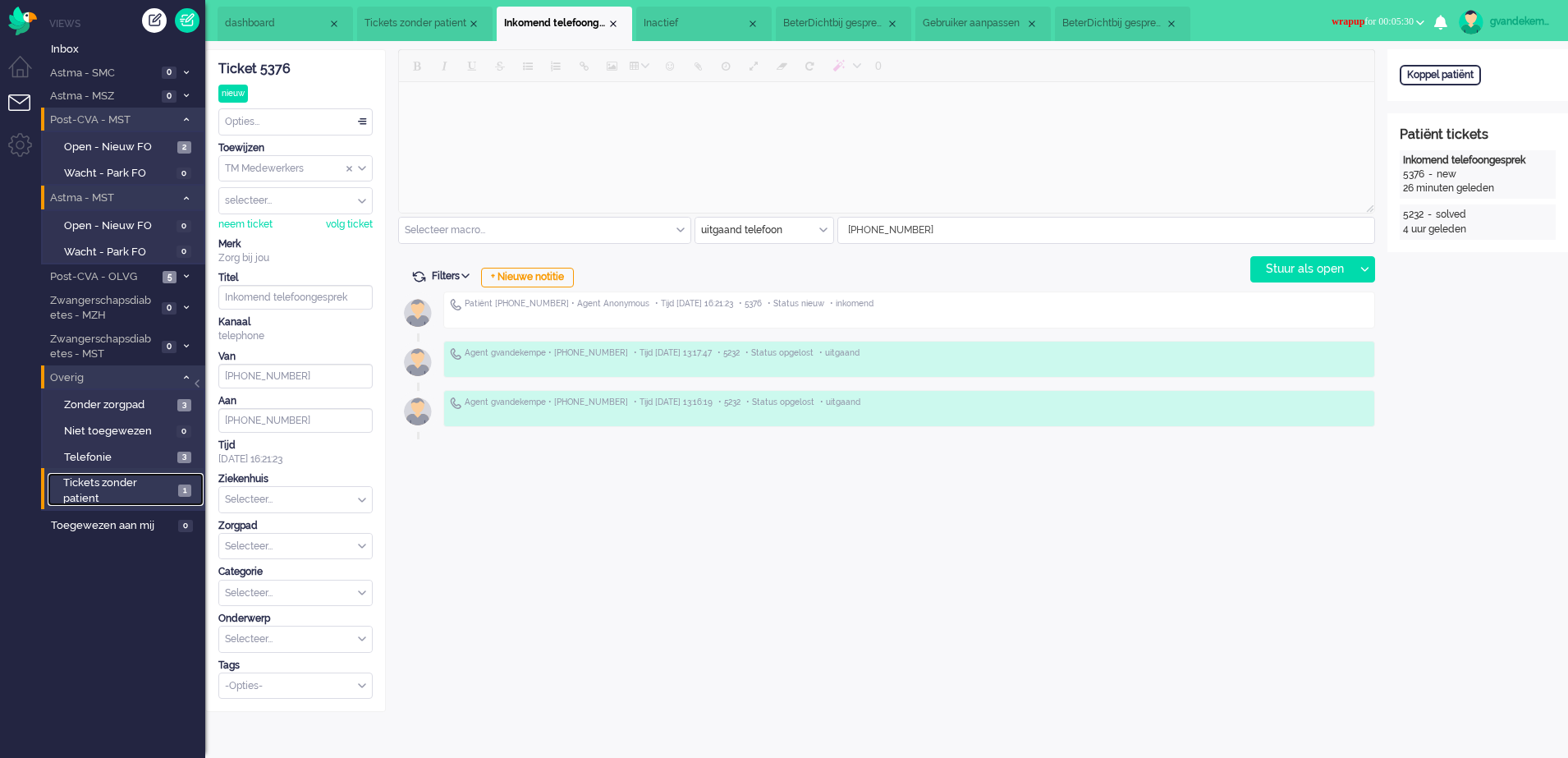
click at [137, 490] on span "Tickets zonder patient" at bounding box center [118, 491] width 110 height 30
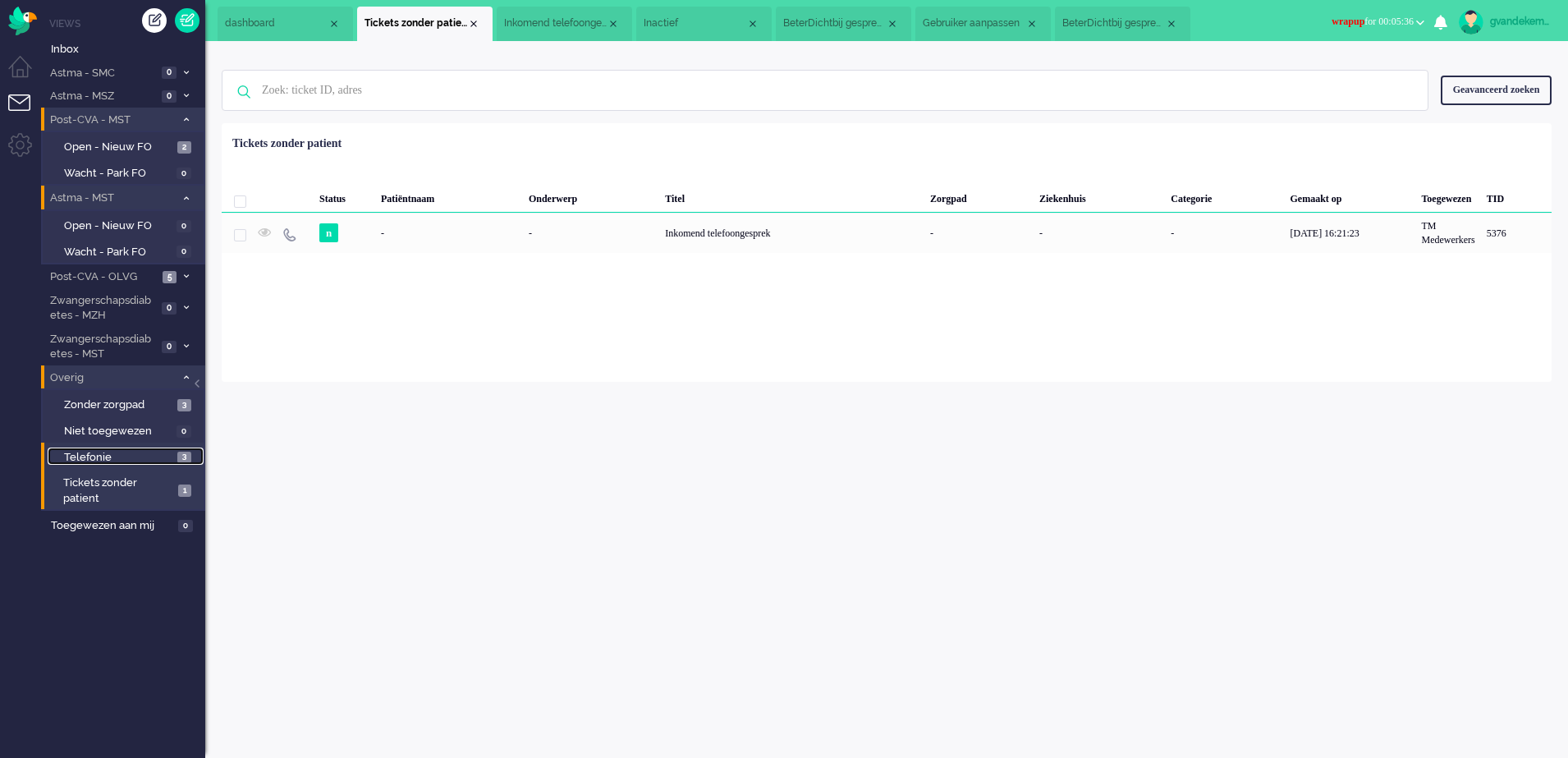
click at [174, 454] on link "Telefonie 3" at bounding box center [126, 457] width 156 height 18
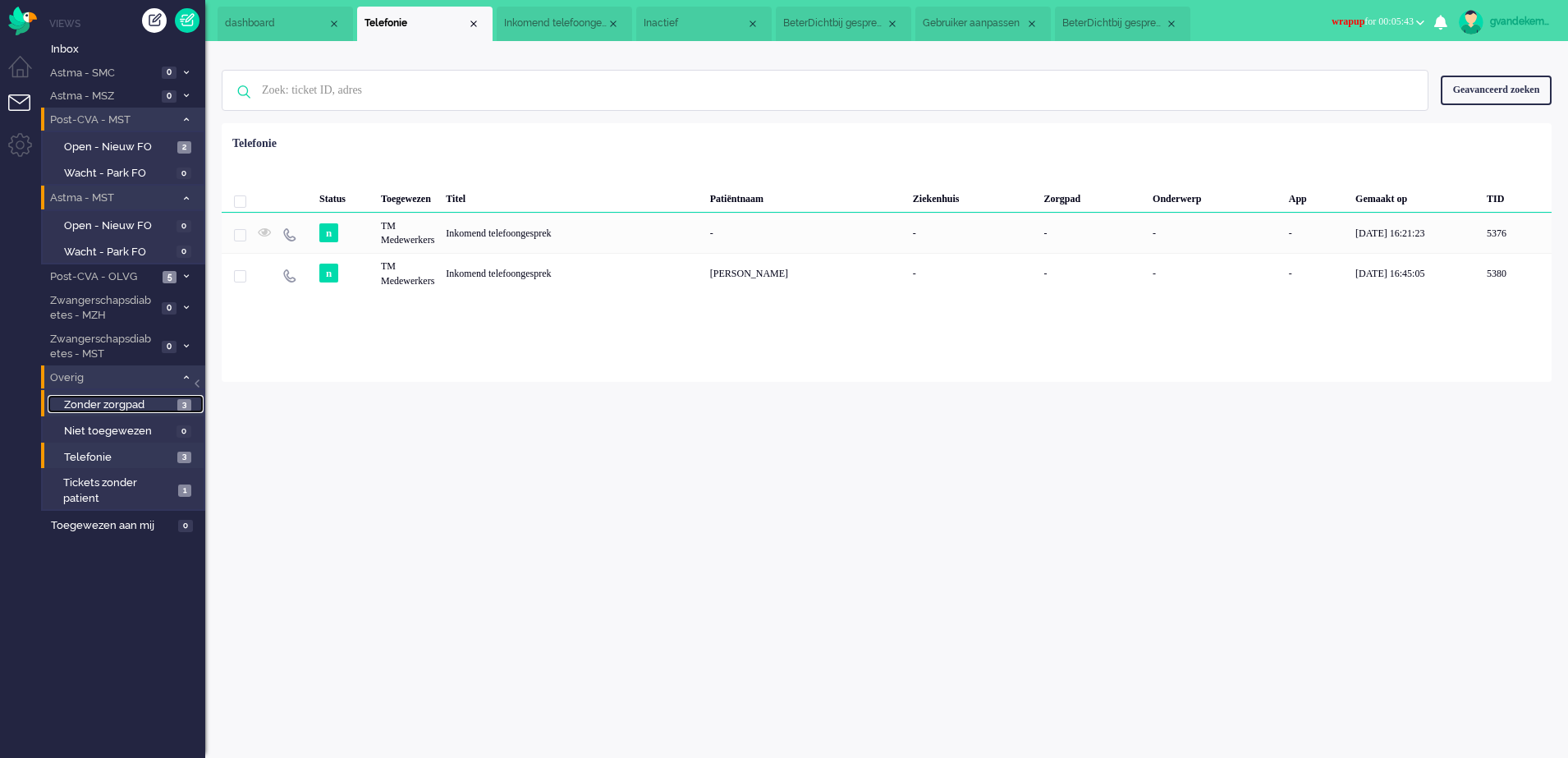
click at [177, 401] on span "3" at bounding box center [184, 405] width 14 height 12
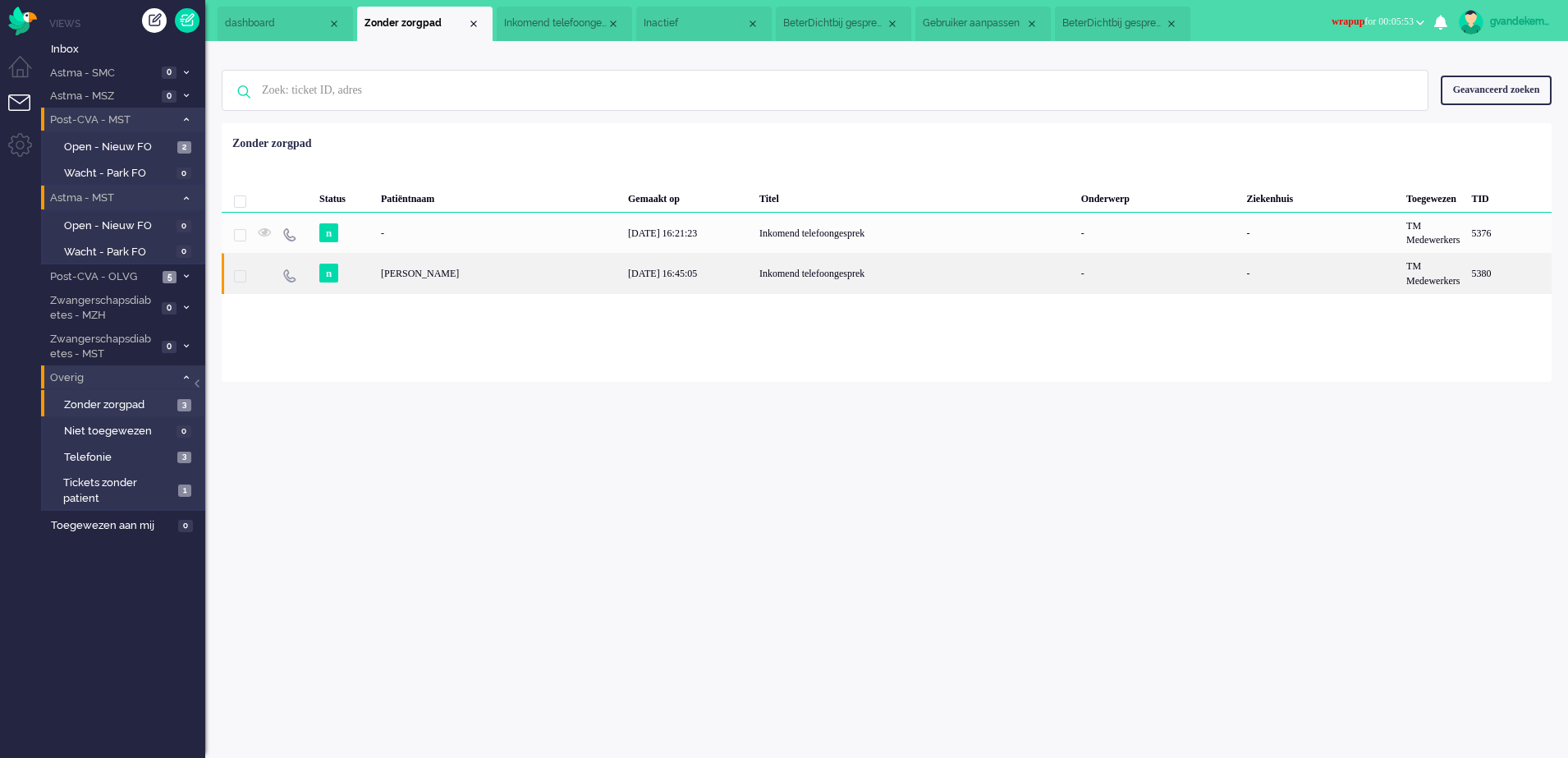
click at [1466, 274] on div "Janna Geertken Büter" at bounding box center [1509, 273] width 86 height 40
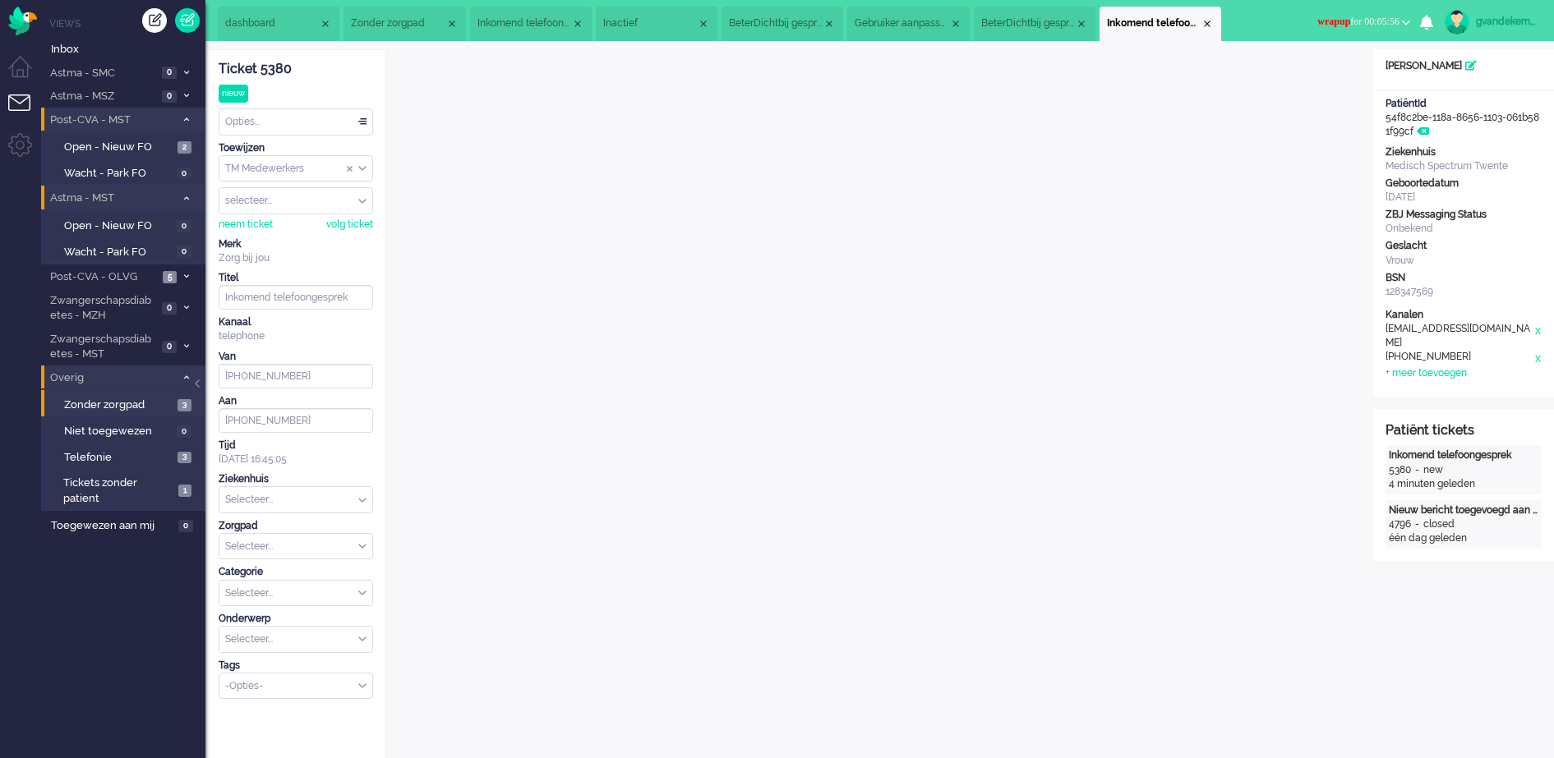
scroll to position [30, 0]
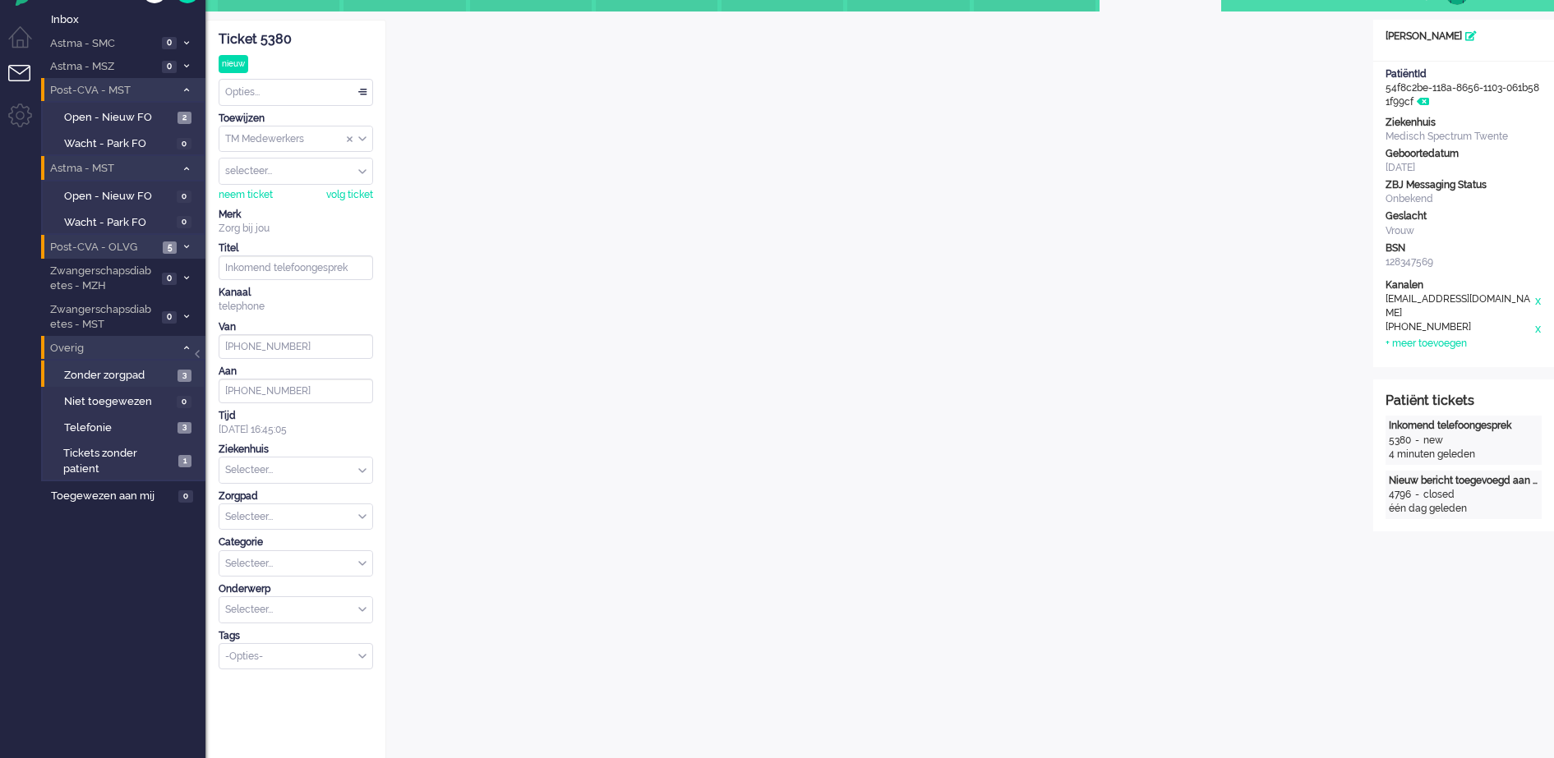
click at [186, 245] on icon at bounding box center [186, 247] width 5 height 6
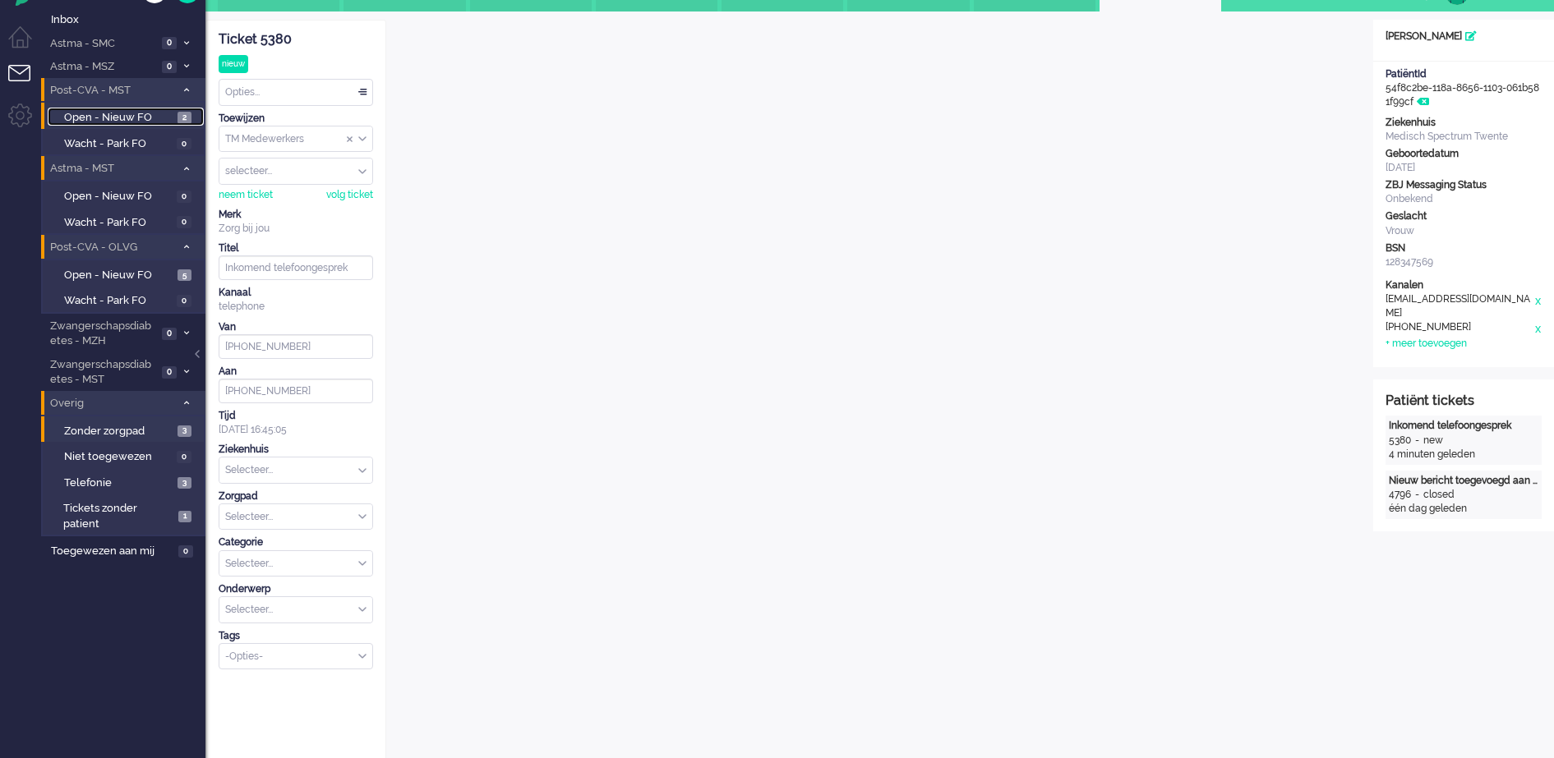
click at [119, 118] on span "Open - Nieuw FO" at bounding box center [118, 118] width 109 height 16
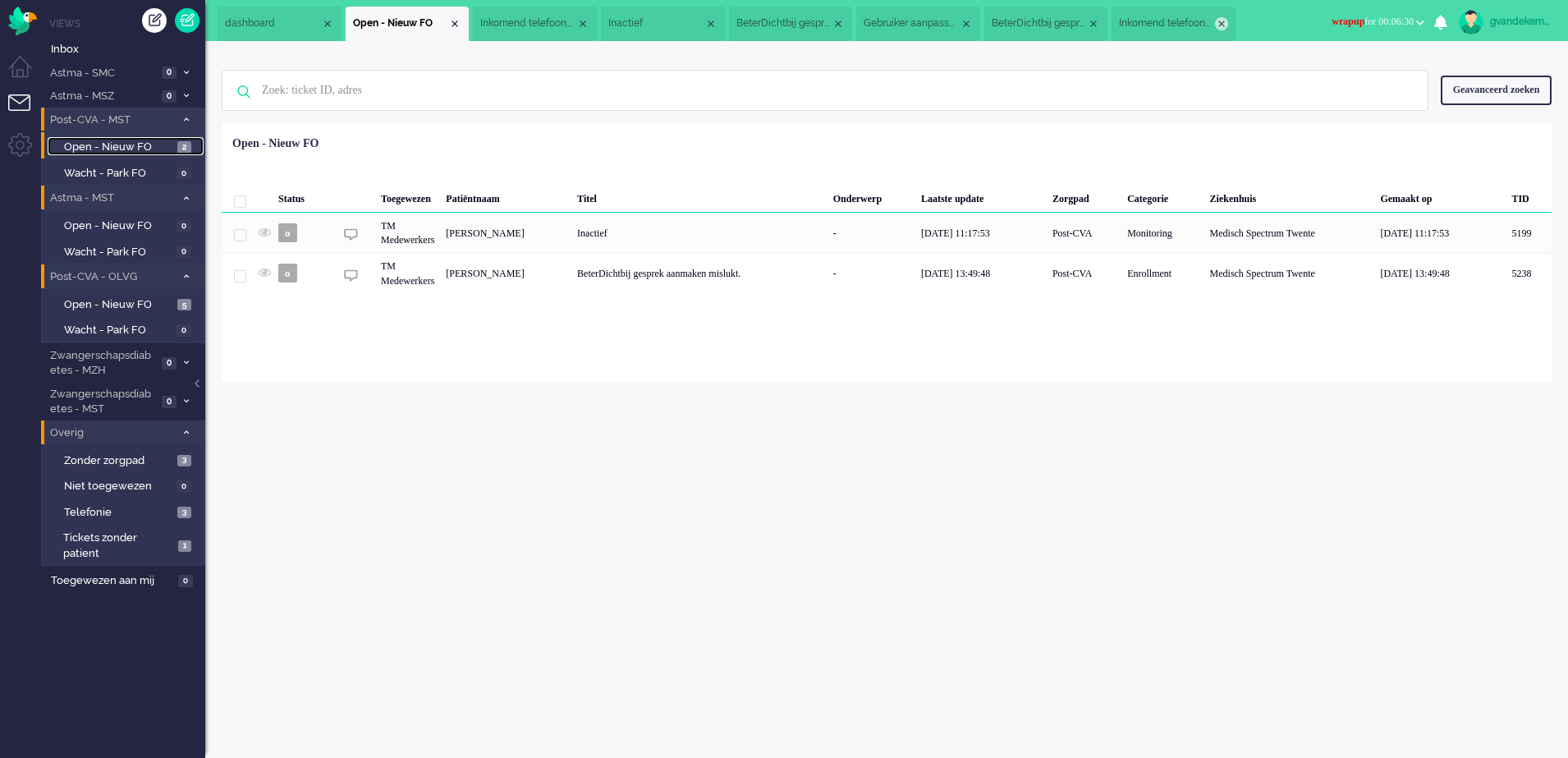
click at [1219, 21] on div "Close tab" at bounding box center [1221, 23] width 13 height 13
click at [1158, 21] on span "BeterDichtbij gesprek aanmaken mislukt. (3)" at bounding box center [1113, 23] width 103 height 14
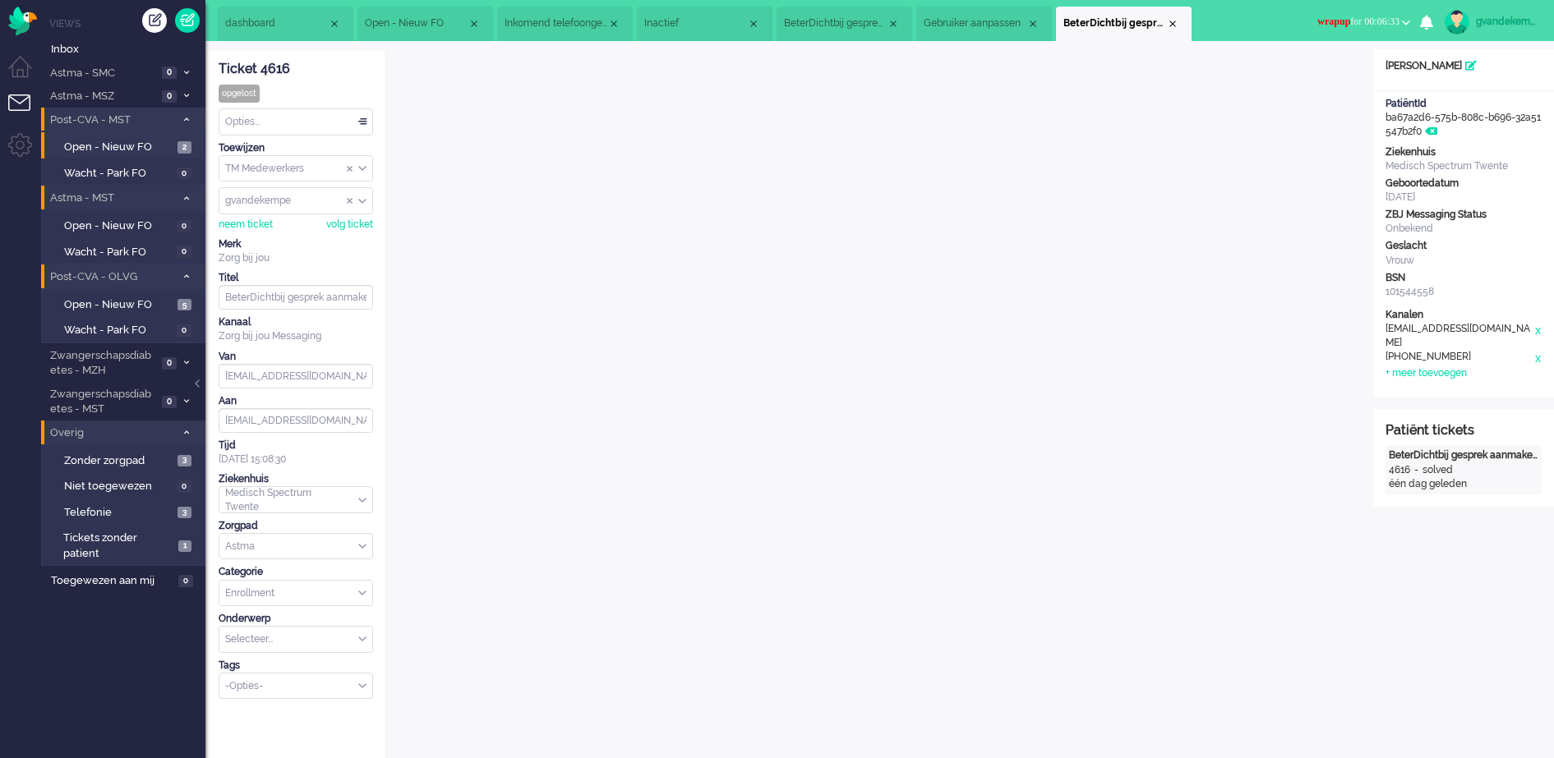
click at [1399, 17] on button "wrapup for 00:06:33" at bounding box center [1363, 22] width 113 height 24
click at [1281, 72] on label "Online" at bounding box center [1342, 74] width 130 height 14
click at [1168, 25] on div "Close tab" at bounding box center [1172, 23] width 13 height 13
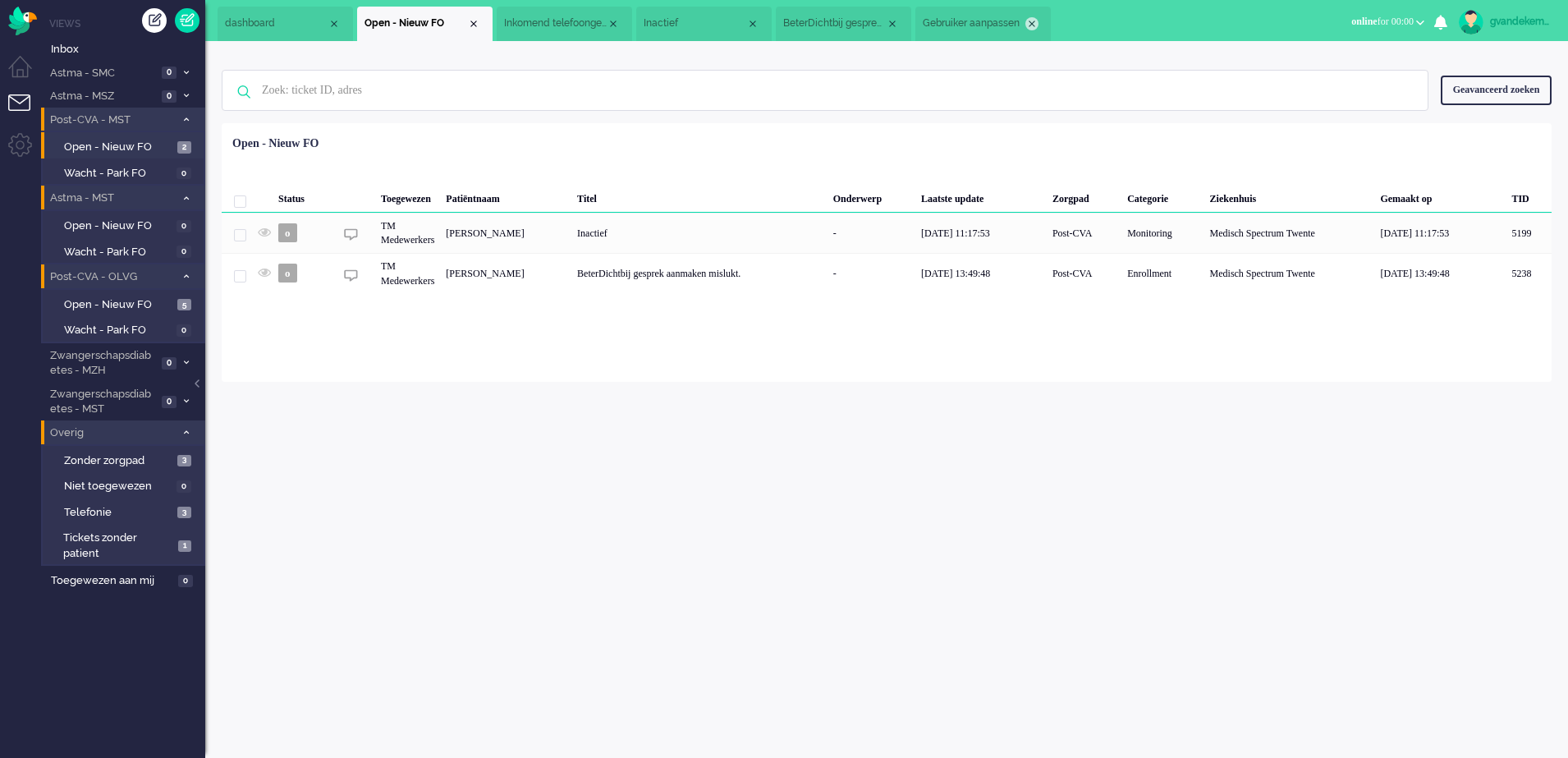
click at [1029, 21] on div "Close tab" at bounding box center [1031, 23] width 13 height 13
click at [891, 23] on div "Close tab" at bounding box center [891, 23] width 13 height 13
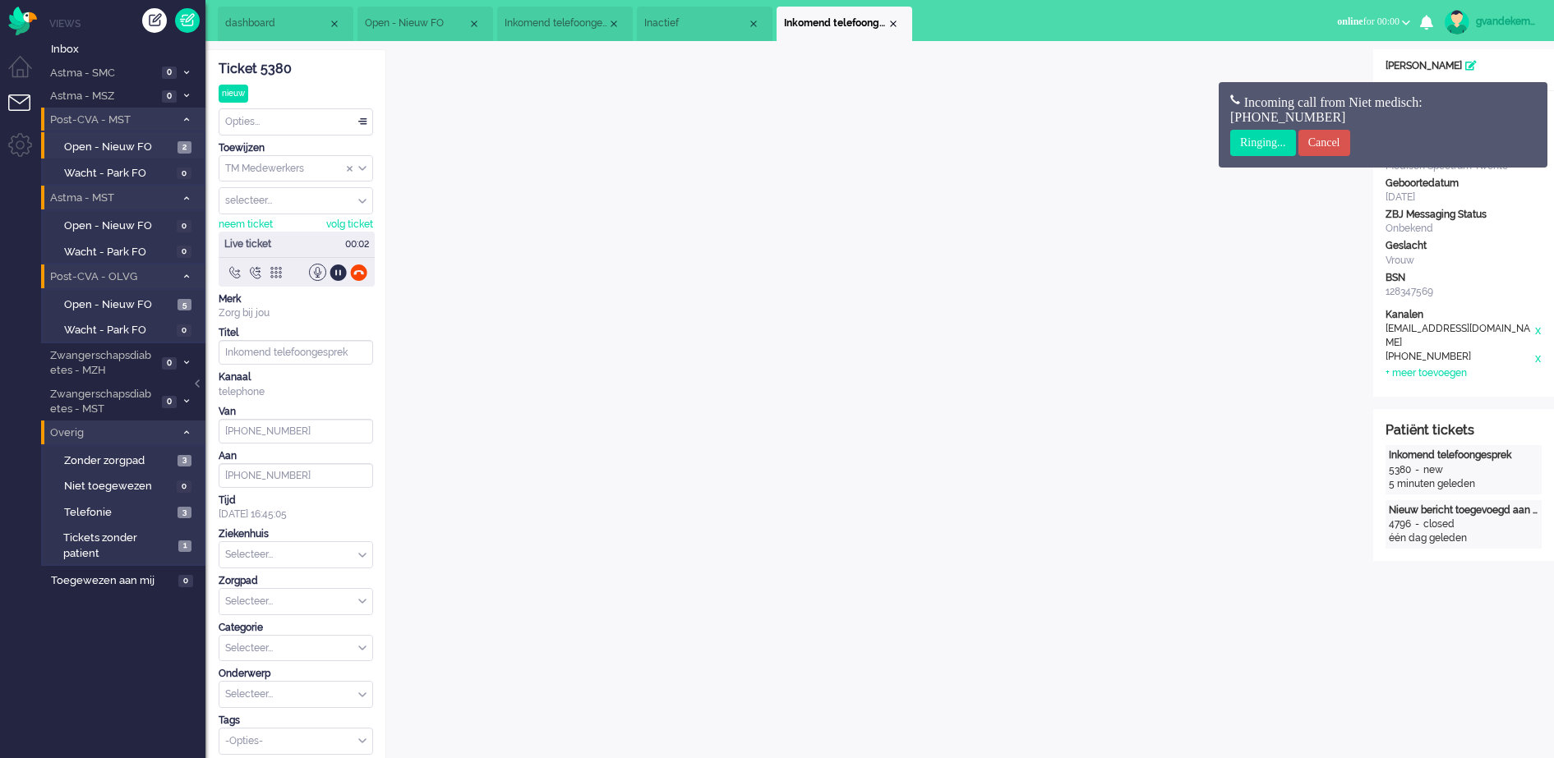
scroll to position [30, 0]
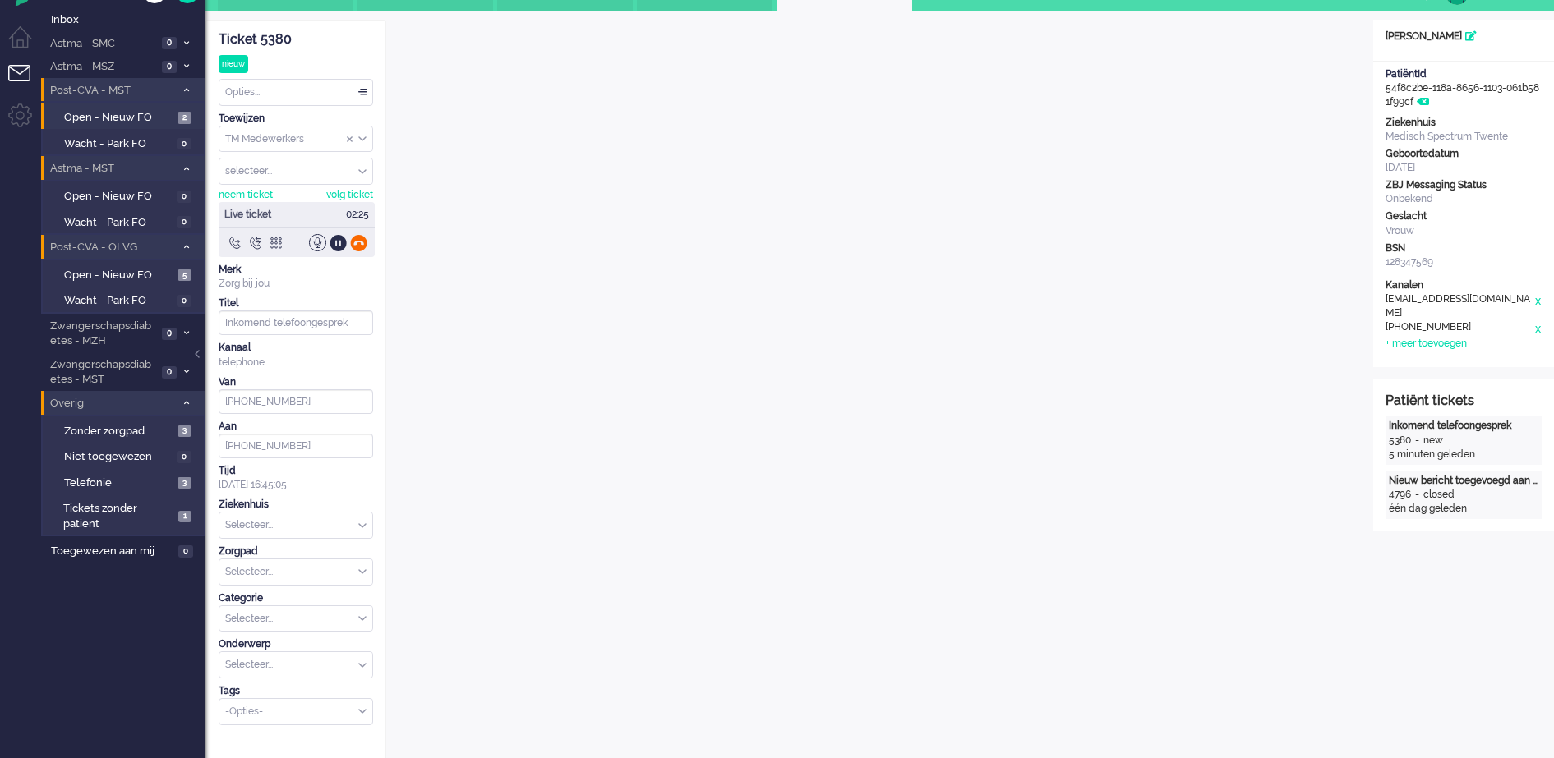
click at [357, 243] on div at bounding box center [358, 242] width 17 height 17
type input "+31651603424"
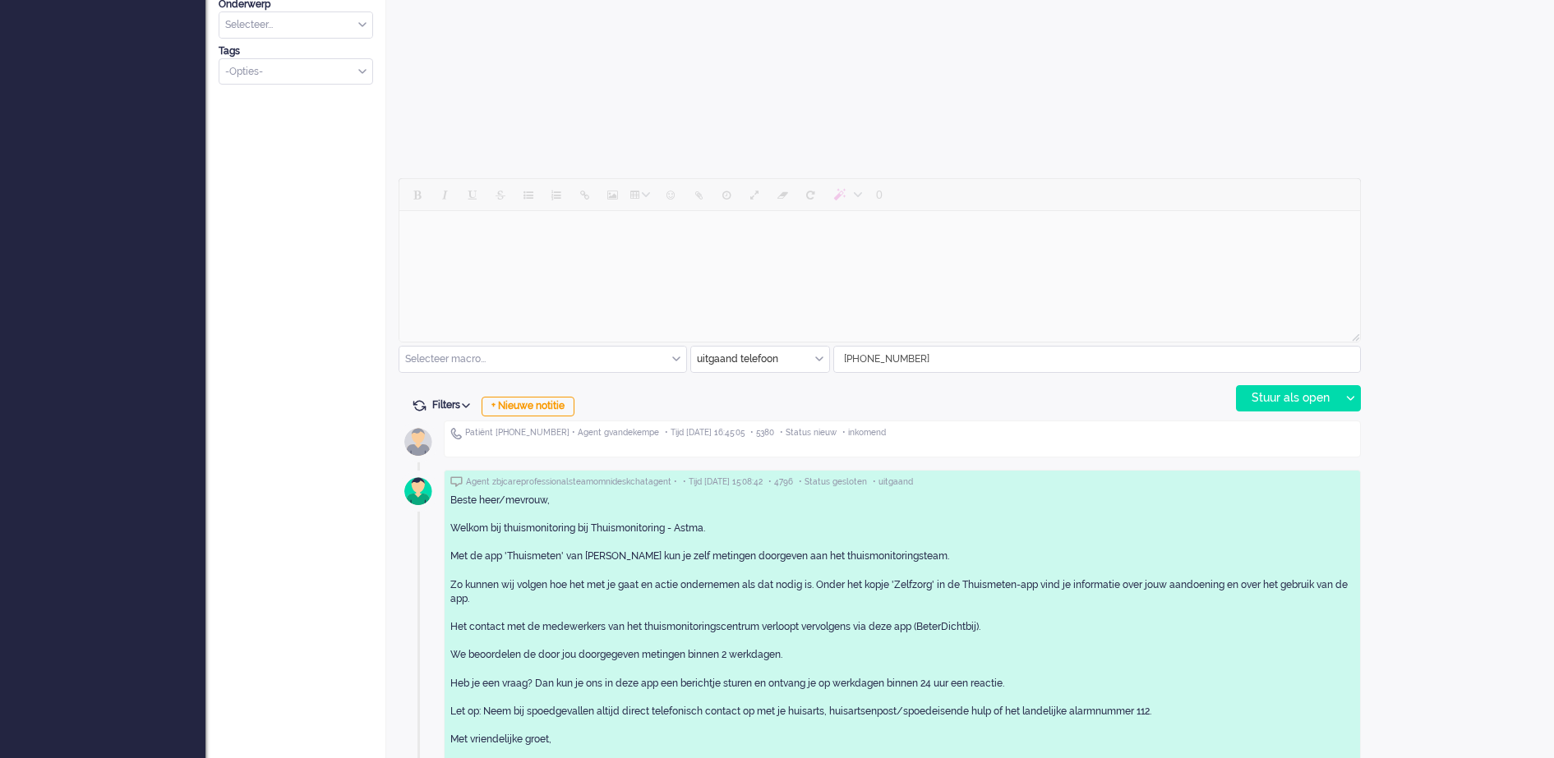
scroll to position [646, 0]
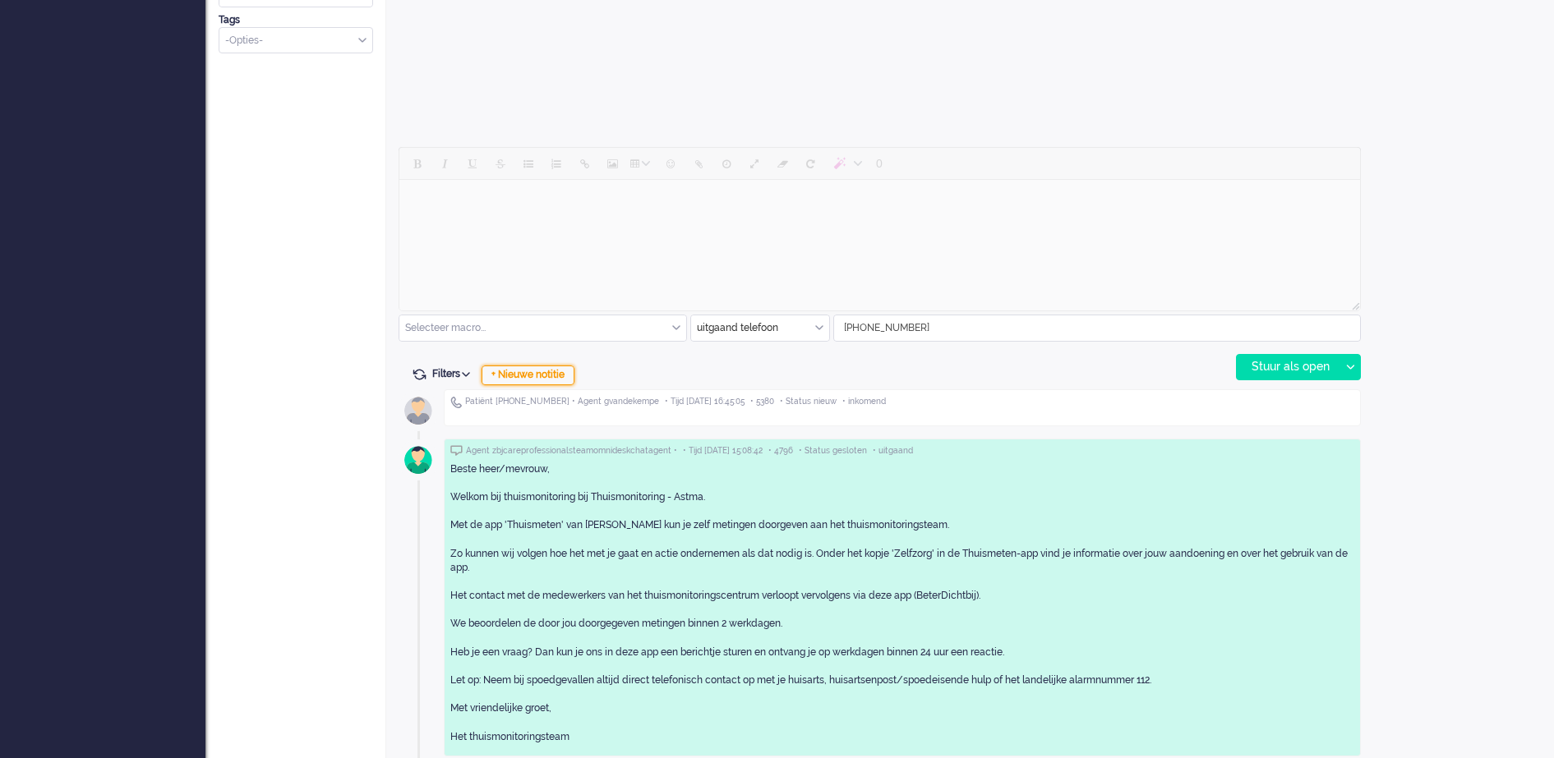
click at [561, 374] on div "+ Nieuwe notitie" at bounding box center [527, 376] width 93 height 20
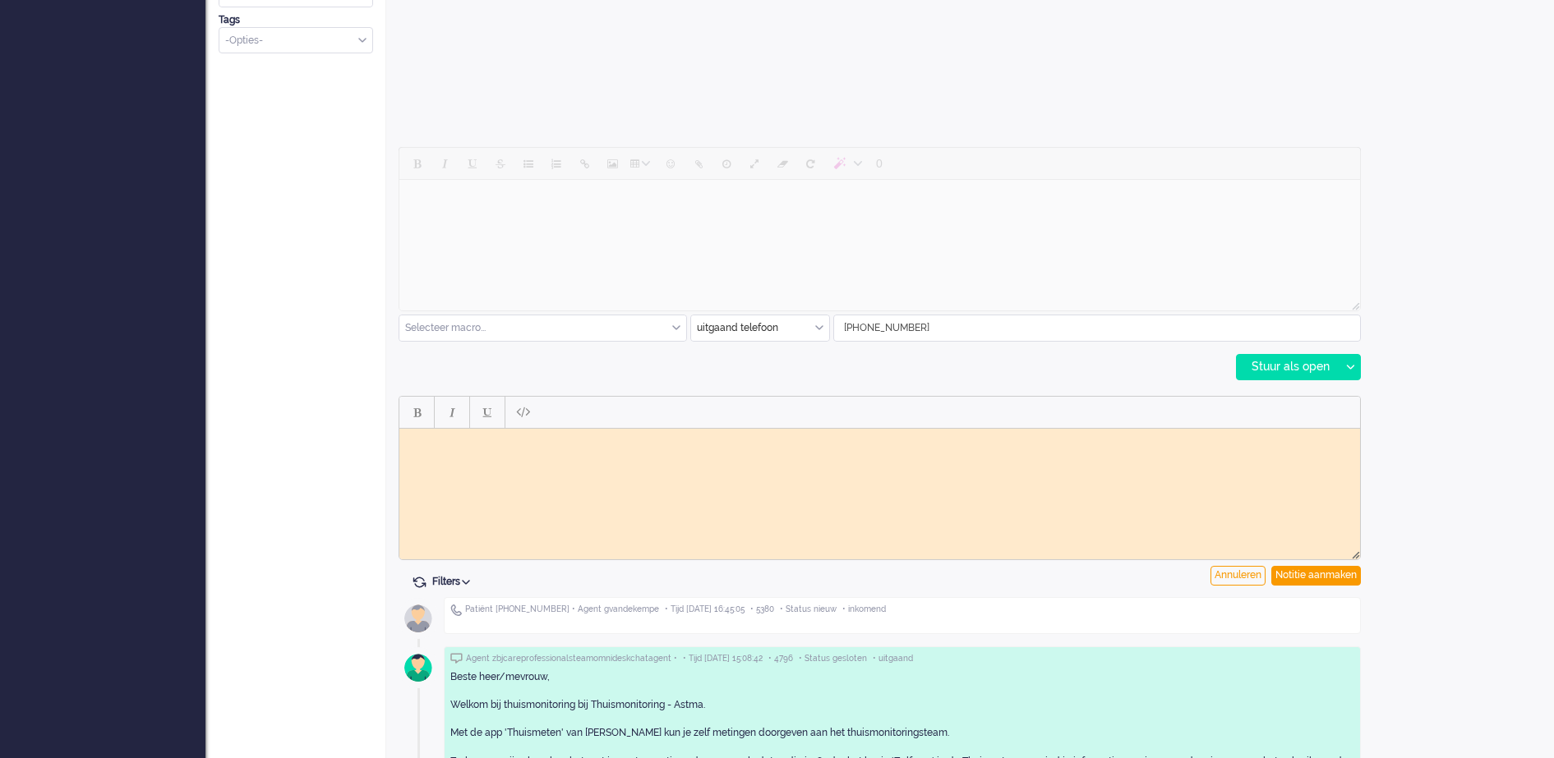
scroll to position [0, 0]
click at [508, 442] on body "Rich Text Area. Press ALT-0 for help." at bounding box center [879, 441] width 947 height 12
click at [1316, 578] on div "Notitie aanmaken" at bounding box center [1316, 576] width 90 height 20
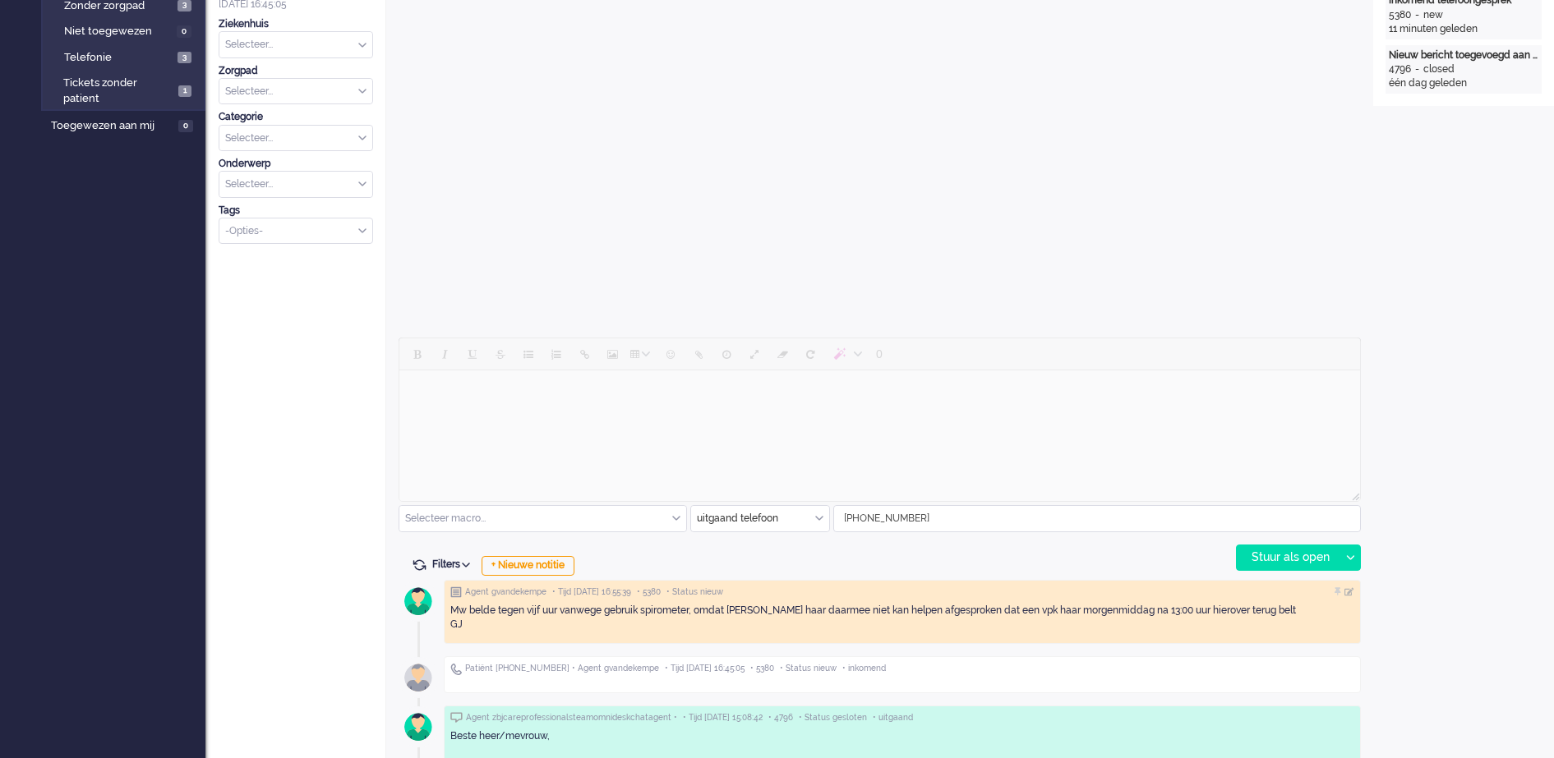
scroll to position [513, 0]
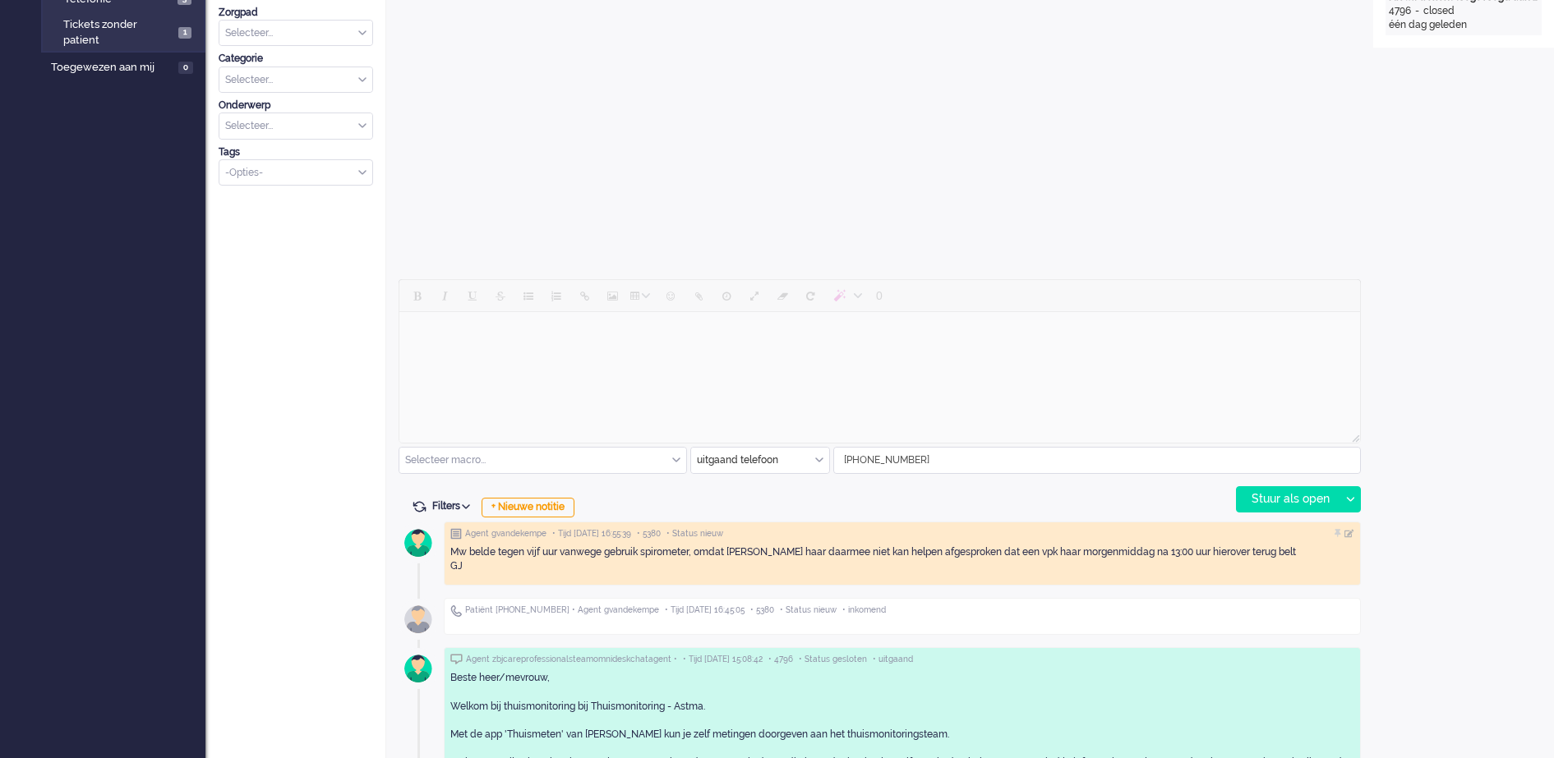
click at [1248, 546] on div "Mw belde tegen vijf uur vanwege gebruik spirometer, omdat FO haar daarmee niet …" at bounding box center [902, 560] width 904 height 28
click at [1210, 554] on div "Mw belde tegen vijf uur vanwege gebruik spirometer, omdat FO haar daarmee niet …" at bounding box center [902, 560] width 904 height 28
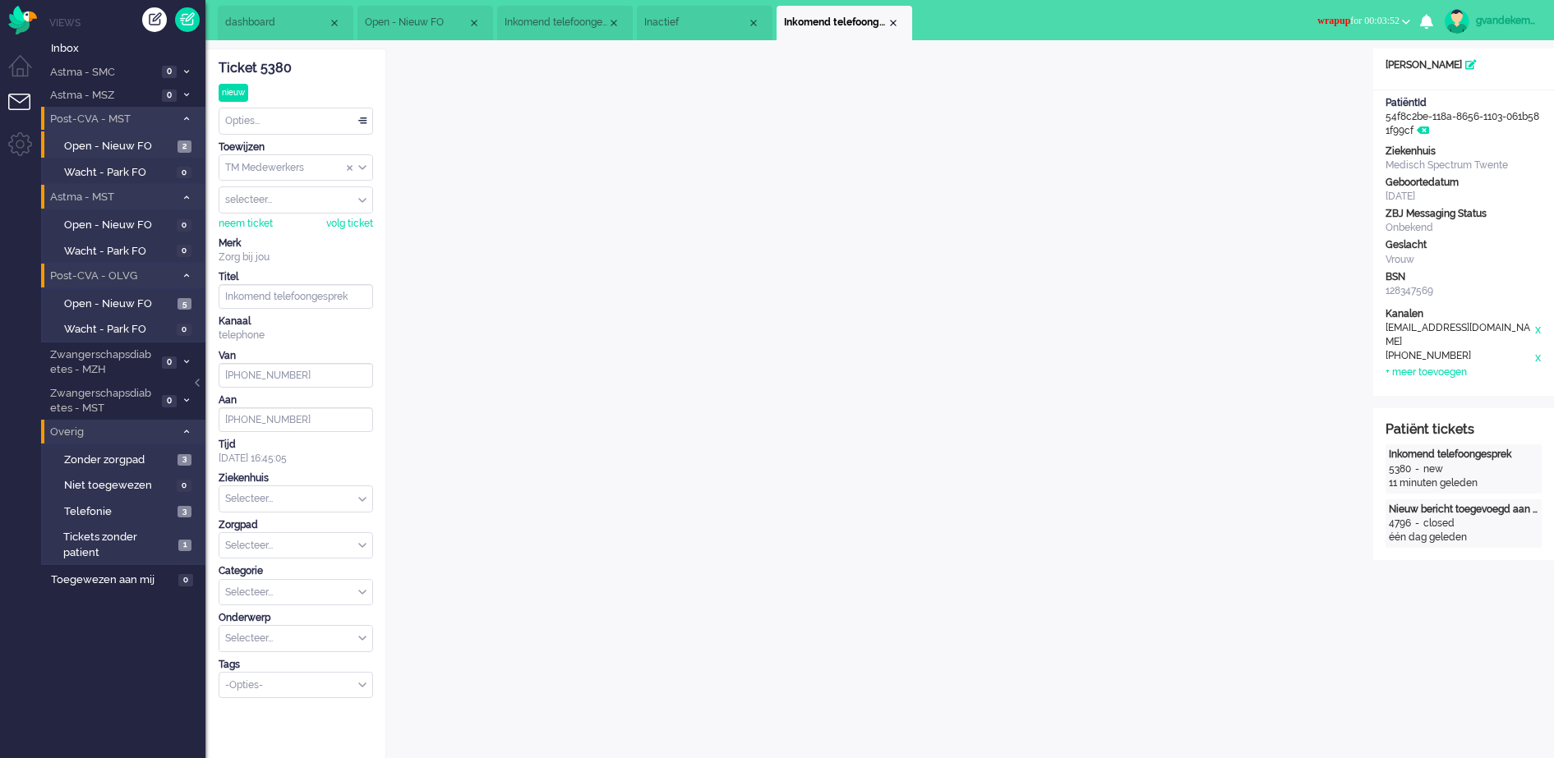
scroll to position [0, 0]
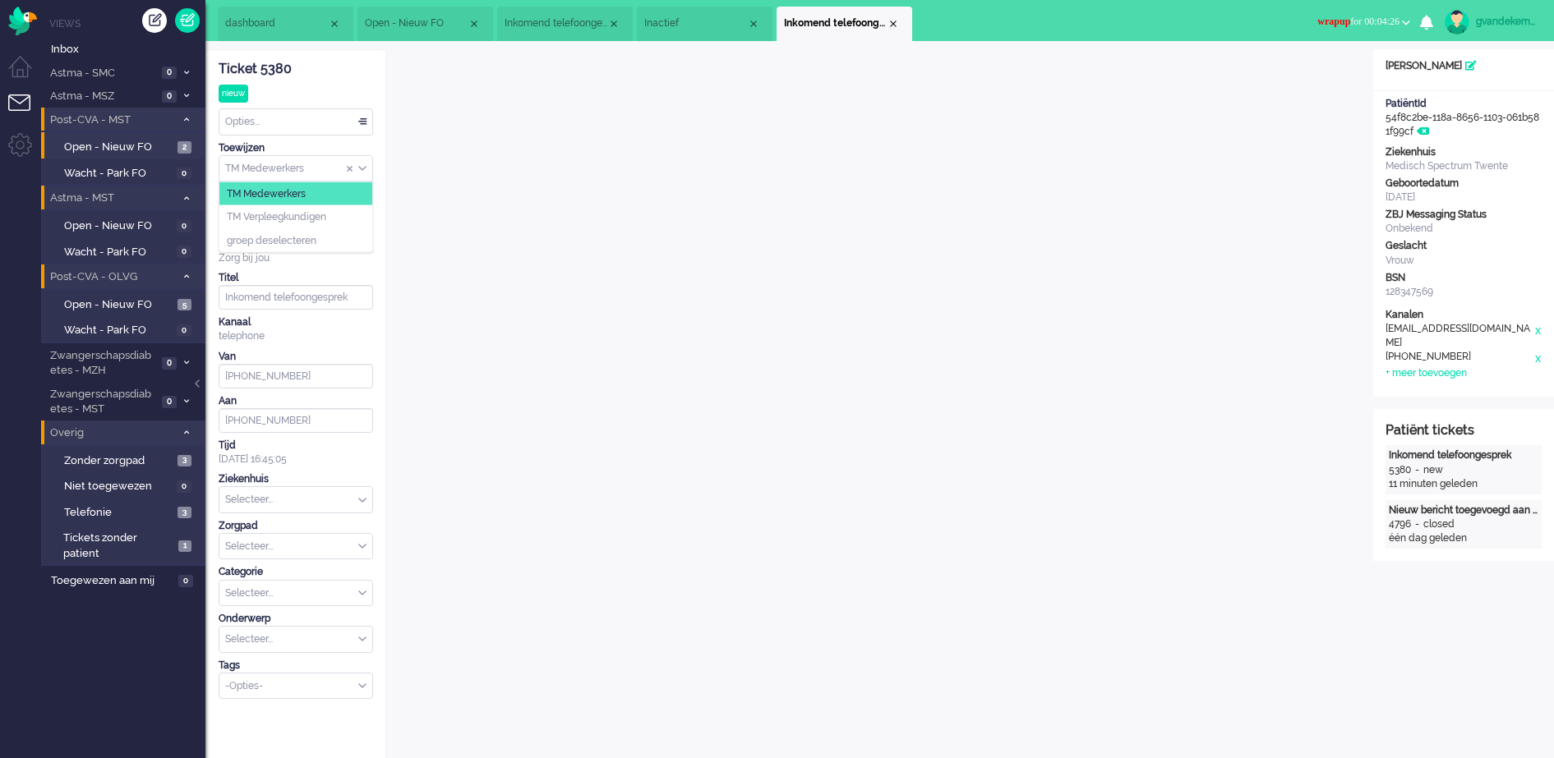
click at [361, 169] on div "TM Medewerkers" at bounding box center [295, 168] width 153 height 25
click at [326, 214] on span "TM Verpleegkundigen" at bounding box center [276, 217] width 99 height 14
click at [891, 29] on div "Close tab" at bounding box center [892, 23] width 13 height 13
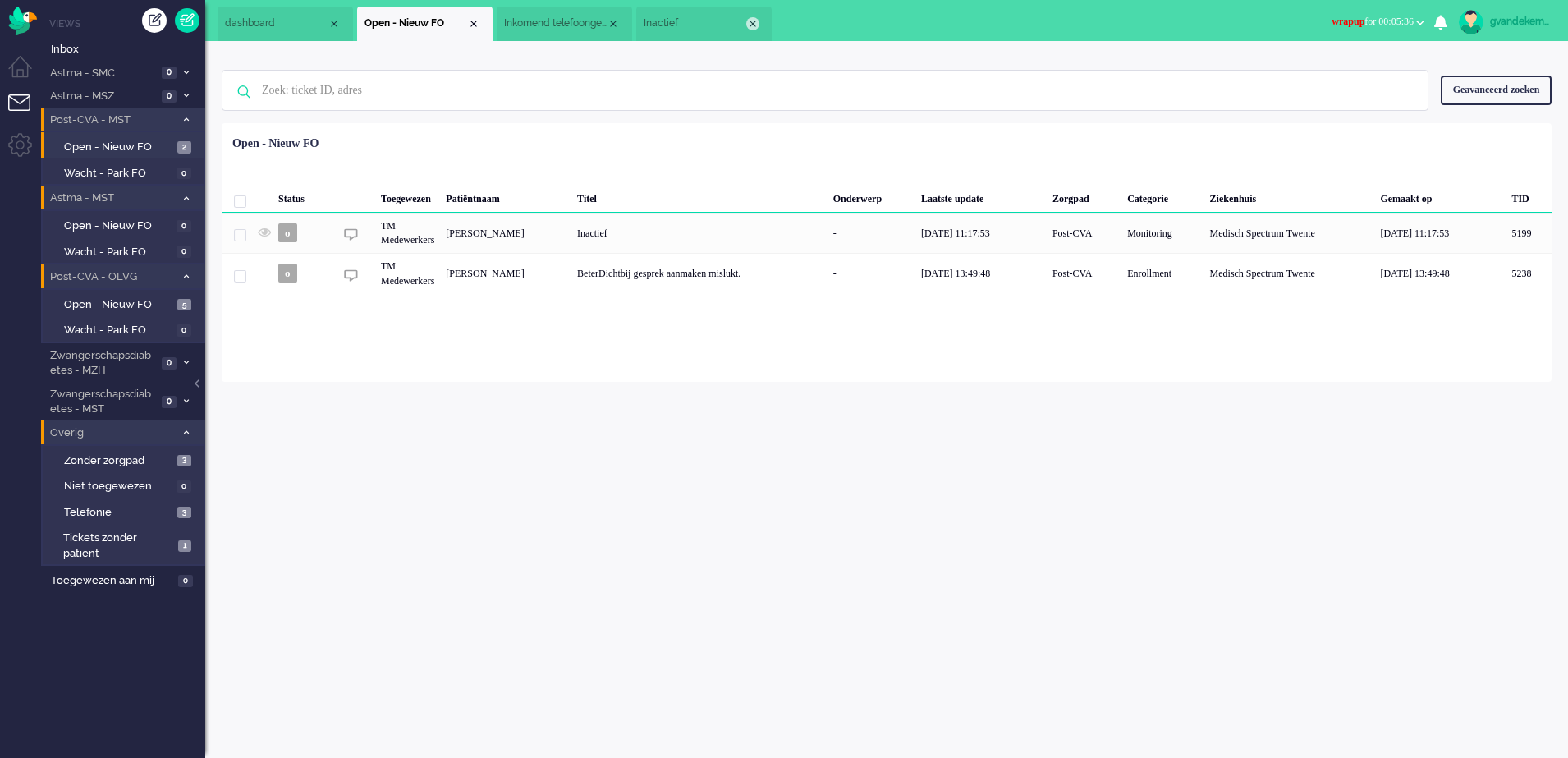
click at [748, 22] on div "Close tab" at bounding box center [753, 23] width 13 height 13
click at [579, 26] on span "Inkomend telefoongesprek" at bounding box center [555, 23] width 103 height 14
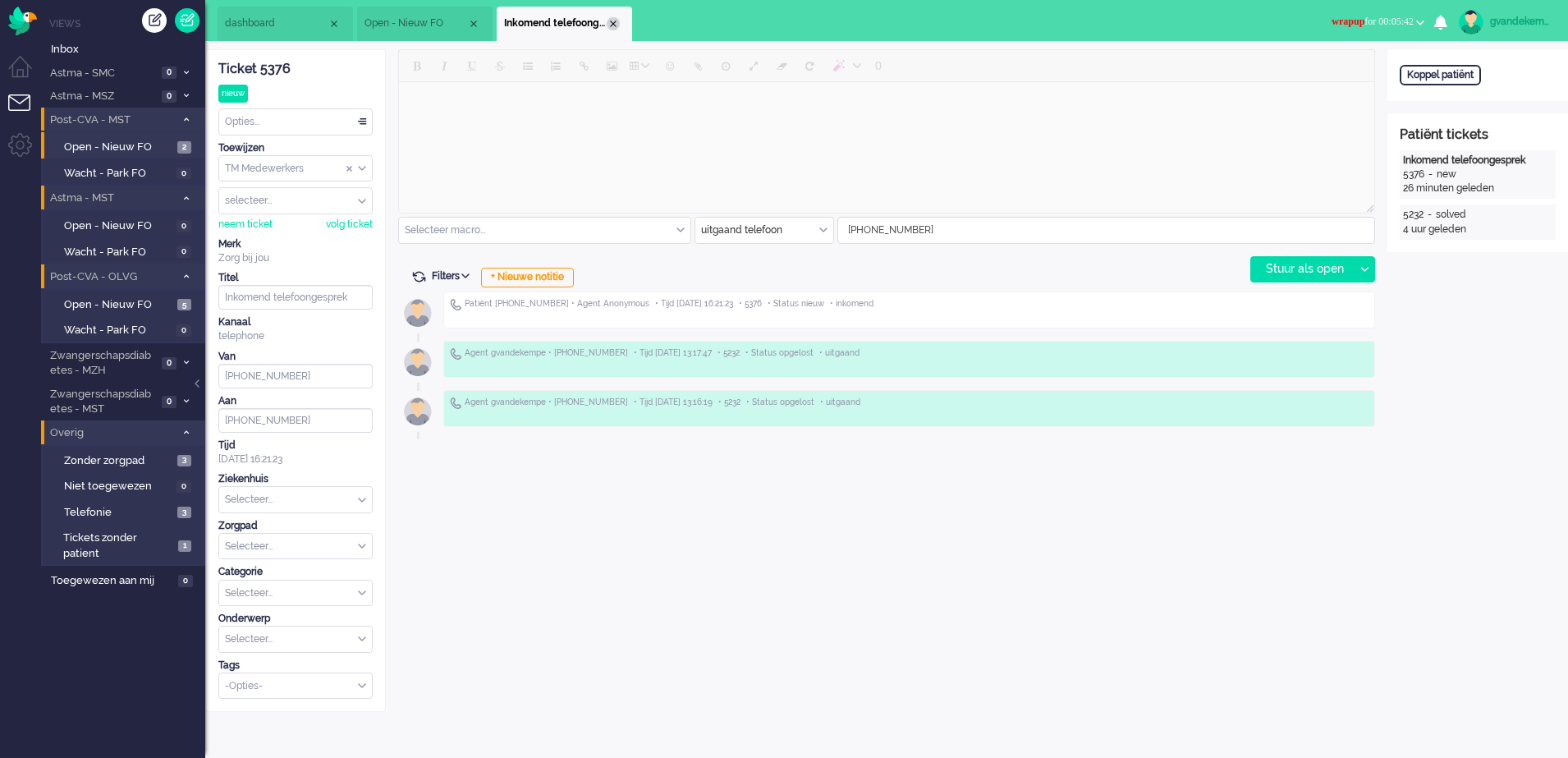
click at [617, 23] on div "Close tab" at bounding box center [613, 23] width 13 height 13
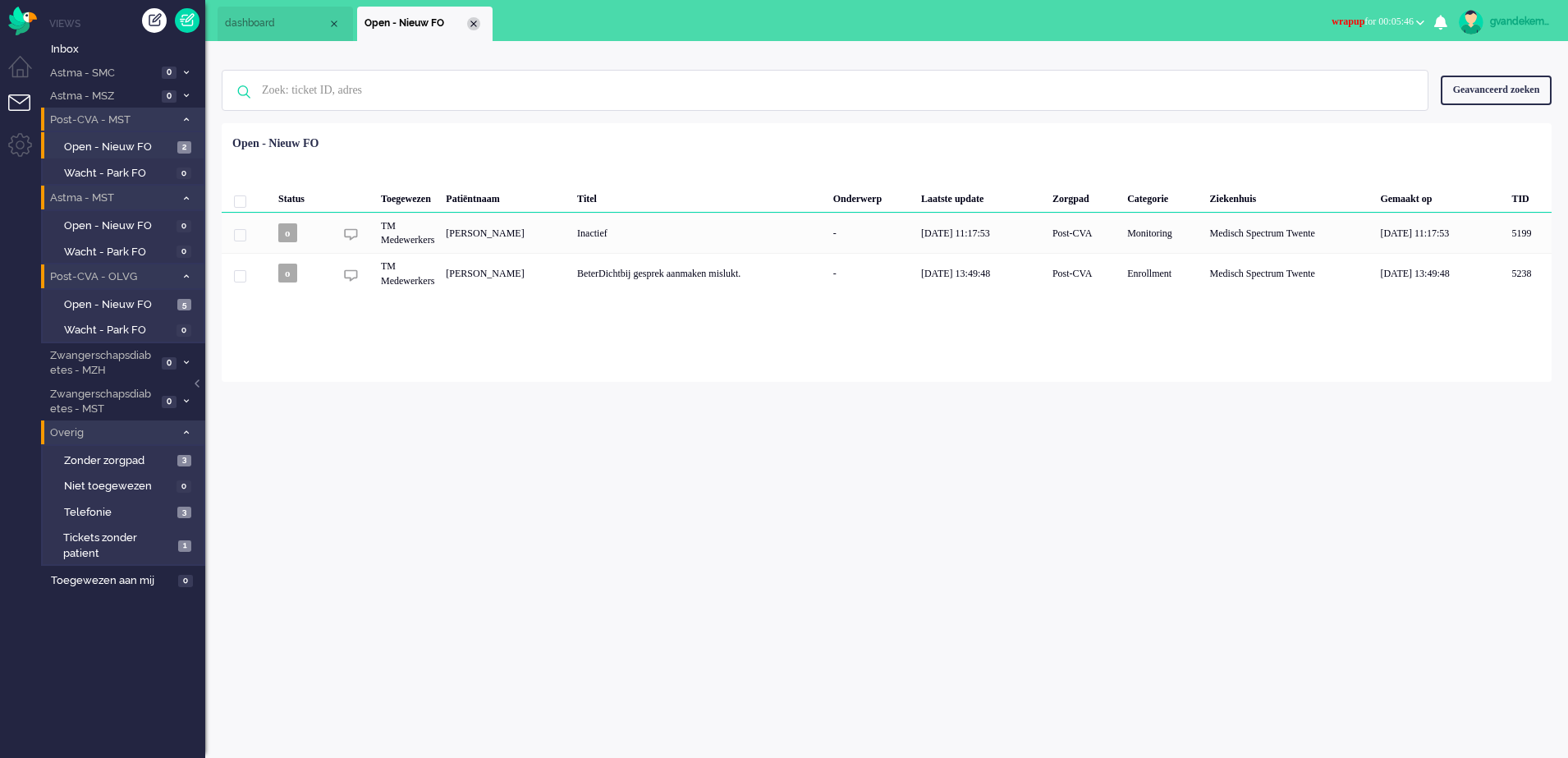
click at [477, 21] on div "Close tab" at bounding box center [473, 23] width 13 height 13
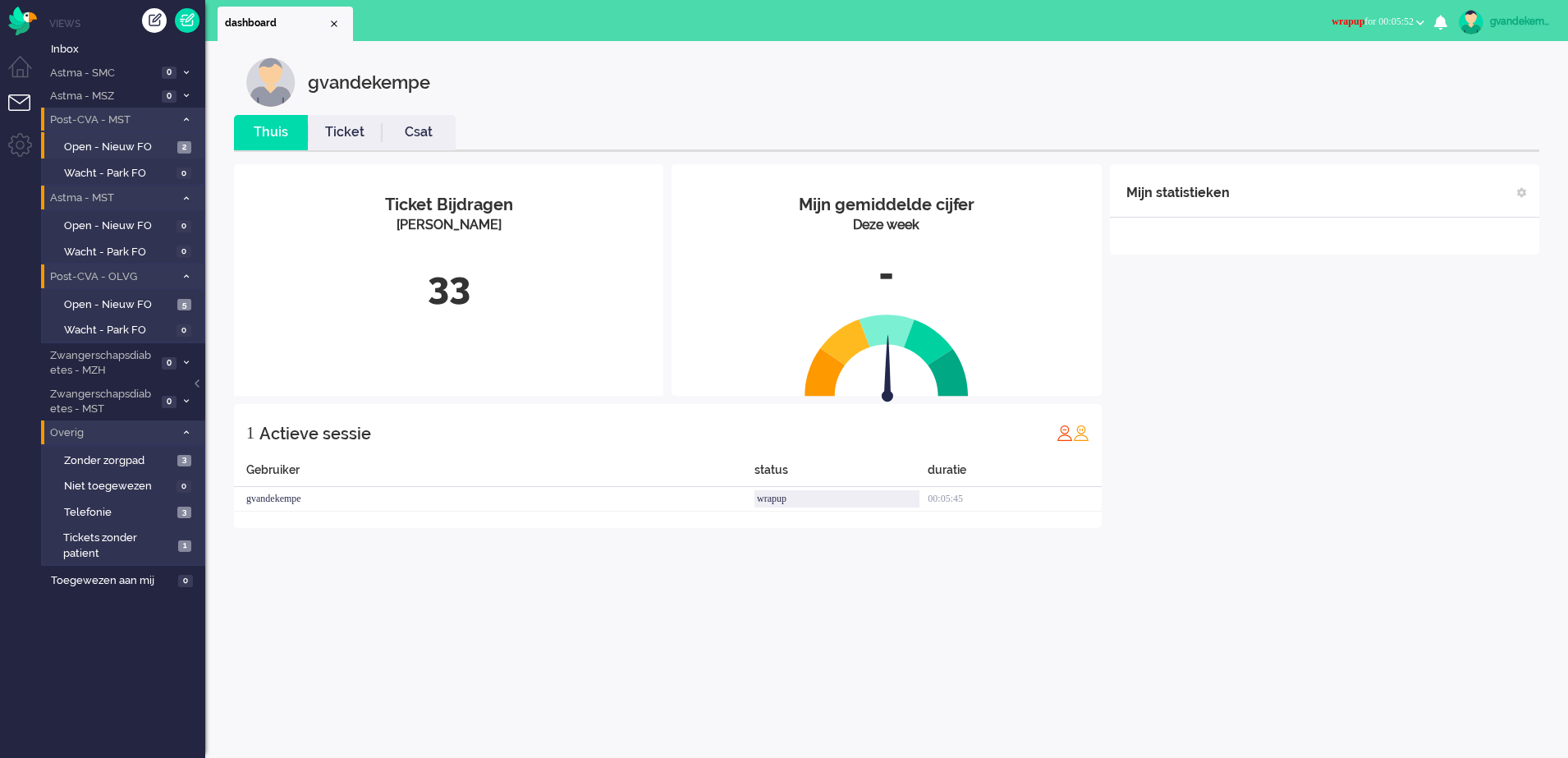
click at [1415, 19] on button "wrapup for 00:05:52" at bounding box center [1378, 22] width 113 height 24
click at [1315, 73] on label "Online" at bounding box center [1356, 74] width 130 height 14
click at [116, 140] on span "Open - Nieuw FO" at bounding box center [118, 148] width 109 height 16
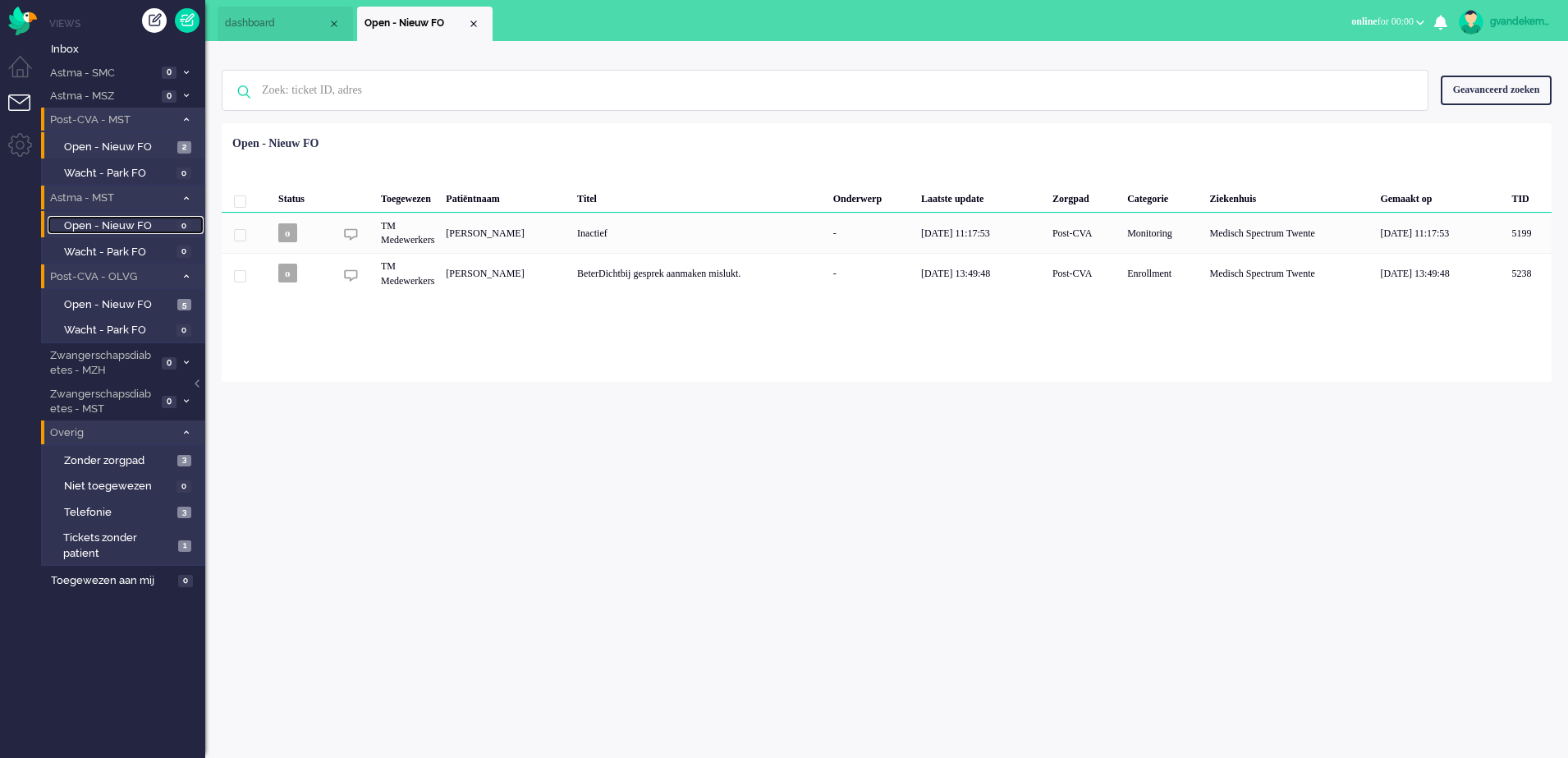
click at [128, 224] on span "Open - Nieuw FO" at bounding box center [118, 227] width 108 height 16
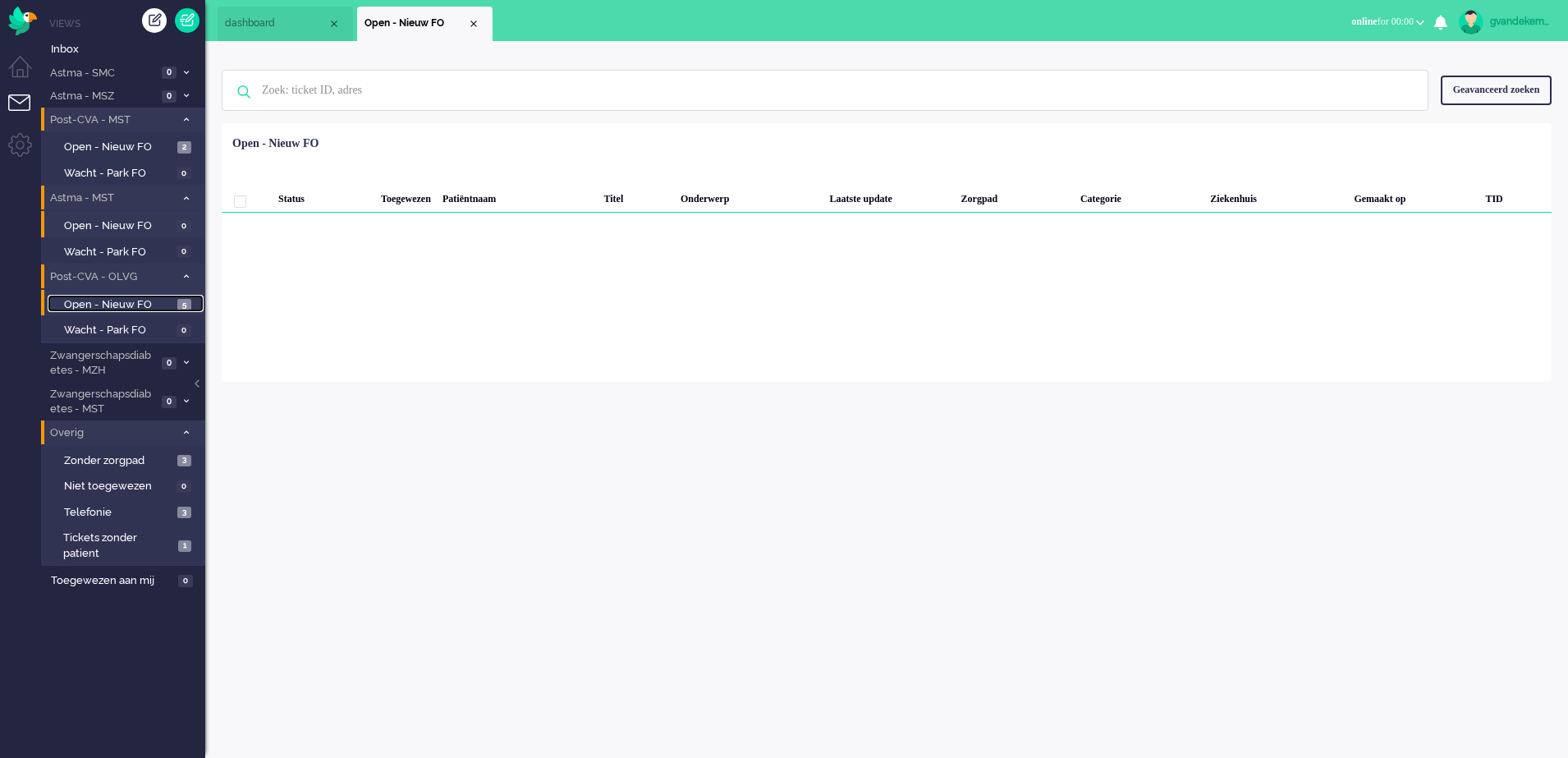
click at [130, 299] on span "Open - Nieuw FO" at bounding box center [118, 305] width 109 height 16
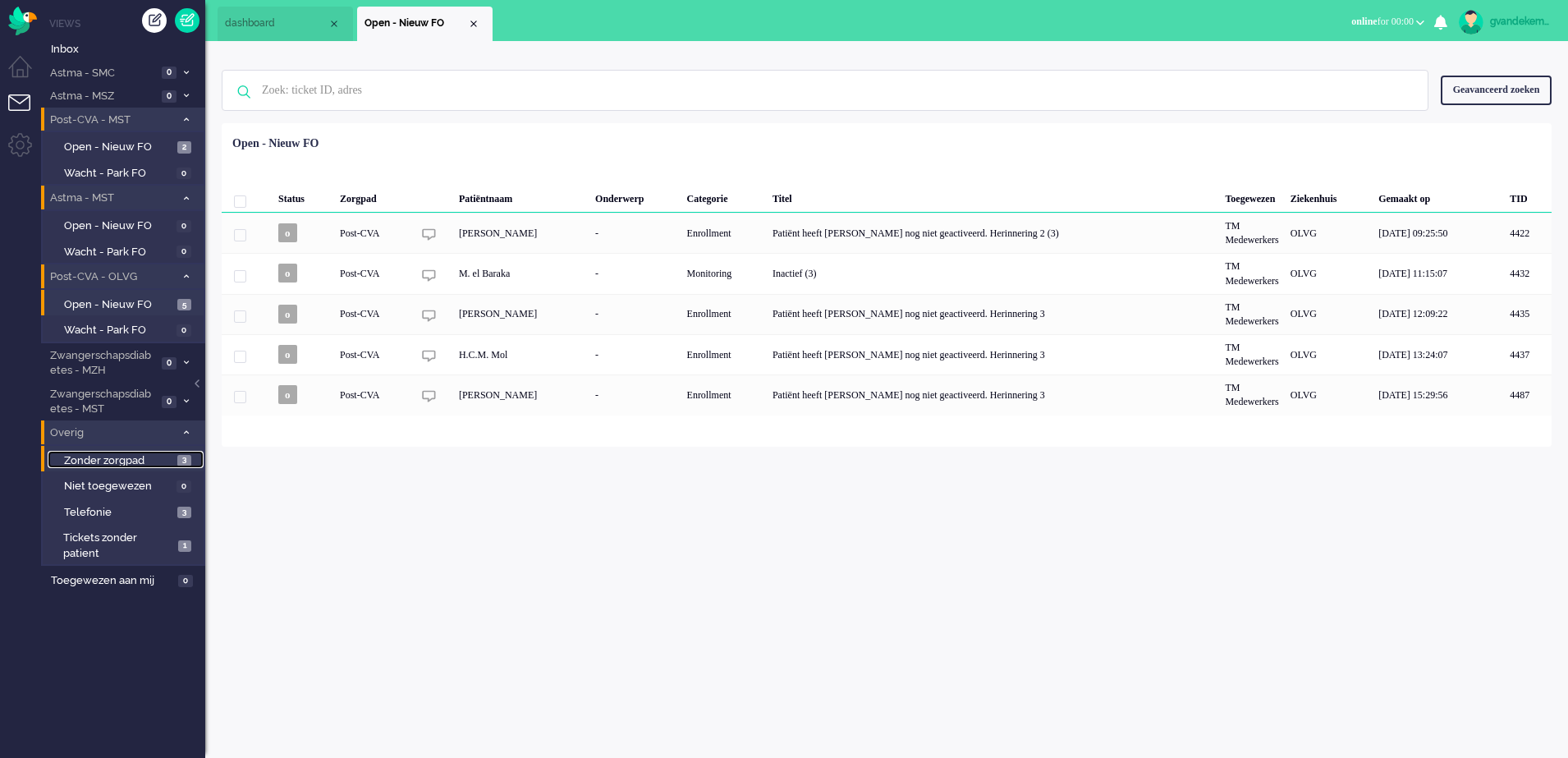
click at [142, 463] on span "Zonder zorgpad" at bounding box center [118, 462] width 109 height 16
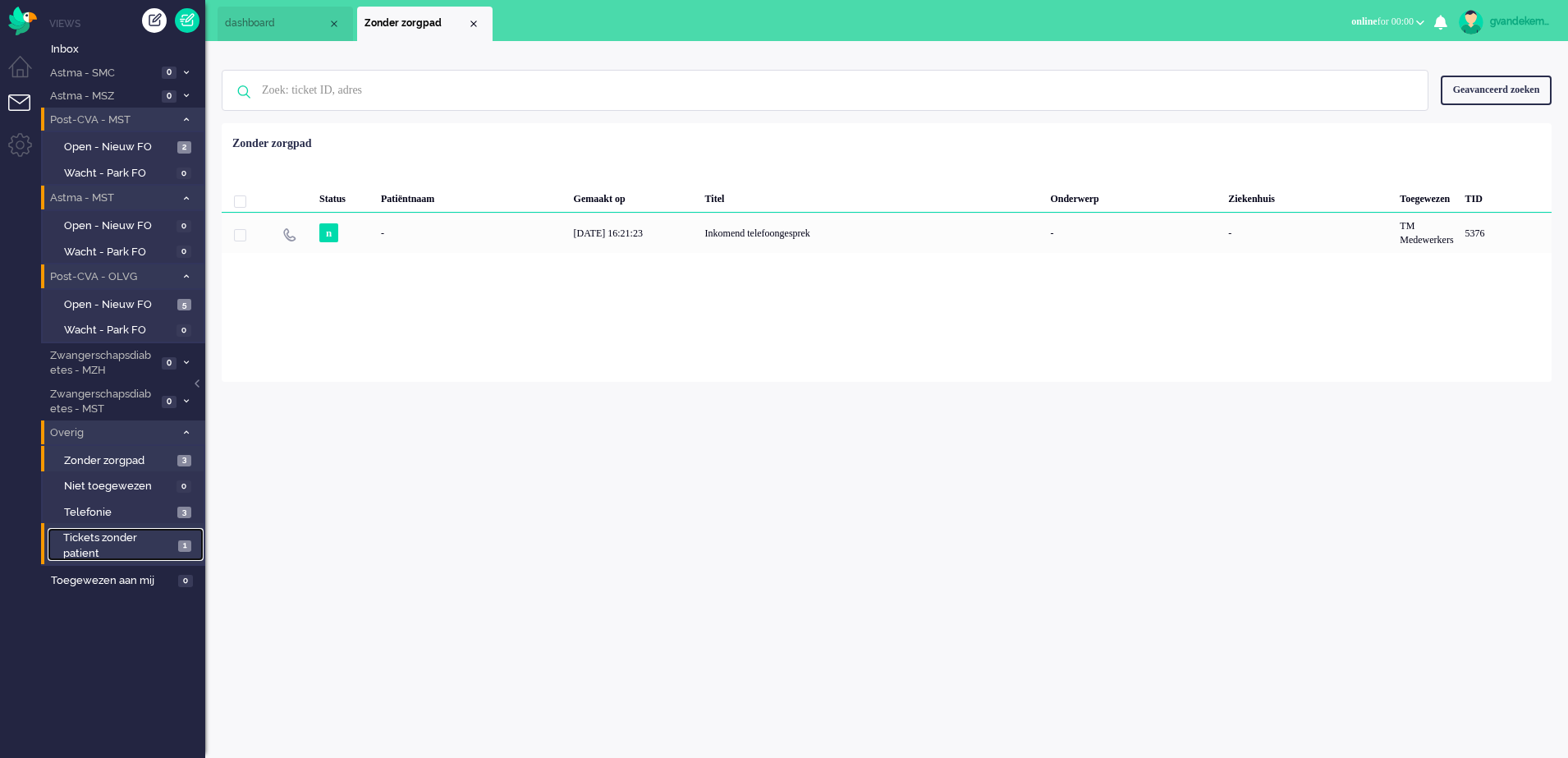
click at [174, 547] on link "Tickets zonder patient 1" at bounding box center [126, 544] width 156 height 33
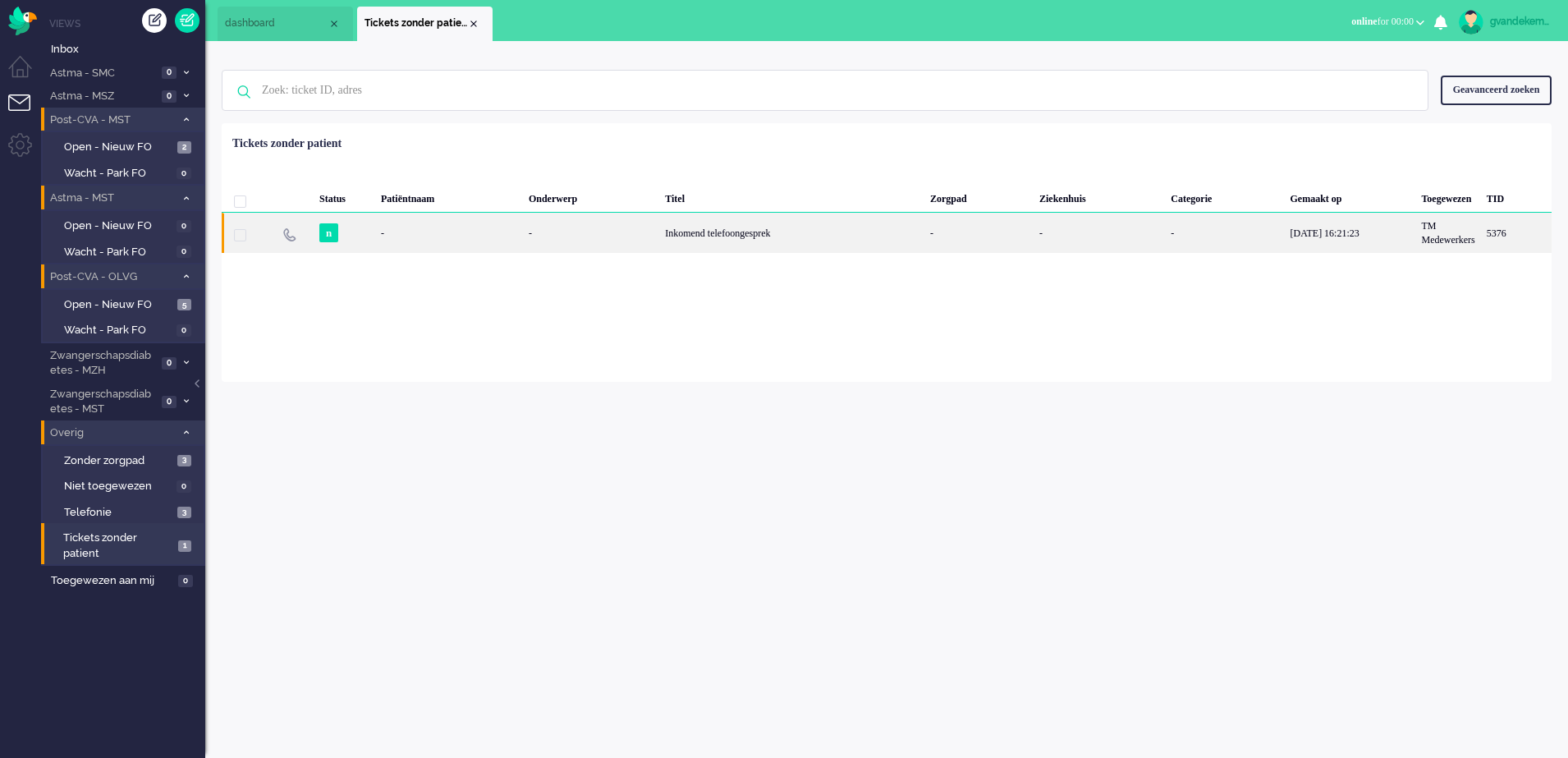
click at [653, 242] on div "-" at bounding box center [591, 233] width 136 height 40
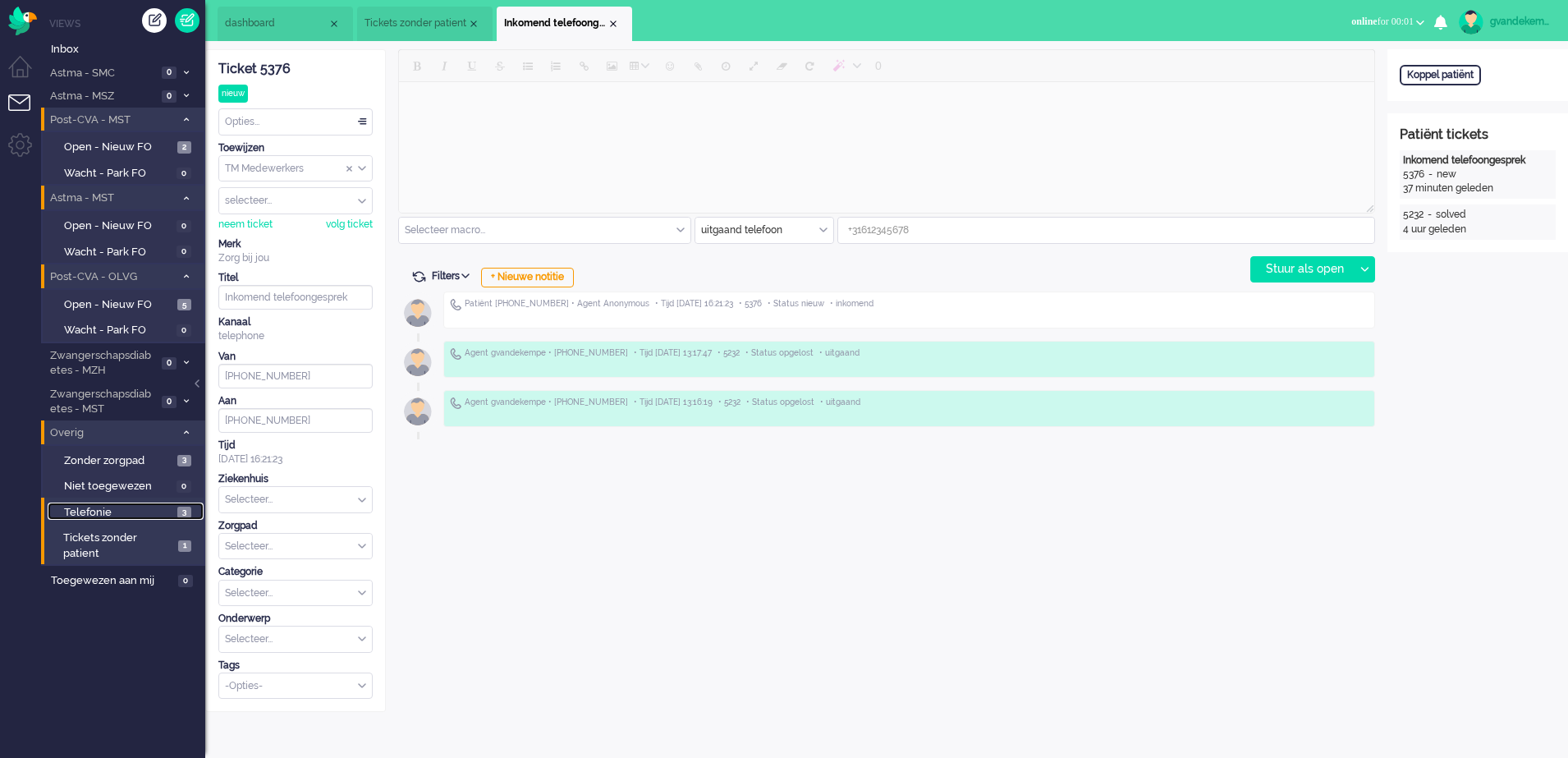
click at [152, 513] on span "Telefonie" at bounding box center [118, 513] width 109 height 16
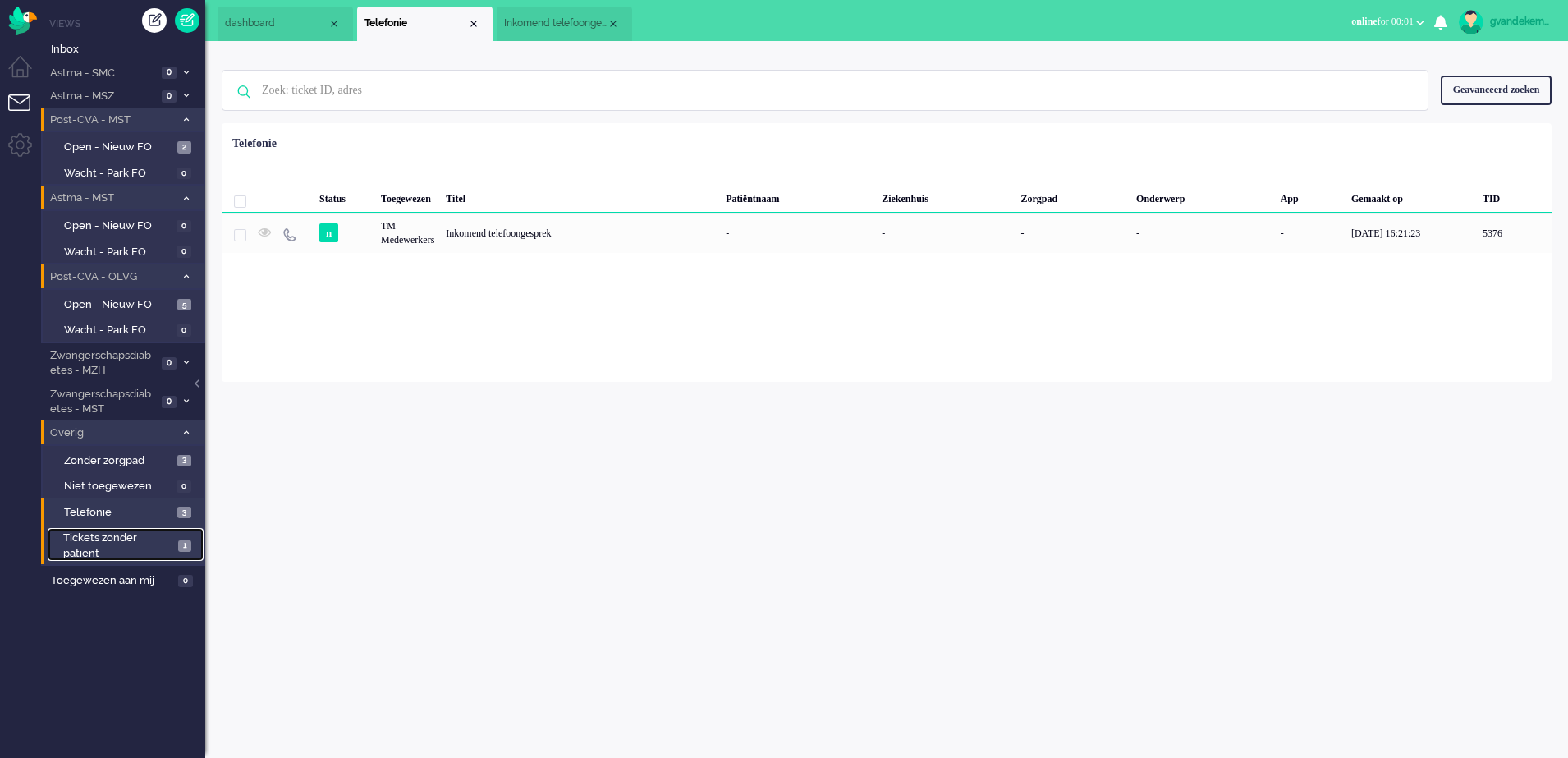
click at [186, 550] on span "1" at bounding box center [184, 547] width 13 height 12
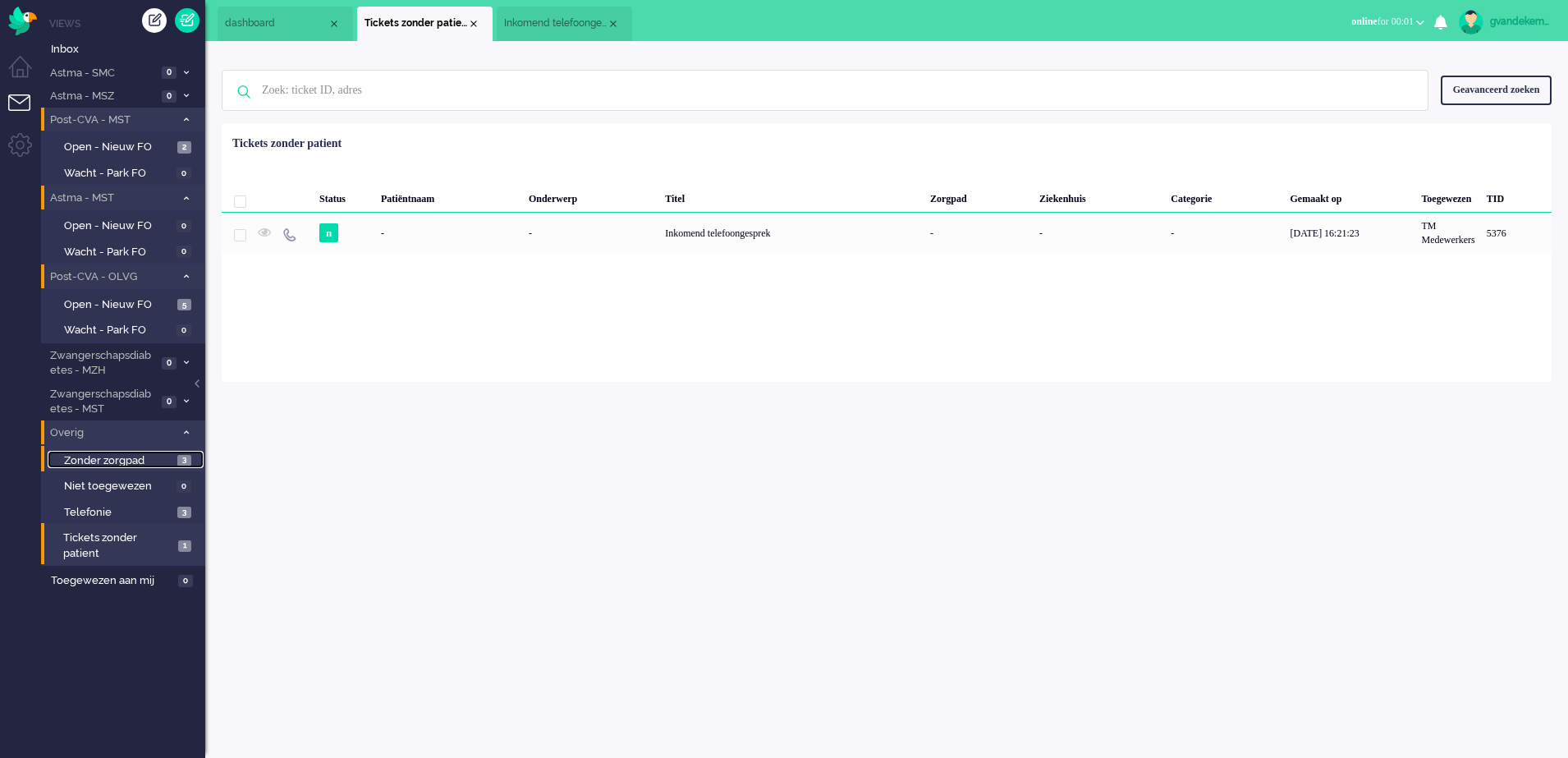
click at [184, 461] on span "3" at bounding box center [184, 461] width 14 height 12
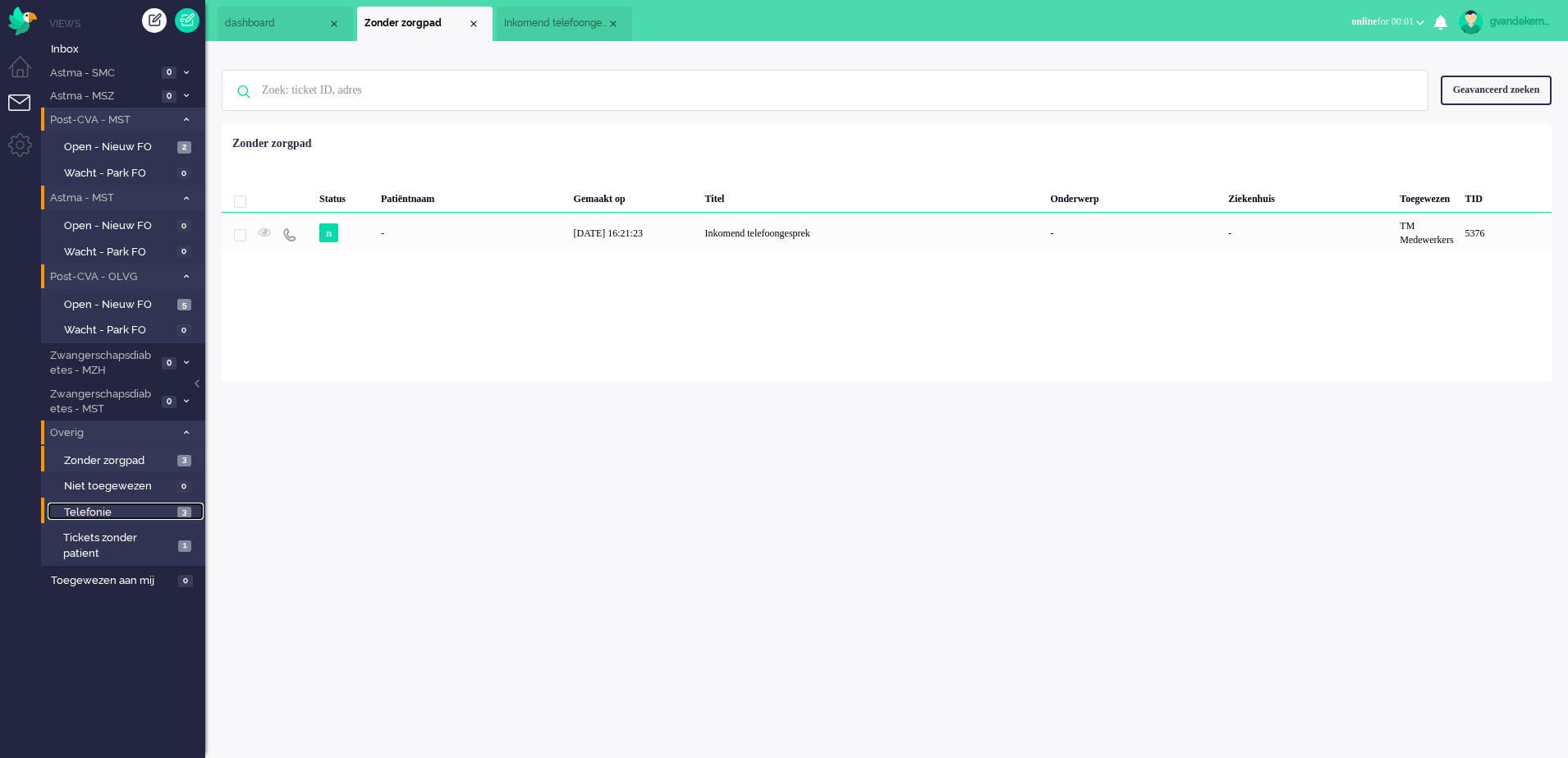
click at [180, 512] on span "3" at bounding box center [184, 513] width 14 height 12
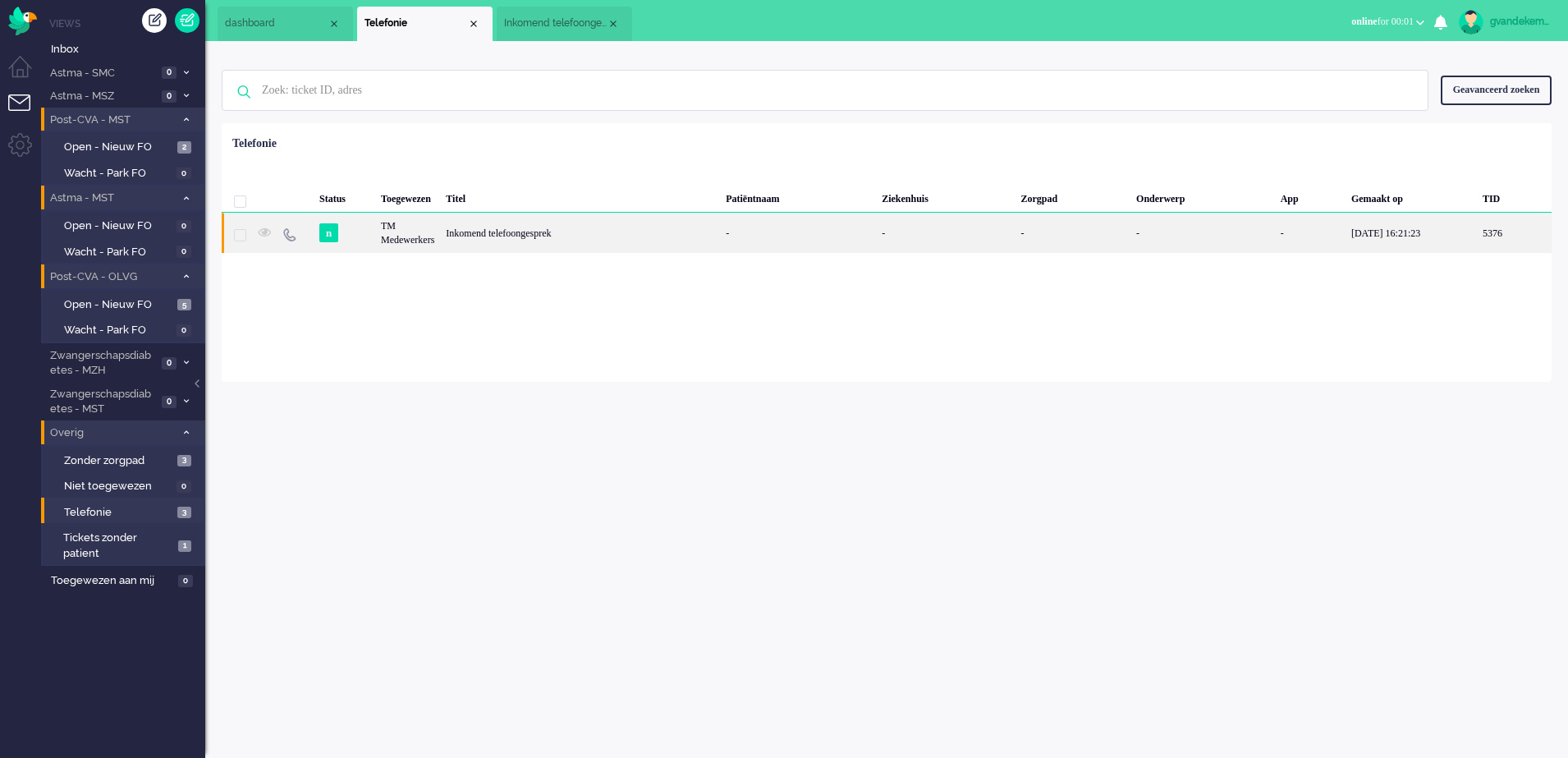
click at [506, 242] on div "Inkomend telefoongesprek" at bounding box center [580, 233] width 280 height 40
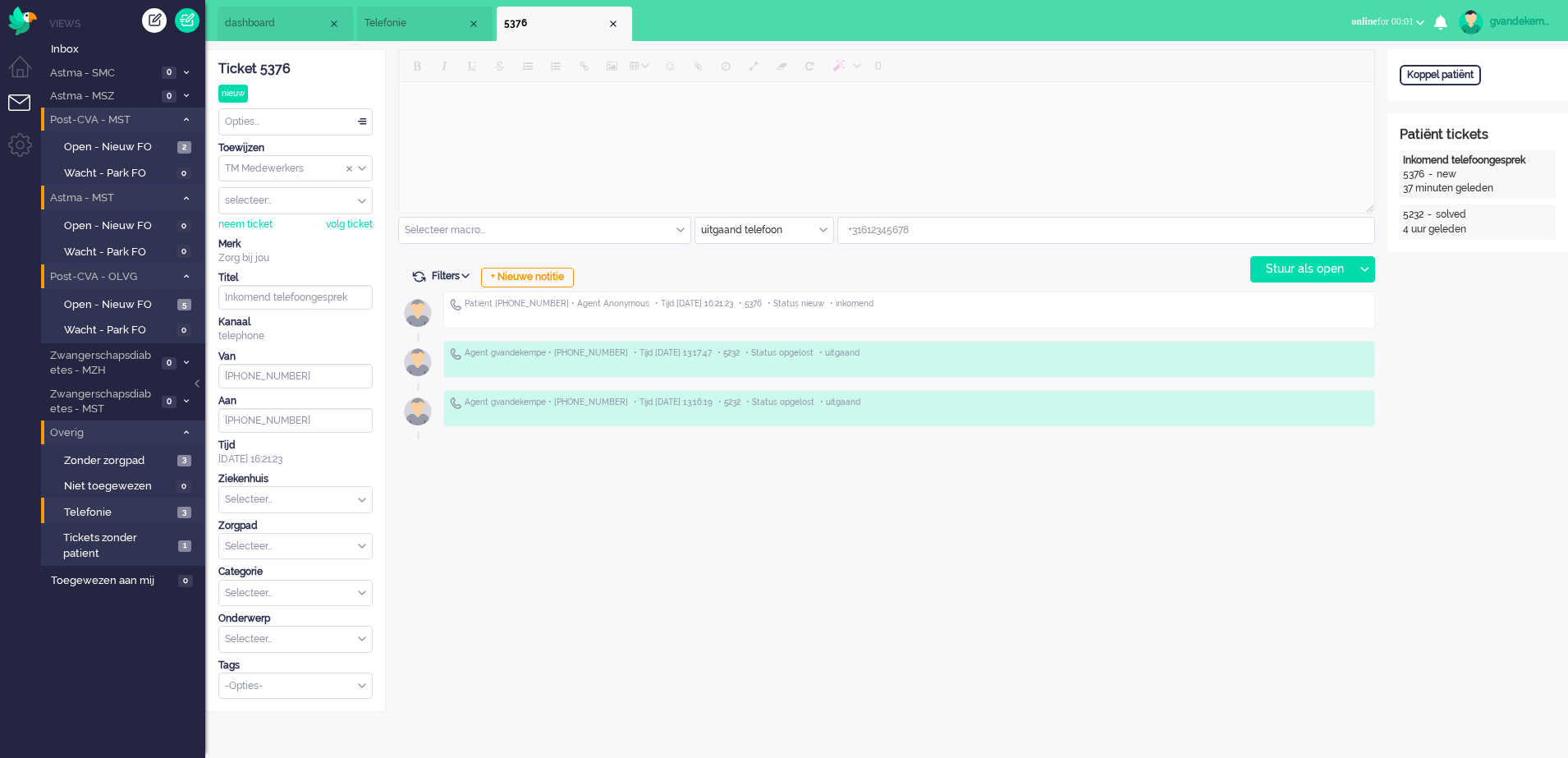
click at [506, 242] on div "Selecteer macro... Bericht: Intake Notitie: Beleid na supervisie Notitie: Coach…" at bounding box center [544, 230] width 293 height 27
type input "+31613829534"
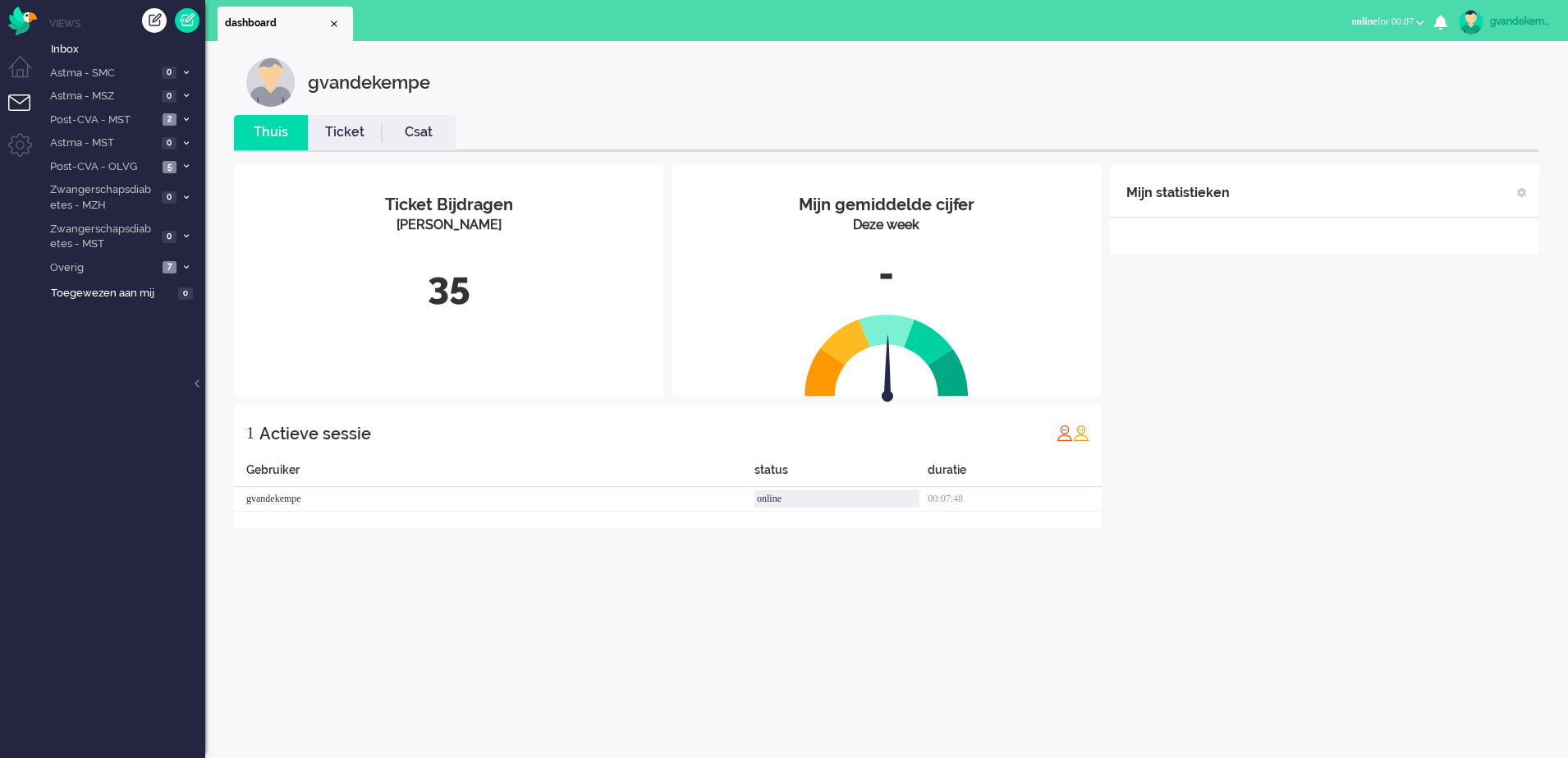
click at [1470, 21] on img at bounding box center [1471, 22] width 25 height 25
click at [1457, 128] on link "Uitloggen" at bounding box center [1498, 132] width 122 height 16
